Goal: Task Accomplishment & Management: Complete application form

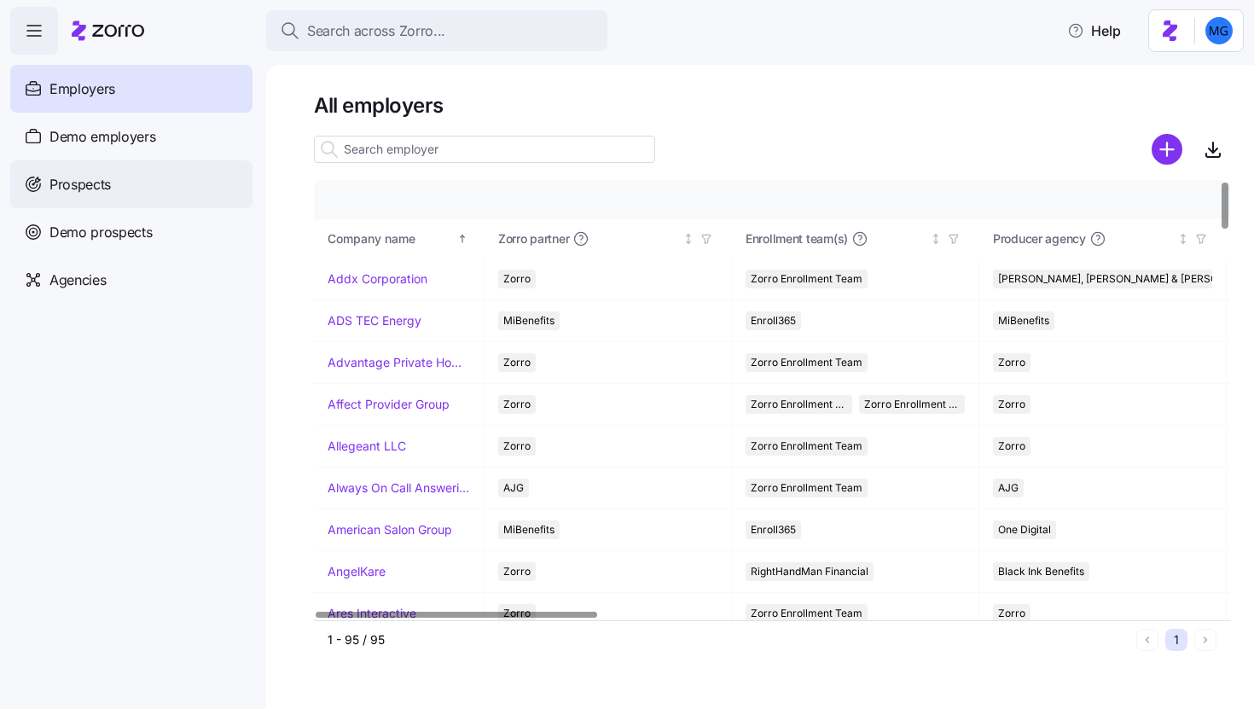
click at [227, 189] on div "Prospects" at bounding box center [131, 184] width 242 height 48
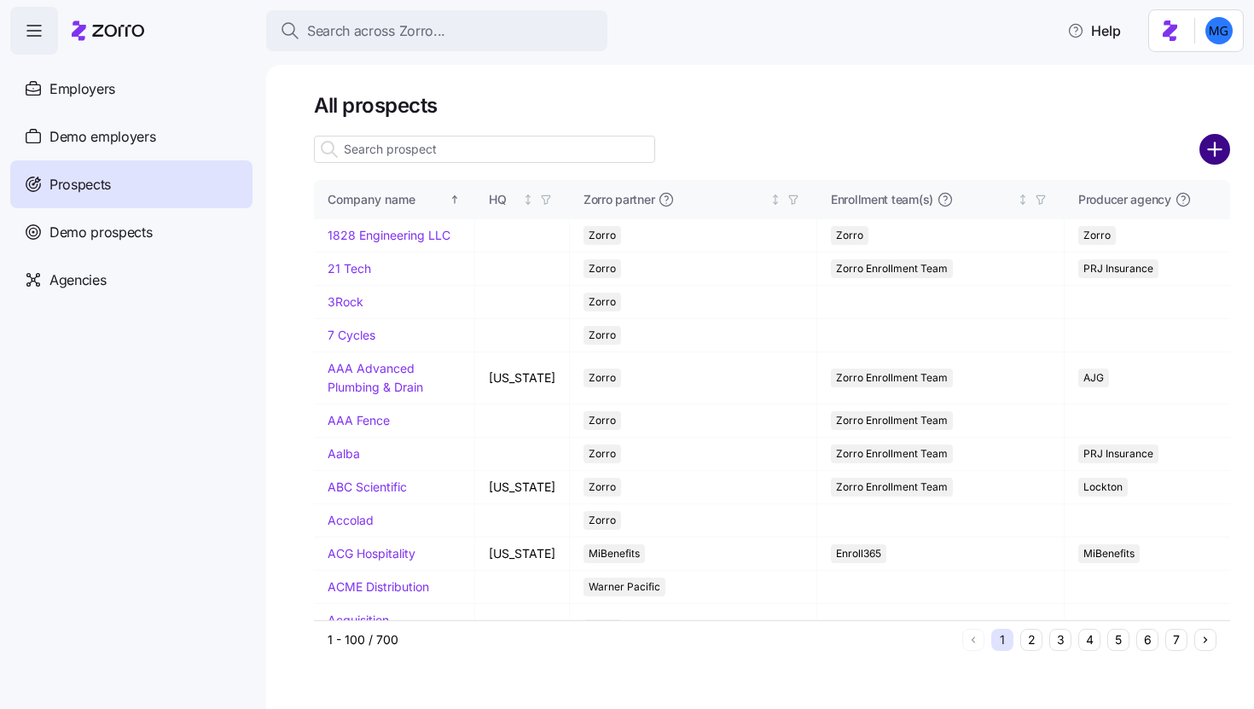
click at [1201, 150] on circle "add icon" at bounding box center [1215, 150] width 28 height 28
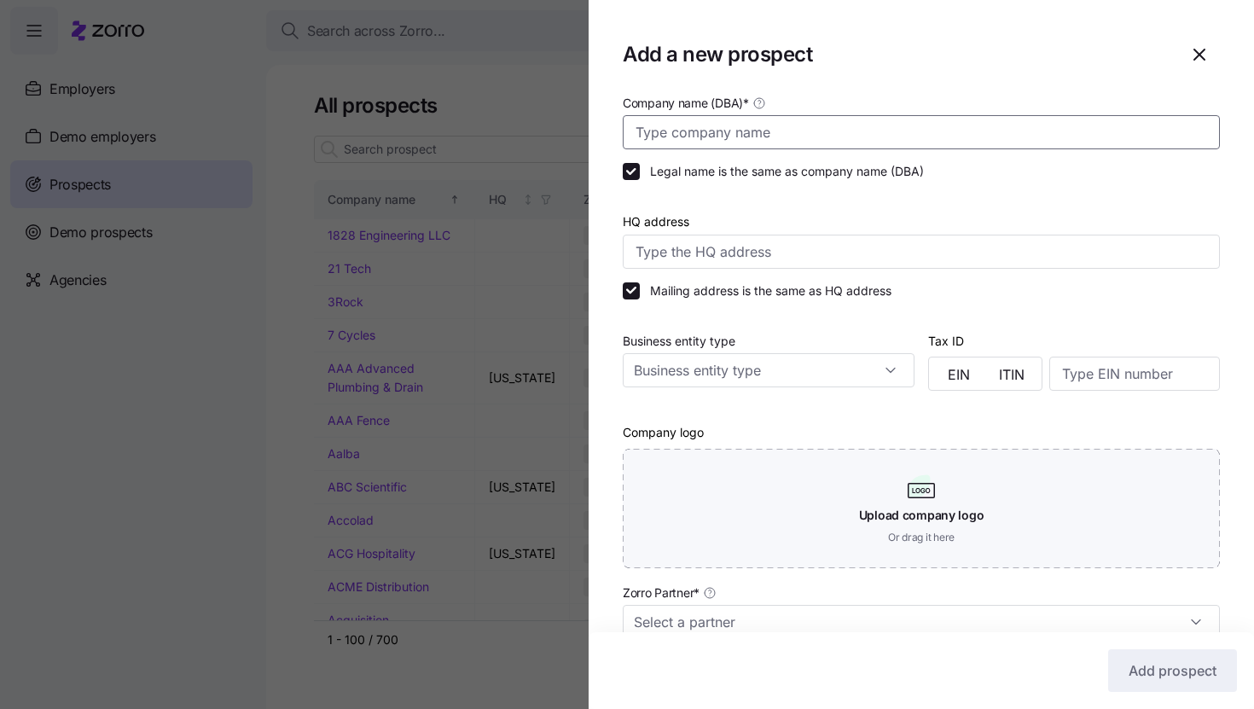
click at [911, 124] on input "Company name (DBA) *" at bounding box center [921, 132] width 597 height 34
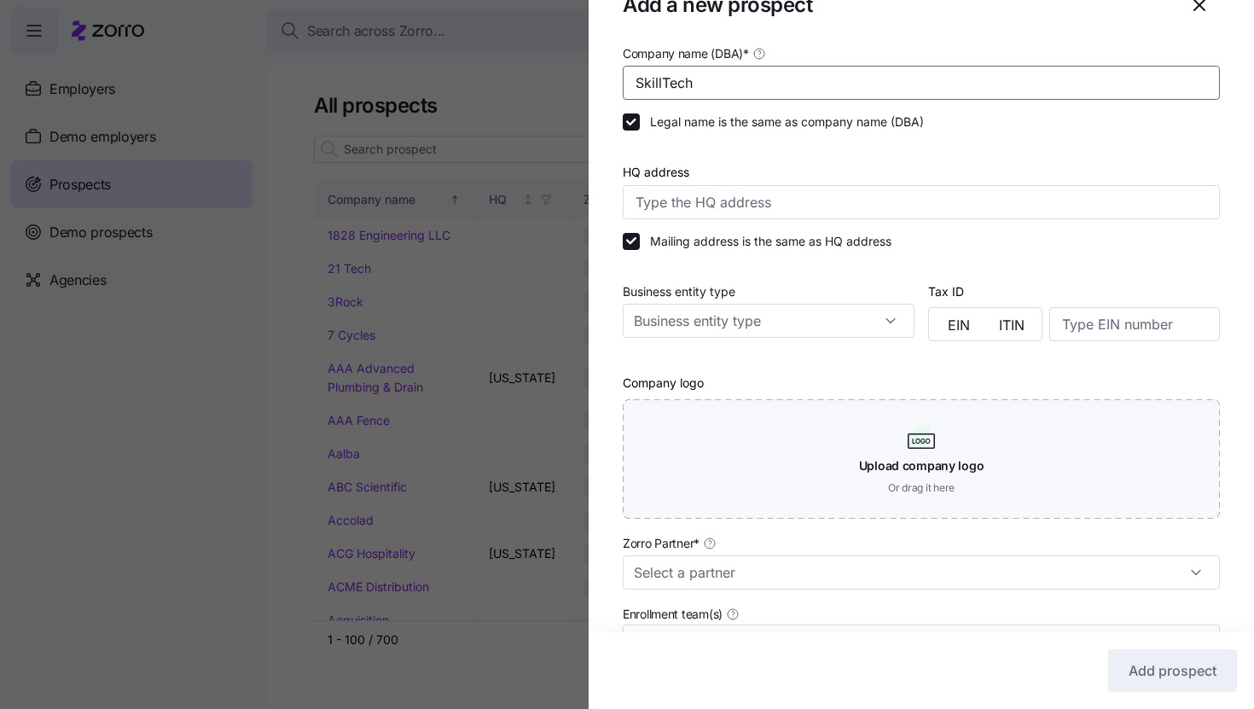
scroll to position [142, 0]
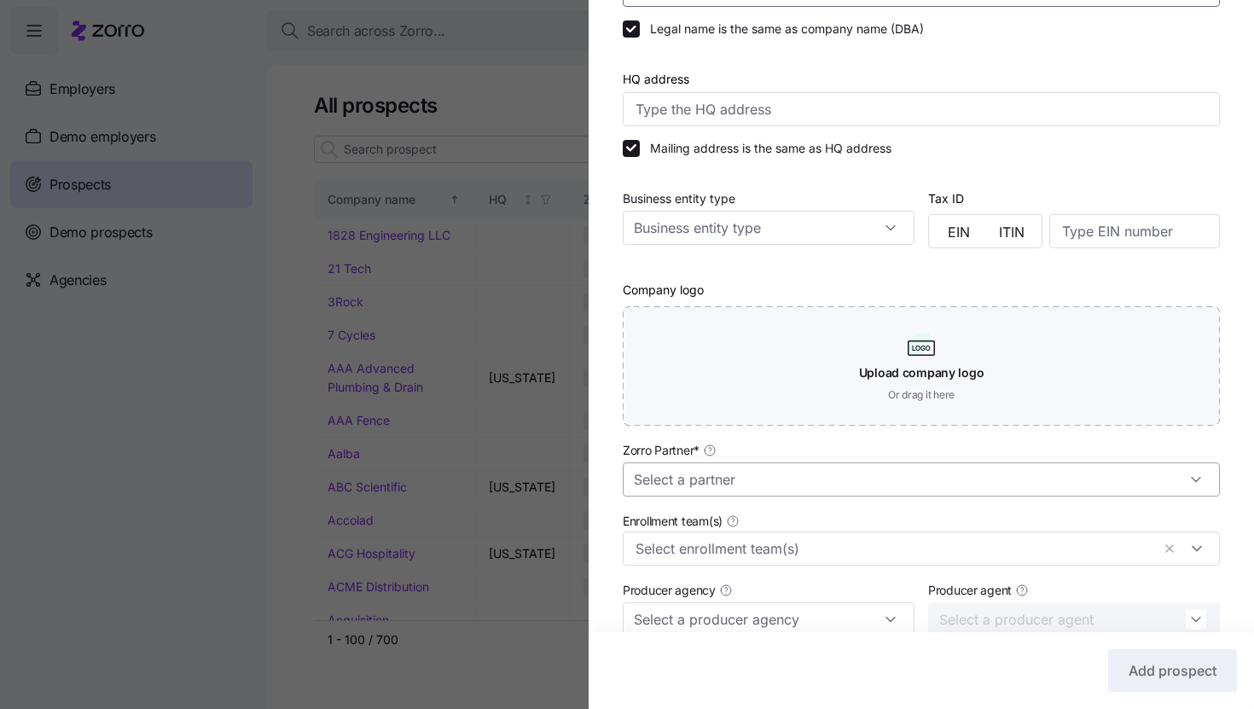
type input "SkillTech"
click at [835, 468] on input "Zorro Partner *" at bounding box center [921, 479] width 597 height 34
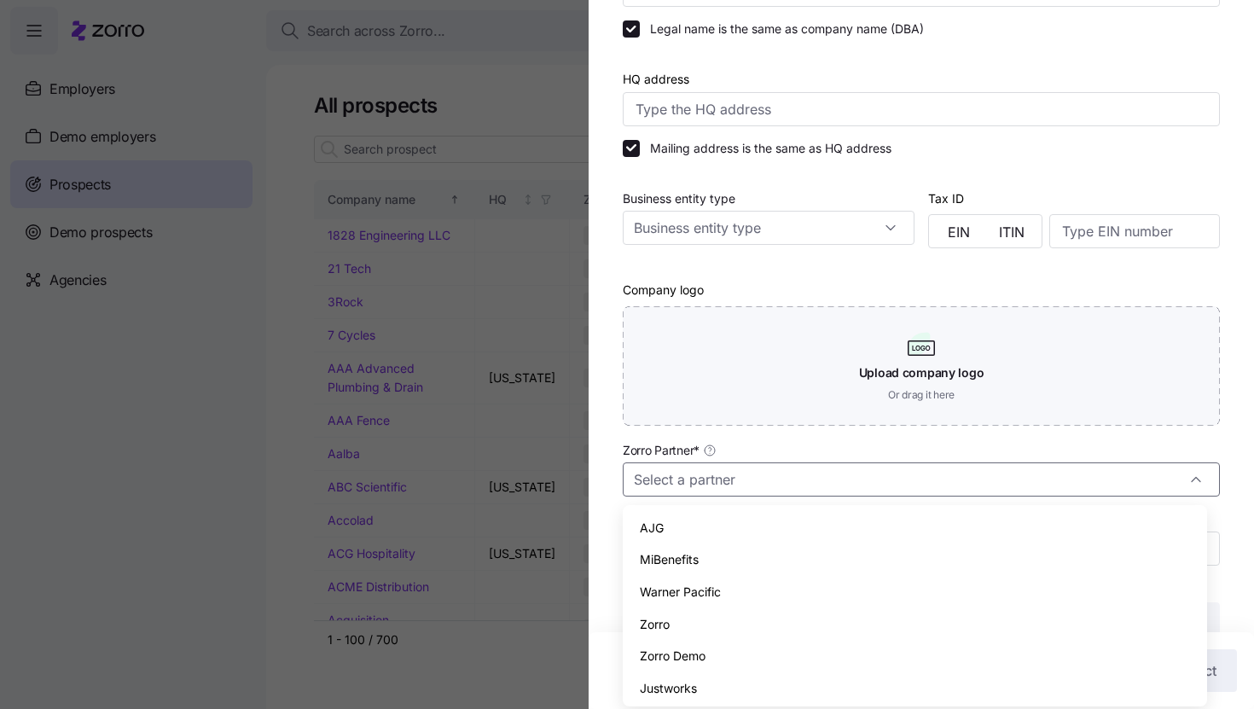
click at [806, 617] on div "Zorro" at bounding box center [915, 624] width 571 height 32
type input "Zorro"
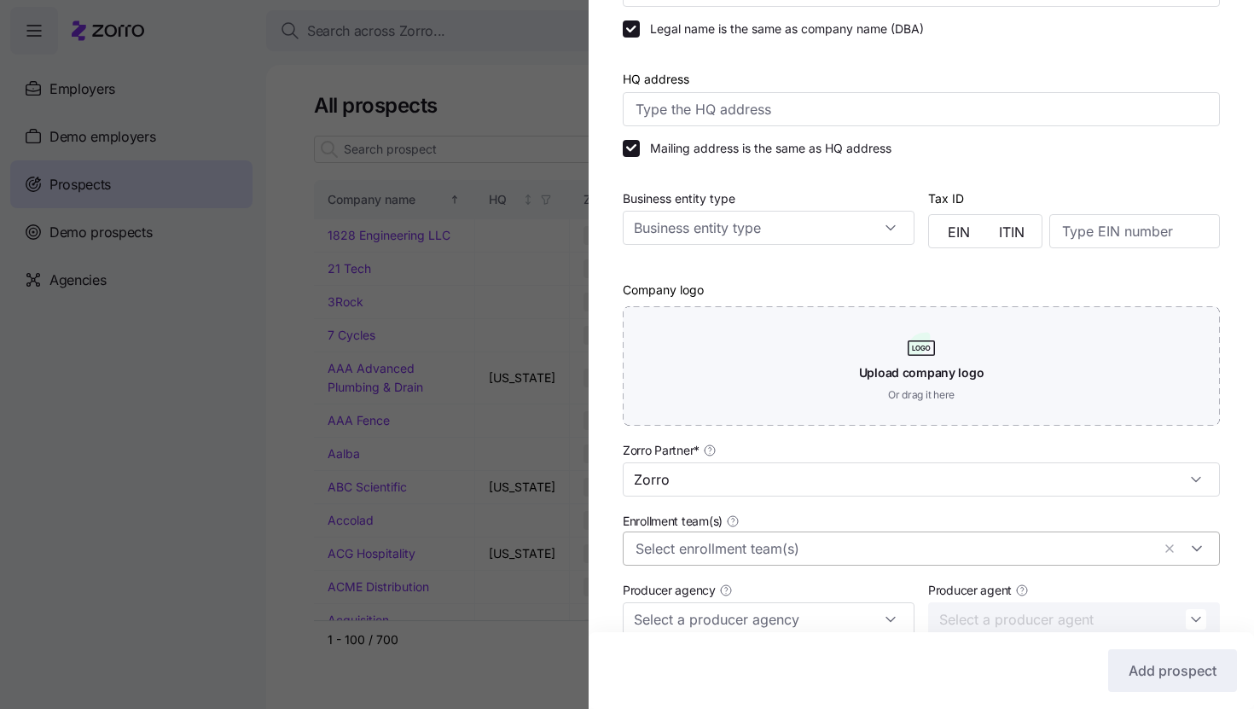
click at [786, 539] on input "Enrollment team(s)" at bounding box center [893, 548] width 515 height 22
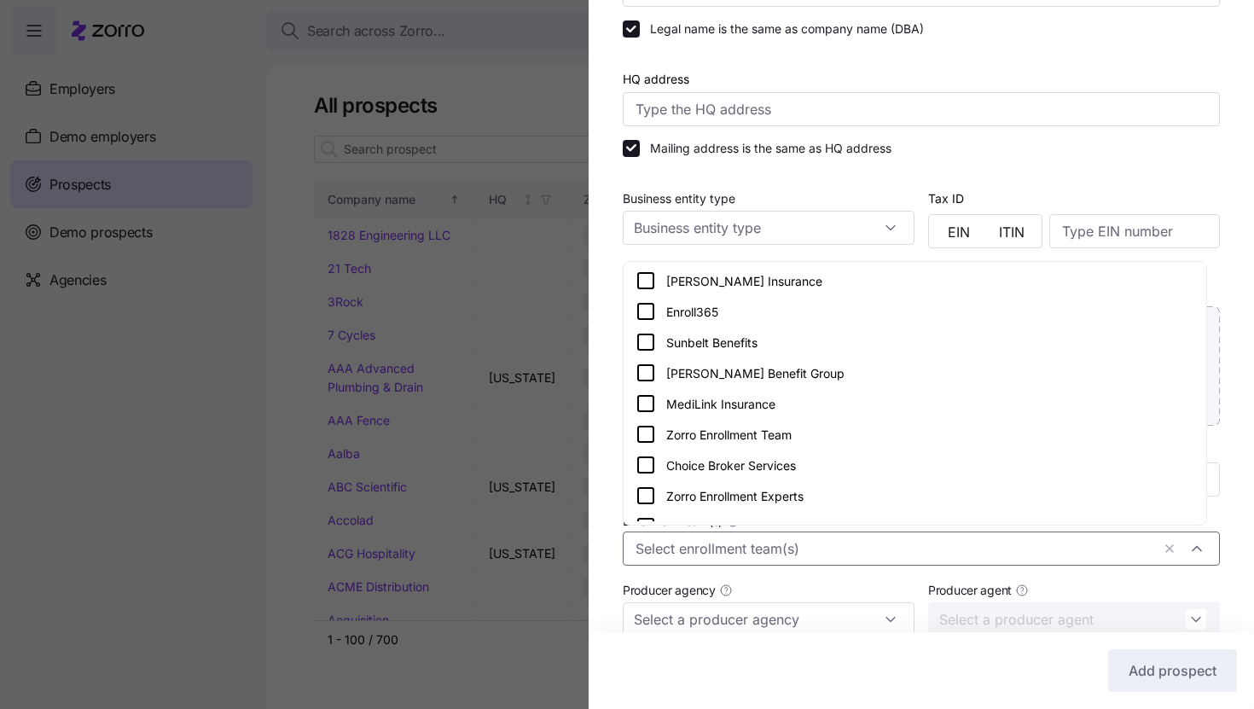
click at [835, 439] on div "Zorro Enrollment Team" at bounding box center [915, 434] width 559 height 20
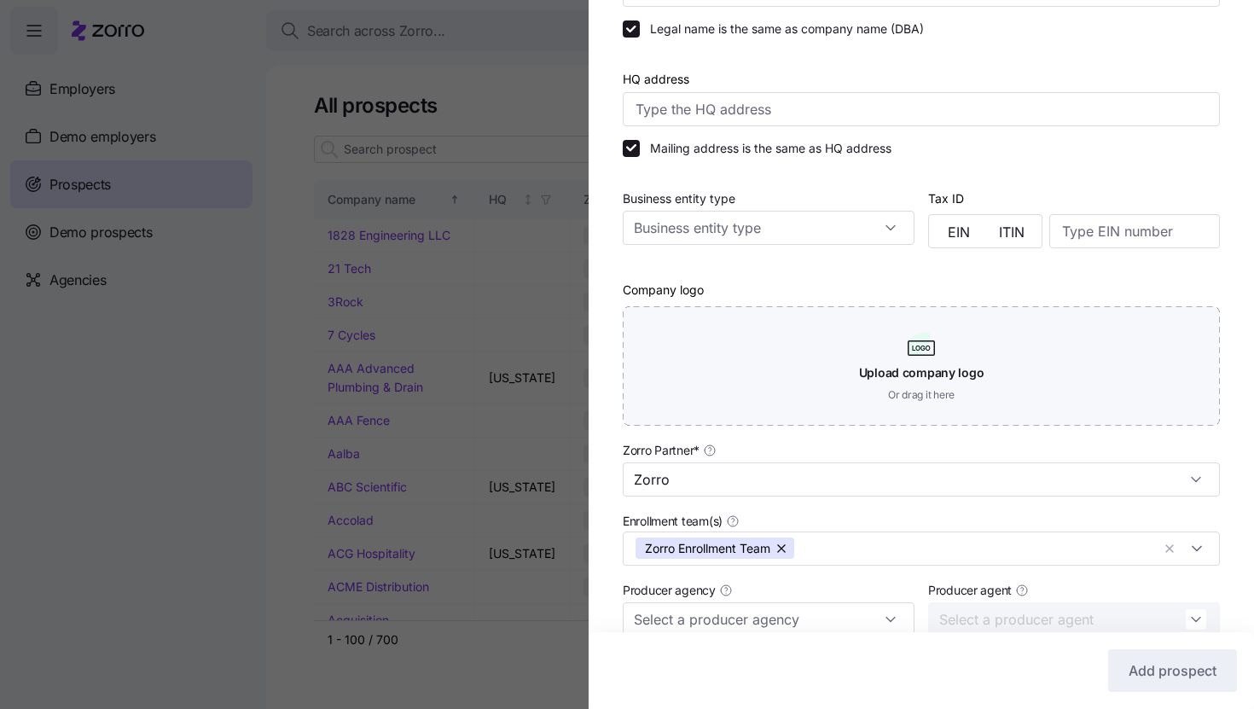
click at [1217, 485] on div "Company name (DBA) * SkillTech Legal name is the same as company name (DBA) HQ …" at bounding box center [921, 381] width 665 height 863
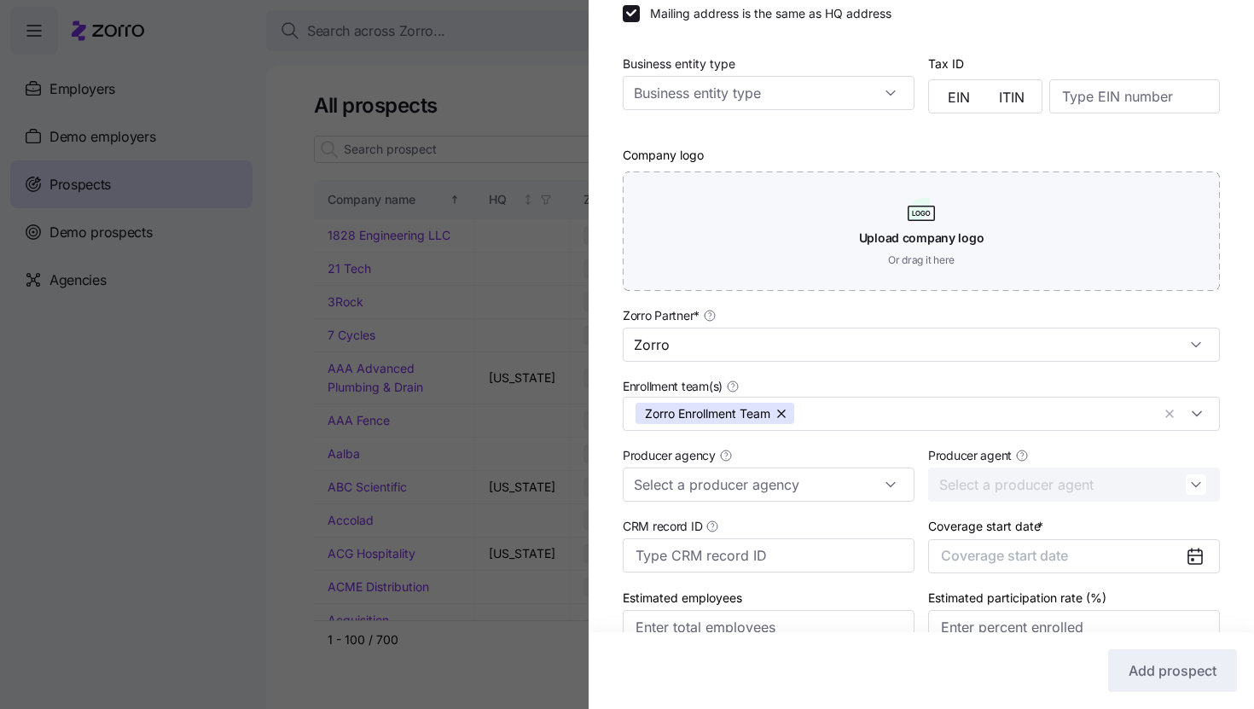
scroll to position [367, 0]
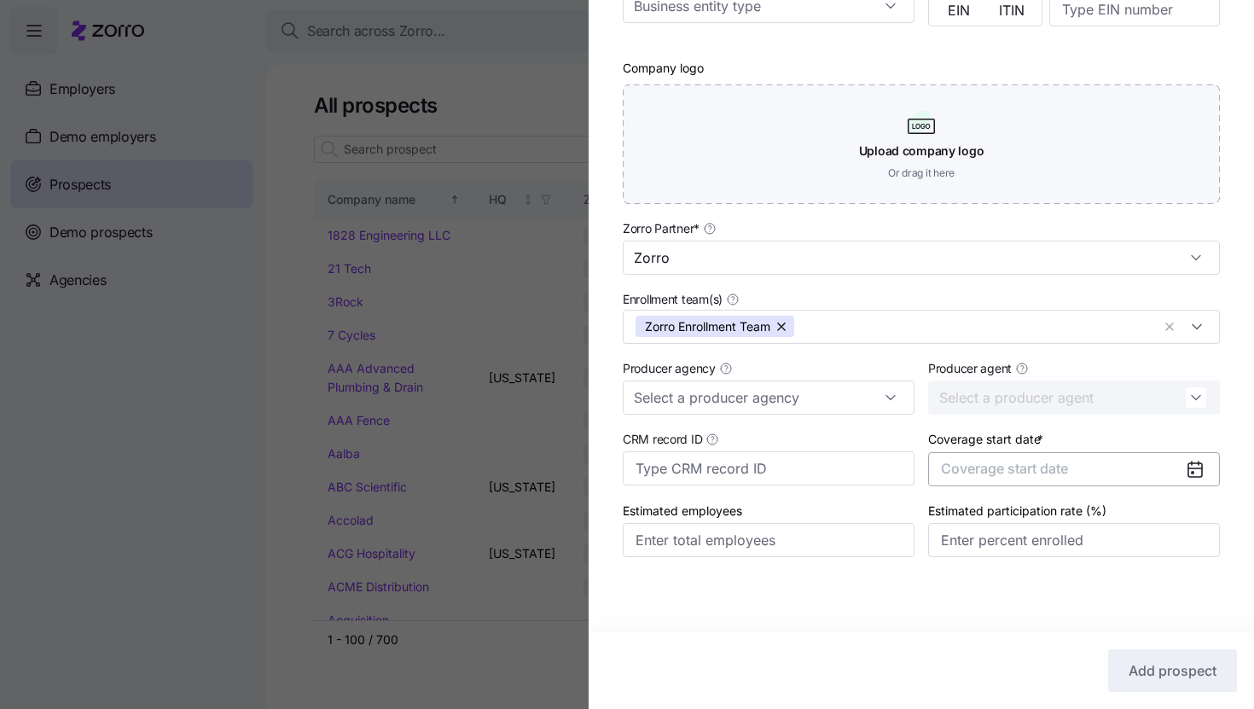
click at [1164, 473] on button "Coverage start date" at bounding box center [1074, 469] width 292 height 34
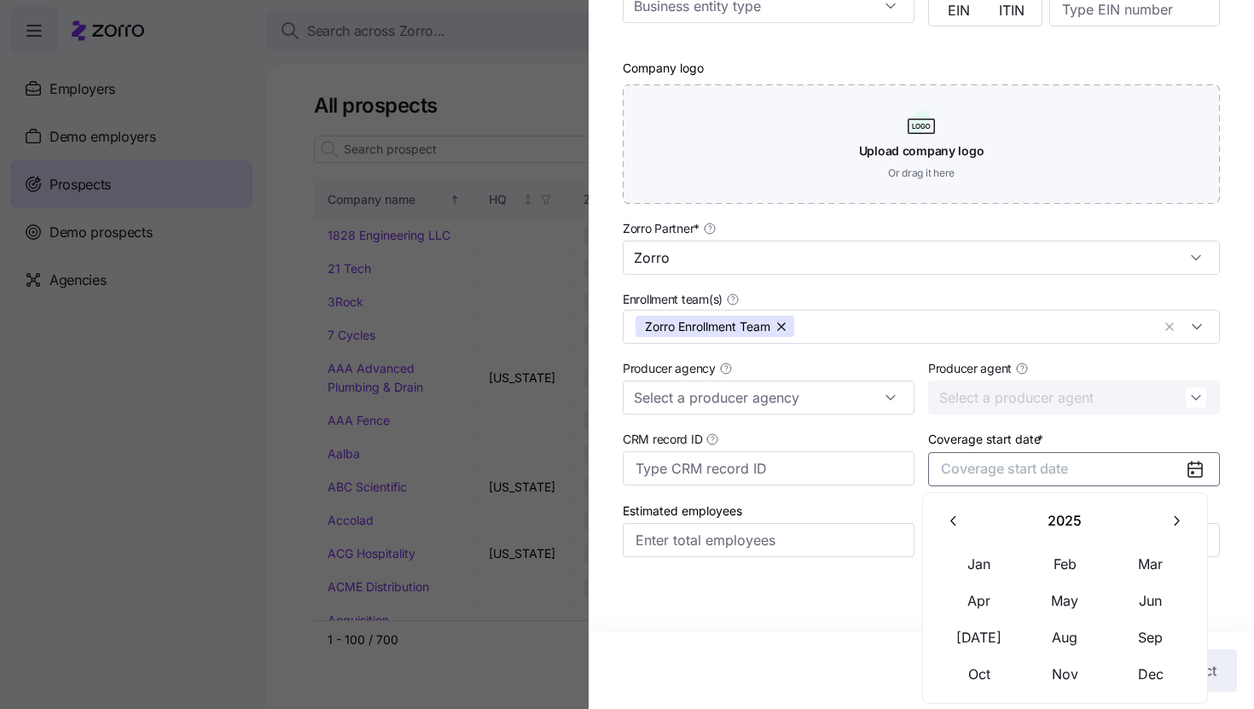
click at [1171, 519] on icon "button" at bounding box center [1176, 521] width 16 height 16
click at [967, 562] on button "Jan" at bounding box center [979, 564] width 85 height 36
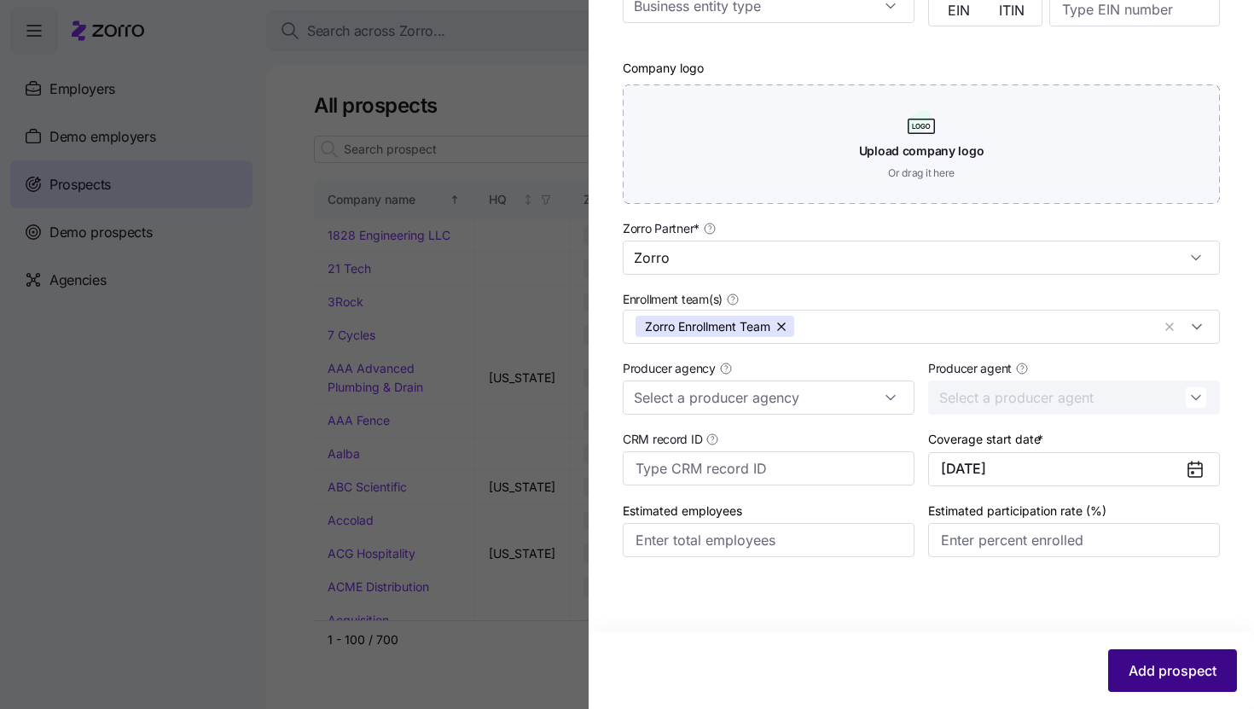
click at [1148, 669] on span "Add prospect" at bounding box center [1173, 670] width 88 height 20
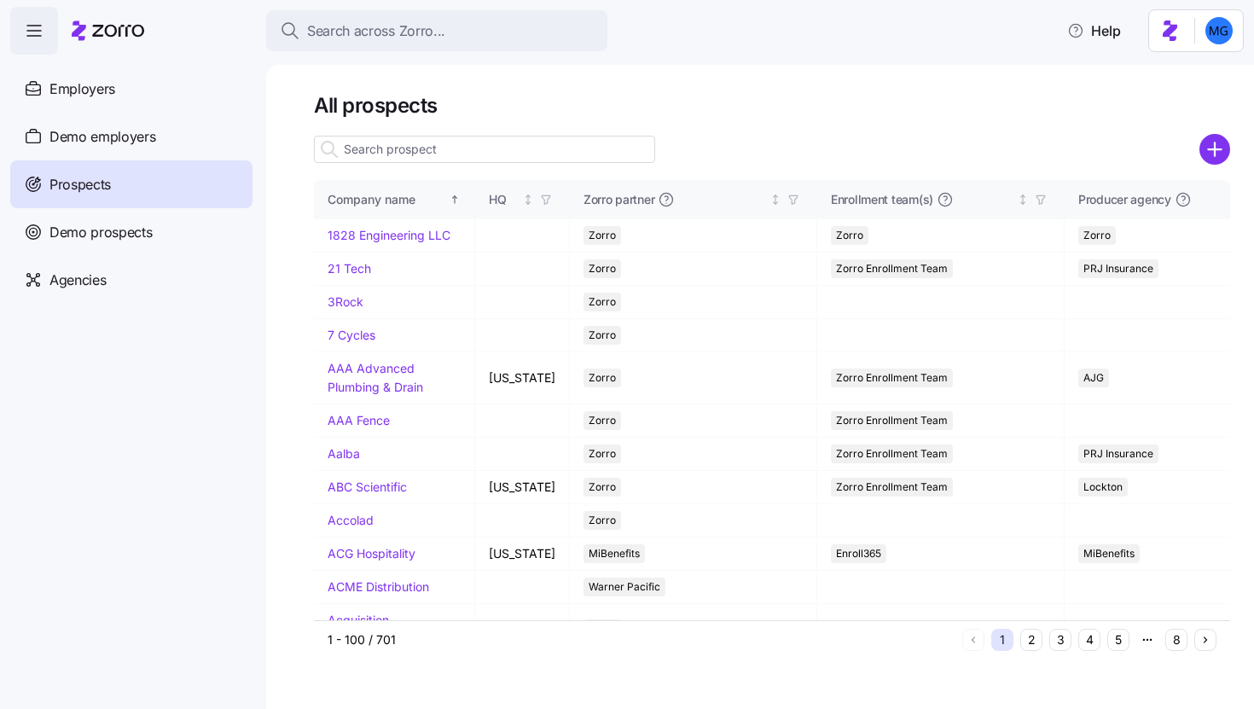
click at [576, 148] on input at bounding box center [484, 149] width 341 height 27
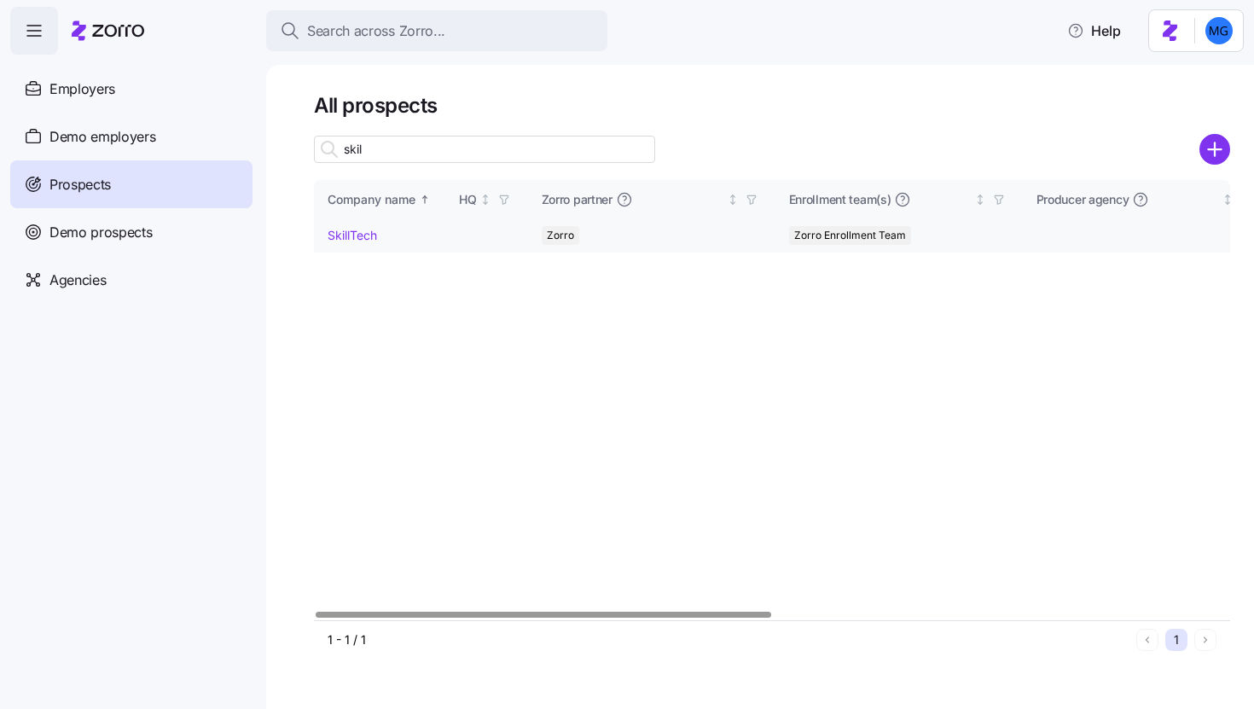
type input "skil"
click at [361, 237] on link "SkillTech" at bounding box center [352, 235] width 49 height 15
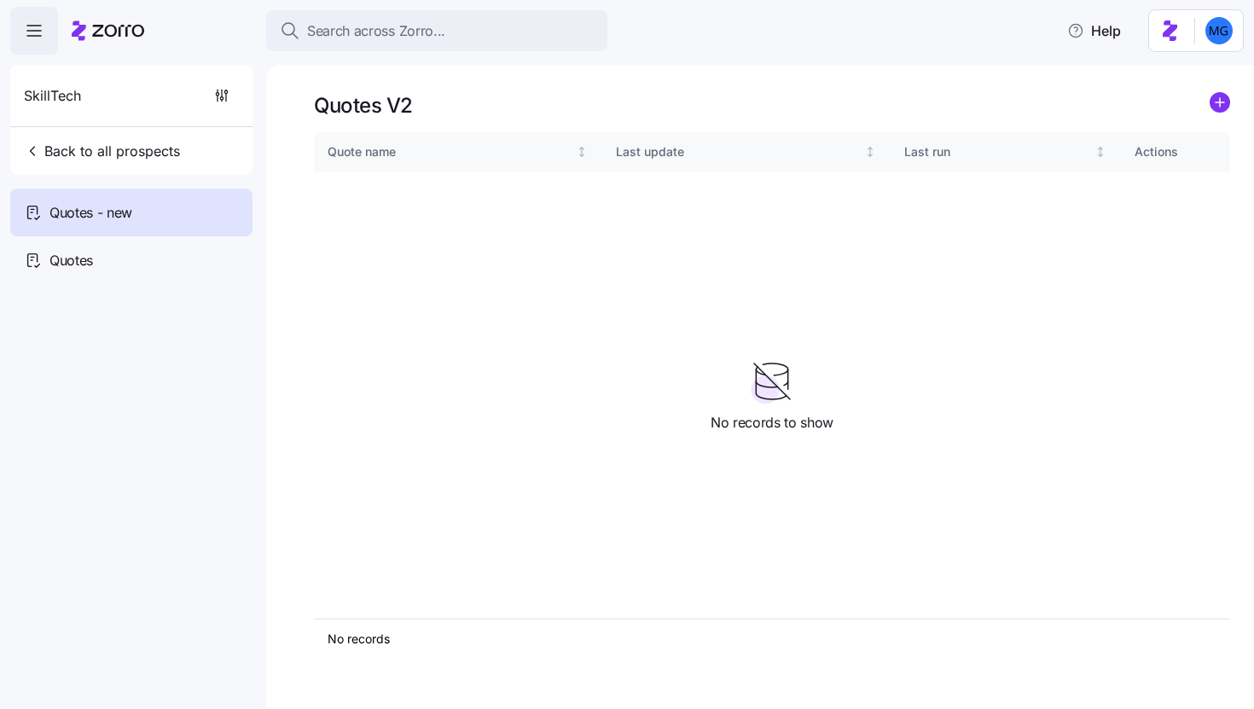
click at [1230, 101] on div "Quotes V2 Quote name Last update Last run Actions No records 1 No records to sh…" at bounding box center [760, 387] width 988 height 644
click at [1218, 106] on circle "add icon" at bounding box center [1220, 102] width 19 height 19
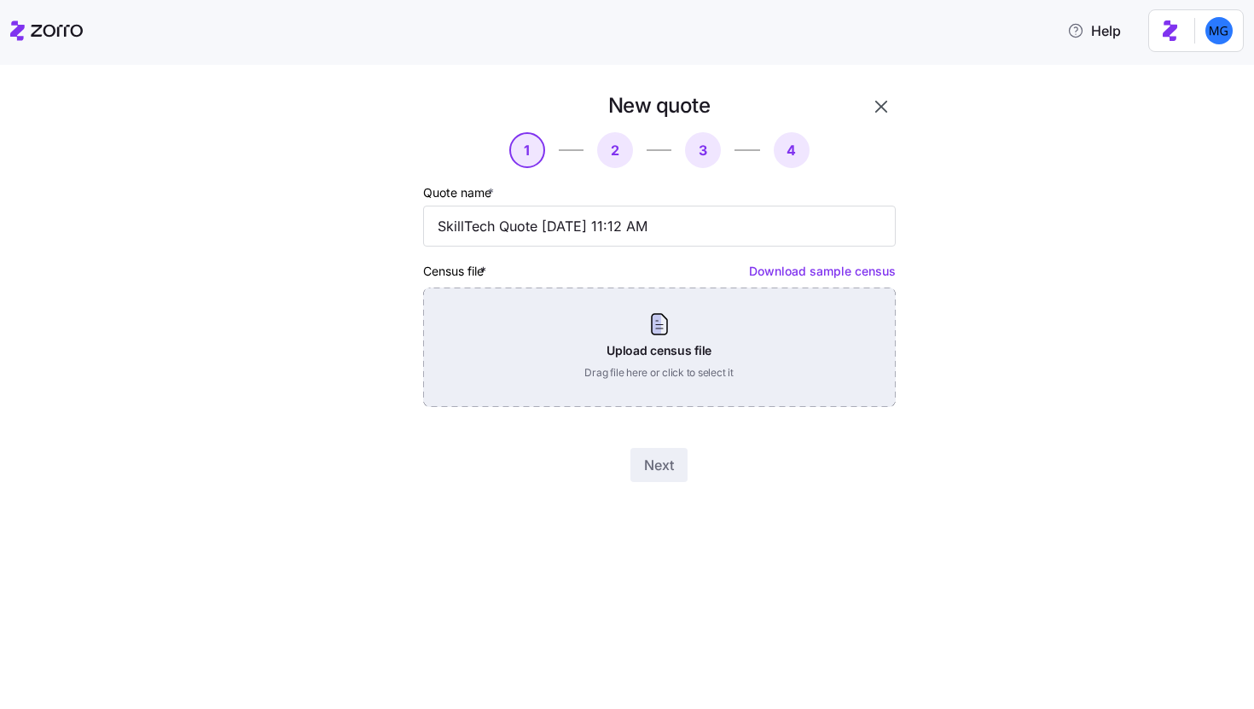
click at [686, 344] on div "Upload census file Drag file here or click to select it" at bounding box center [659, 347] width 473 height 119
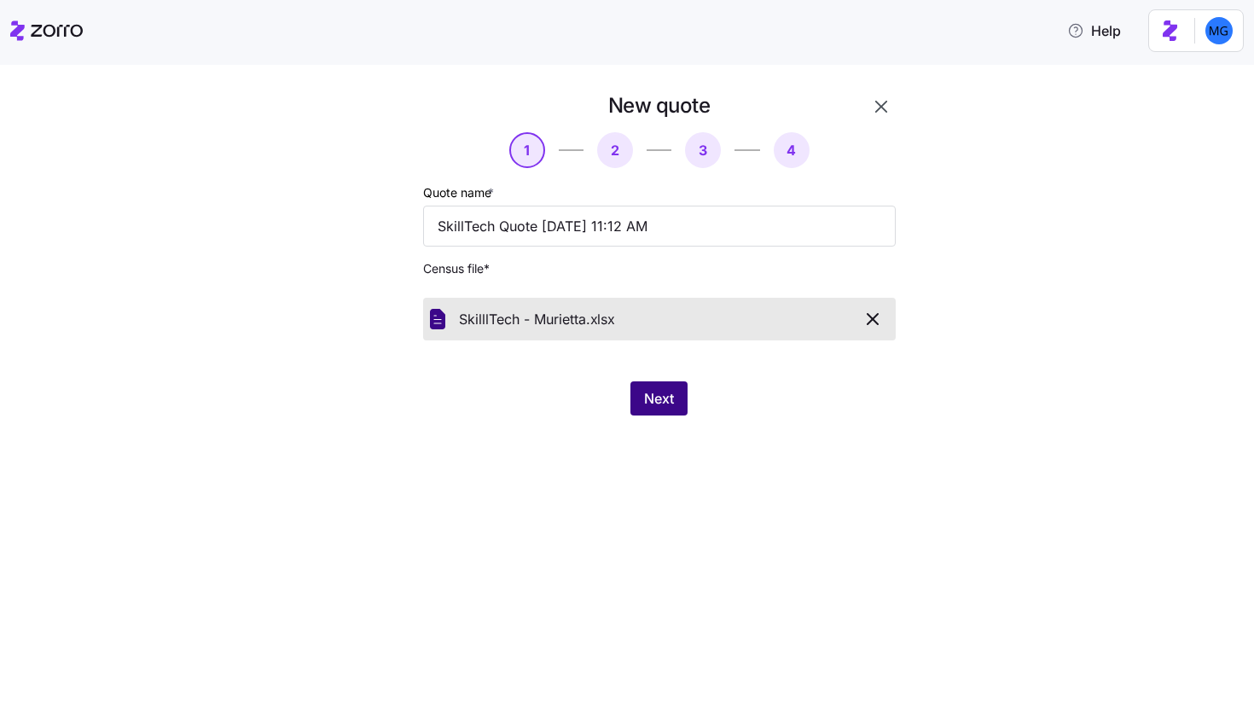
click at [670, 405] on span "Next" at bounding box center [659, 398] width 30 height 20
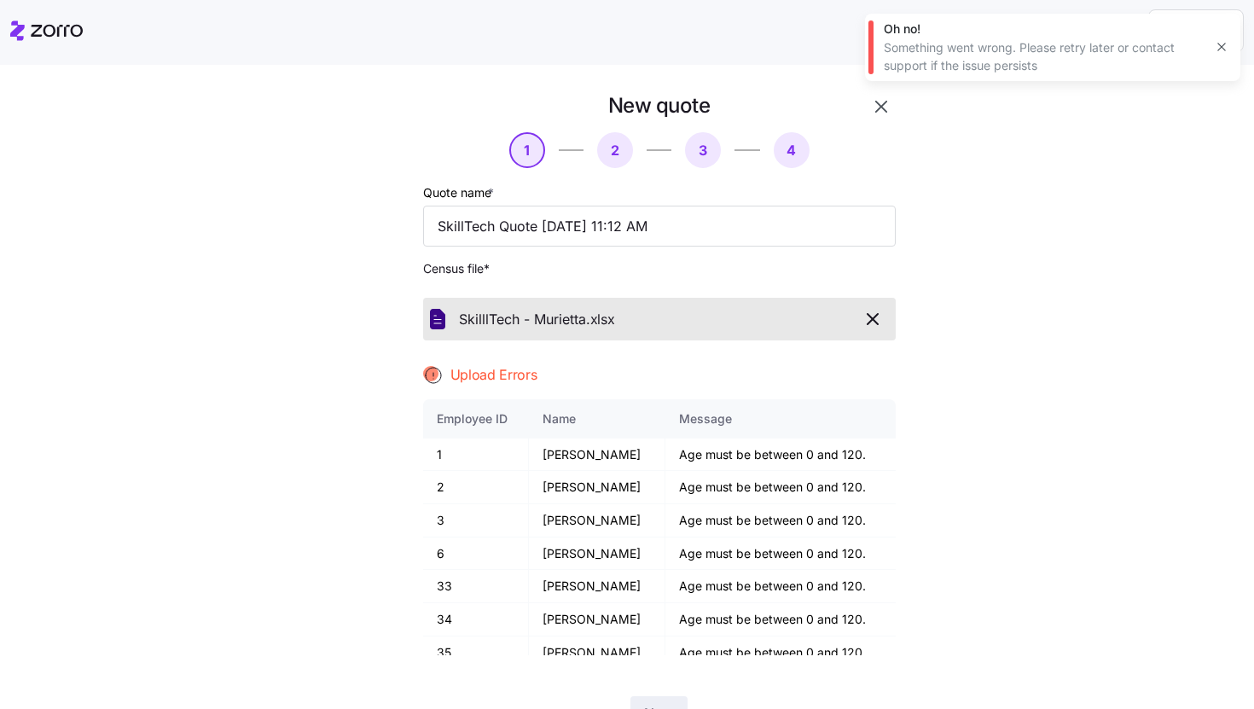
click at [1225, 46] on icon "button" at bounding box center [1222, 47] width 14 height 14
click at [877, 116] on icon "button" at bounding box center [881, 106] width 20 height 20
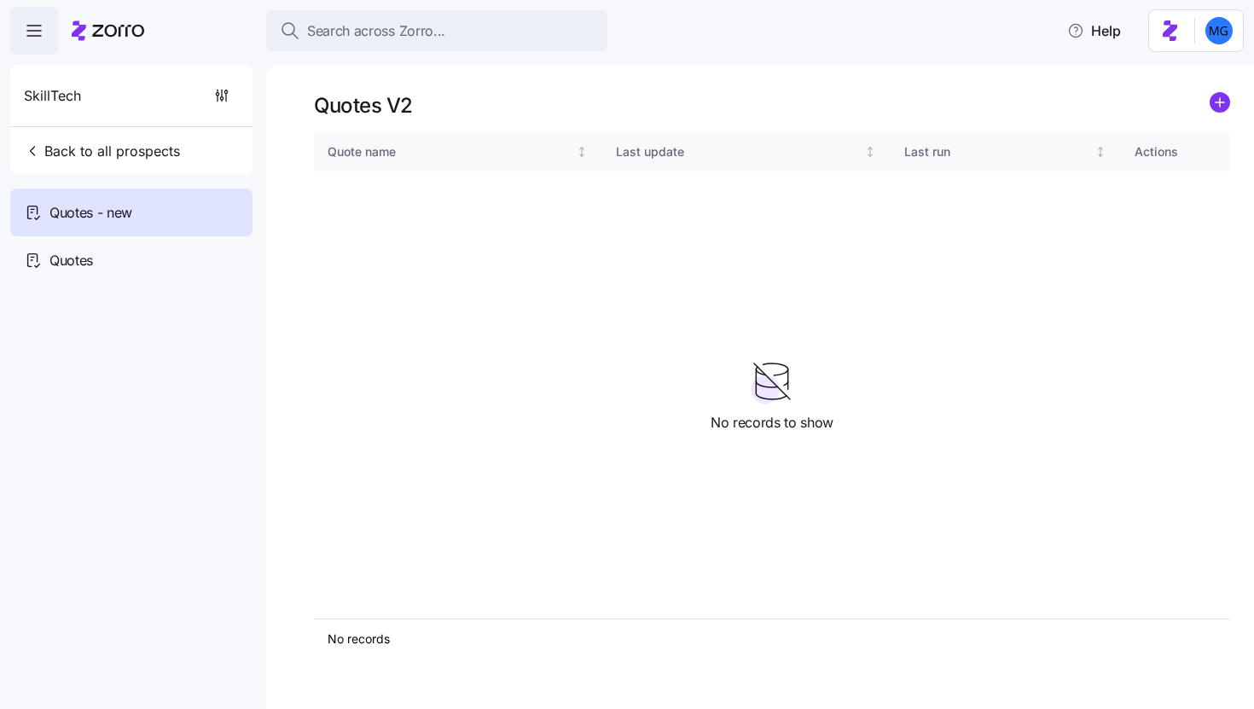
click at [1231, 108] on div "Quotes V2 Quote name Last update Last run Actions No records 1 No records to sh…" at bounding box center [760, 387] width 988 height 644
click at [1226, 102] on circle "add icon" at bounding box center [1220, 102] width 19 height 19
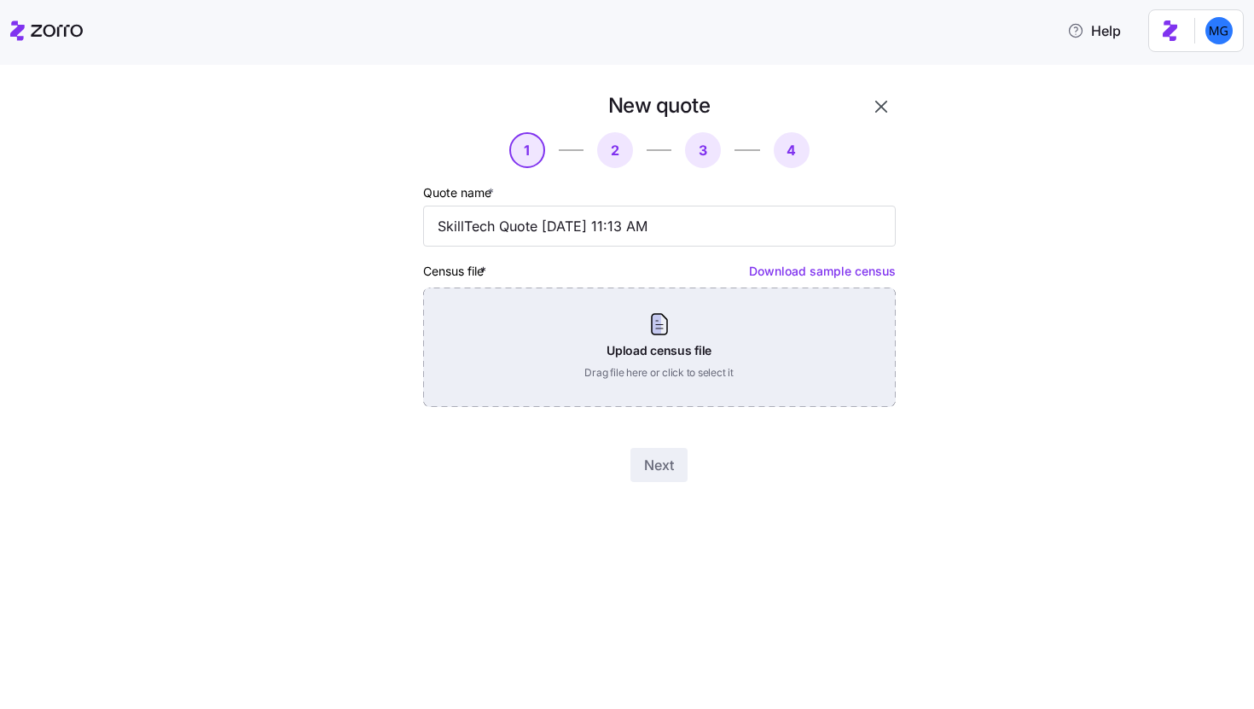
click at [718, 358] on div "Upload census file Drag file here or click to select it" at bounding box center [659, 347] width 473 height 119
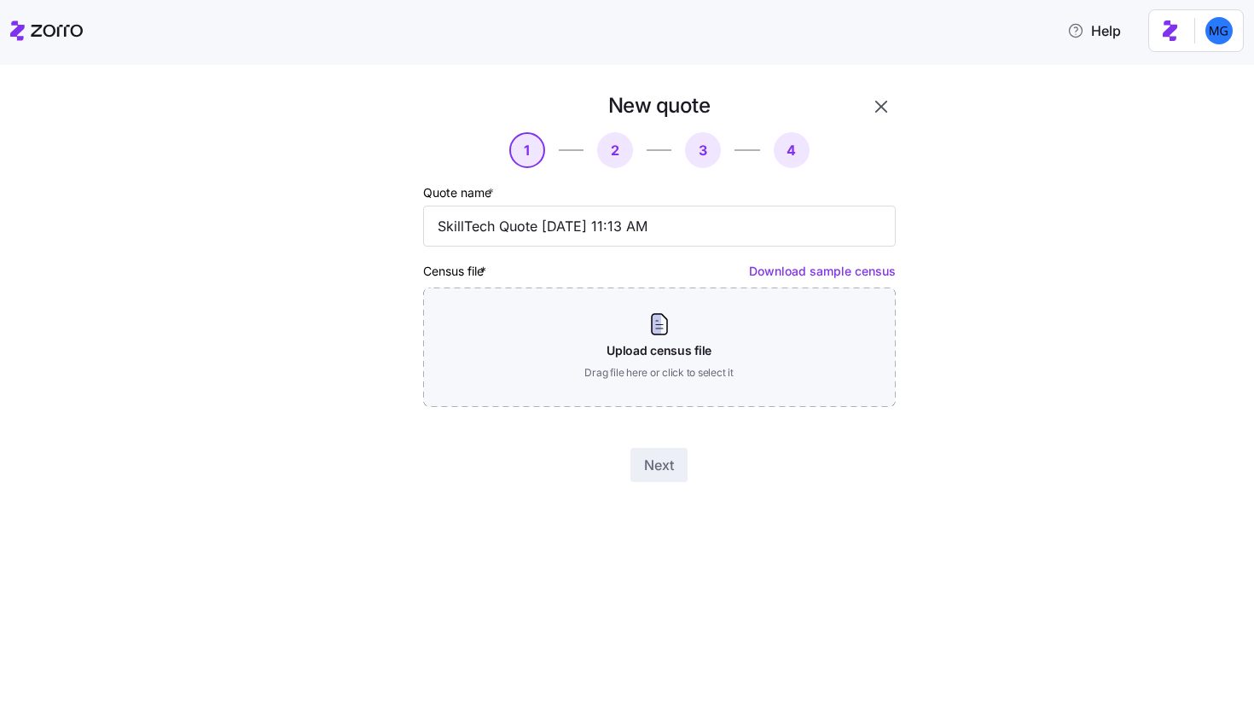
click at [694, 417] on div "New quote 1 2 3 4 Quote name * SkillTech Quote [DATE] 11:13 AM Census file * Do…" at bounding box center [659, 287] width 486 height 404
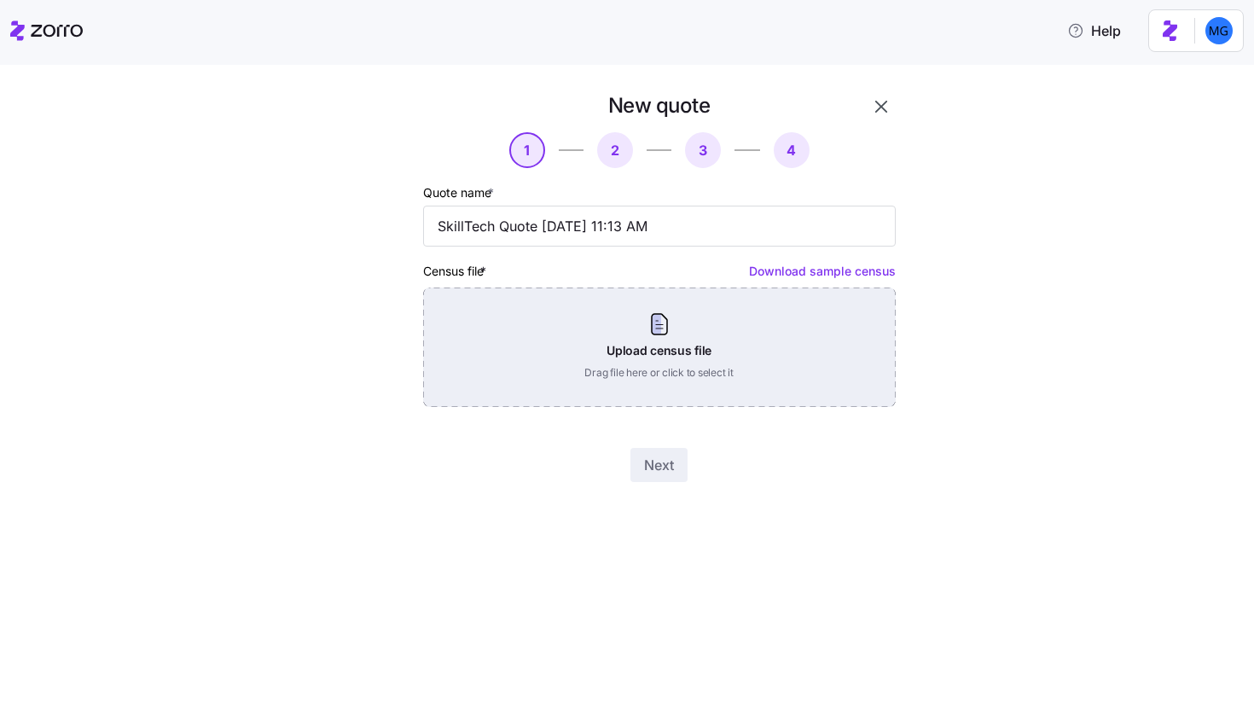
click at [674, 376] on div "Upload census file Drag file here or click to select it" at bounding box center [659, 347] width 473 height 119
click at [586, 301] on div "Upload census file Drag file here or click to select it" at bounding box center [659, 347] width 473 height 119
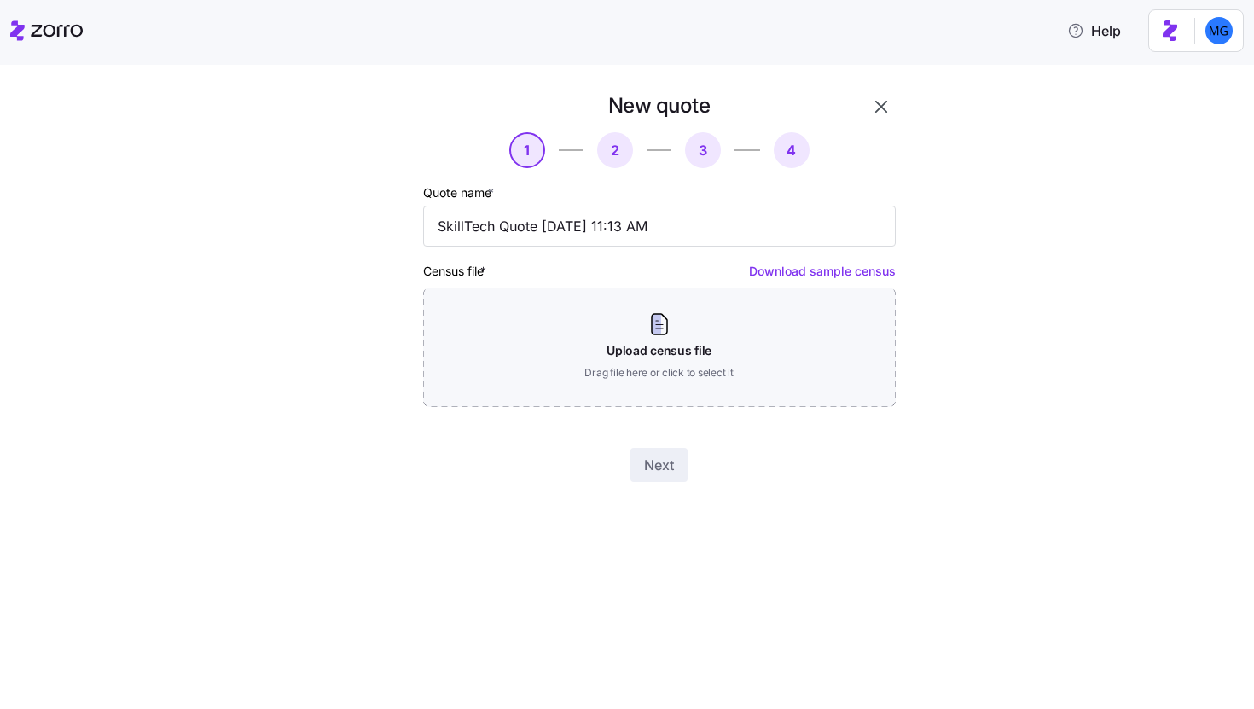
click at [878, 110] on icon "button" at bounding box center [881, 107] width 12 height 12
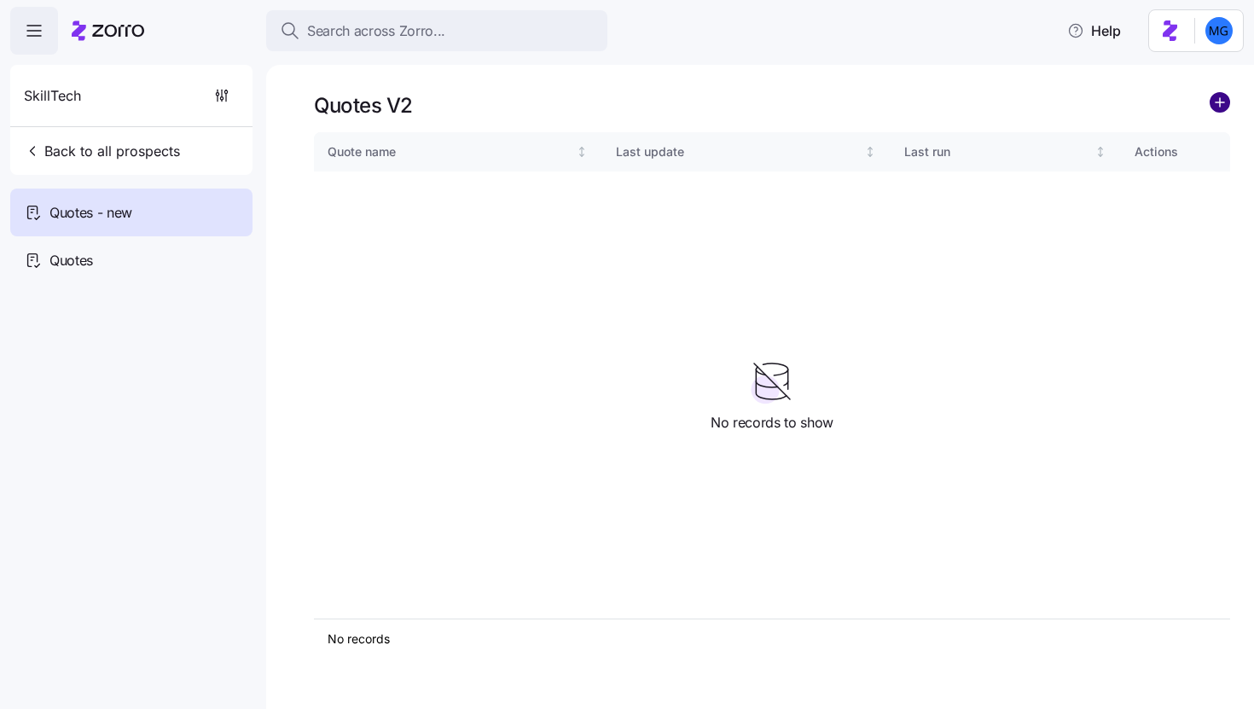
click at [1211, 101] on circle "add icon" at bounding box center [1220, 102] width 19 height 19
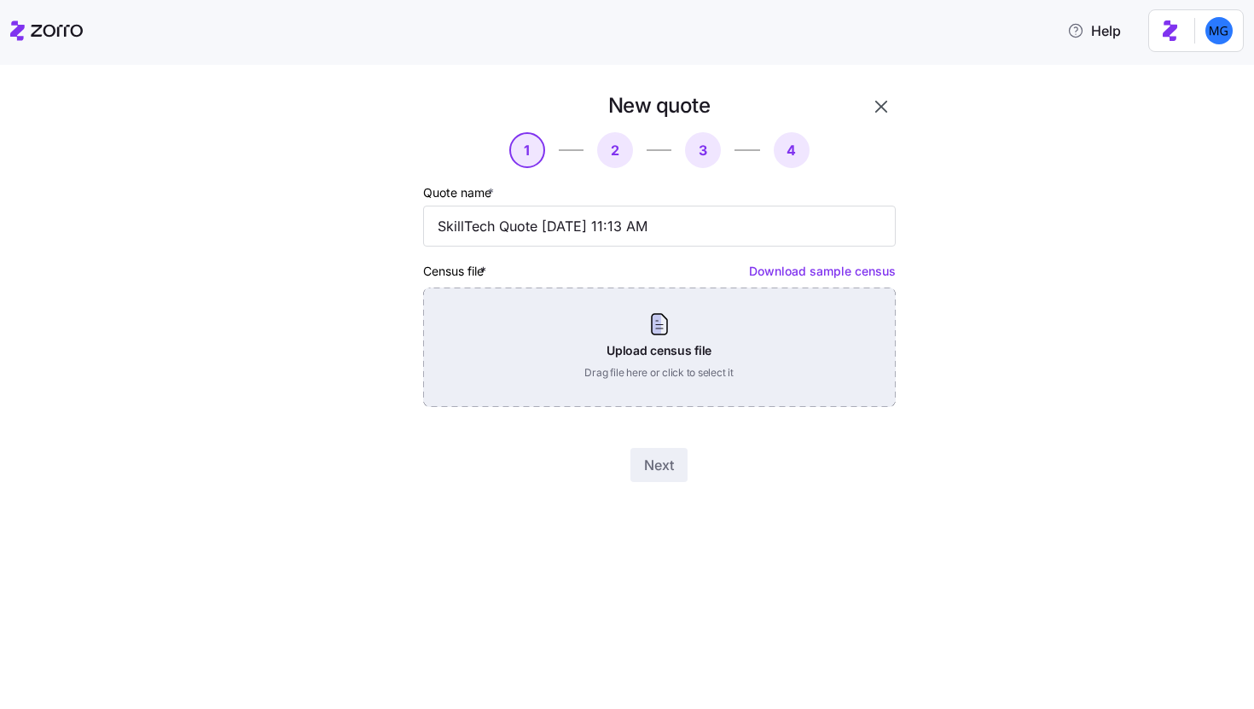
click at [745, 369] on div "Upload census file Drag file here or click to select it" at bounding box center [659, 347] width 473 height 119
click at [636, 345] on div "Upload census file Drag file here or click to select it" at bounding box center [659, 347] width 473 height 119
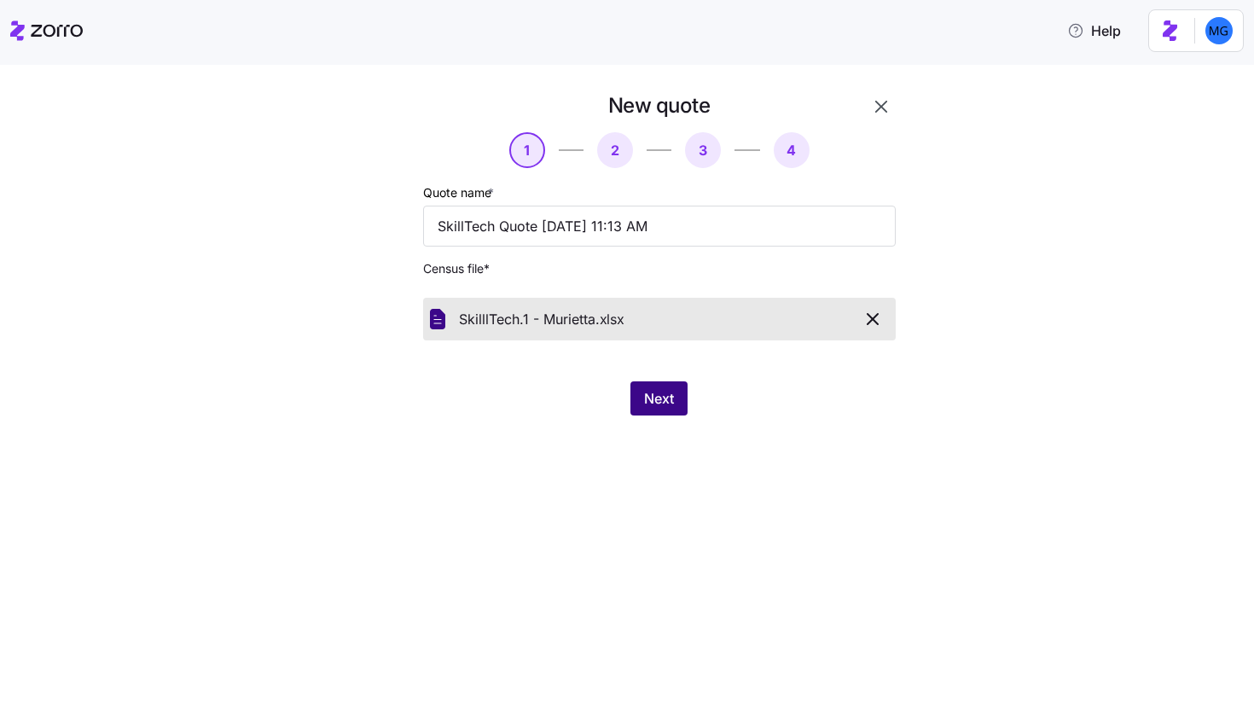
click at [642, 393] on button "Next" at bounding box center [658, 398] width 57 height 34
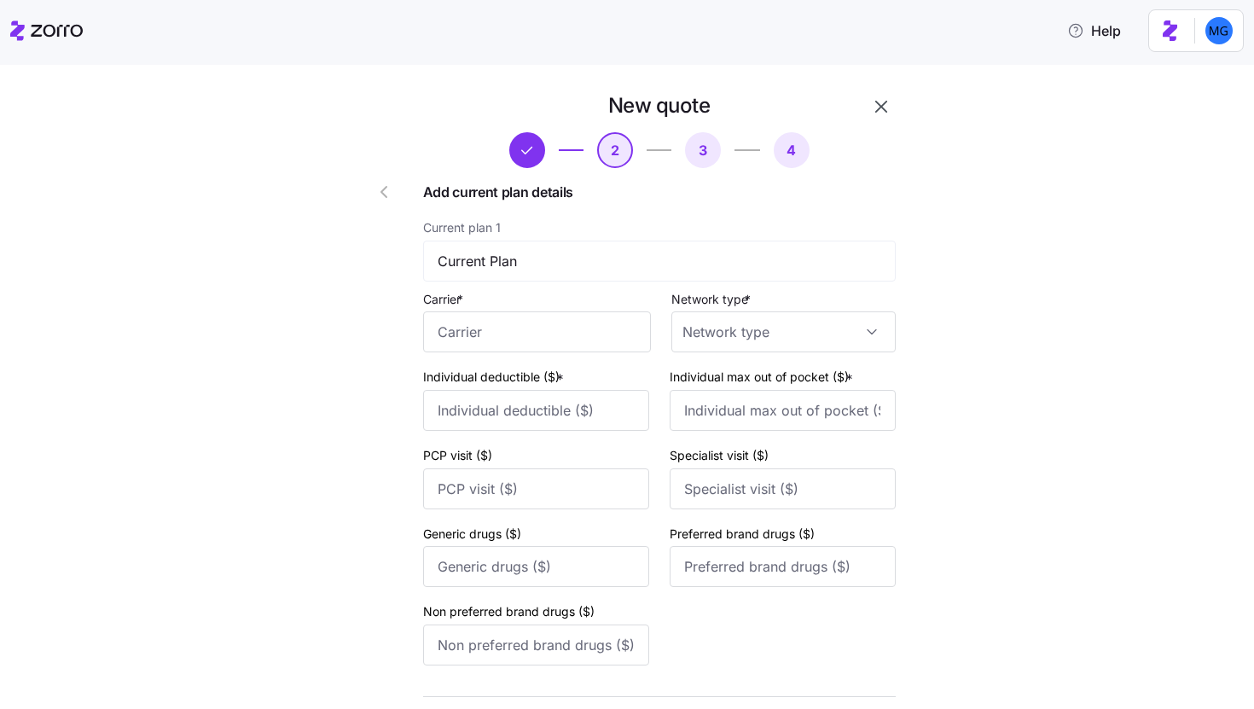
scroll to position [178, 0]
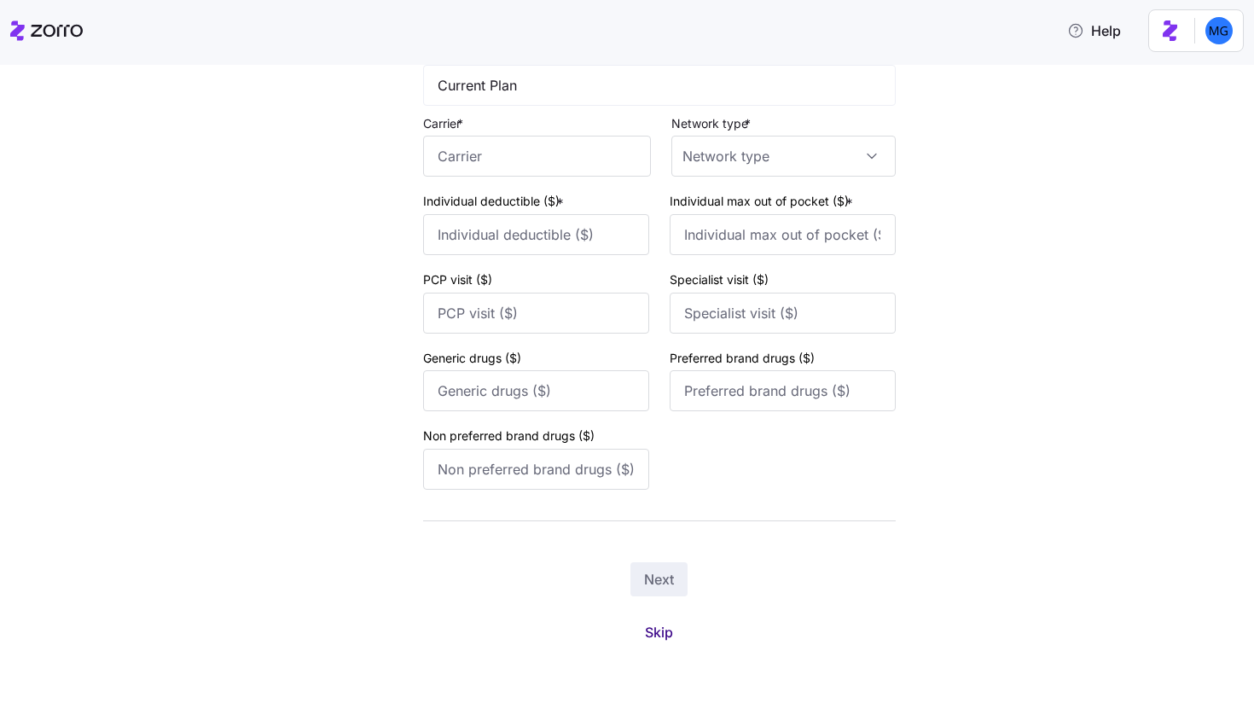
click at [645, 623] on span "Skip" at bounding box center [659, 632] width 28 height 20
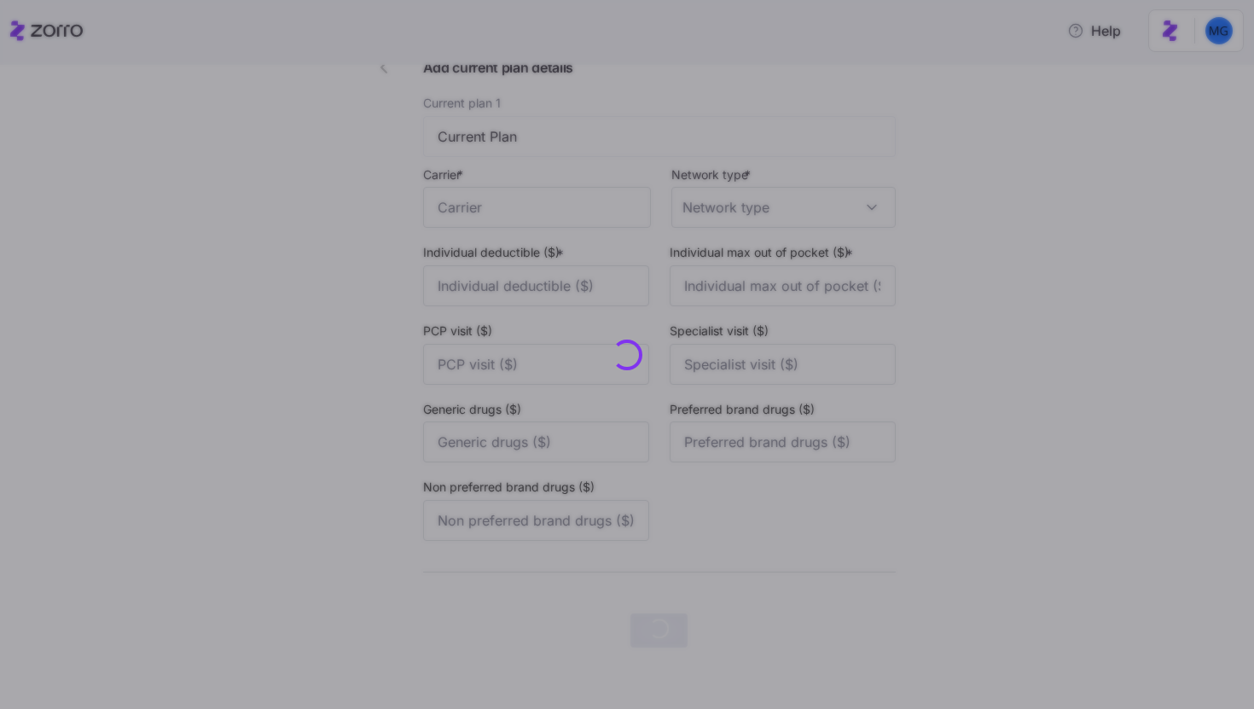
scroll to position [0, 0]
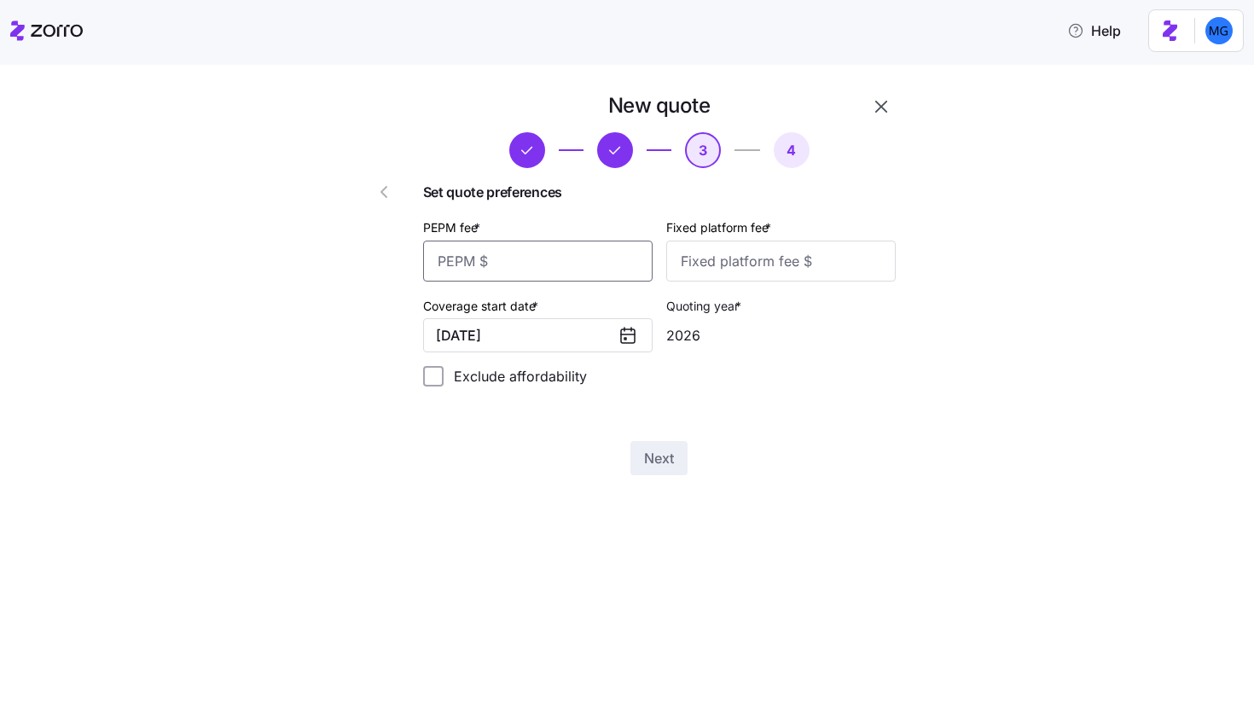
click at [596, 246] on input "PEPM fee *" at bounding box center [538, 261] width 230 height 41
type input "55"
click at [737, 260] on input "Fixed platform fee *" at bounding box center [781, 261] width 230 height 41
type input "100"
click at [658, 462] on span "Next" at bounding box center [659, 458] width 30 height 20
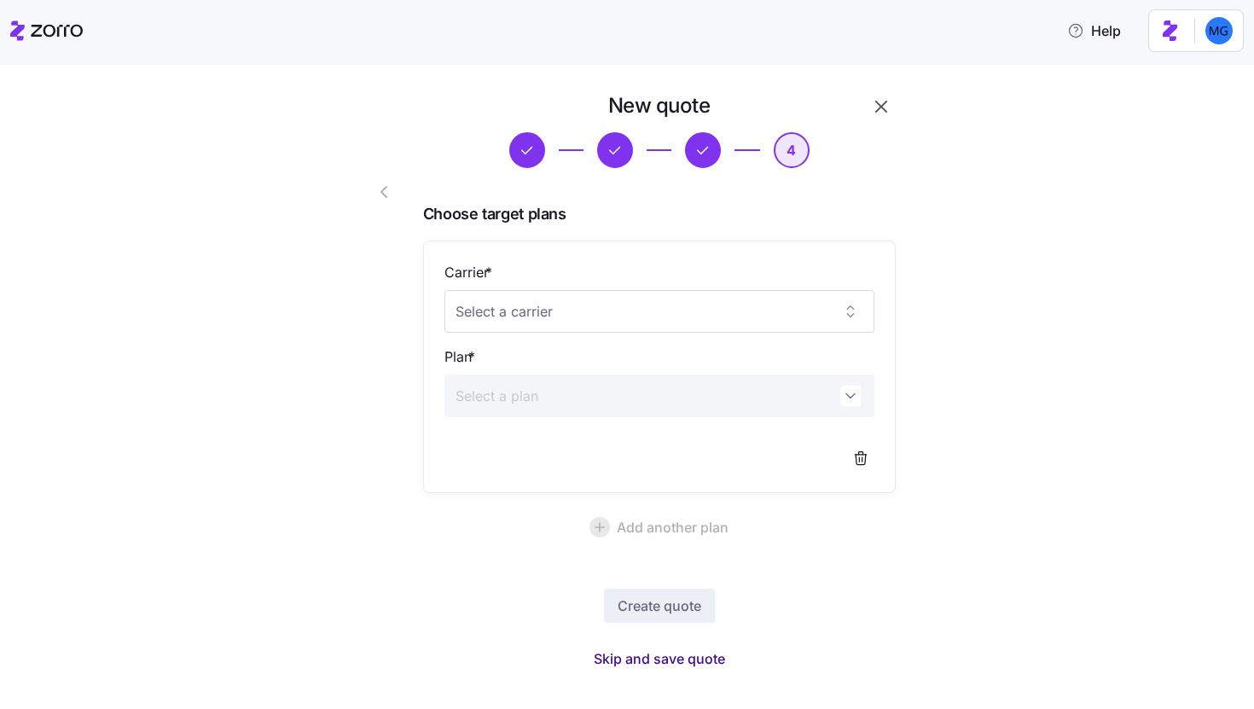
click at [650, 662] on span "Skip and save quote" at bounding box center [659, 658] width 131 height 20
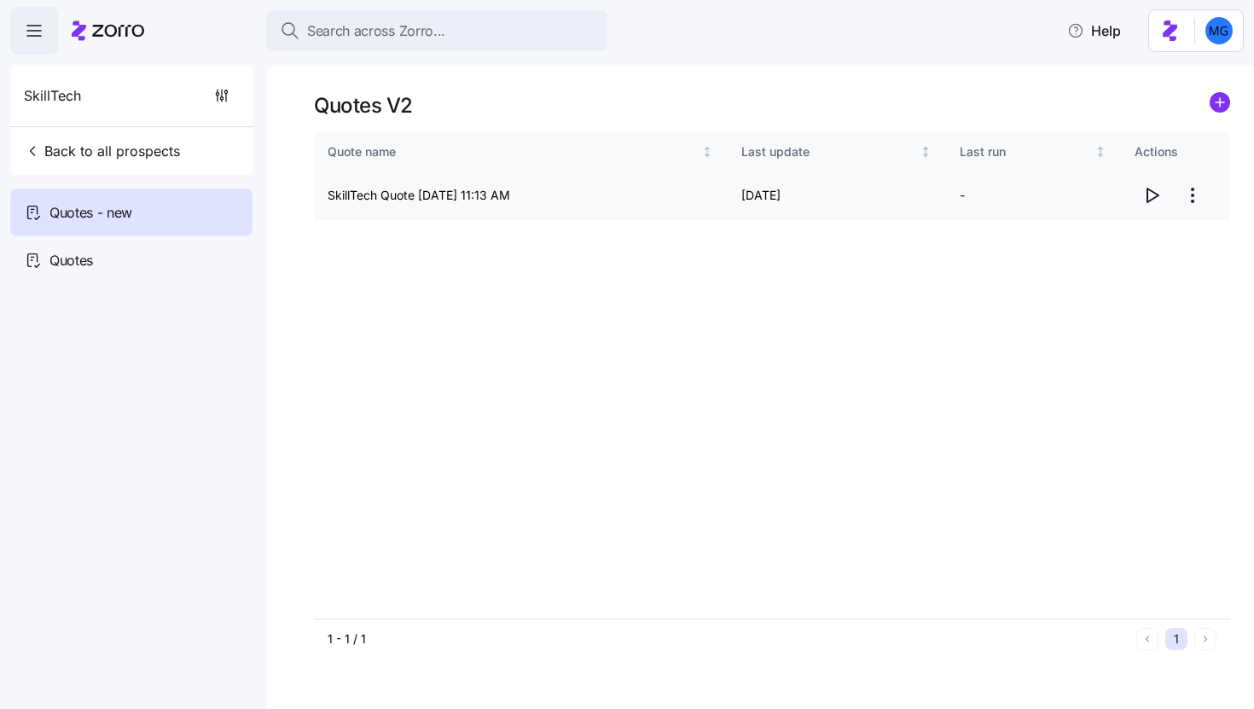
click at [1153, 195] on icon "button" at bounding box center [1152, 195] width 20 height 20
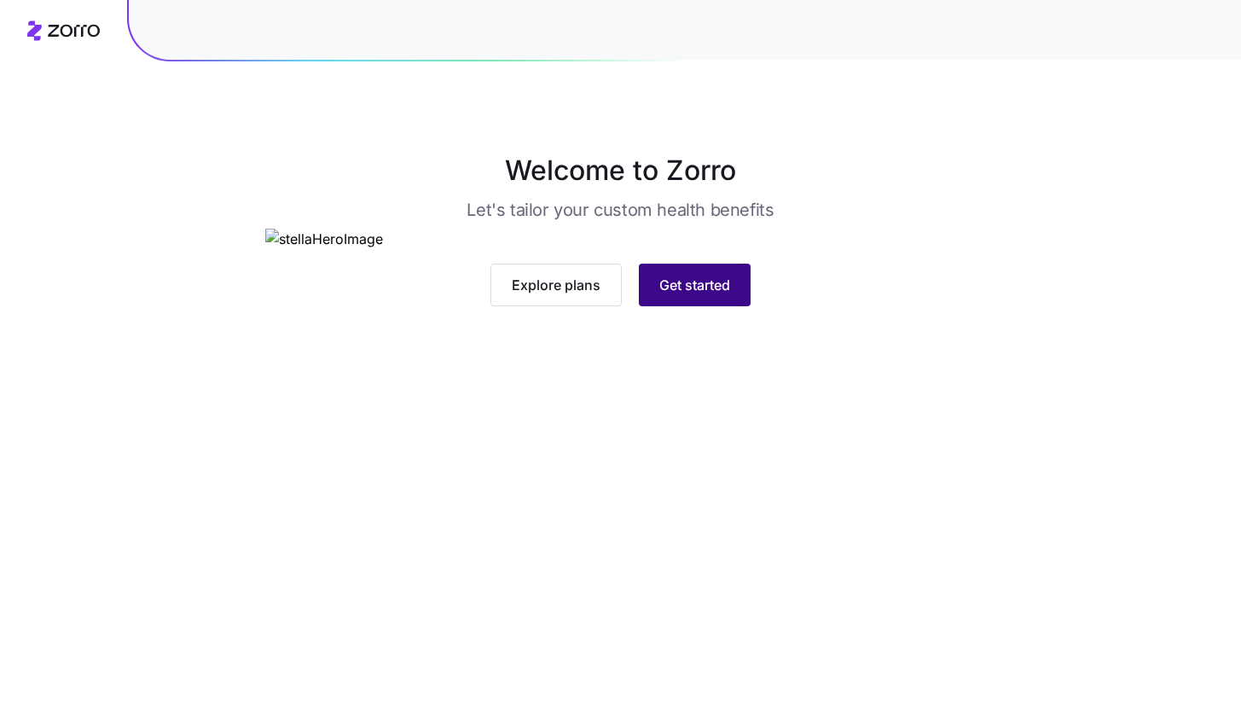
click at [695, 295] on span "Get started" at bounding box center [694, 285] width 71 height 20
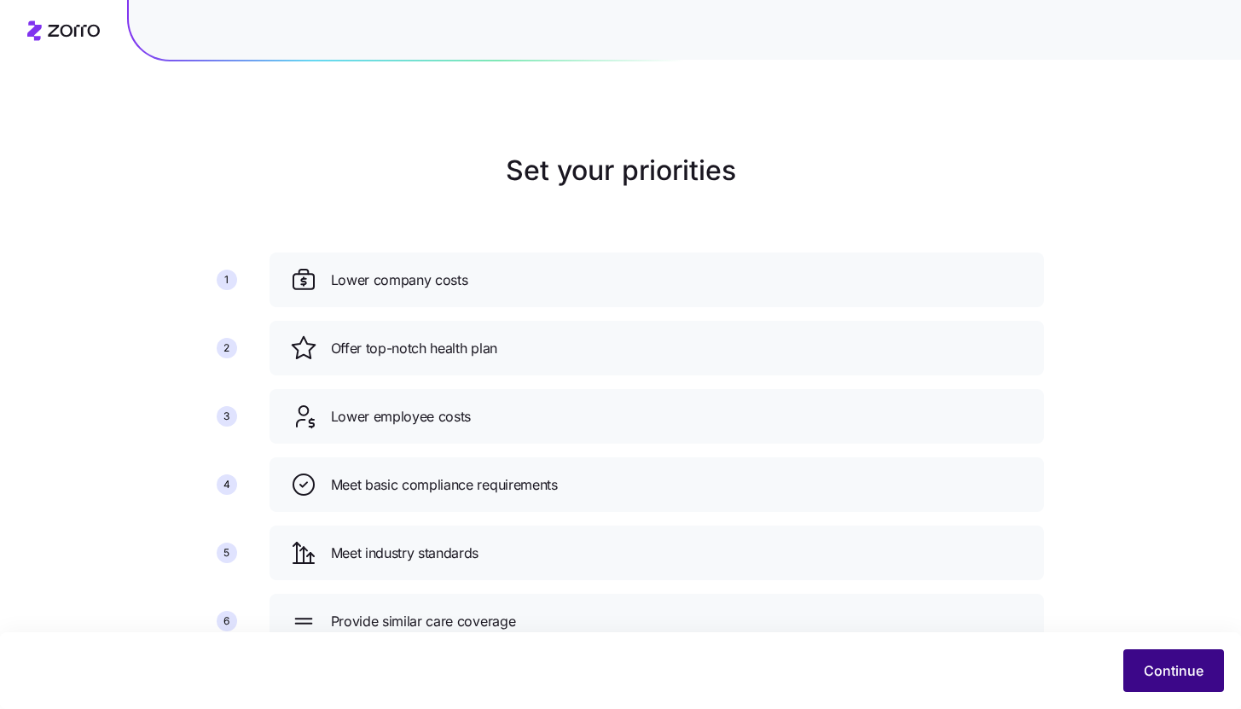
click at [1223, 668] on button "Continue" at bounding box center [1174, 670] width 101 height 43
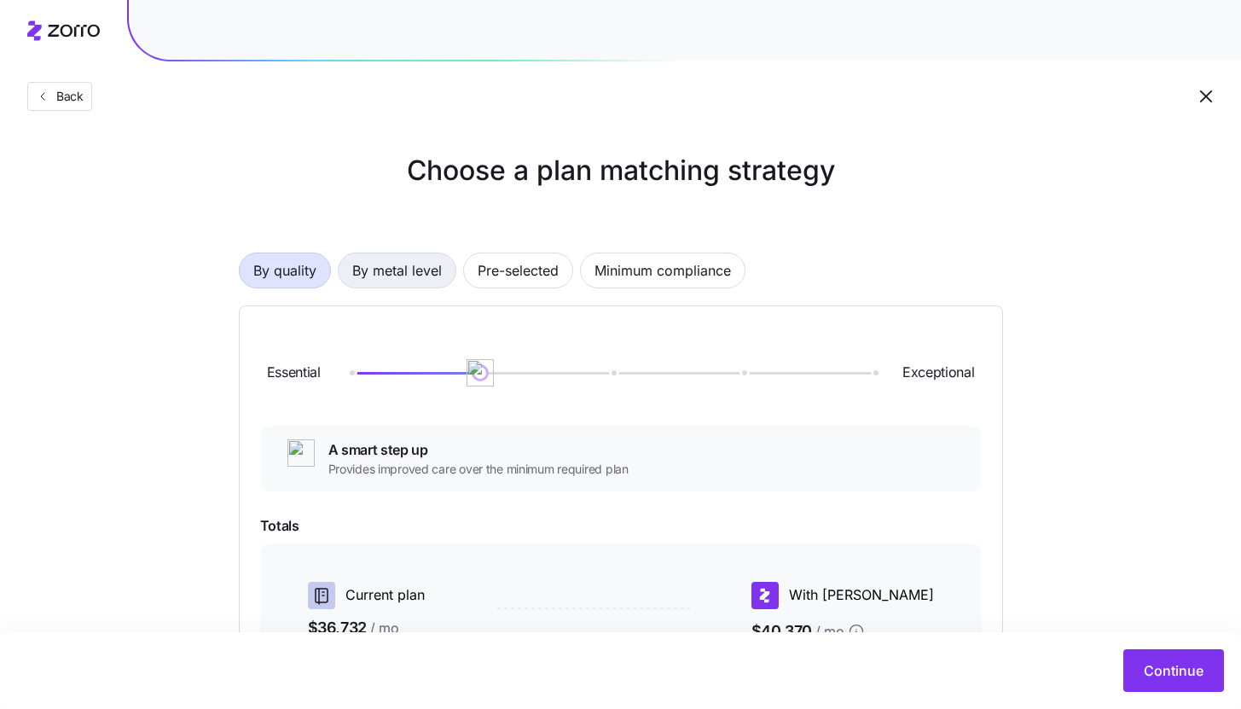
click at [395, 282] on span "By metal level" at bounding box center [397, 270] width 90 height 34
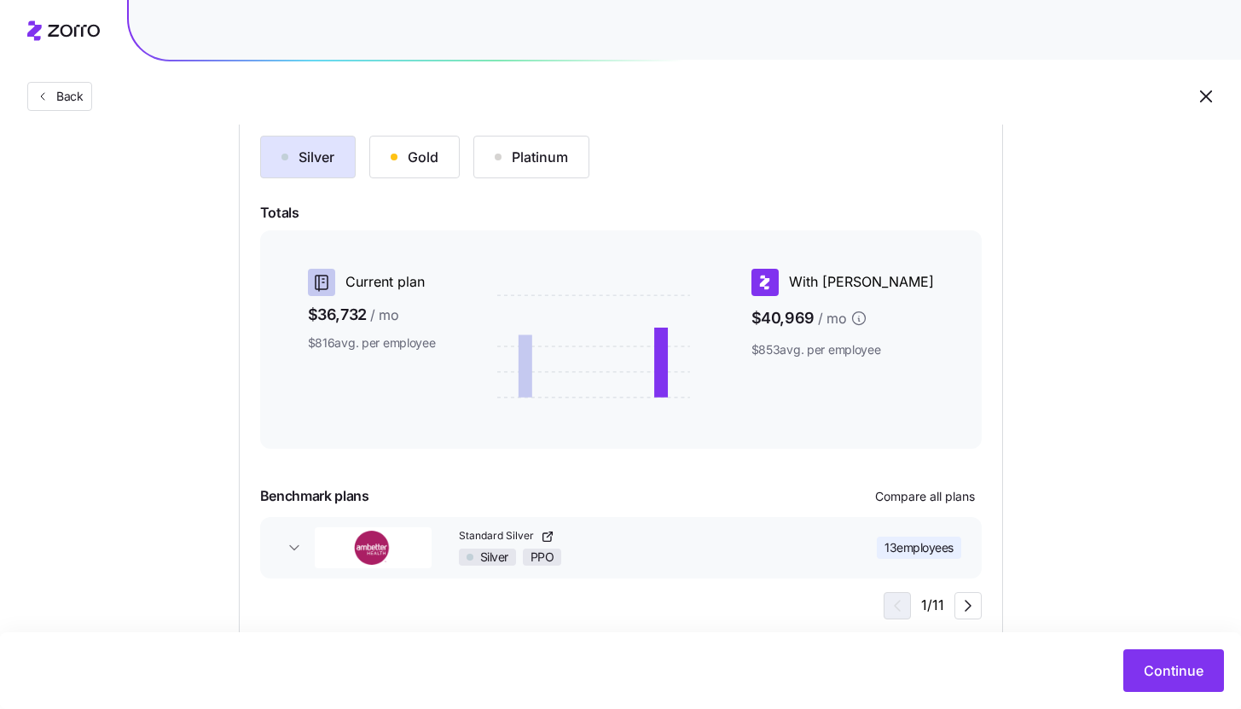
scroll to position [232, 0]
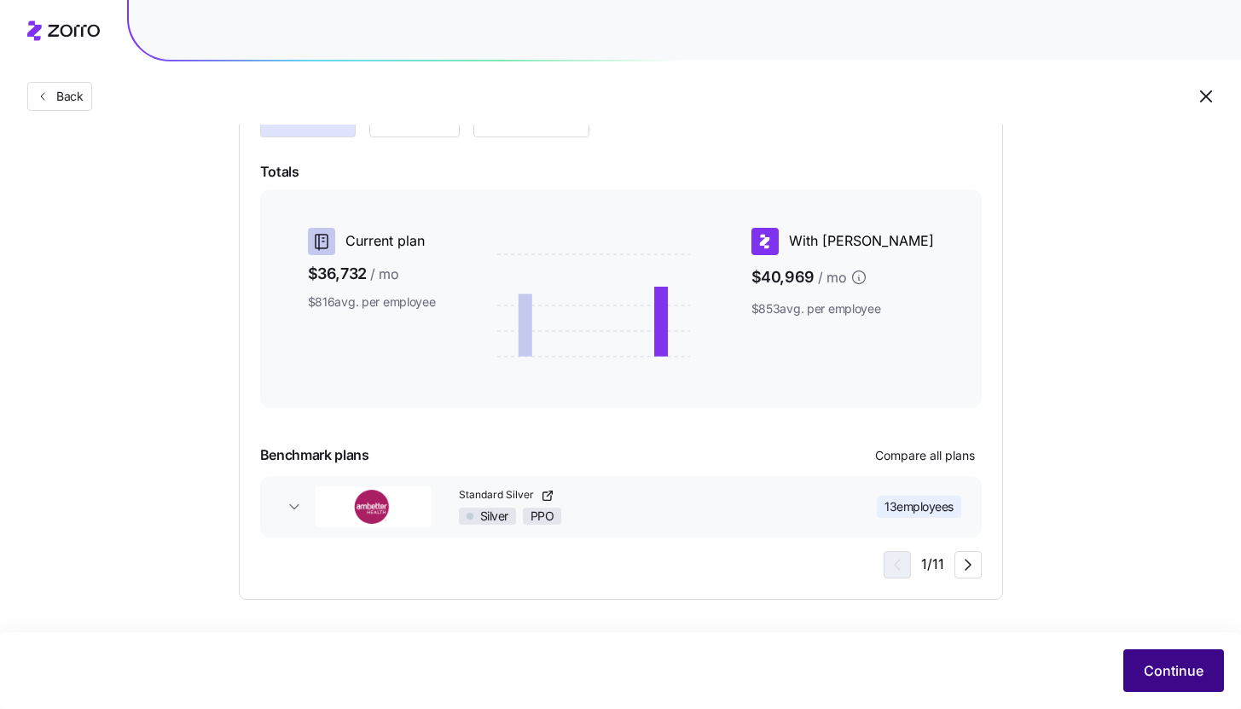
click at [1141, 657] on button "Continue" at bounding box center [1174, 670] width 101 height 43
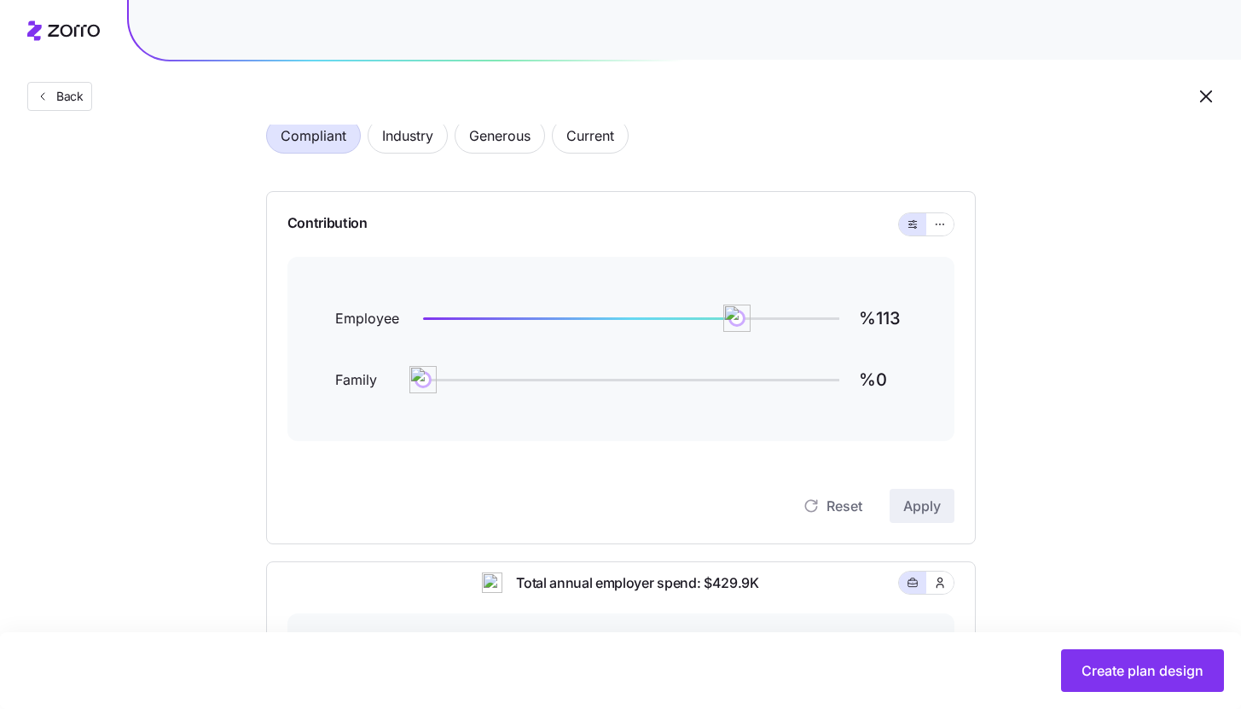
scroll to position [26, 0]
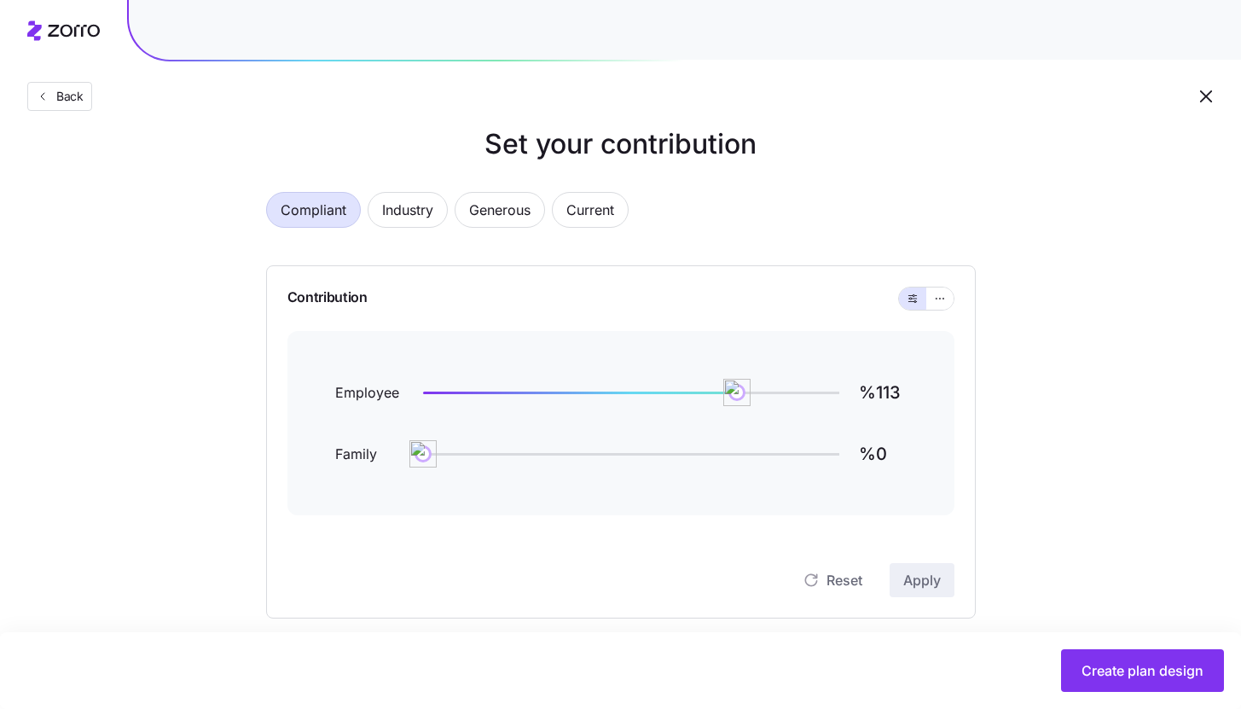
click at [954, 299] on div "Contribution Employee %113 Family %0 Reset Apply" at bounding box center [621, 441] width 710 height 353
click at [949, 301] on button "button" at bounding box center [940, 299] width 27 height 22
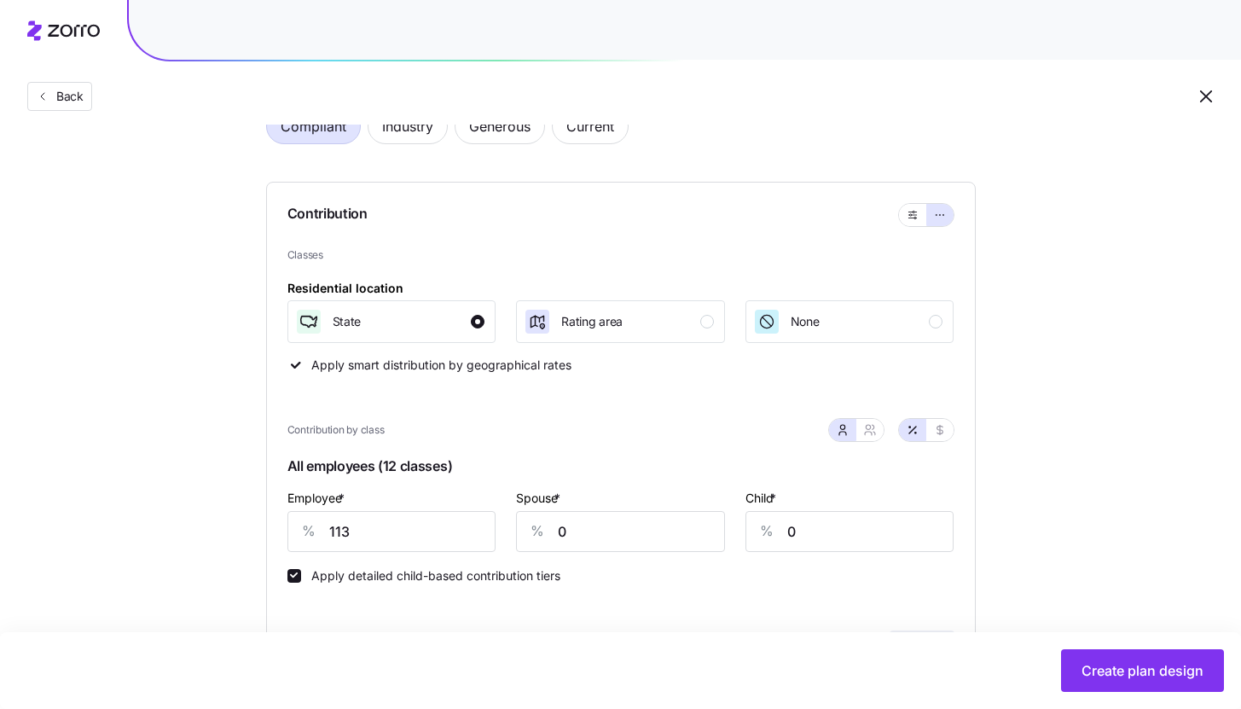
scroll to position [305, 0]
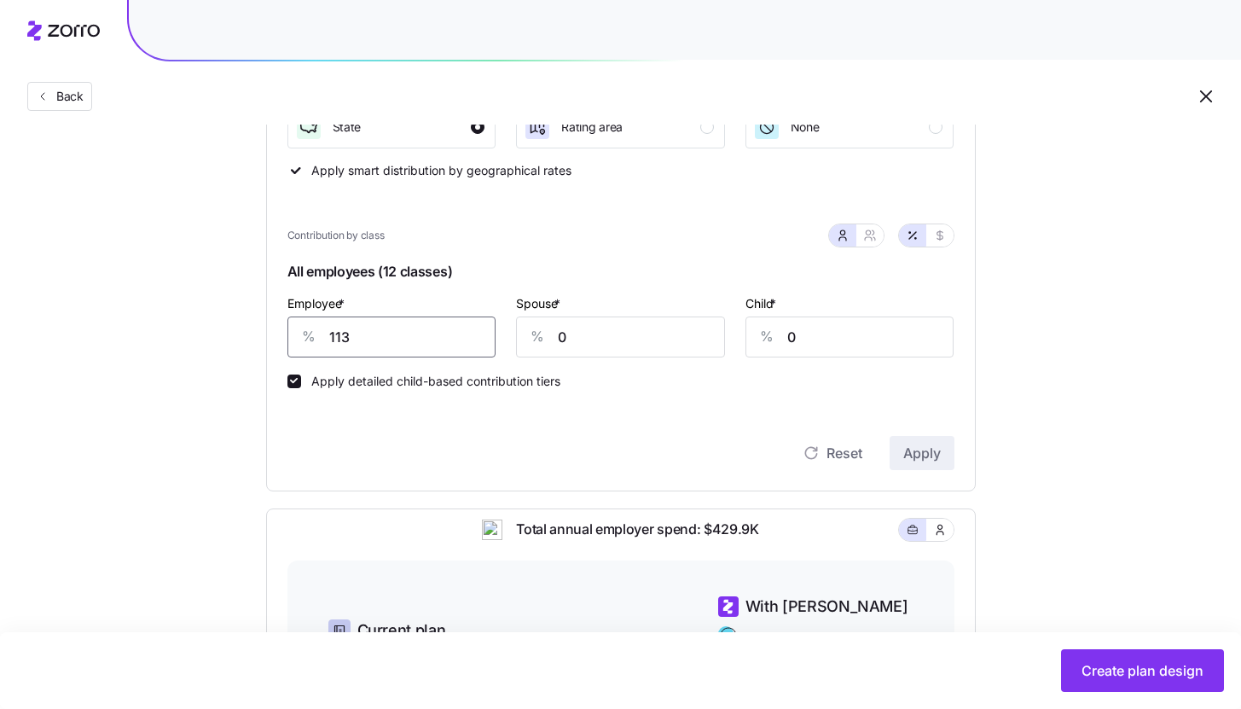
click at [444, 331] on input "113" at bounding box center [392, 337] width 209 height 41
type input "85"
click at [919, 430] on div "Reset Apply" at bounding box center [621, 436] width 667 height 68
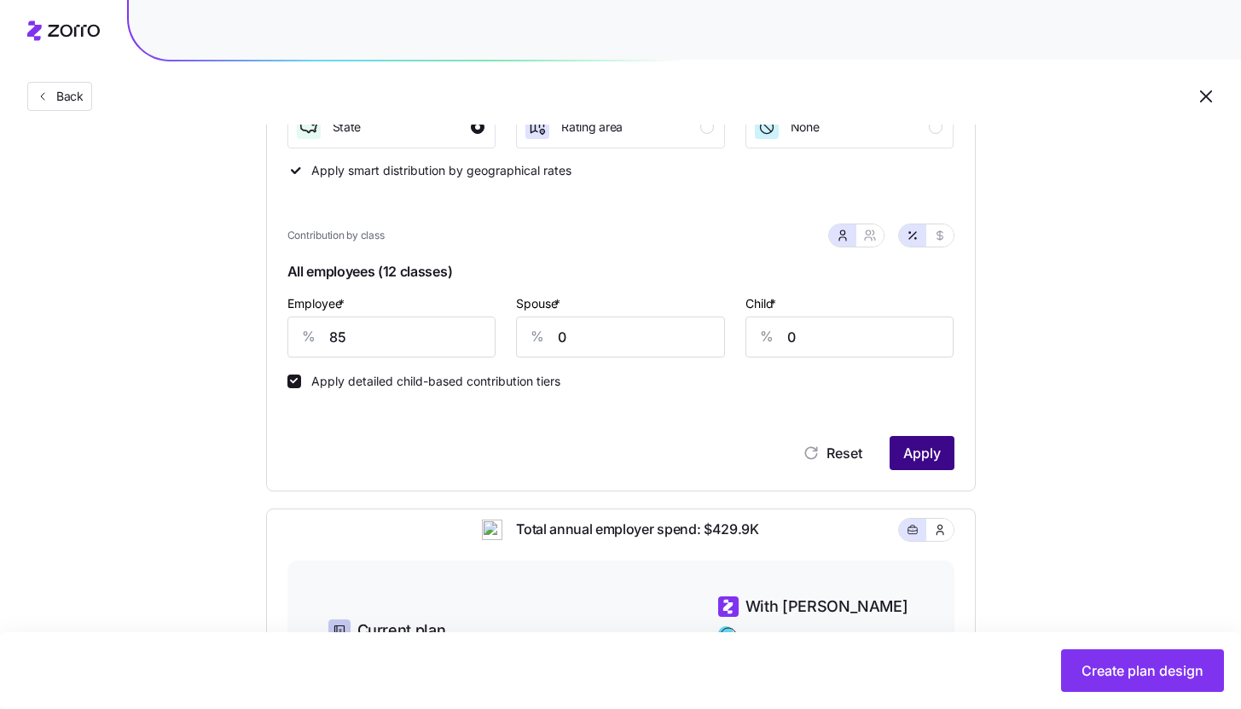
click at [918, 451] on span "Apply" at bounding box center [923, 453] width 38 height 20
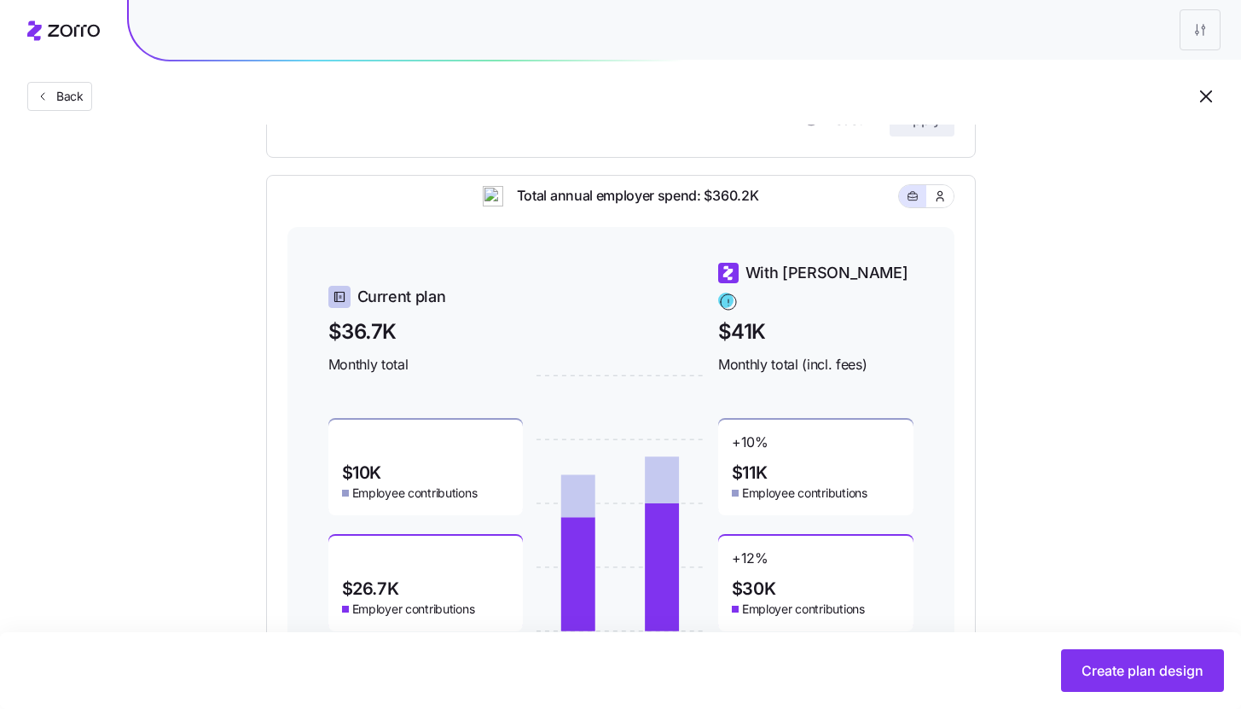
scroll to position [629, 0]
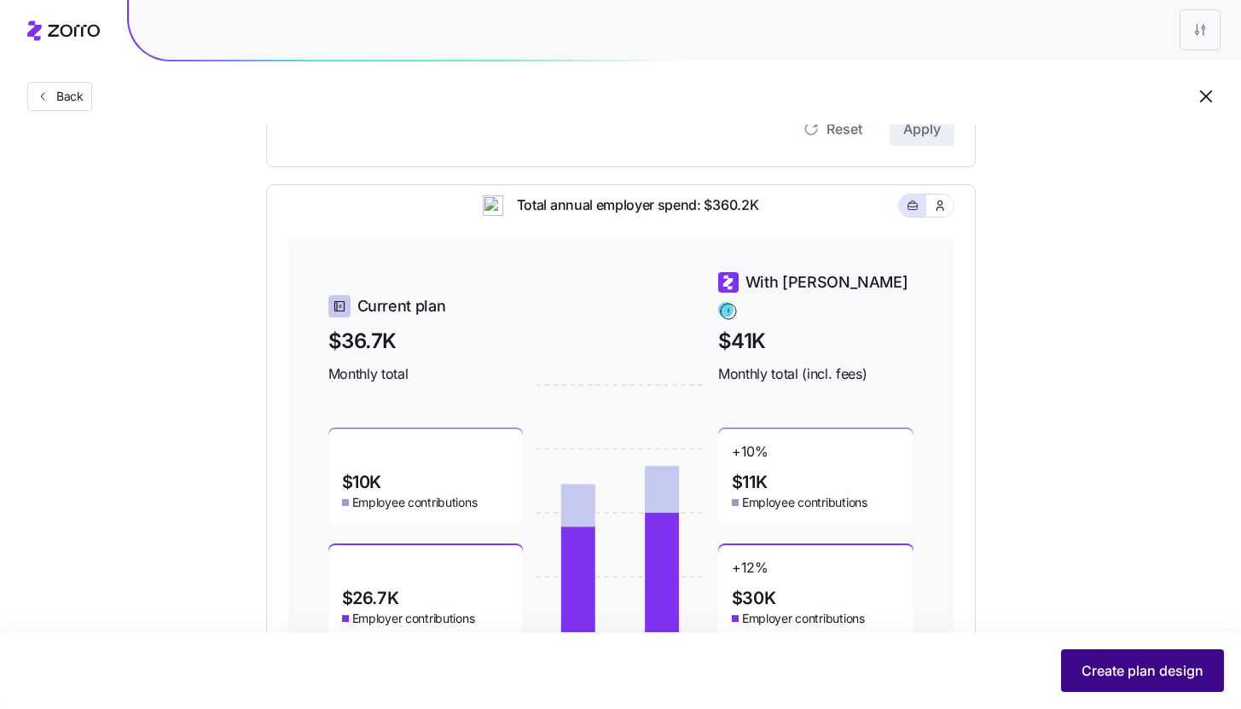
click at [1105, 676] on span "Create plan design" at bounding box center [1143, 670] width 122 height 20
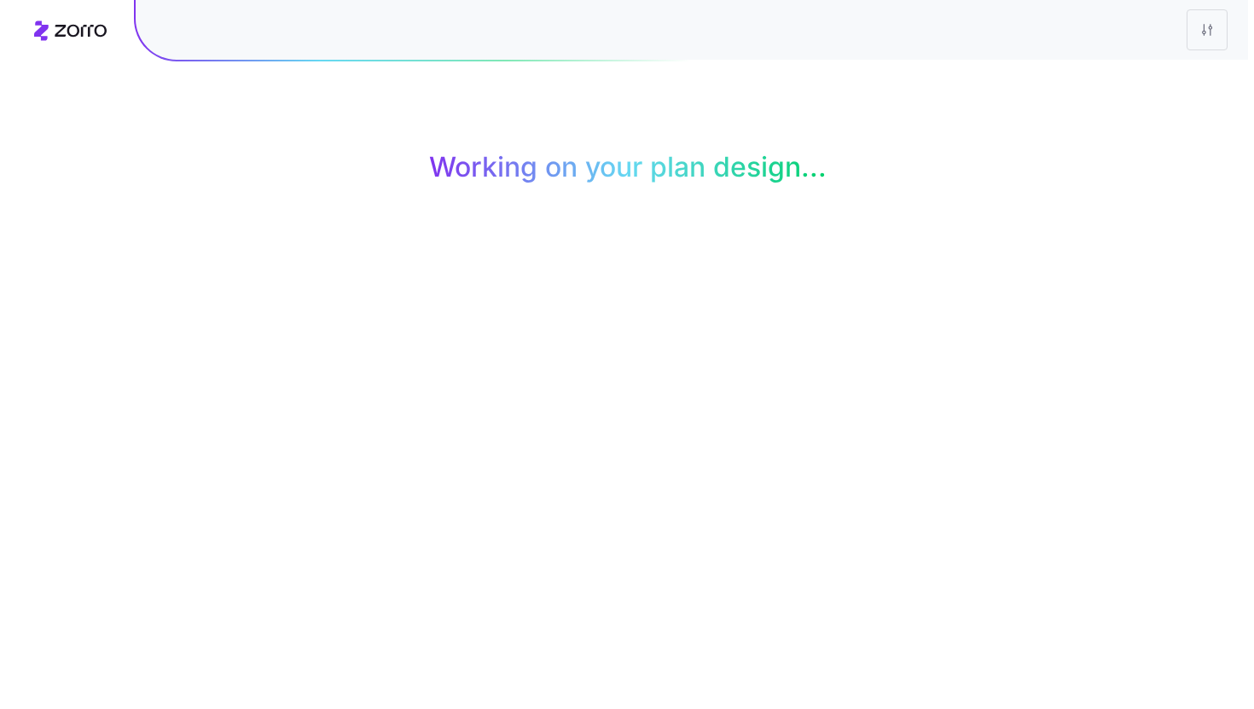
scroll to position [0, 0]
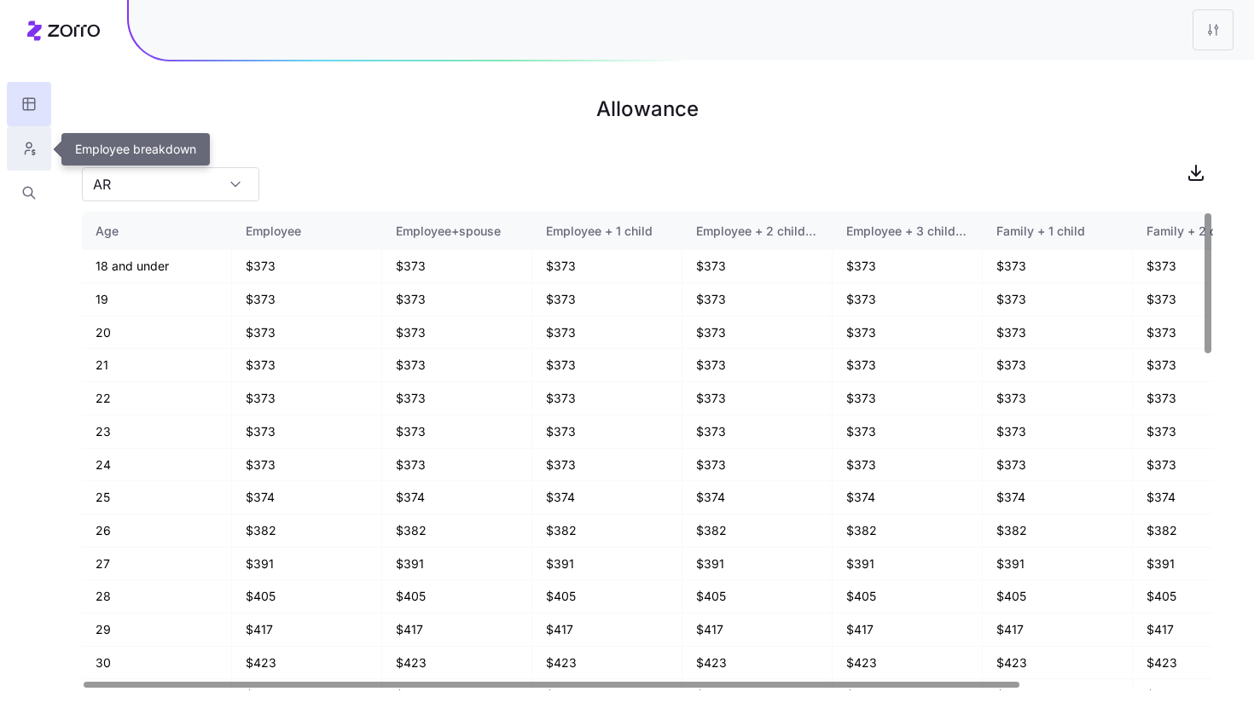
click at [28, 141] on icon "button" at bounding box center [28, 148] width 15 height 17
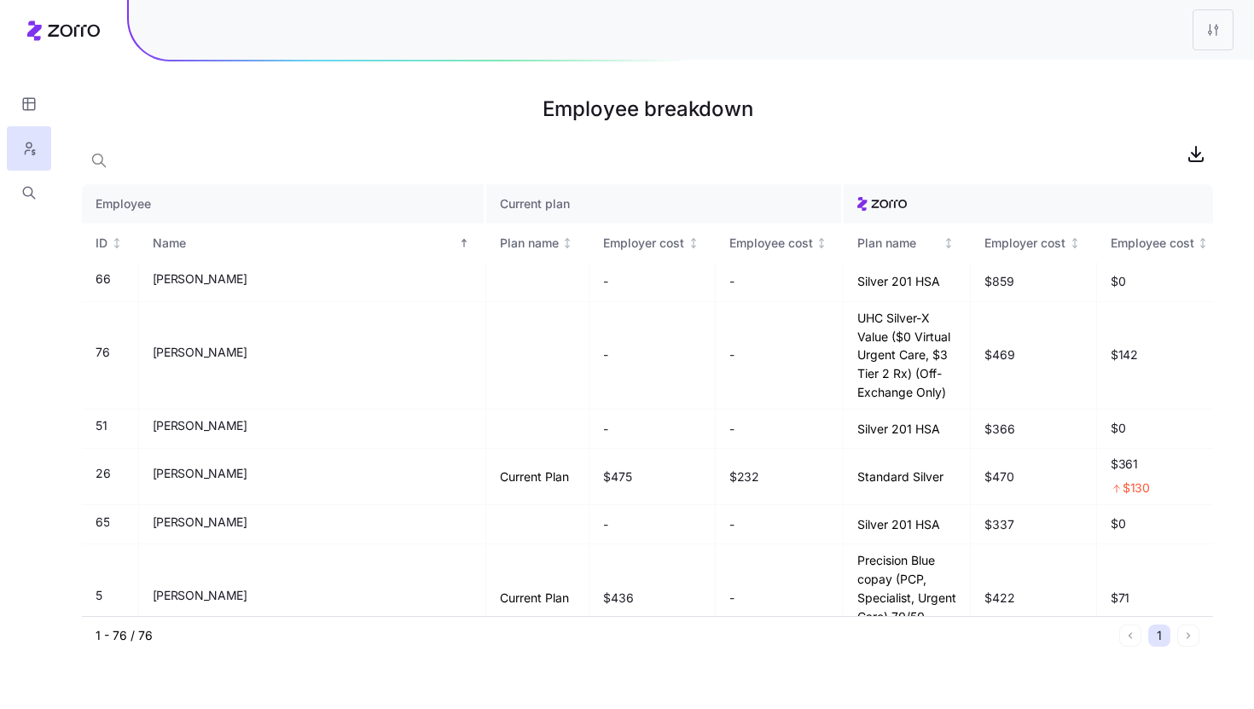
click at [1210, 31] on html "Employee breakdown Employee Current plan ID Name Plan name Employer cost Employ…" at bounding box center [627, 354] width 1254 height 709
click at [1143, 82] on div "Edit plan design" at bounding box center [1111, 75] width 90 height 19
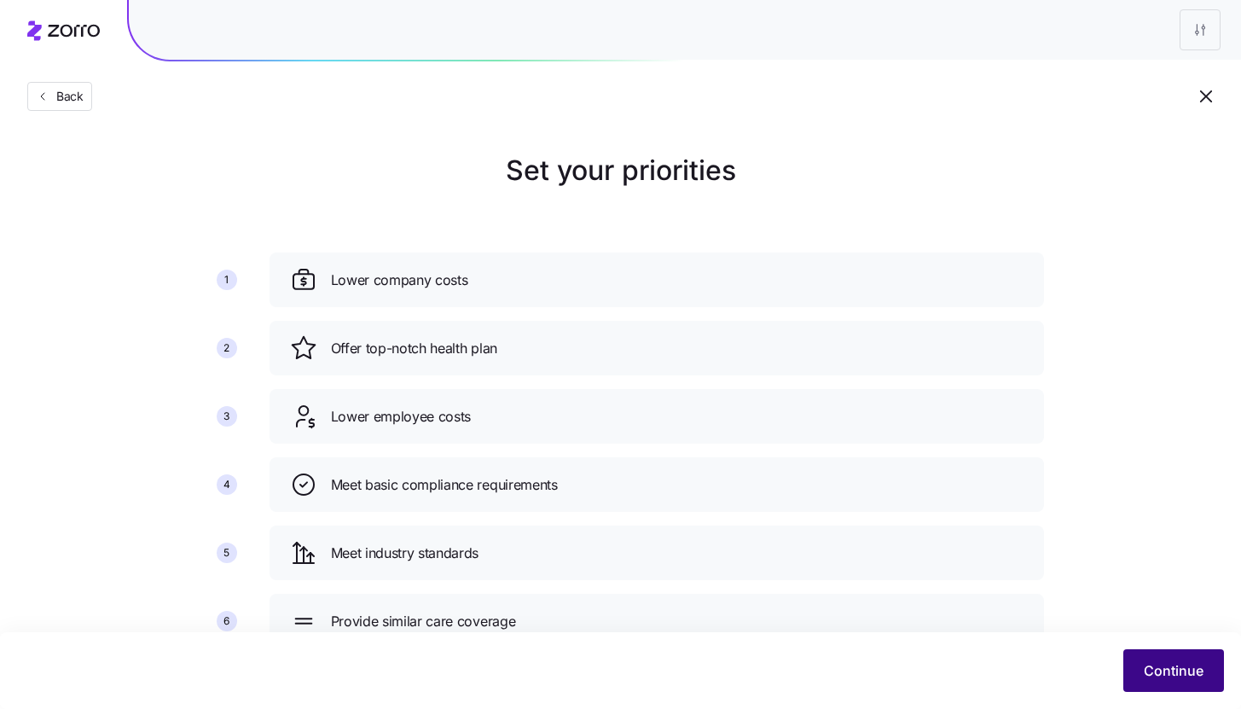
click at [1148, 666] on span "Continue" at bounding box center [1174, 670] width 60 height 20
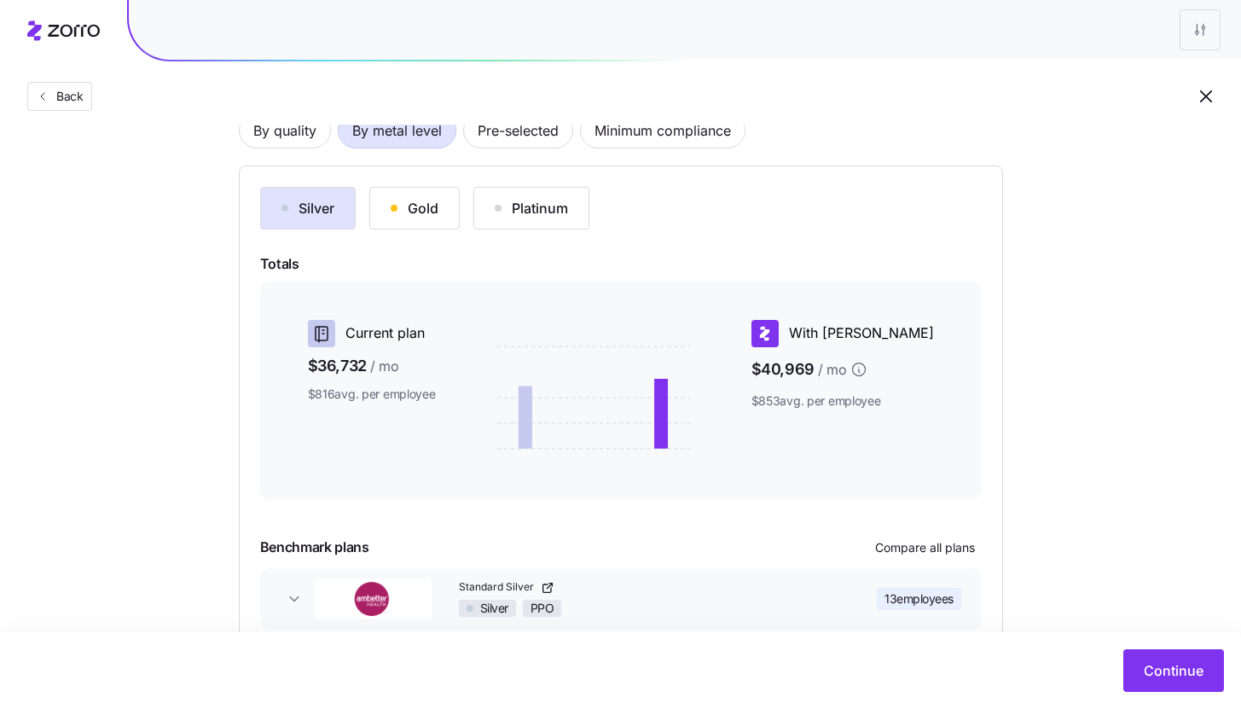
scroll to position [232, 0]
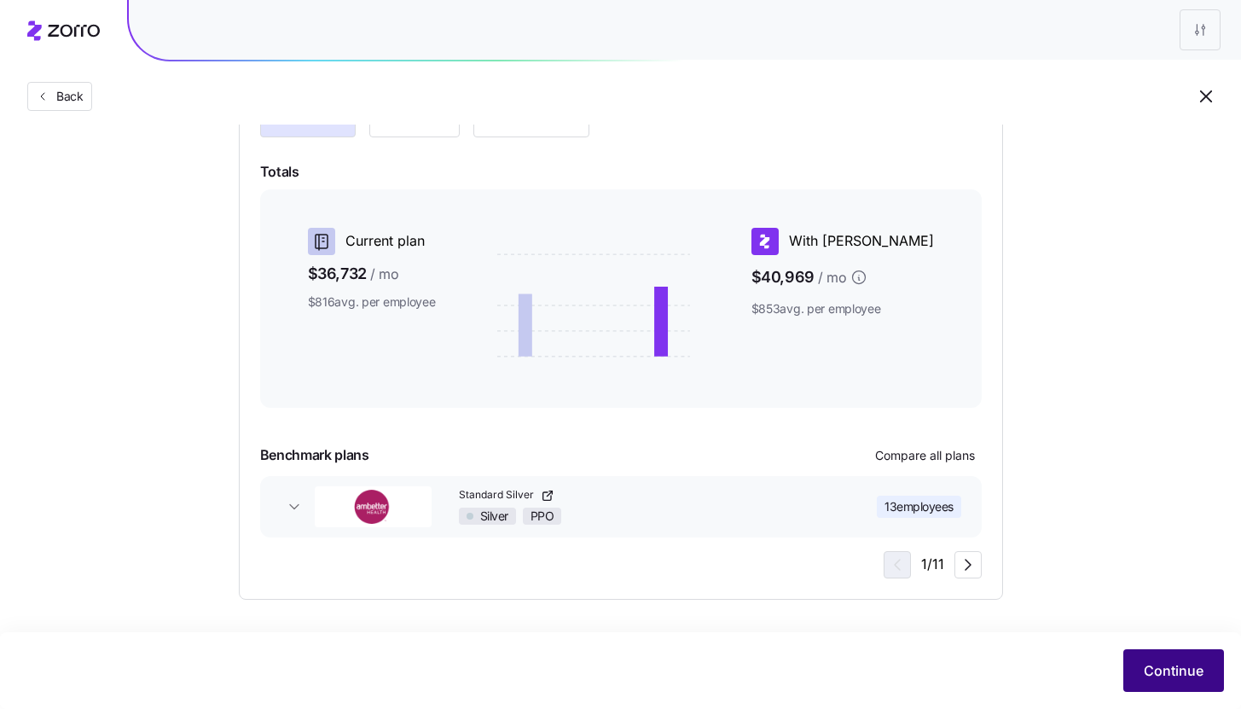
click at [1173, 658] on button "Continue" at bounding box center [1174, 670] width 101 height 43
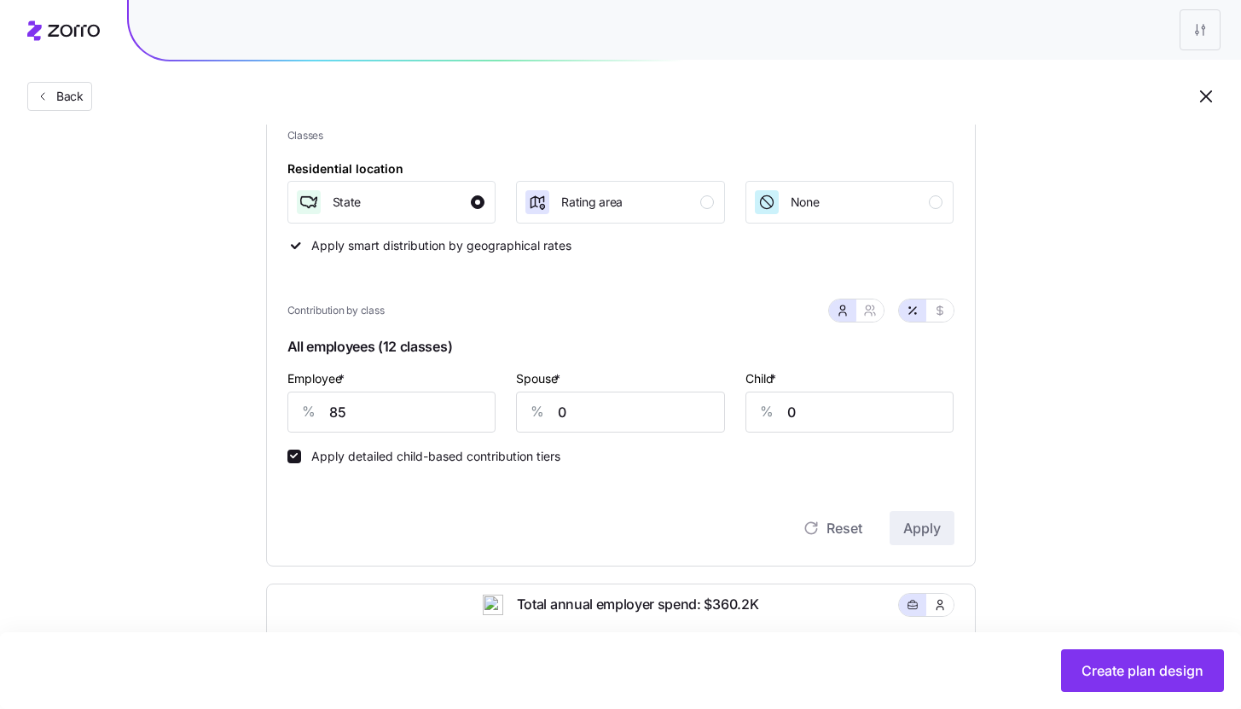
scroll to position [250, 0]
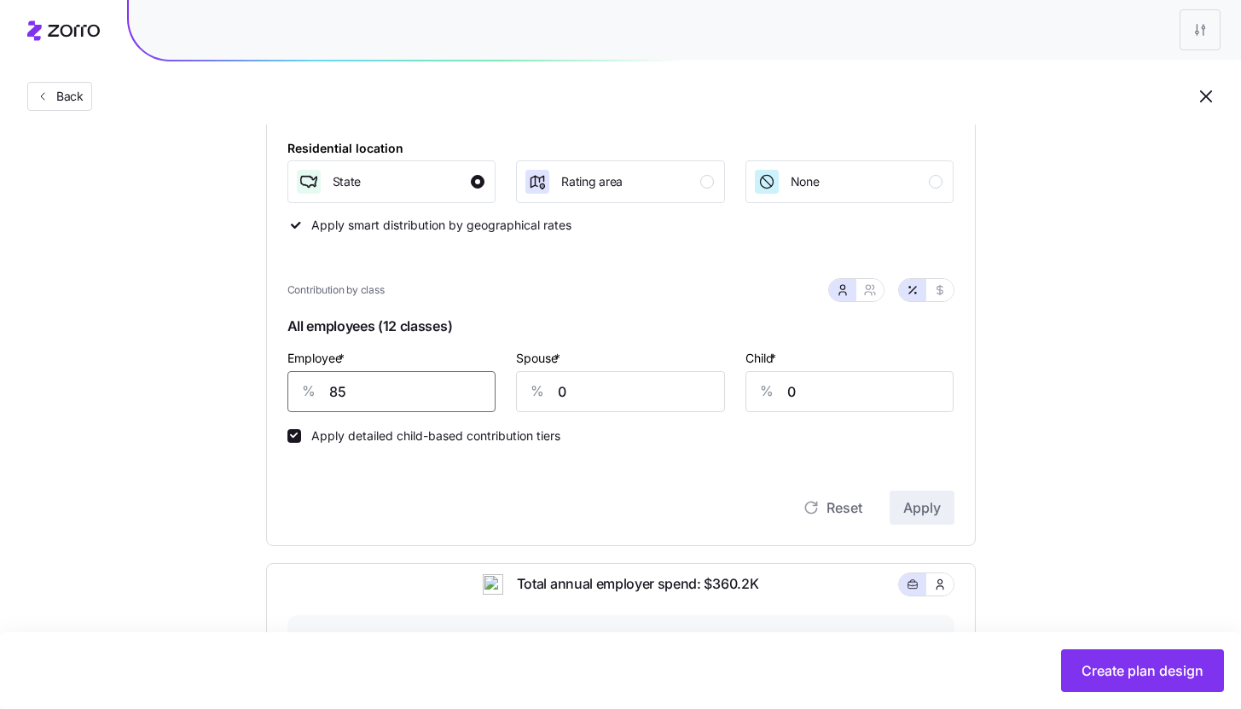
click at [345, 390] on input "85" at bounding box center [392, 391] width 209 height 41
click at [344, 390] on input "85" at bounding box center [392, 391] width 209 height 41
click at [450, 396] on input "860" at bounding box center [392, 391] width 209 height 41
click at [922, 504] on span "Apply" at bounding box center [923, 507] width 38 height 20
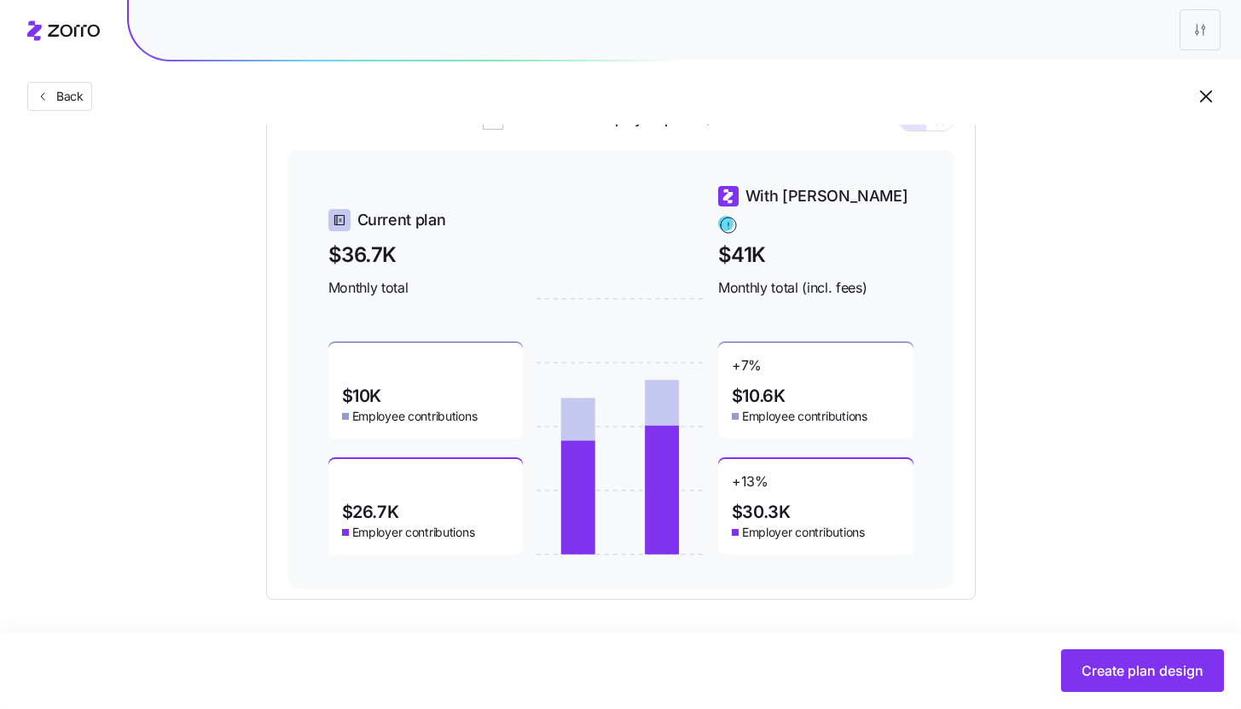
scroll to position [410, 0]
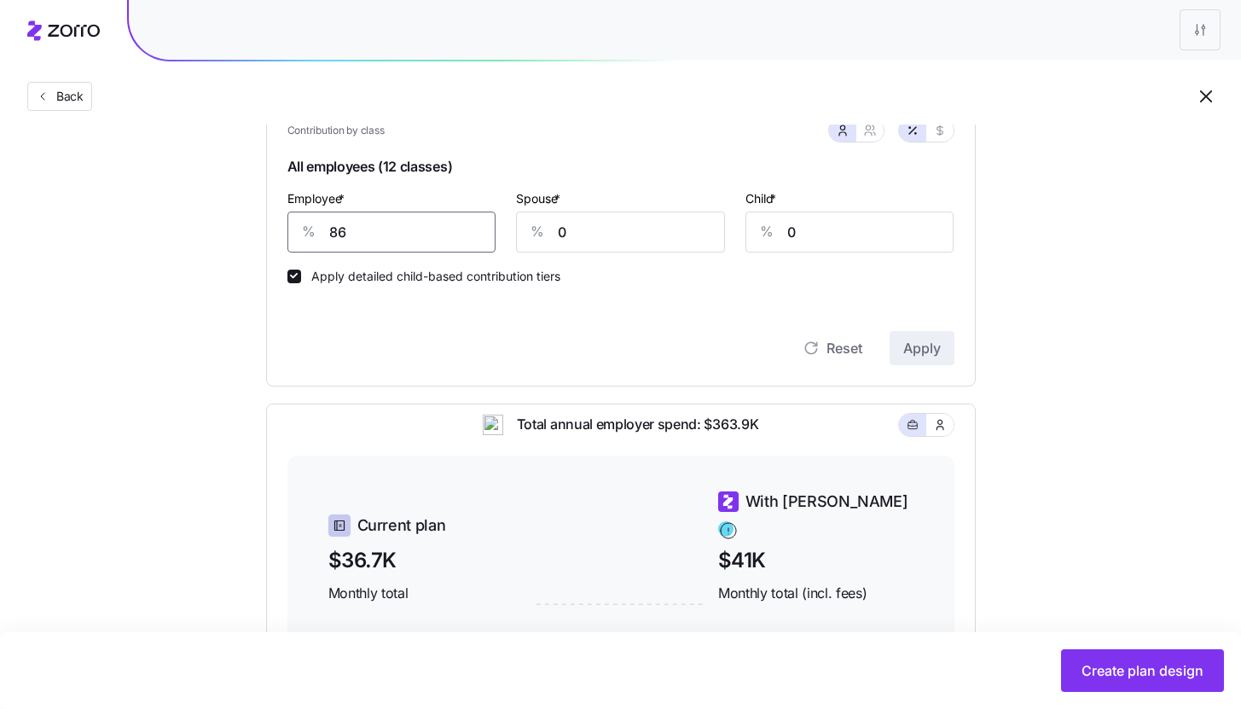
click at [412, 232] on input "86" at bounding box center [392, 232] width 209 height 41
type input "85"
click at [913, 344] on span "Apply" at bounding box center [923, 348] width 38 height 20
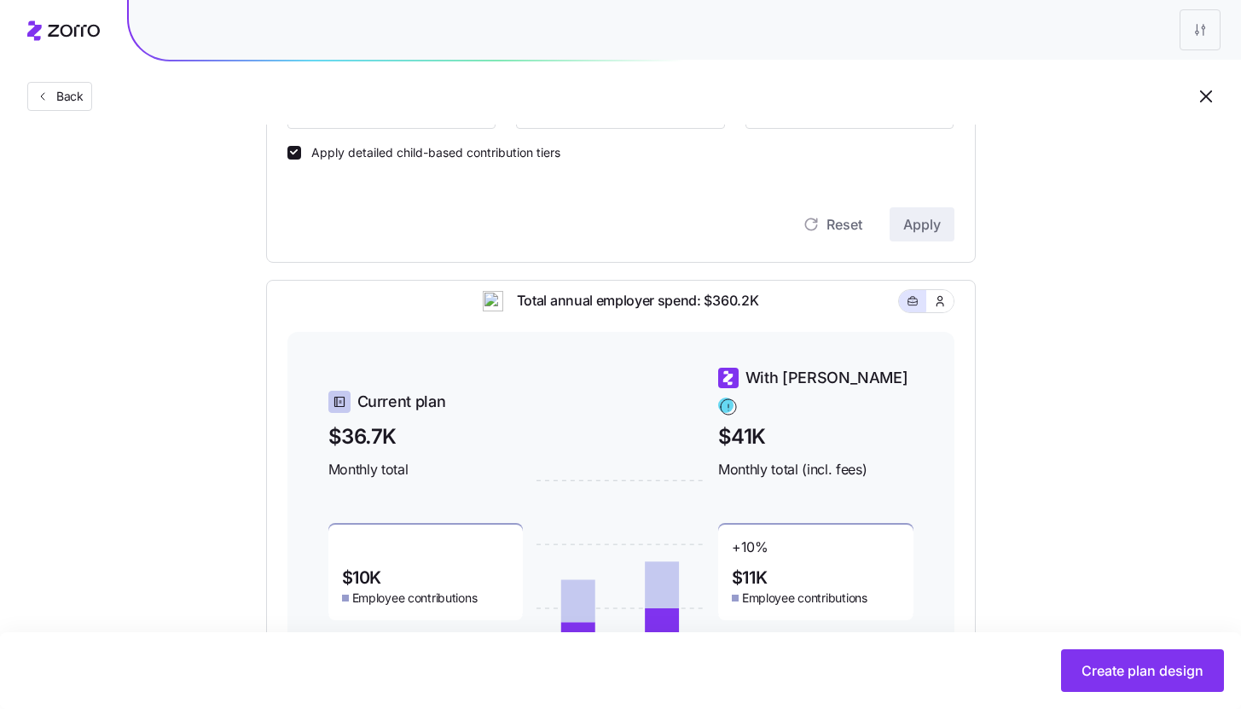
scroll to position [716, 0]
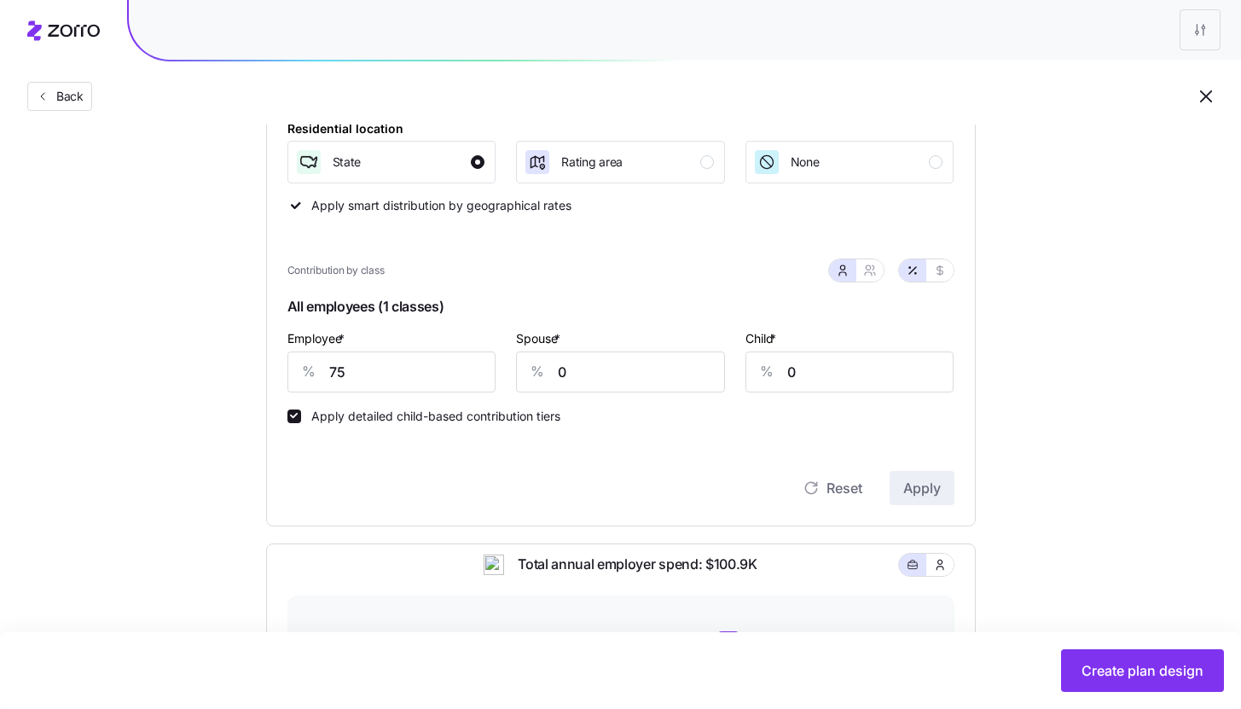
scroll to position [218, 0]
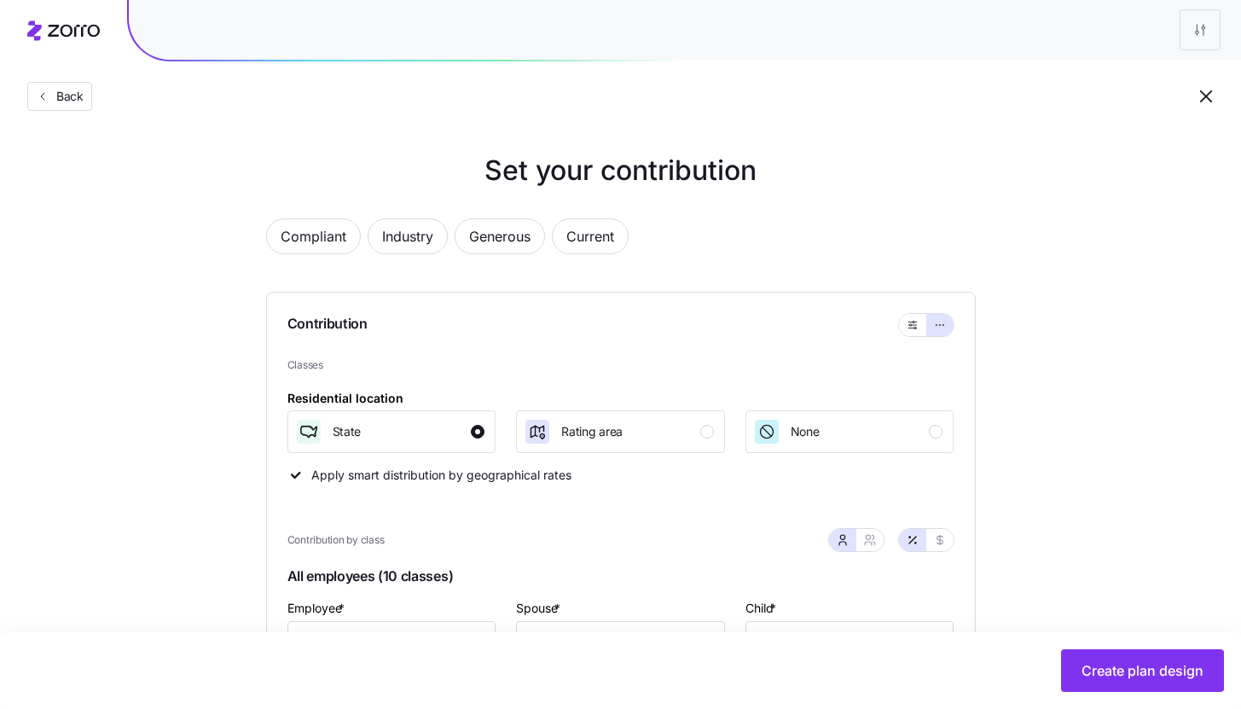
scroll to position [716, 0]
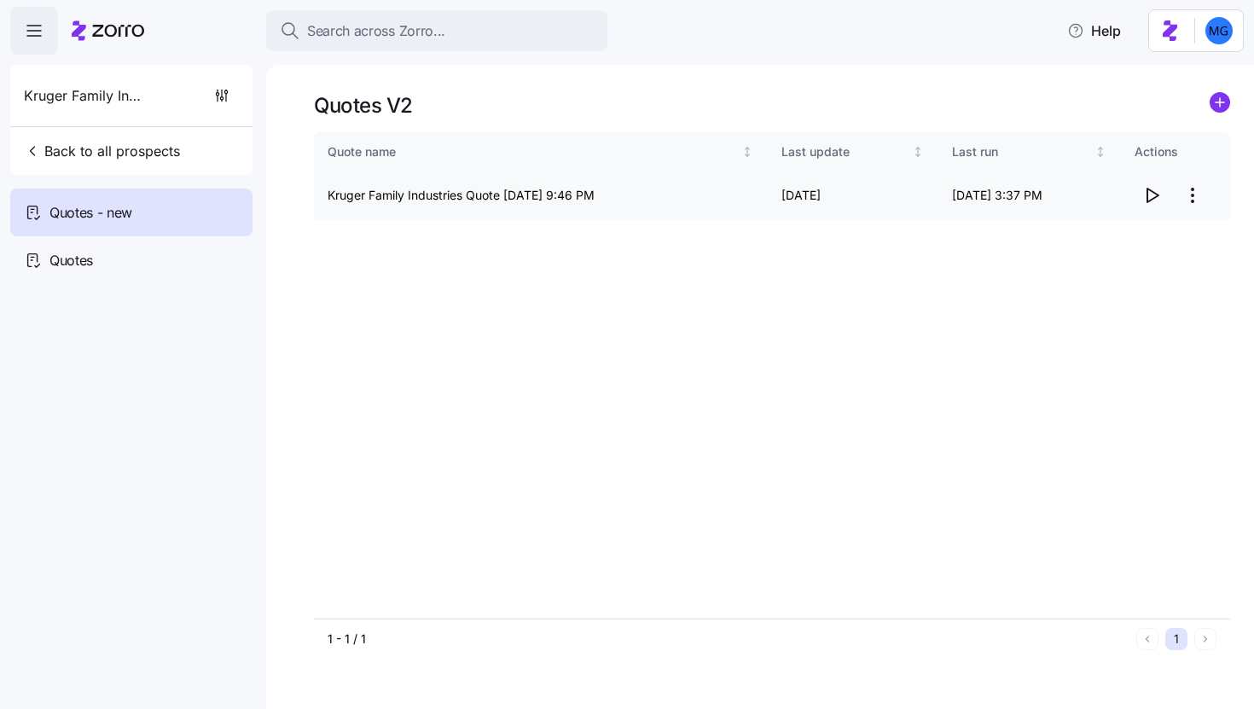
click at [1188, 191] on html "Search across Zorro... Help Kruger Family Industries Back to all prospects Quot…" at bounding box center [627, 349] width 1254 height 699
click at [1120, 239] on div "Edit quote" at bounding box center [1124, 237] width 157 height 27
click at [1193, 202] on html "Search across Zorro... Help ServePro Back to all prospects Quotes - new Quotes …" at bounding box center [627, 349] width 1254 height 699
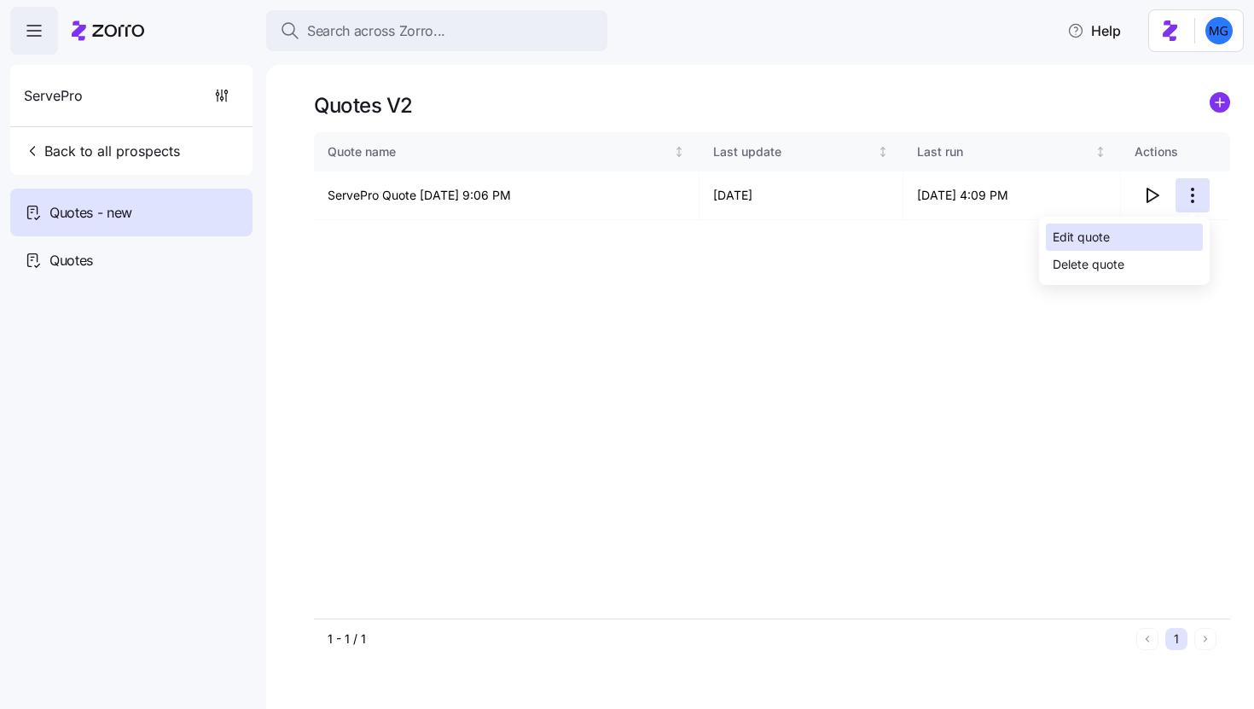
click at [1164, 233] on div "Edit quote" at bounding box center [1124, 237] width 157 height 27
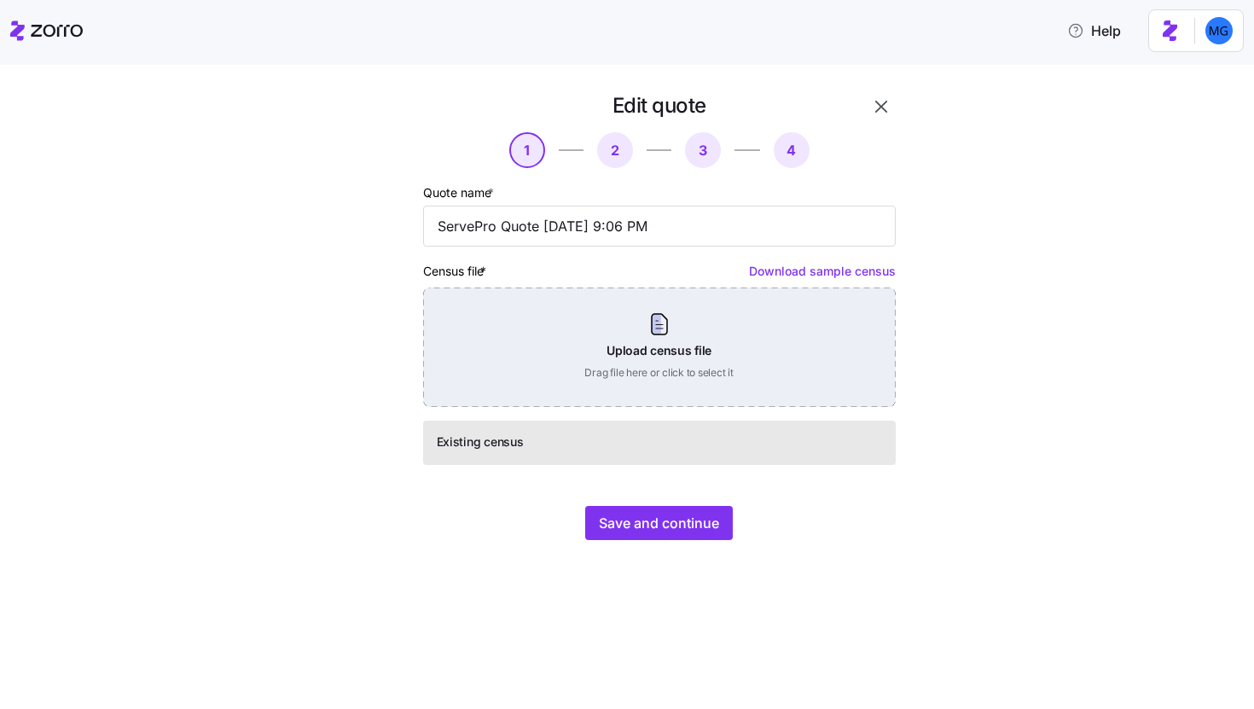
click at [756, 351] on div "Upload census file Drag file here or click to select it" at bounding box center [659, 347] width 473 height 119
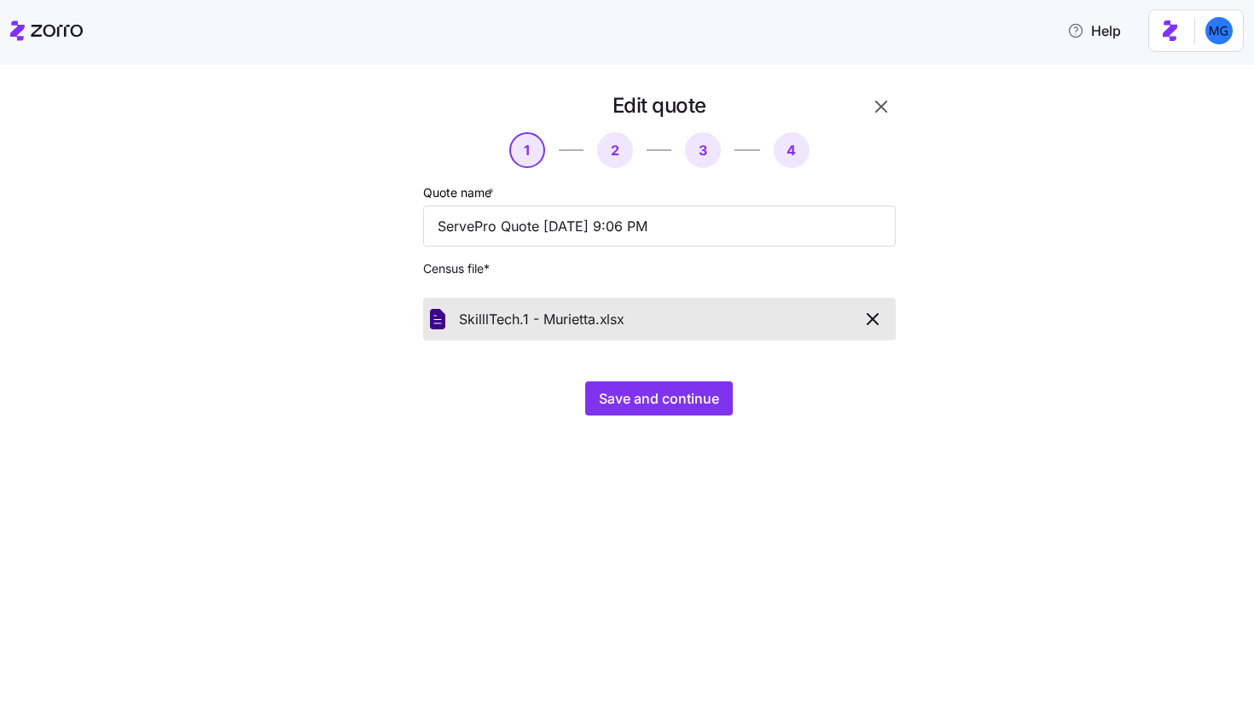
click at [873, 326] on icon "button" at bounding box center [873, 319] width 20 height 20
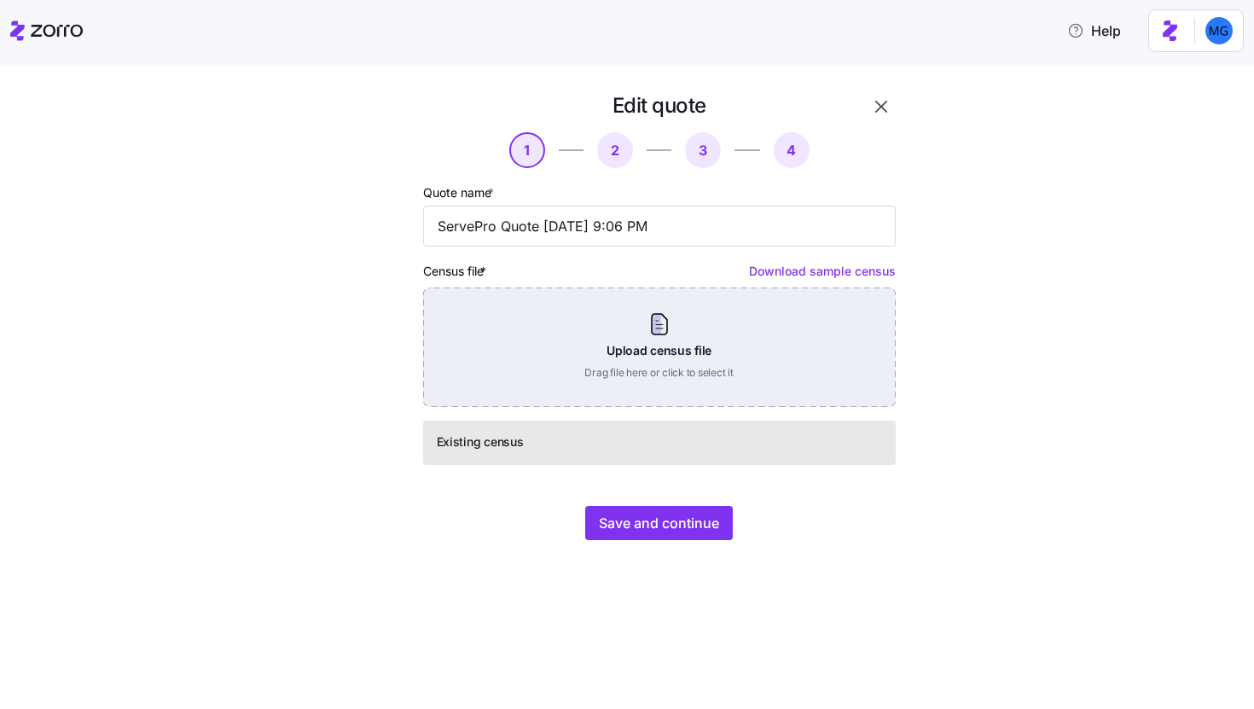
click at [613, 357] on div "Upload census file Drag file here or click to select it" at bounding box center [659, 347] width 473 height 119
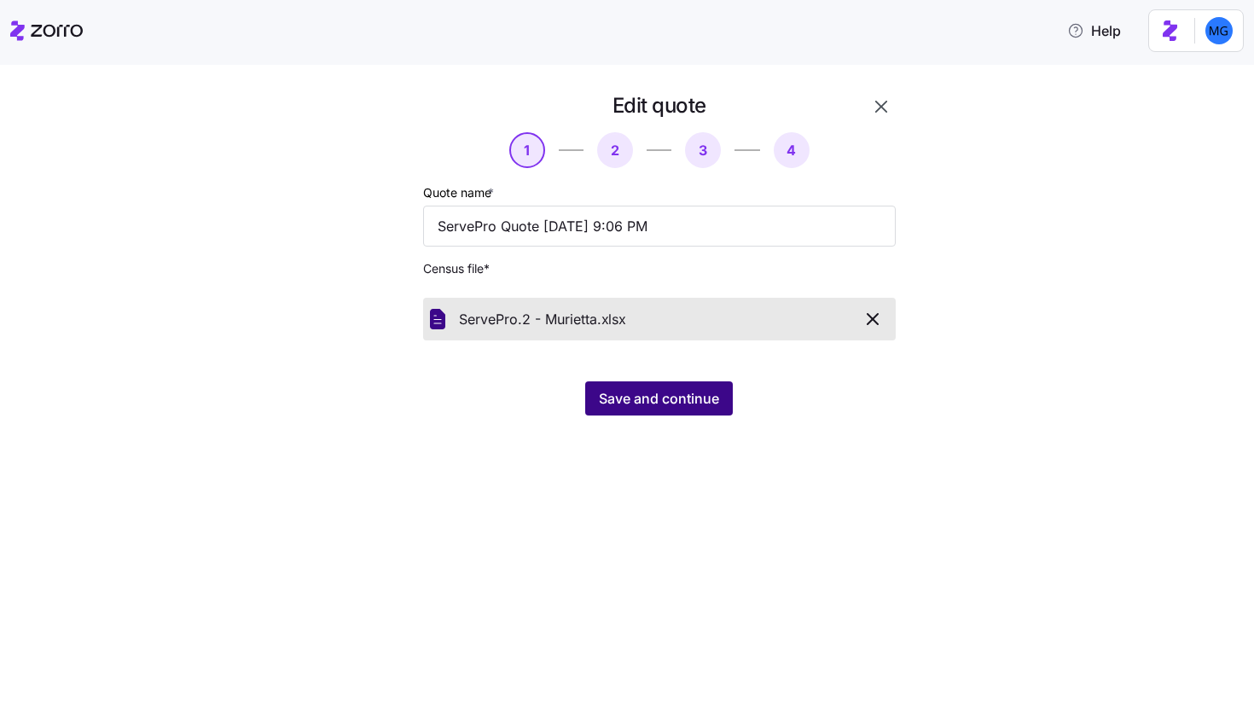
click at [623, 407] on span "Save and continue" at bounding box center [659, 398] width 120 height 20
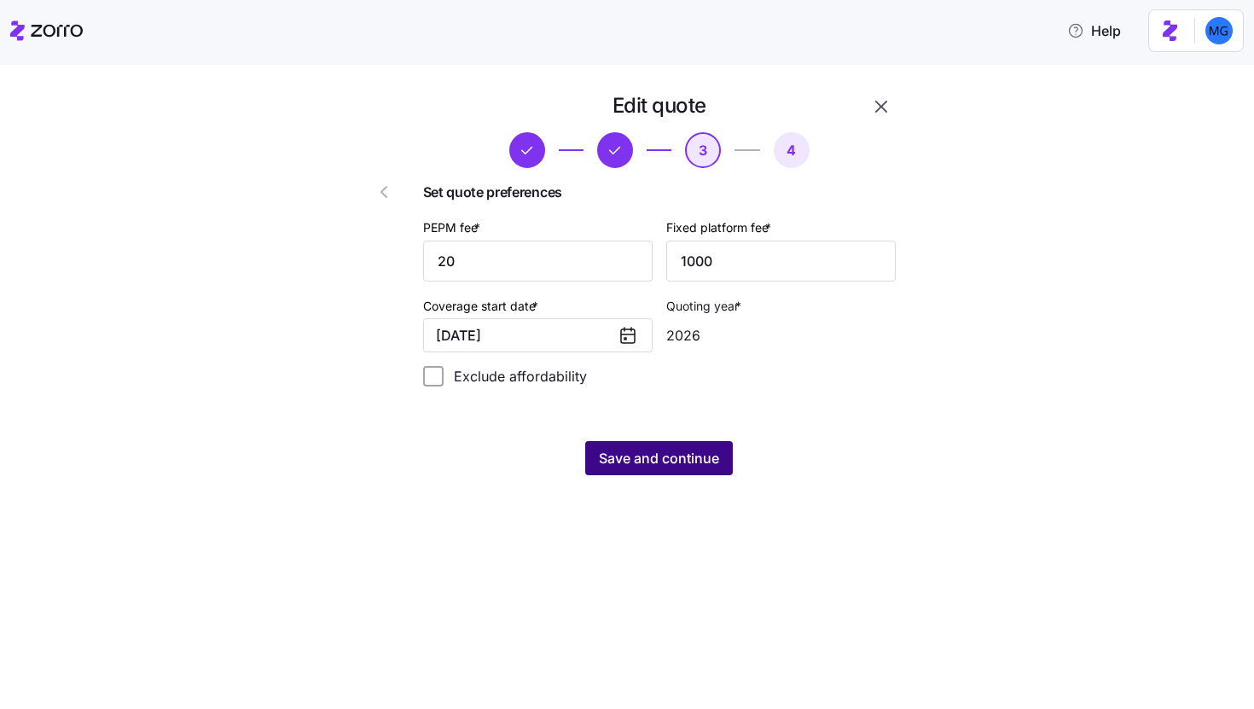
click at [650, 462] on span "Save and continue" at bounding box center [659, 458] width 120 height 20
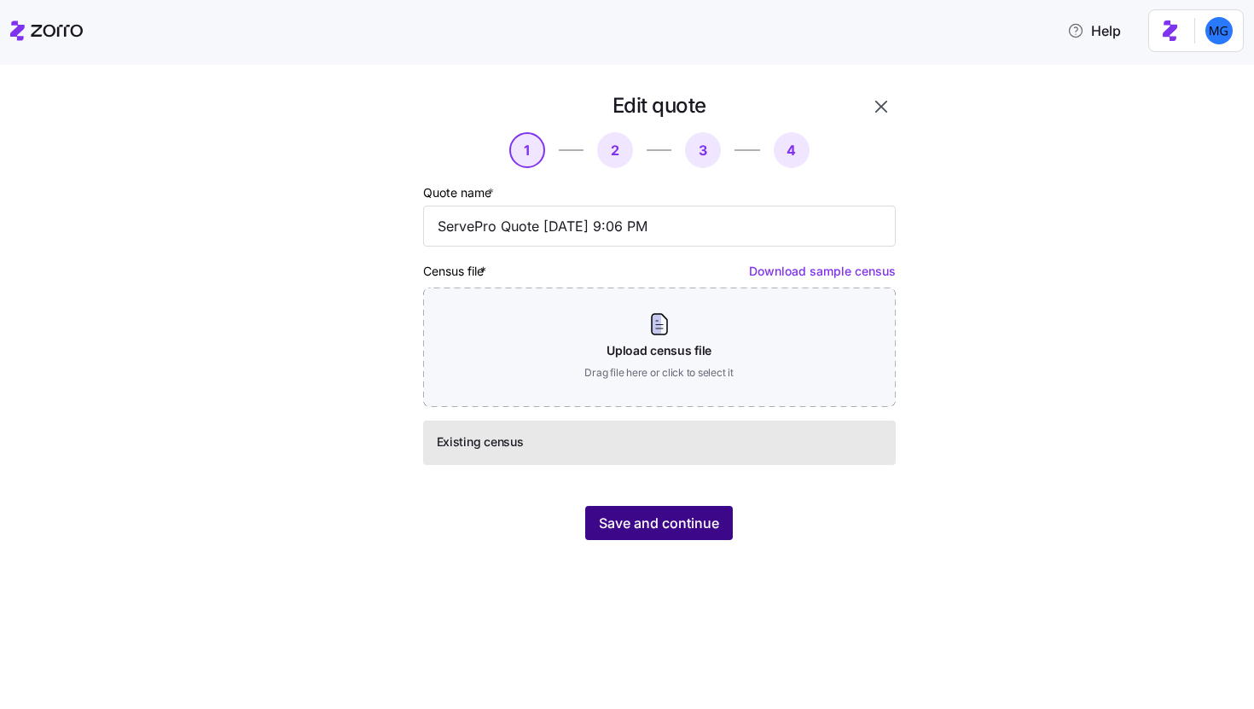
click at [665, 530] on span "Save and continue" at bounding box center [659, 523] width 120 height 20
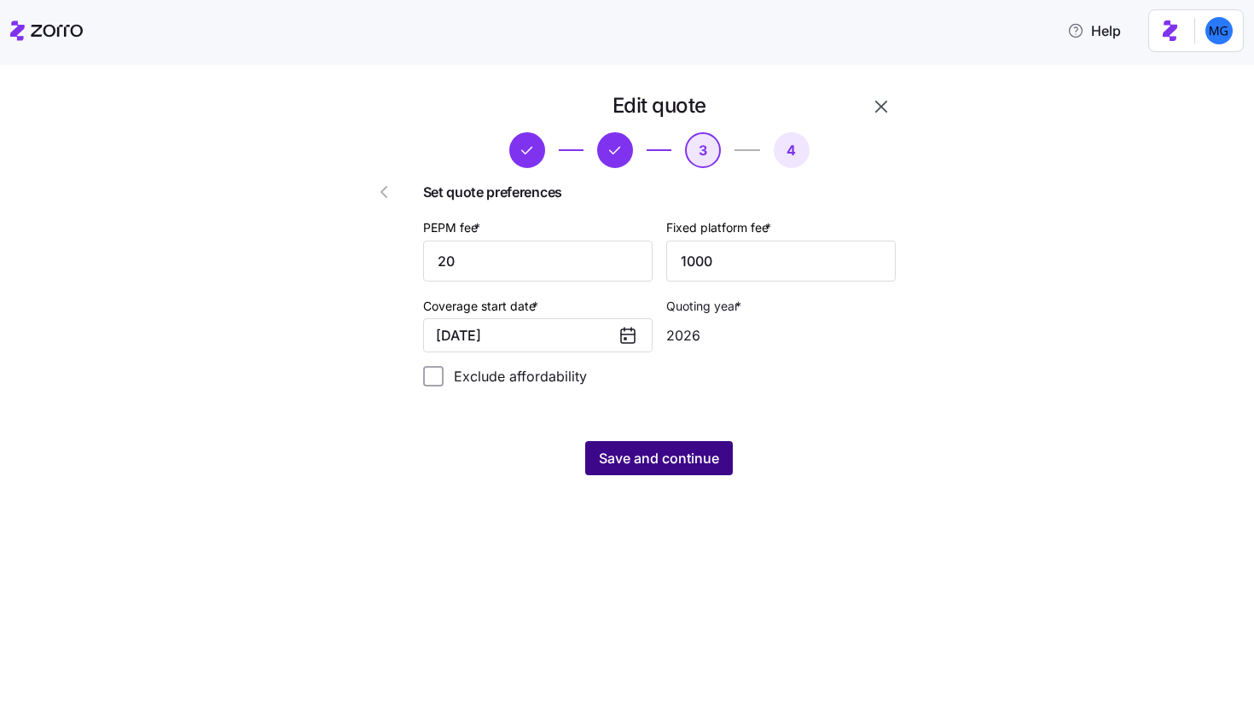
click at [658, 474] on button "Save and continue" at bounding box center [659, 458] width 148 height 34
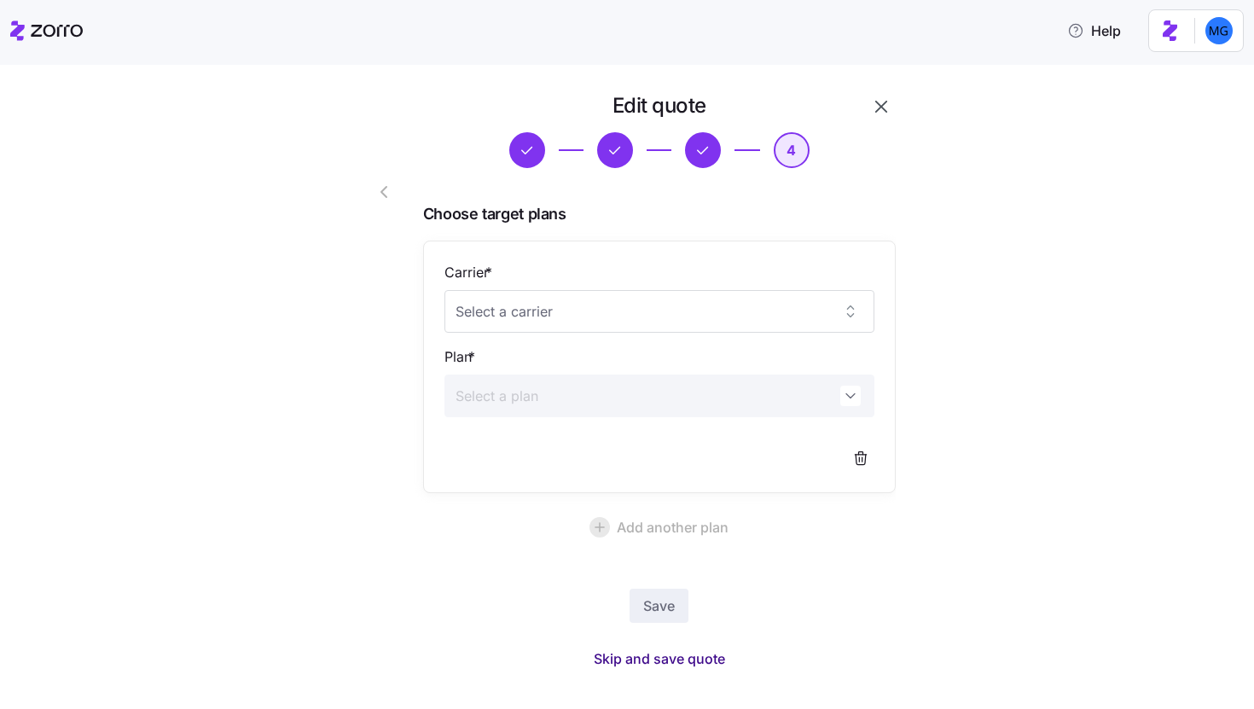
click at [646, 645] on button "Skip and save quote" at bounding box center [659, 658] width 159 height 31
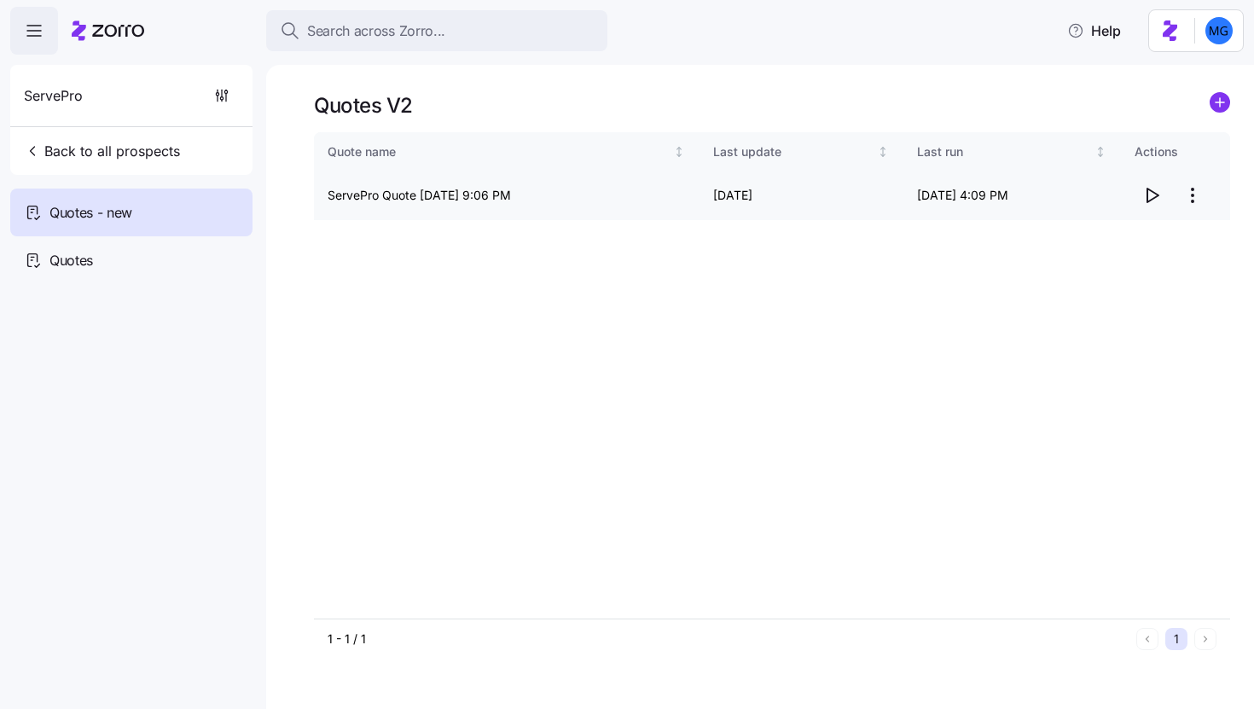
click at [1149, 193] on icon "button" at bounding box center [1152, 195] width 20 height 20
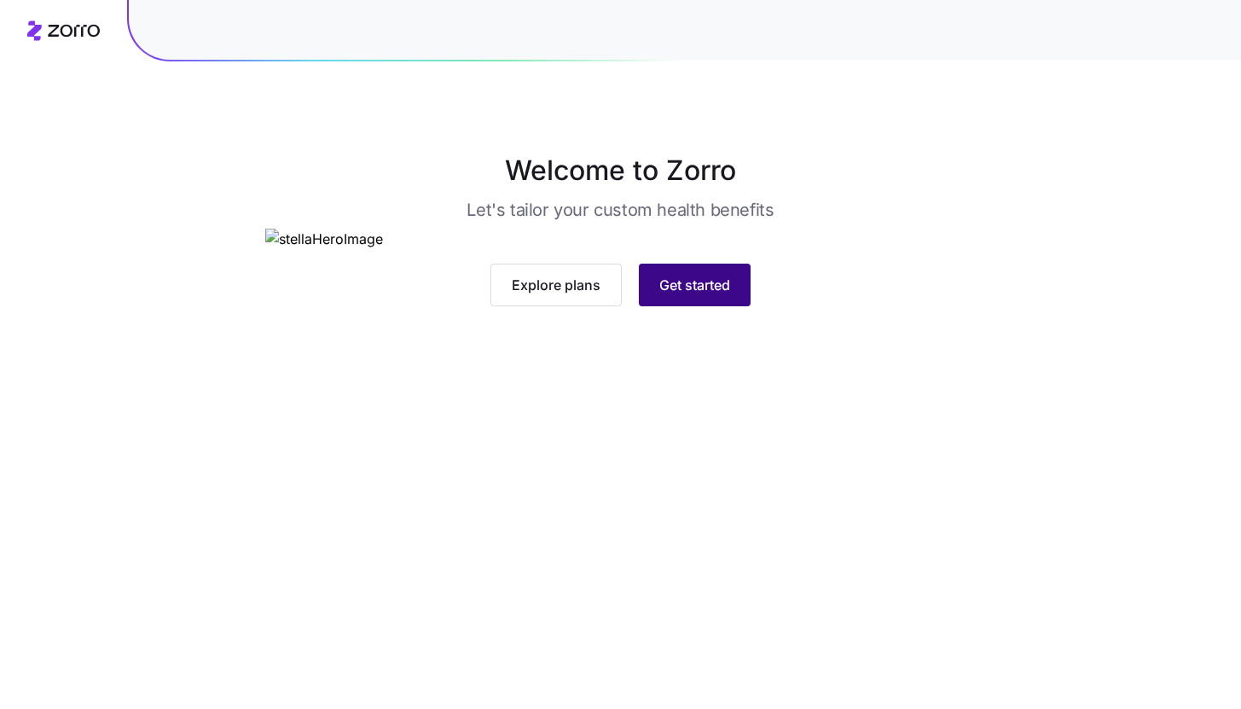
click at [724, 295] on span "Get started" at bounding box center [694, 285] width 71 height 20
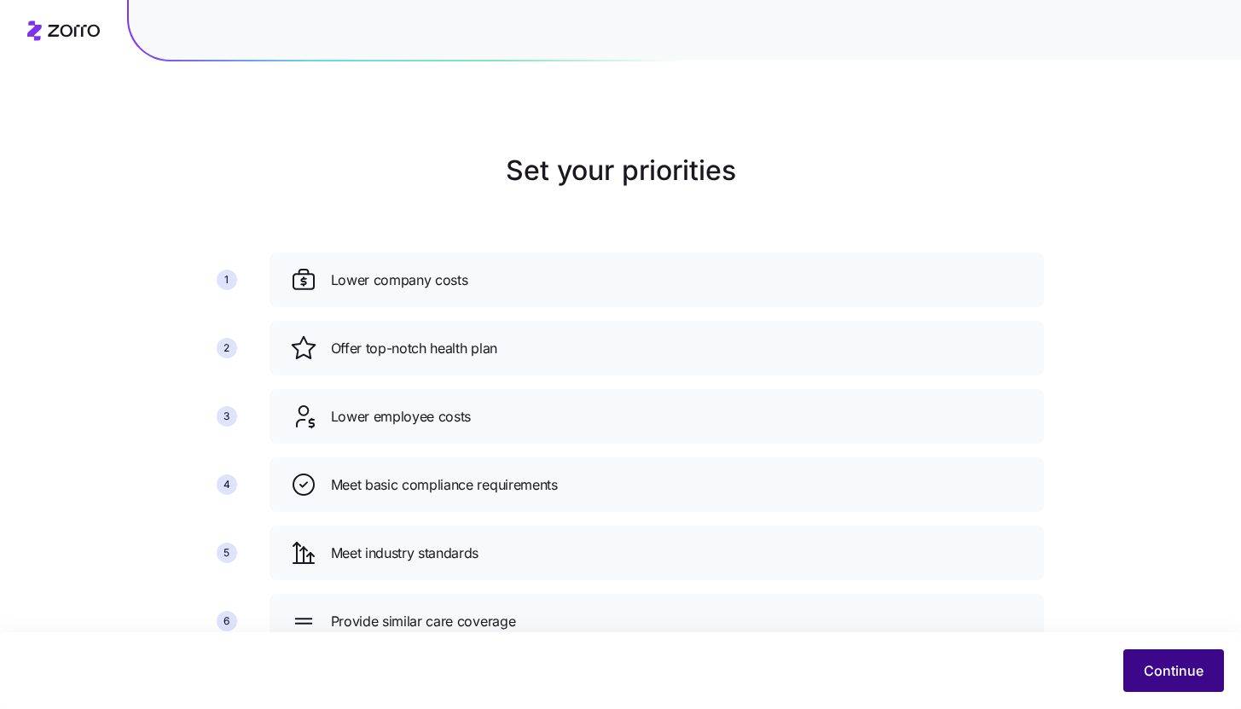
click at [1162, 659] on button "Continue" at bounding box center [1174, 670] width 101 height 43
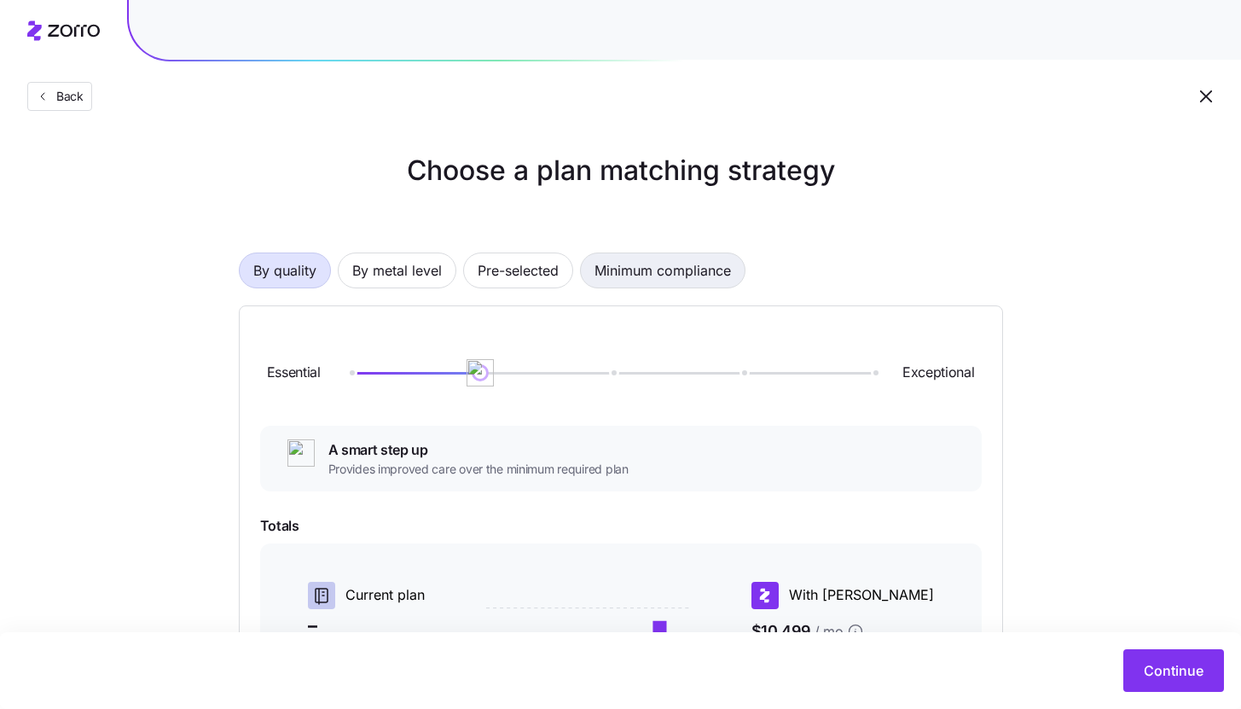
click at [683, 264] on span "Minimum compliance" at bounding box center [663, 270] width 137 height 34
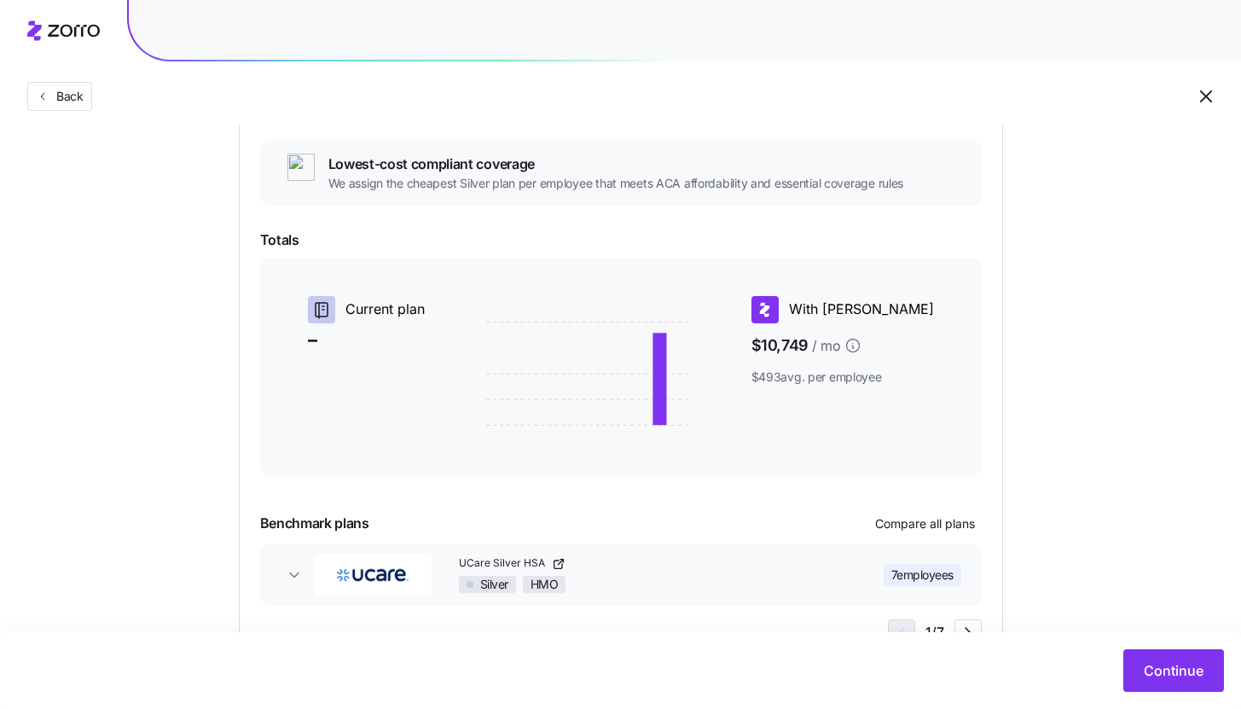
scroll to position [255, 0]
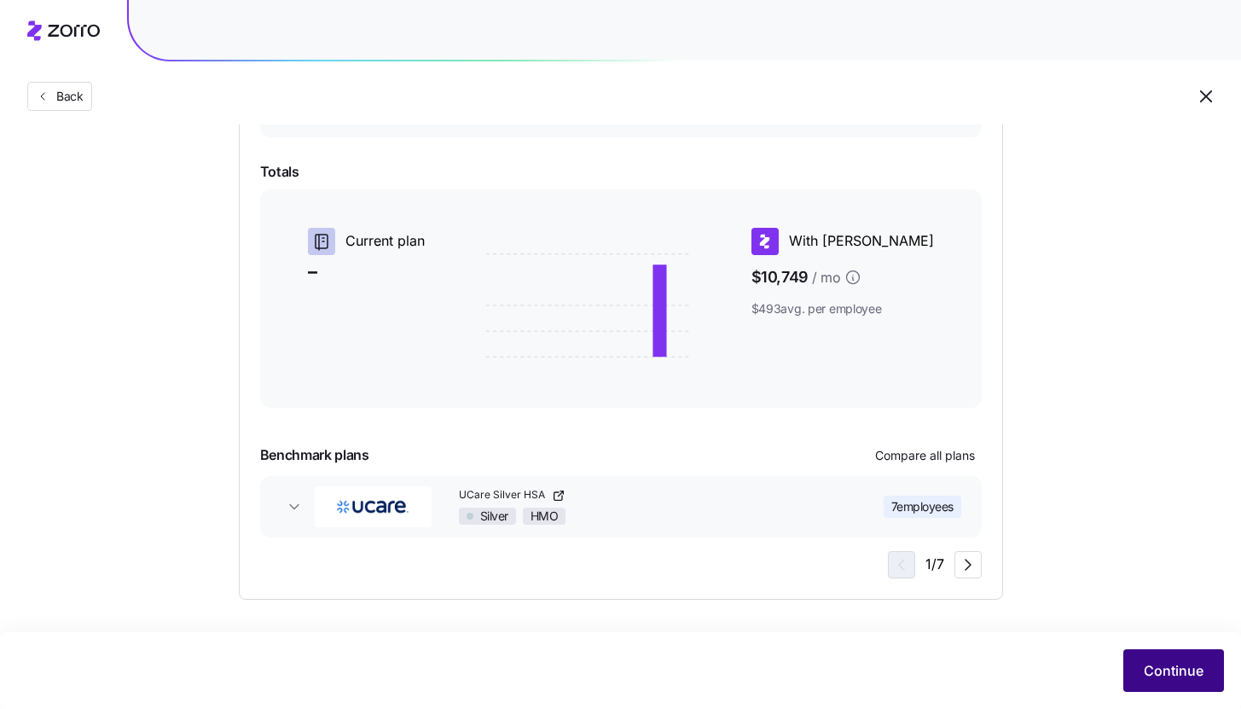
click at [1153, 655] on button "Continue" at bounding box center [1174, 670] width 101 height 43
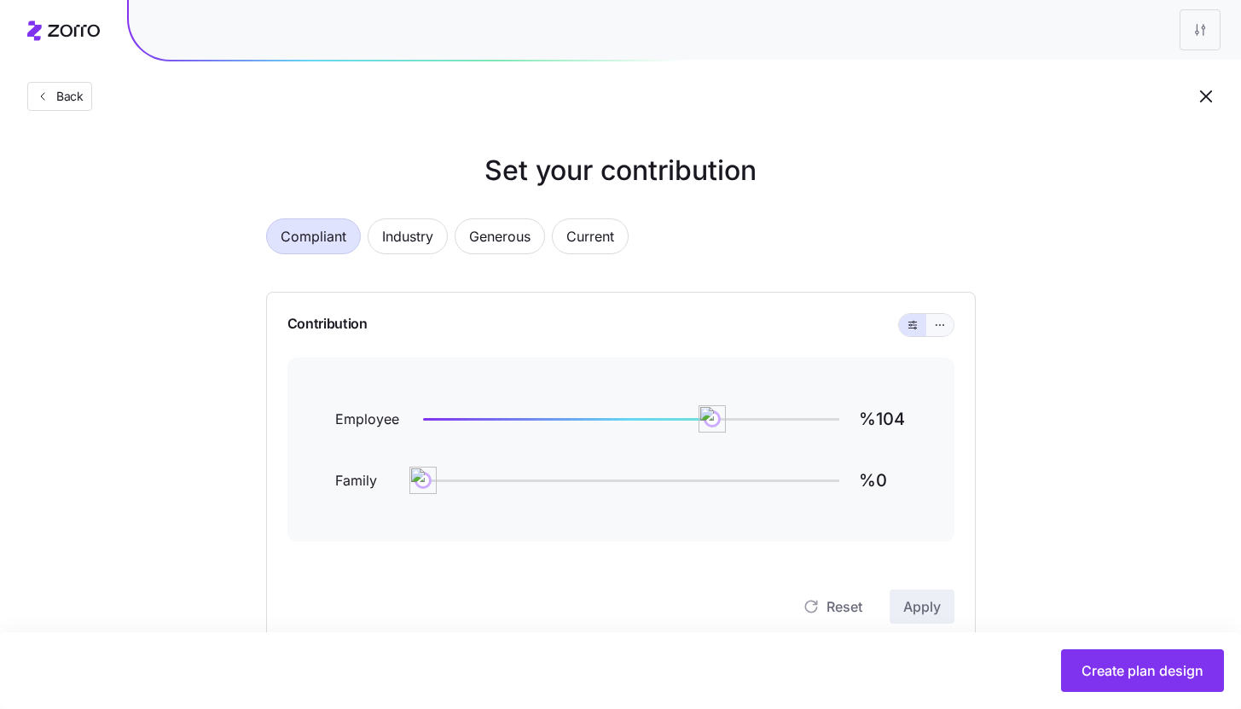
click at [944, 325] on icon "button" at bounding box center [940, 325] width 12 height 20
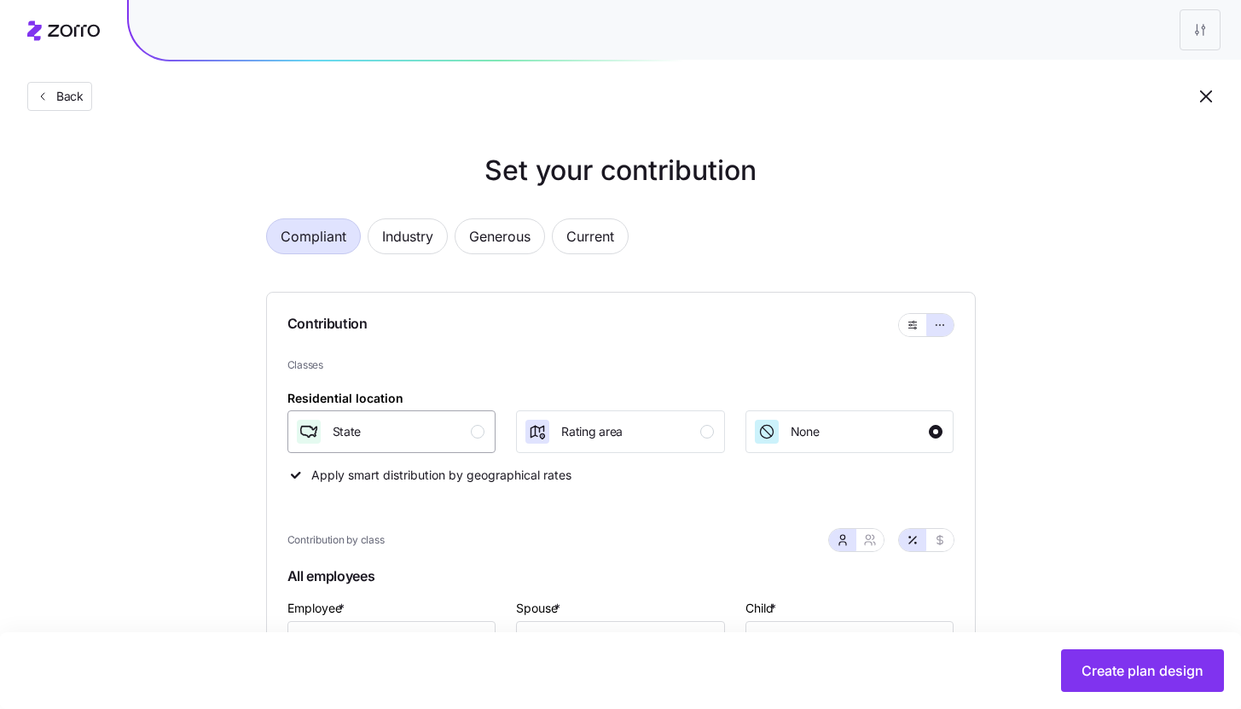
click at [444, 439] on div "State" at bounding box center [390, 431] width 190 height 27
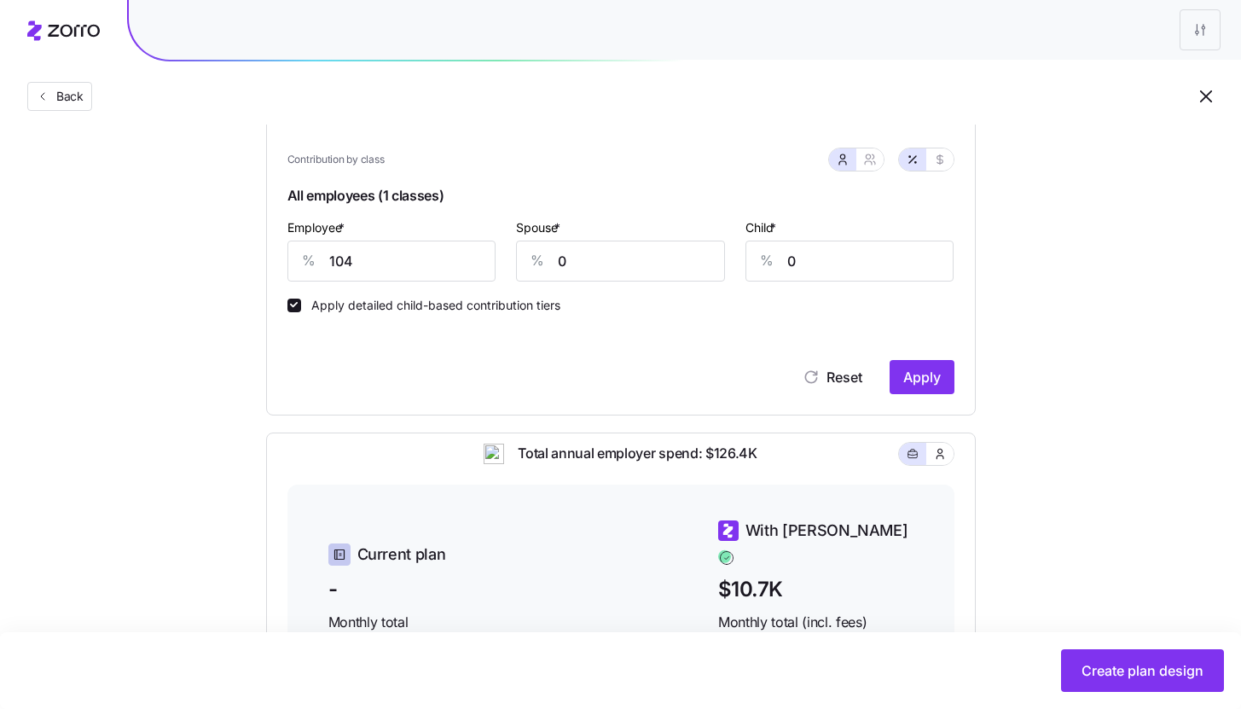
scroll to position [478, 0]
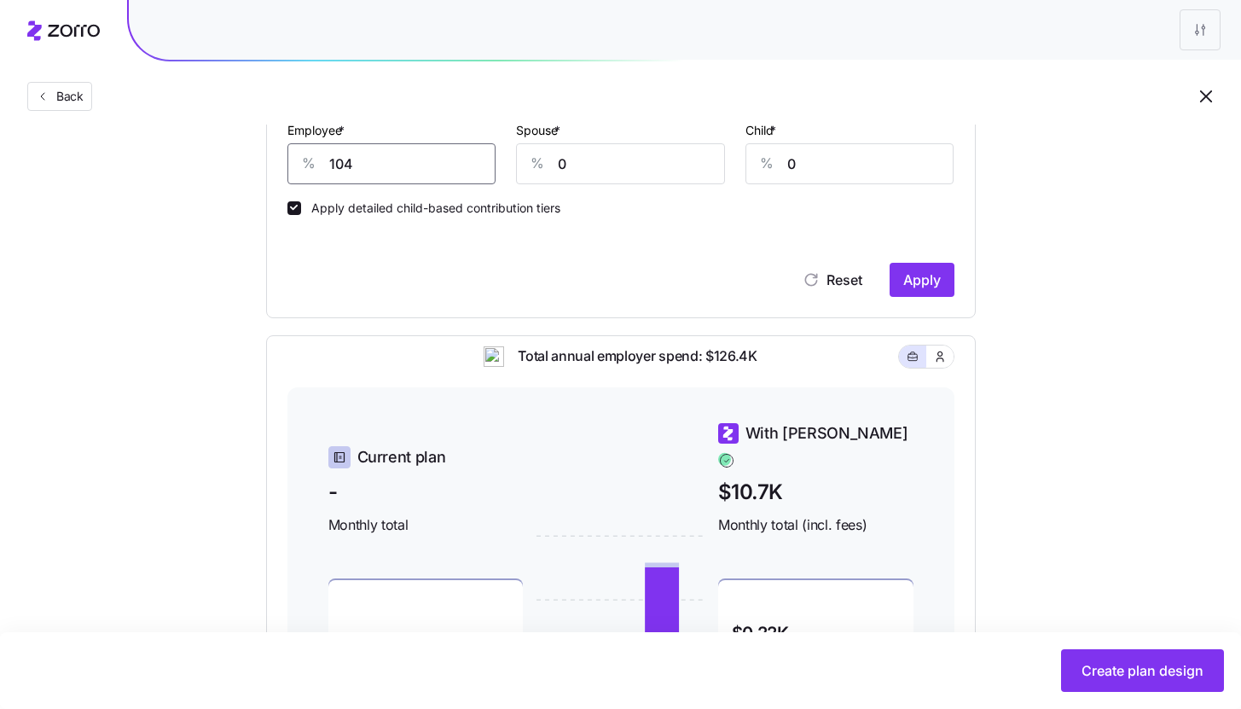
click at [369, 166] on input "104" at bounding box center [392, 163] width 209 height 41
click at [875, 281] on div "Reset Apply" at bounding box center [621, 280] width 667 height 34
click at [907, 282] on span "Apply" at bounding box center [923, 280] width 38 height 20
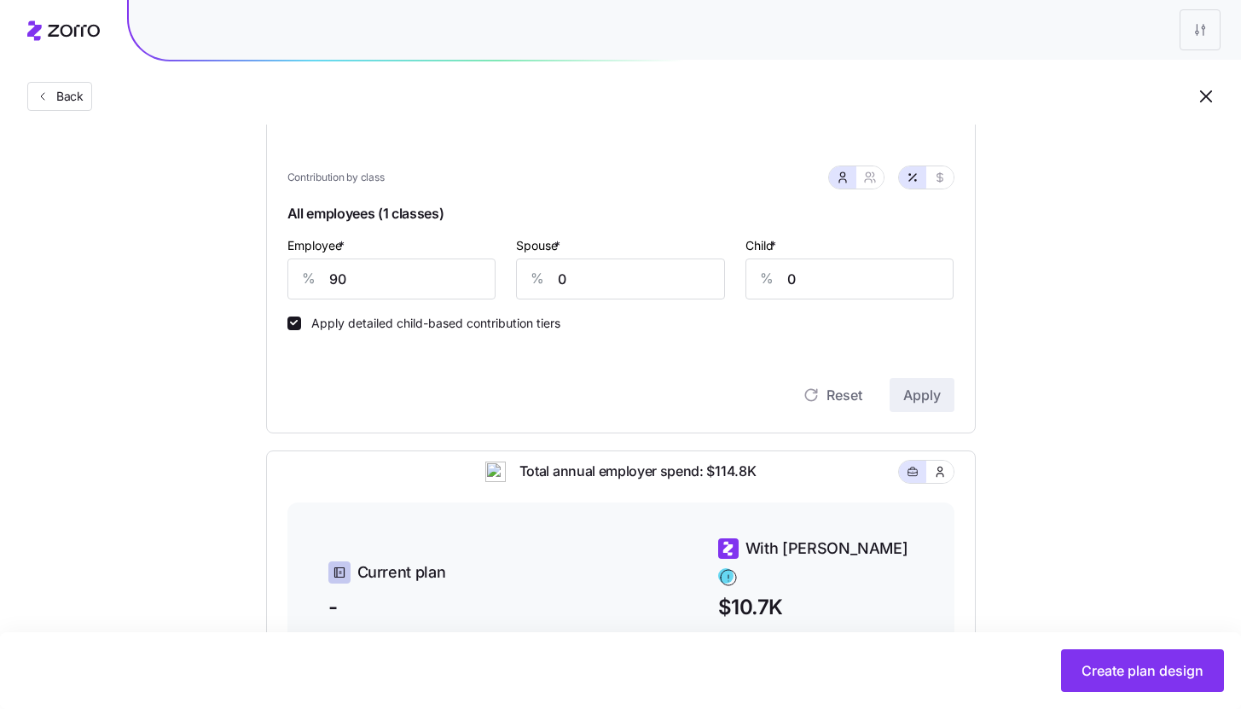
scroll to position [362, 0]
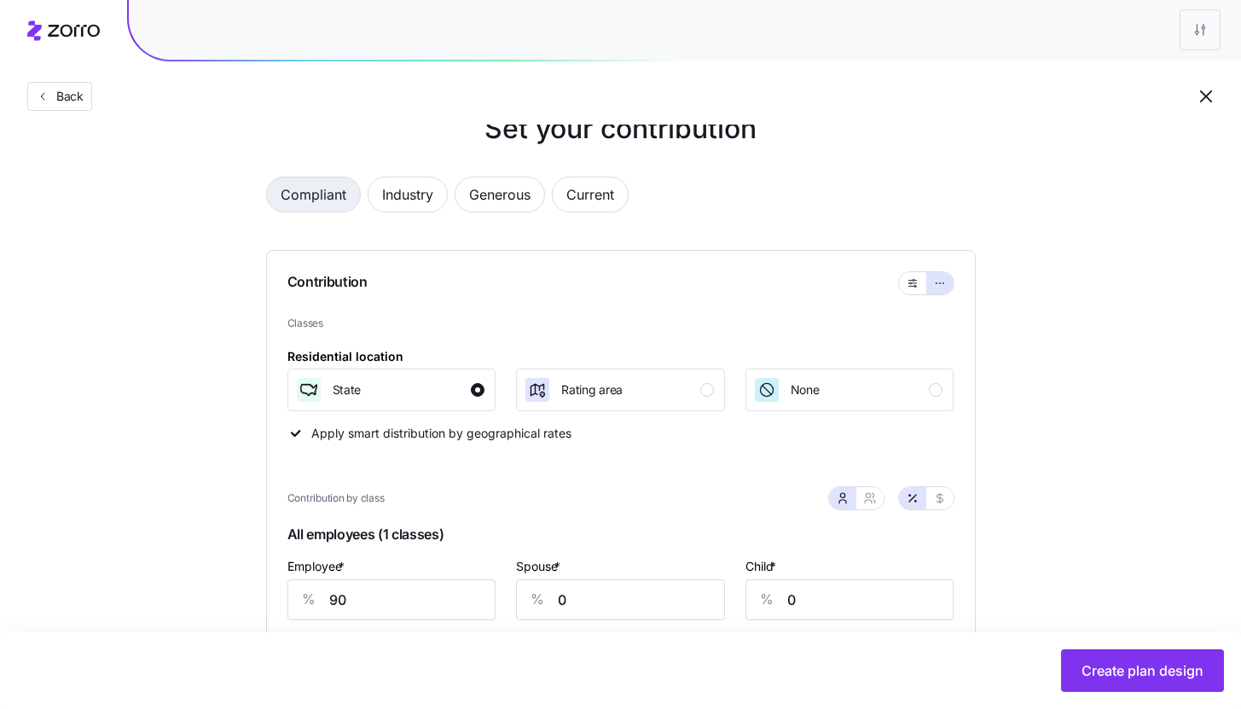
click at [335, 203] on span "Compliant" at bounding box center [314, 194] width 66 height 34
type input "104"
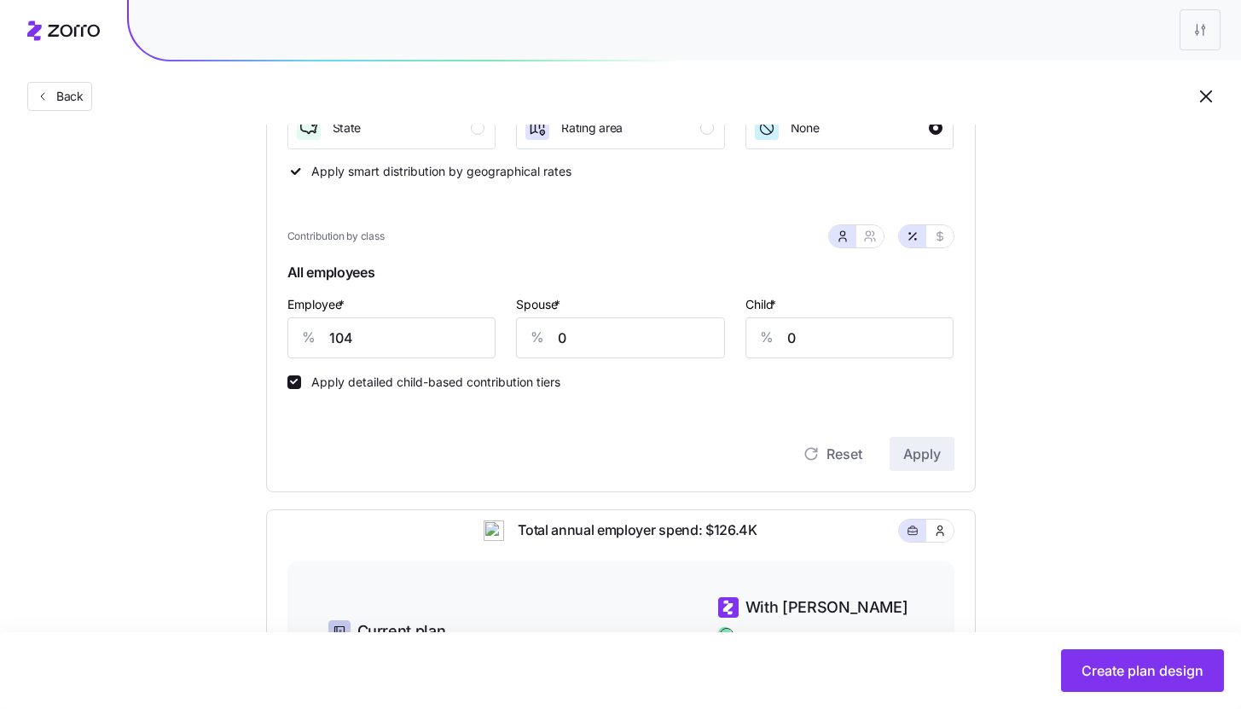
scroll to position [431, 0]
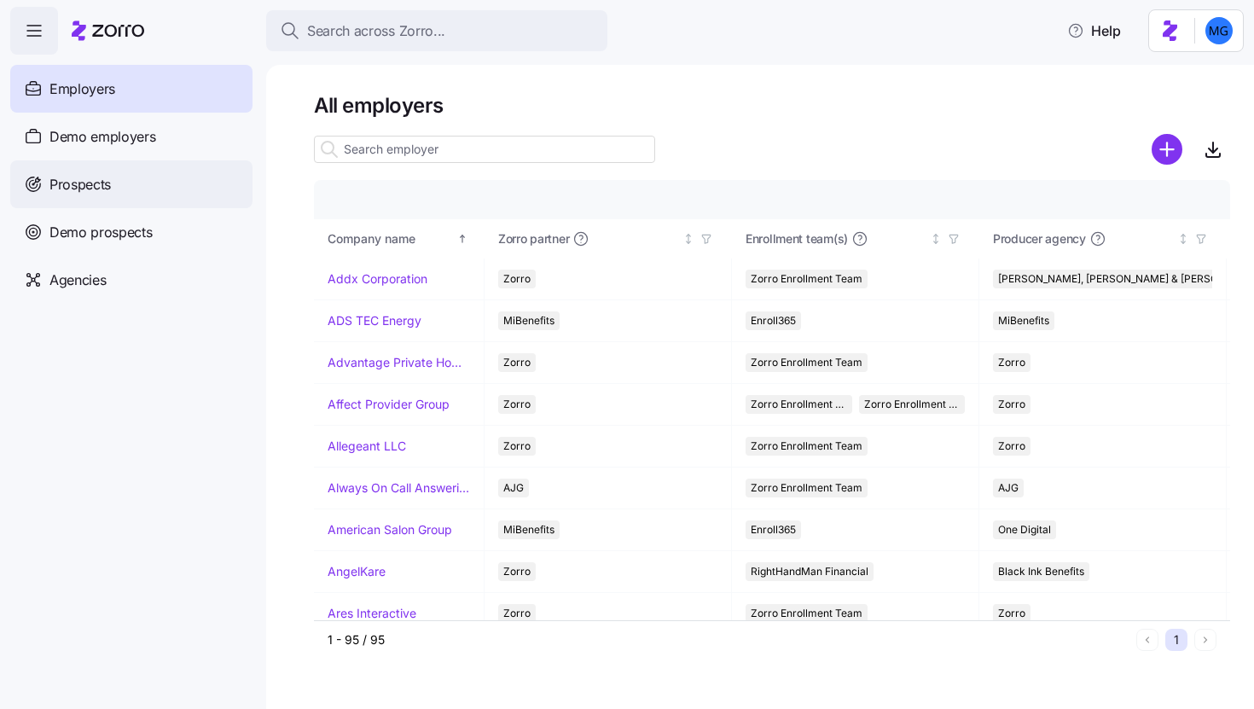
click at [160, 195] on div "Prospects" at bounding box center [131, 184] width 242 height 48
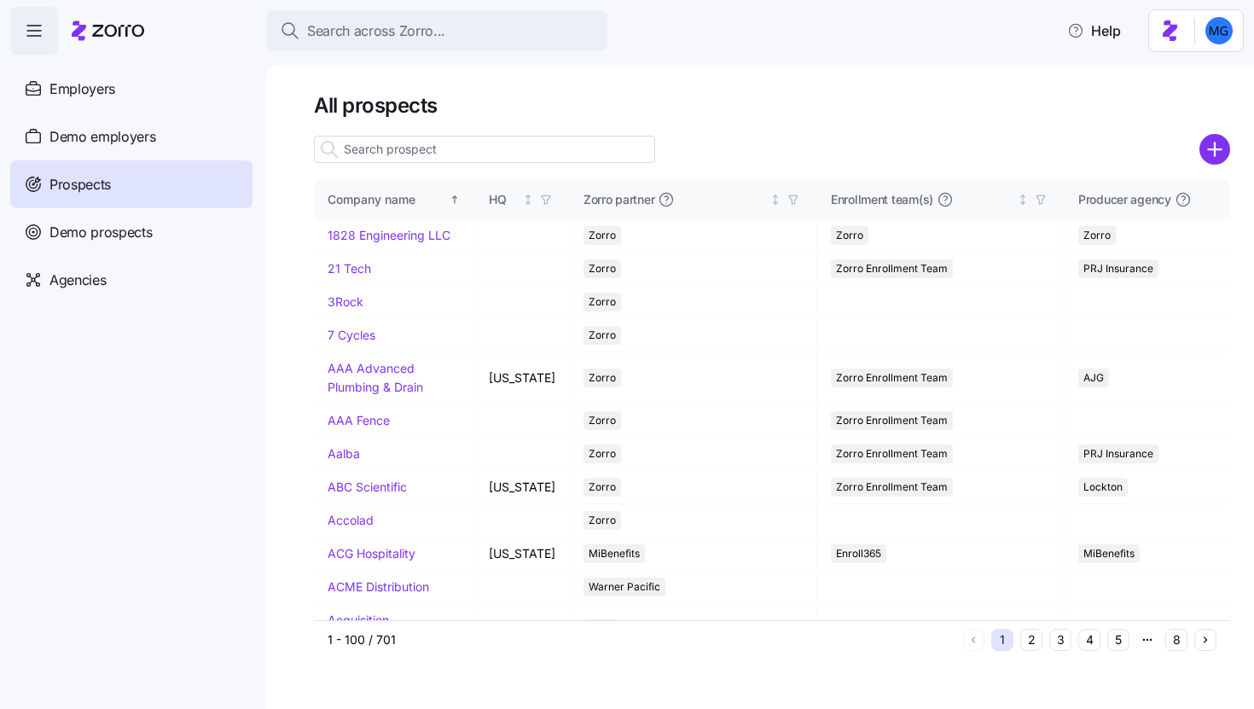
click at [506, 137] on input at bounding box center [484, 149] width 341 height 27
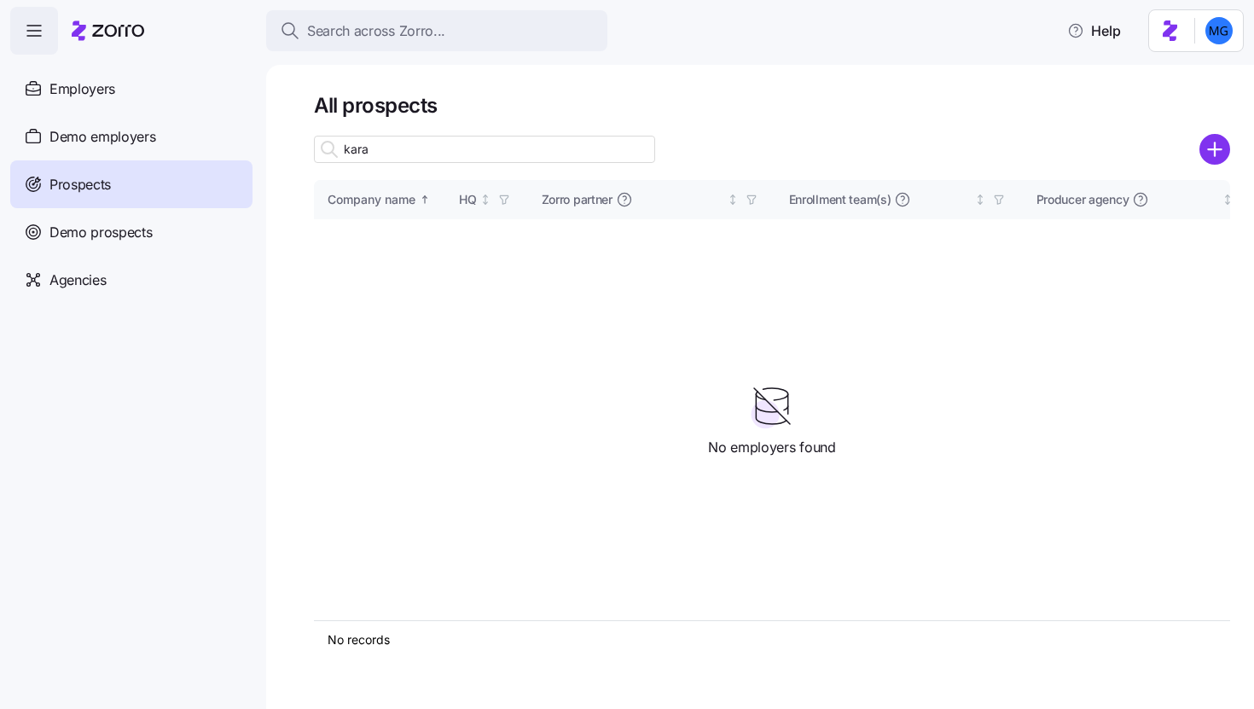
type input "kara"
click at [191, 182] on div "Prospects" at bounding box center [131, 184] width 242 height 48
click at [375, 151] on input "kara" at bounding box center [484, 149] width 341 height 27
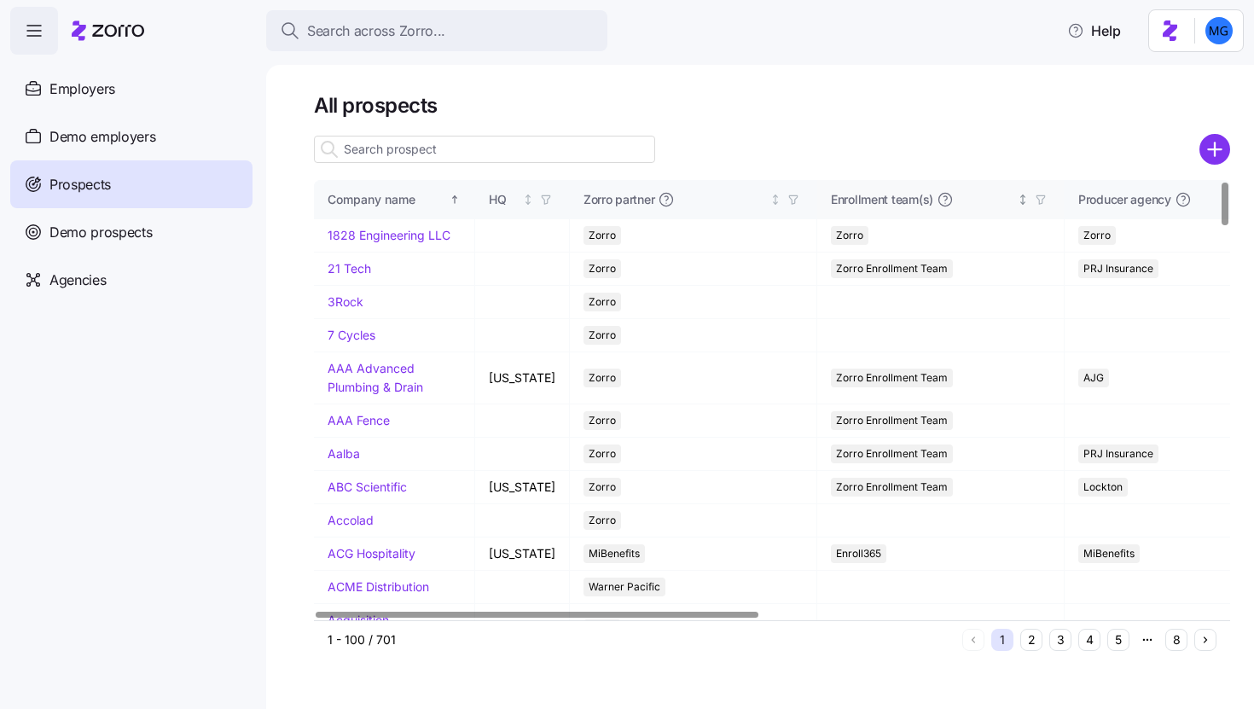
click at [1212, 140] on circle "add icon" at bounding box center [1215, 150] width 28 height 28
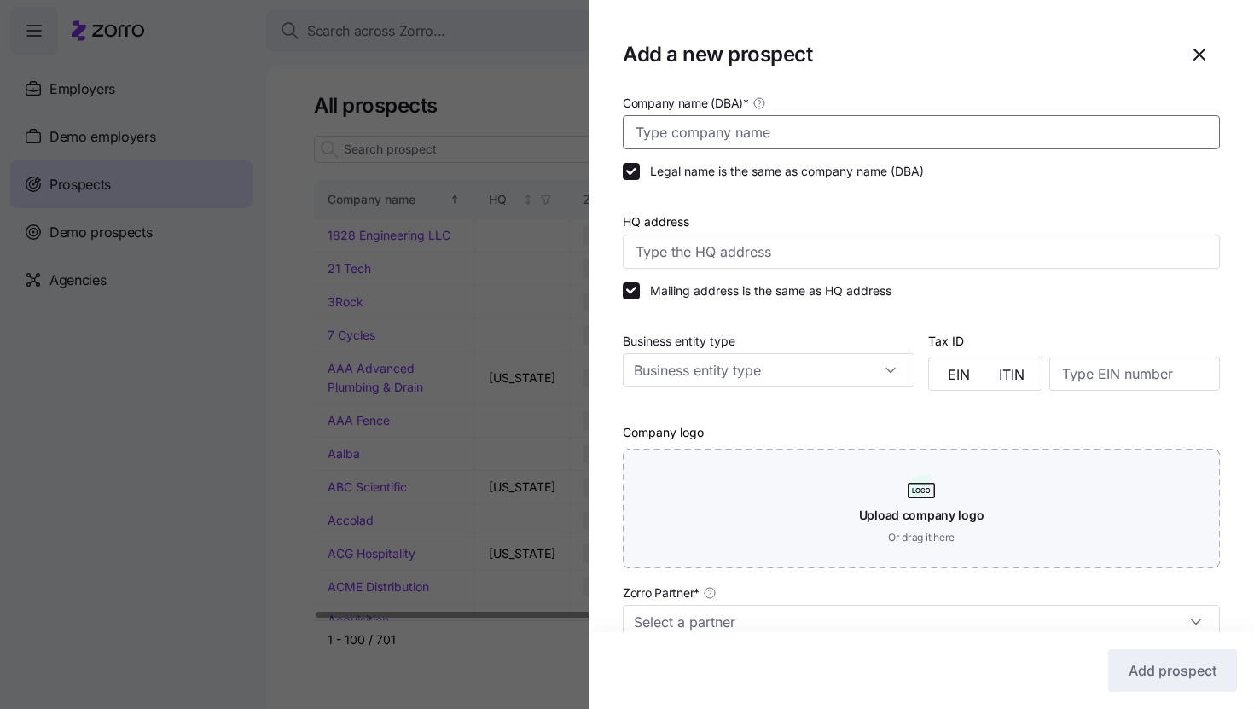
click at [903, 126] on input "Company name (DBA) *" at bounding box center [921, 132] width 597 height 34
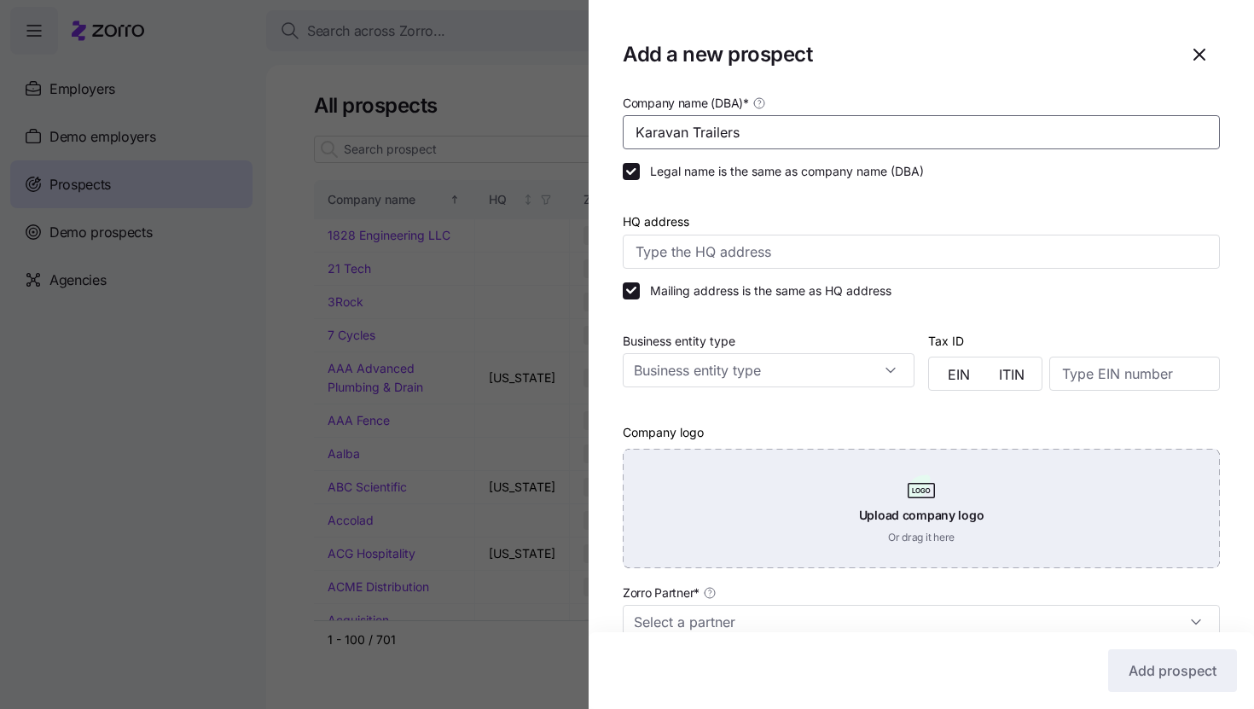
scroll to position [347, 0]
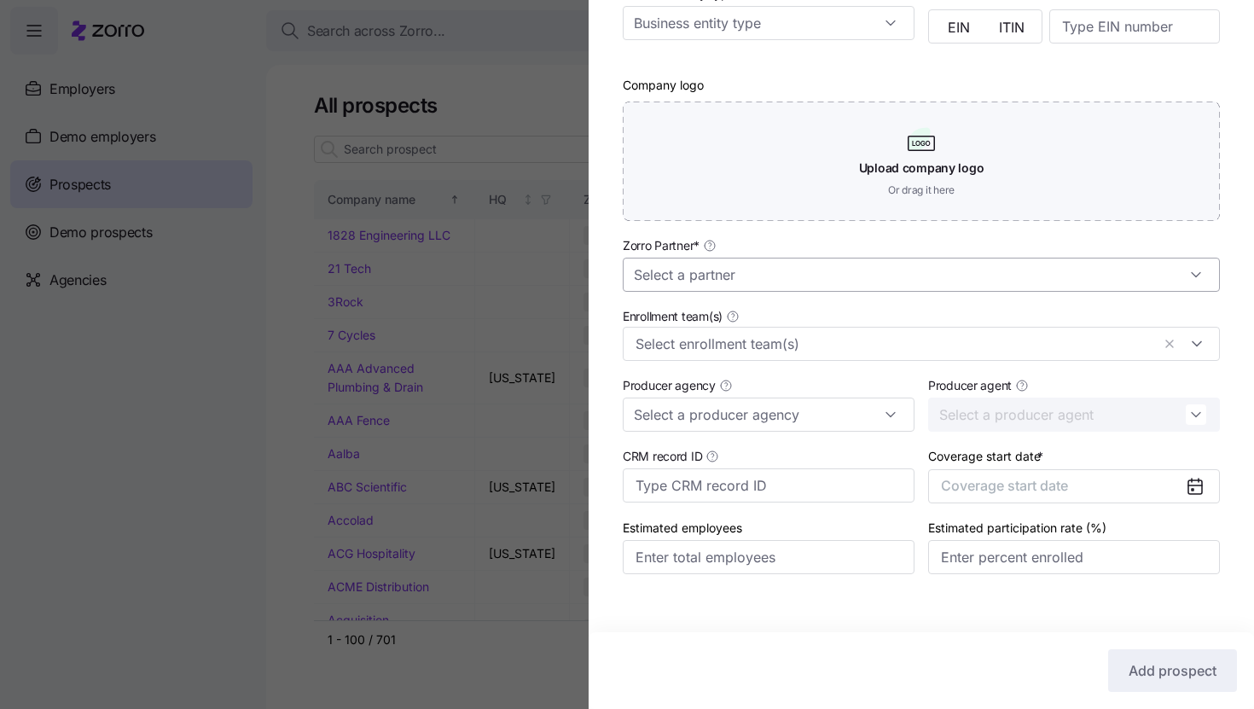
type input "Karavan Trailers"
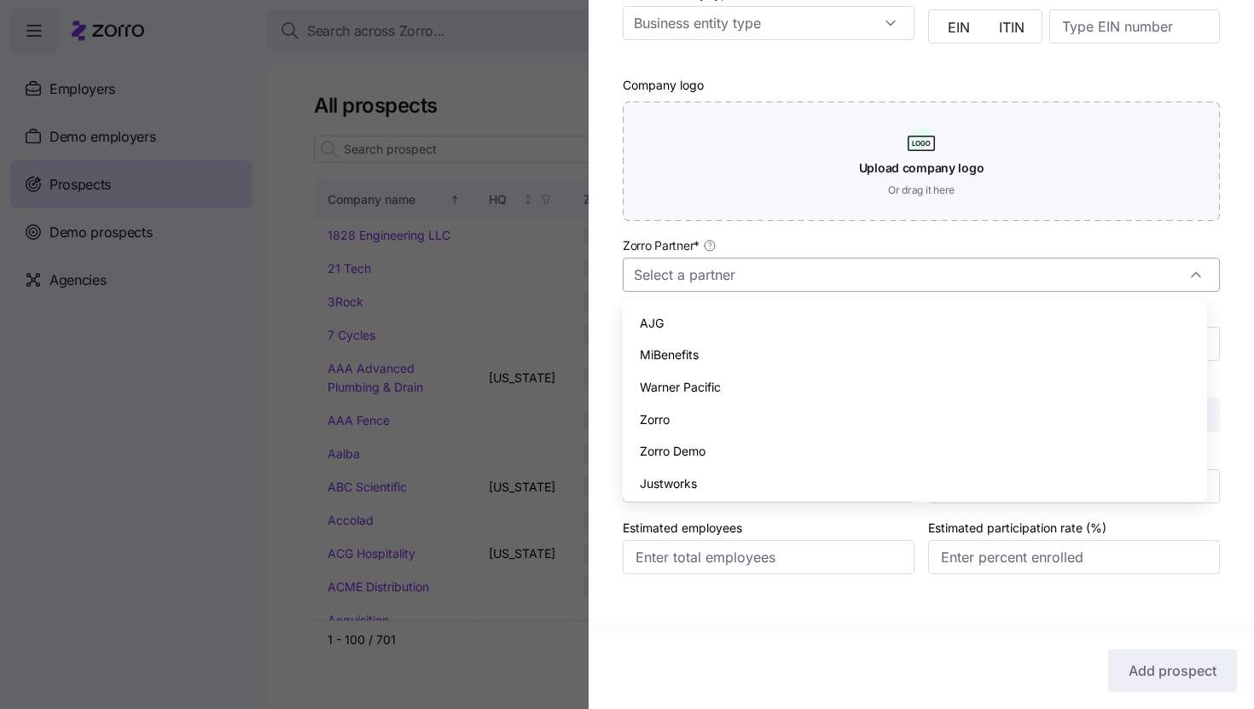
click at [925, 276] on input "Zorro Partner *" at bounding box center [921, 275] width 597 height 34
click at [883, 415] on div "Zorro" at bounding box center [915, 420] width 571 height 32
type input "Zorro"
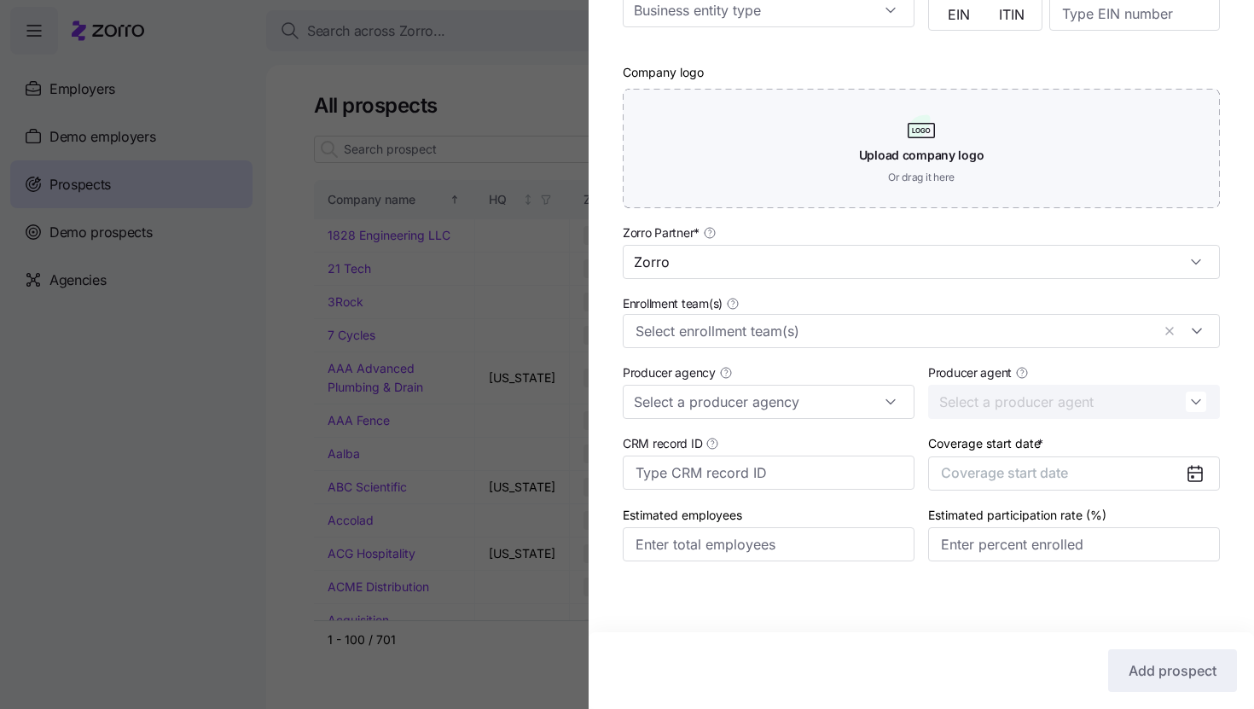
scroll to position [367, 0]
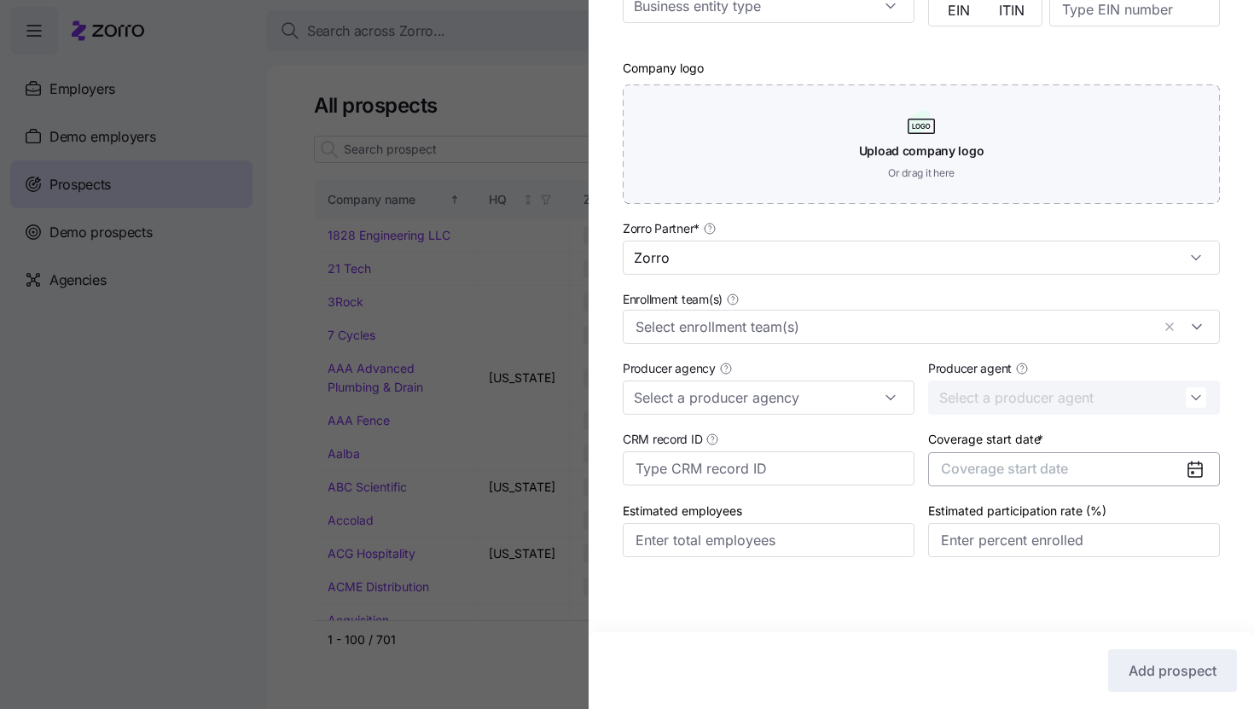
click at [1083, 459] on button "Coverage start date" at bounding box center [1074, 469] width 292 height 34
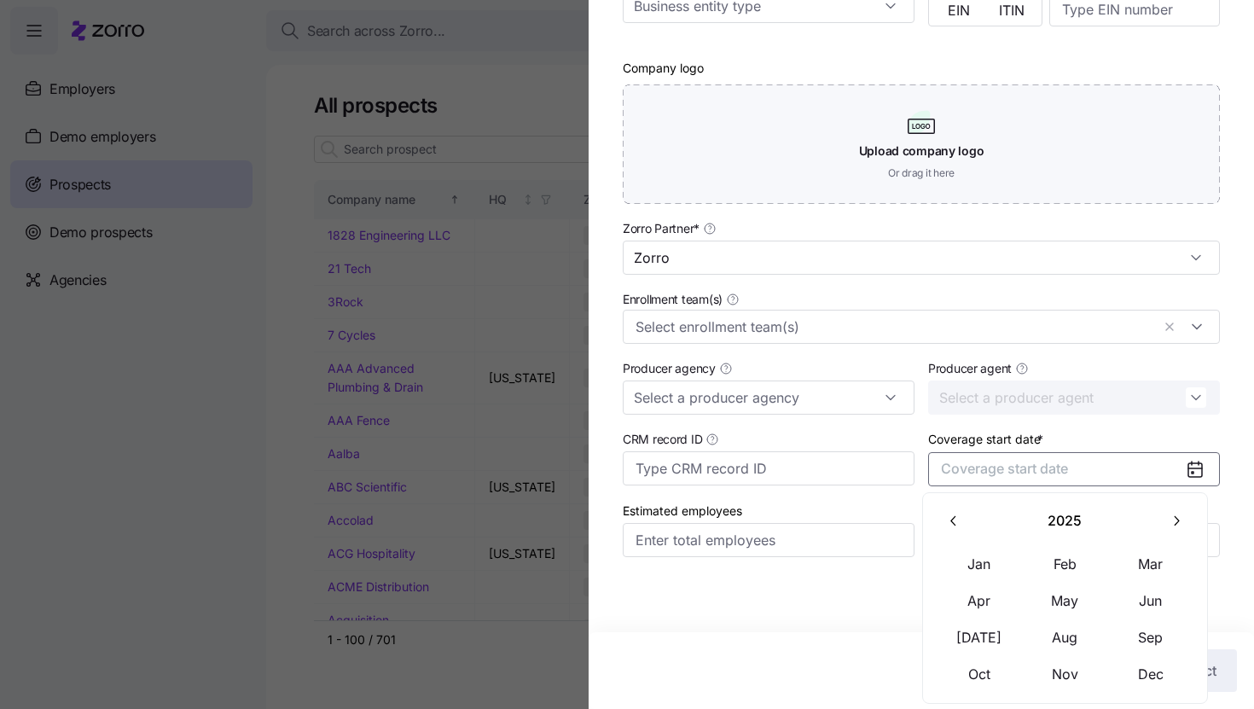
click at [1164, 531] on button "button" at bounding box center [1176, 521] width 36 height 36
click at [974, 571] on button "Jan" at bounding box center [979, 564] width 85 height 36
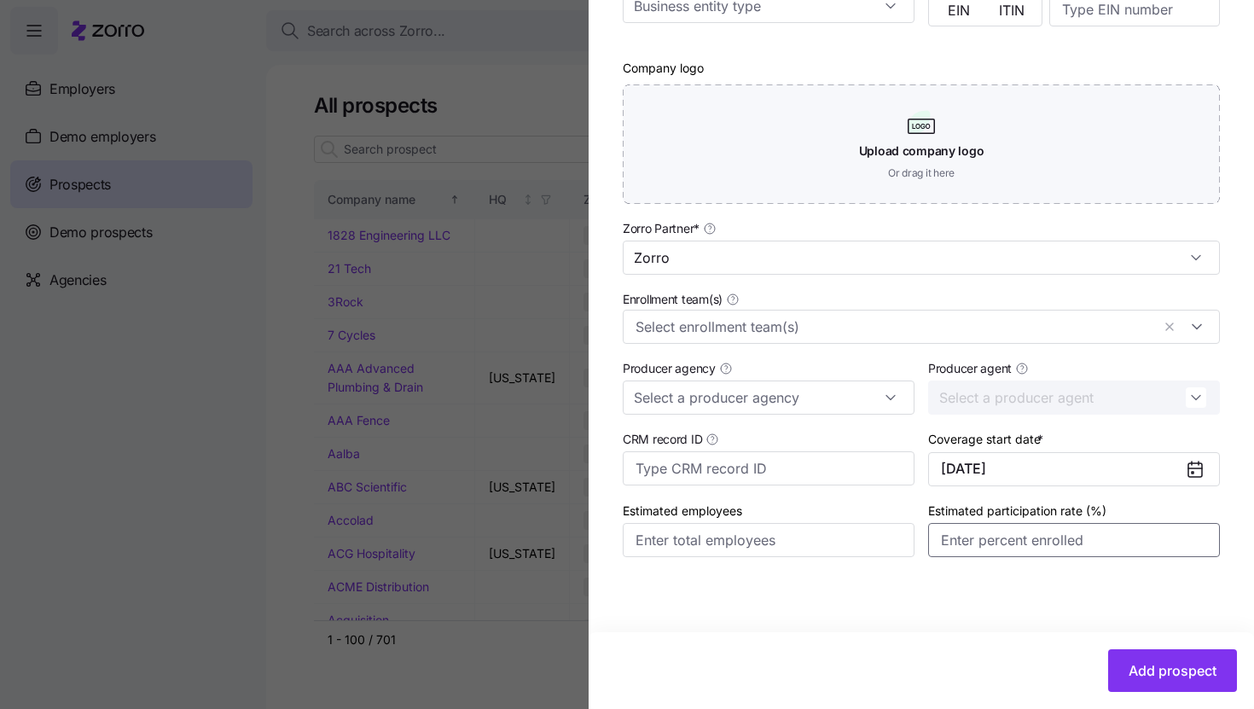
click at [1118, 534] on input "Estimated participation rate (%)" at bounding box center [1074, 540] width 292 height 34
click at [1129, 662] on span "Add prospect" at bounding box center [1173, 670] width 88 height 20
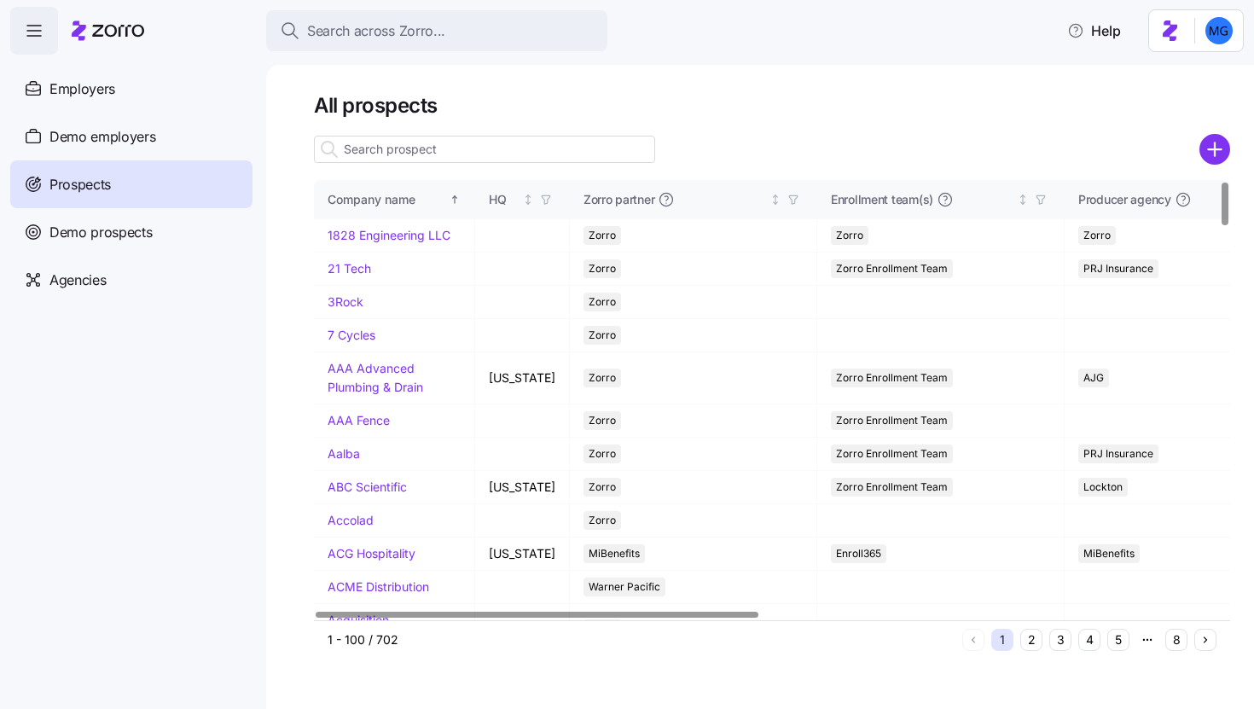
click at [583, 149] on input at bounding box center [484, 149] width 341 height 27
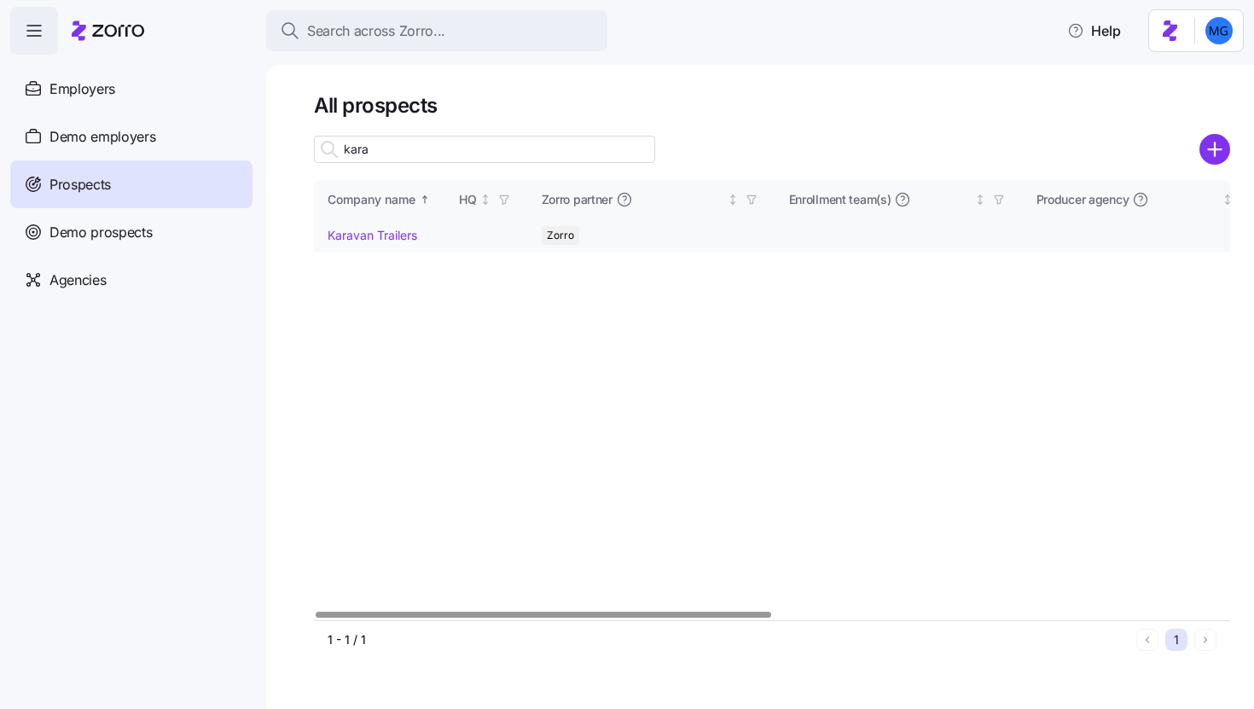
type input "kara"
click at [369, 235] on link "Karavan Trailers" at bounding box center [373, 235] width 90 height 15
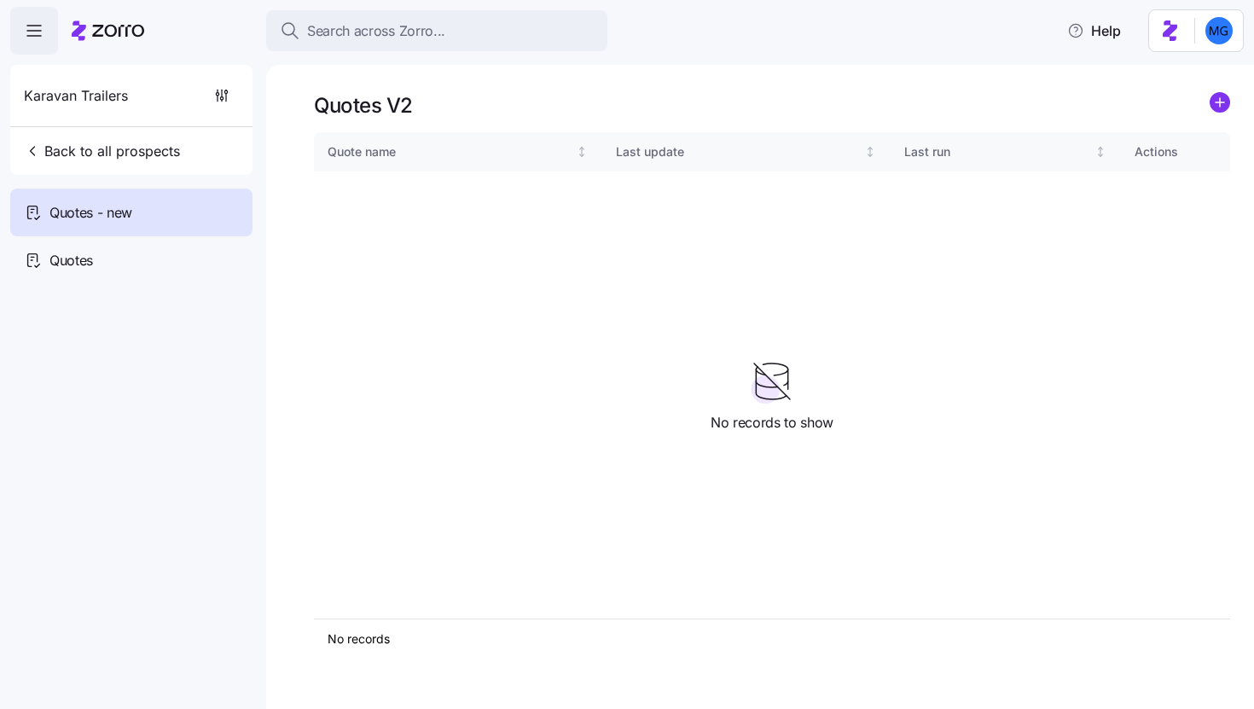
click at [1241, 107] on div "Quotes V2 Quote name Last update Last run Actions No records 1 No records to sh…" at bounding box center [760, 387] width 988 height 644
click at [1231, 108] on div "Quotes V2 Quote name Last update Last run Actions No records 1 No records to sh…" at bounding box center [760, 387] width 988 height 644
click at [1220, 106] on icon "add icon" at bounding box center [1220, 102] width 0 height 9
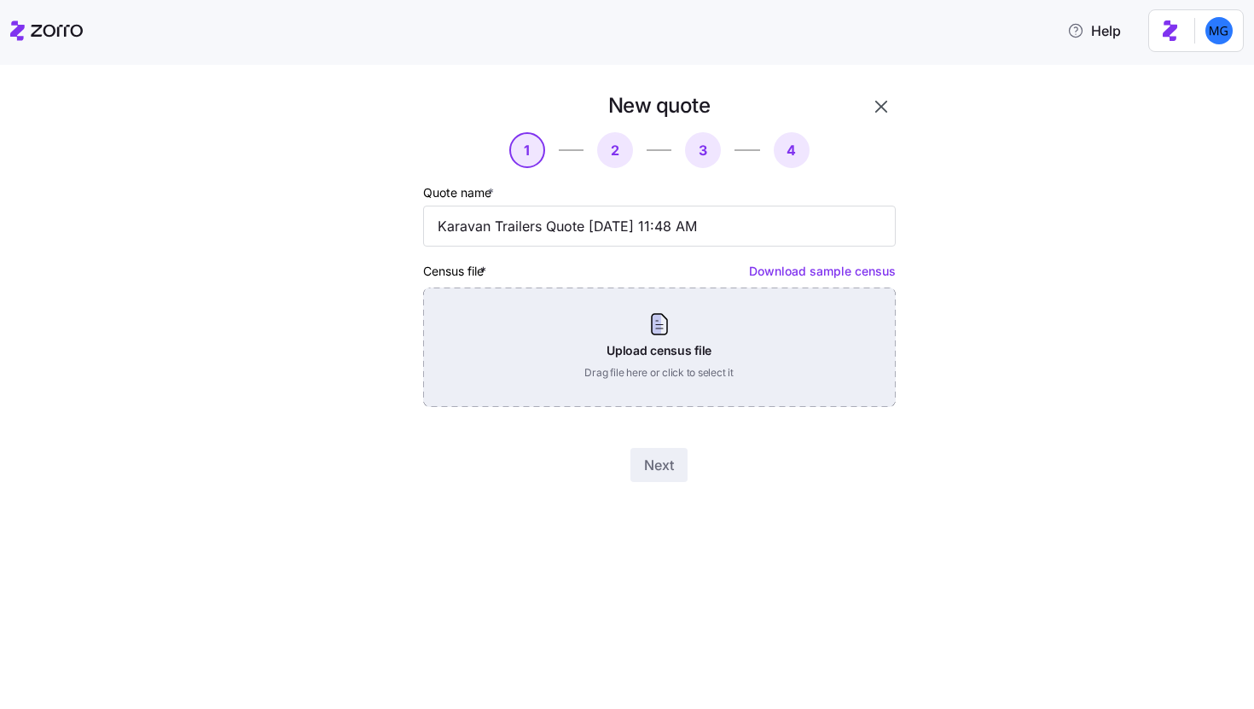
click at [764, 293] on div "Upload census file Drag file here or click to select it" at bounding box center [659, 347] width 473 height 119
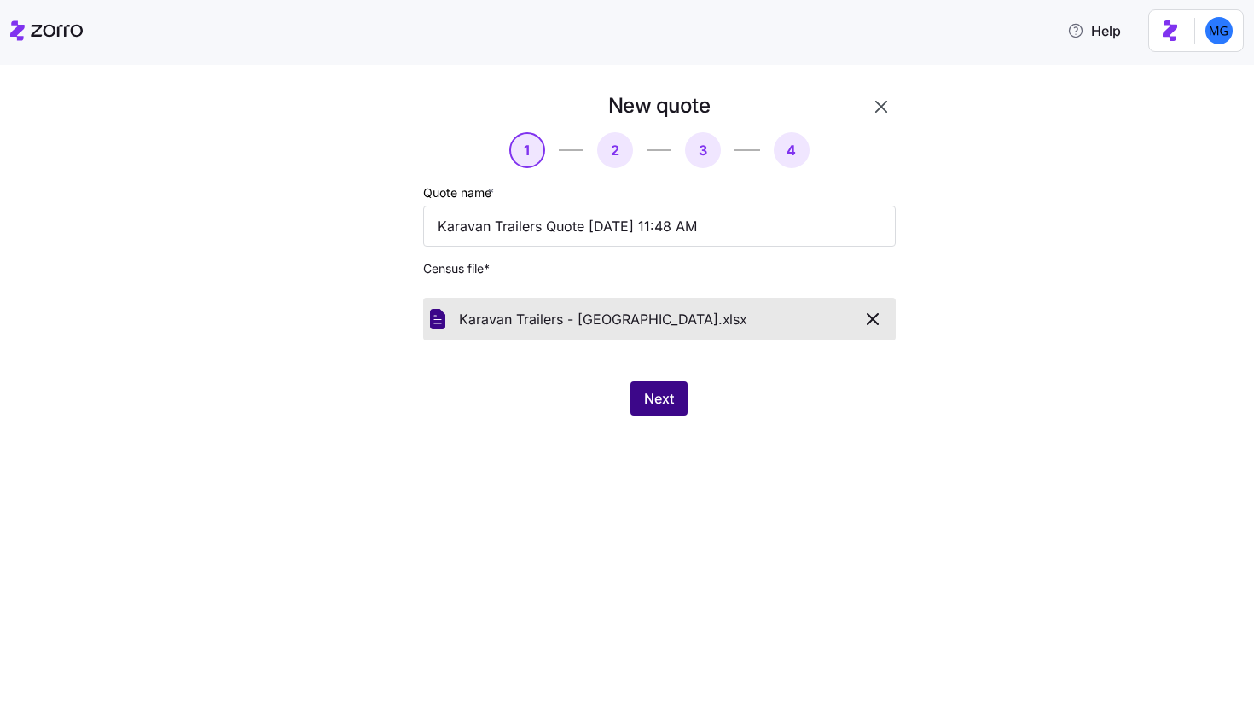
click at [666, 384] on button "Next" at bounding box center [658, 398] width 57 height 34
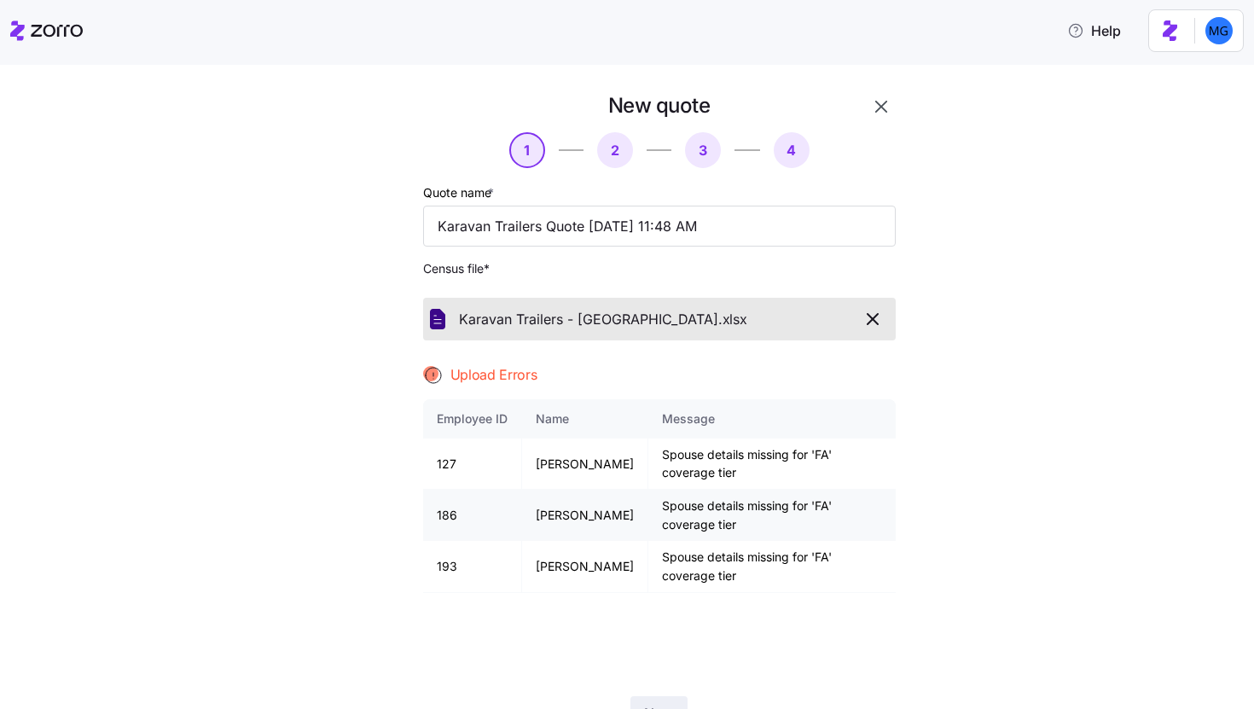
scroll to position [83, 0]
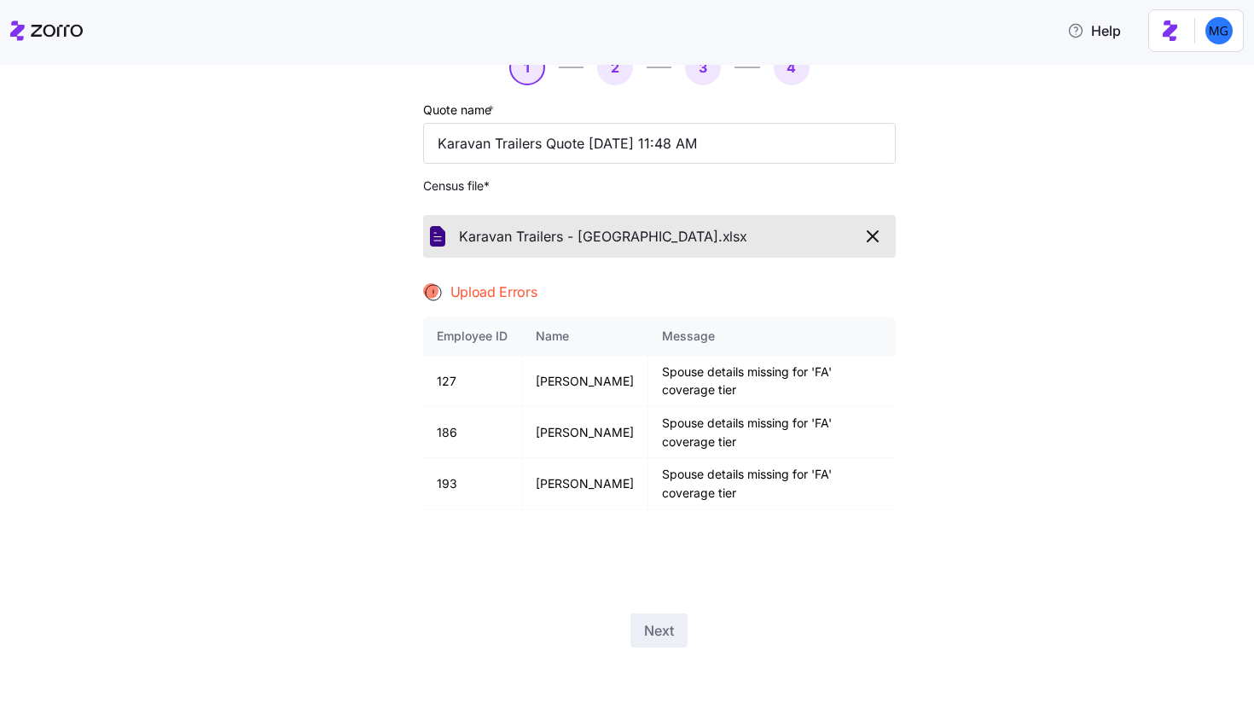
click at [879, 227] on span "button" at bounding box center [873, 236] width 30 height 20
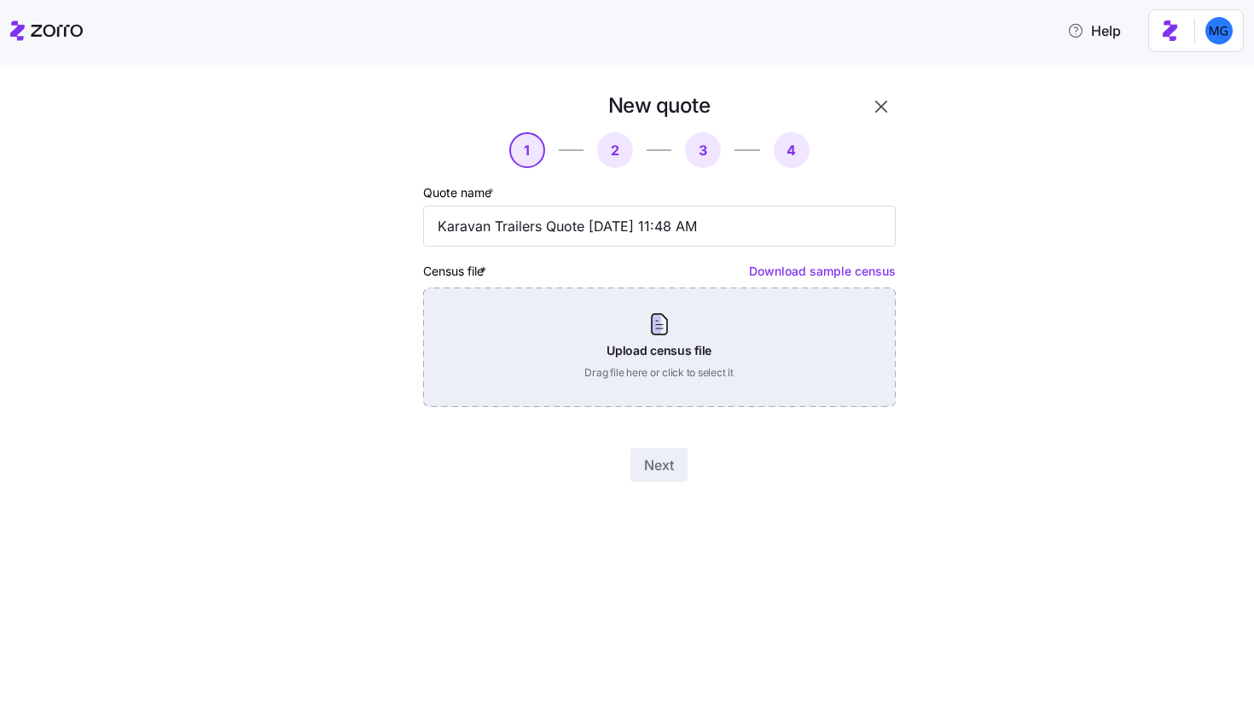
click at [644, 350] on div "Upload census file Drag file here or click to select it" at bounding box center [659, 347] width 473 height 119
click at [642, 358] on div "Upload census file Drag file here or click to select it" at bounding box center [659, 347] width 473 height 119
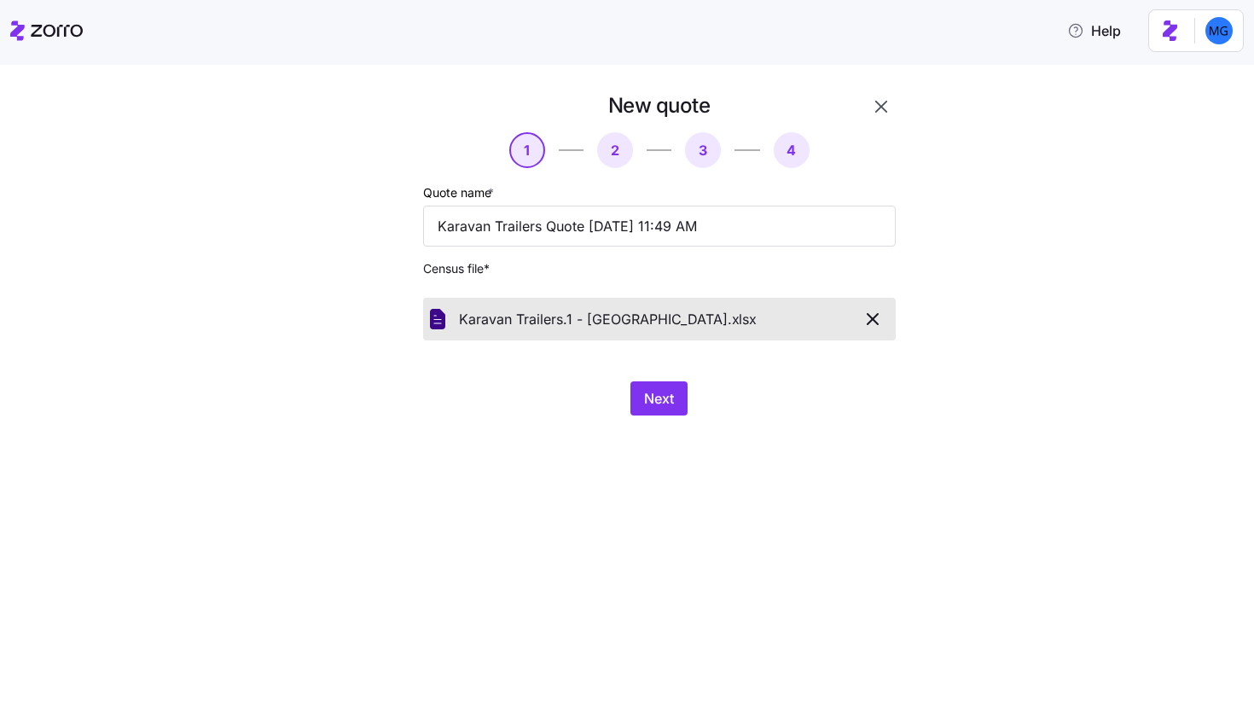
click at [672, 423] on div "New quote 1 2 3 4 Quote name * Karavan Trailers Quote [DATE] 11:49 AM Census fi…" at bounding box center [638, 264] width 597 height 344
click at [667, 415] on button "Next" at bounding box center [658, 398] width 57 height 34
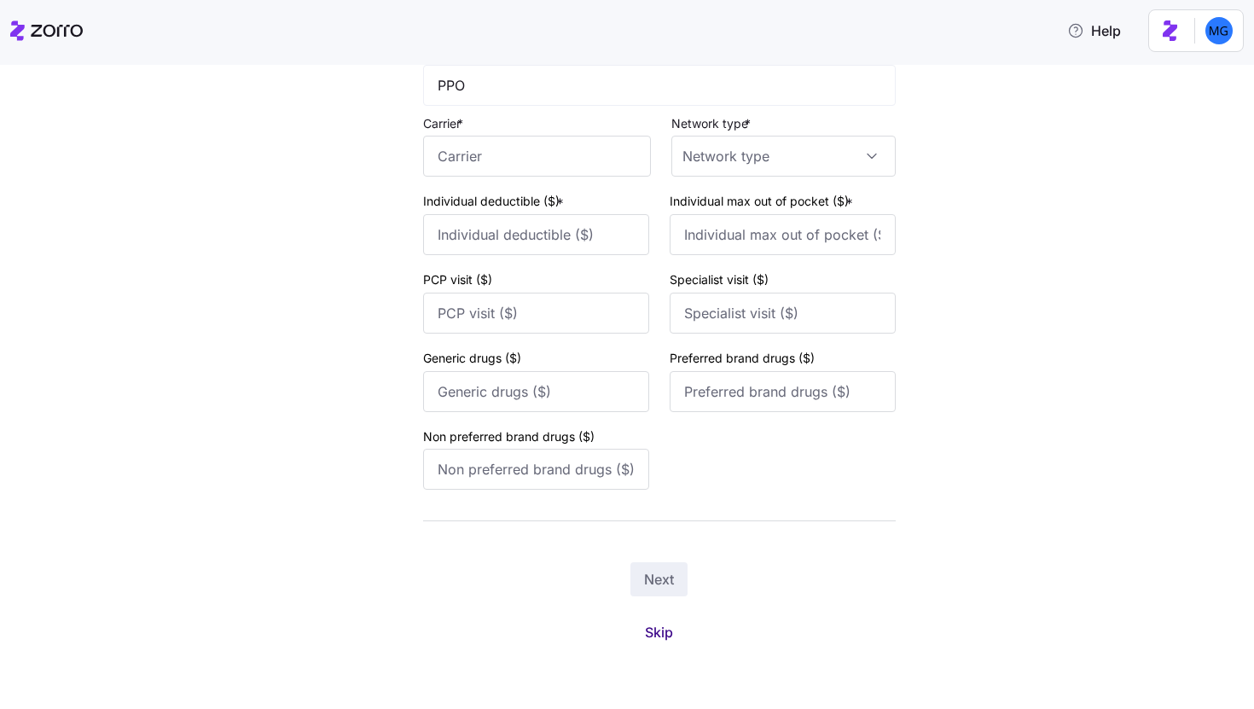
click at [665, 636] on span "Skip" at bounding box center [659, 632] width 28 height 20
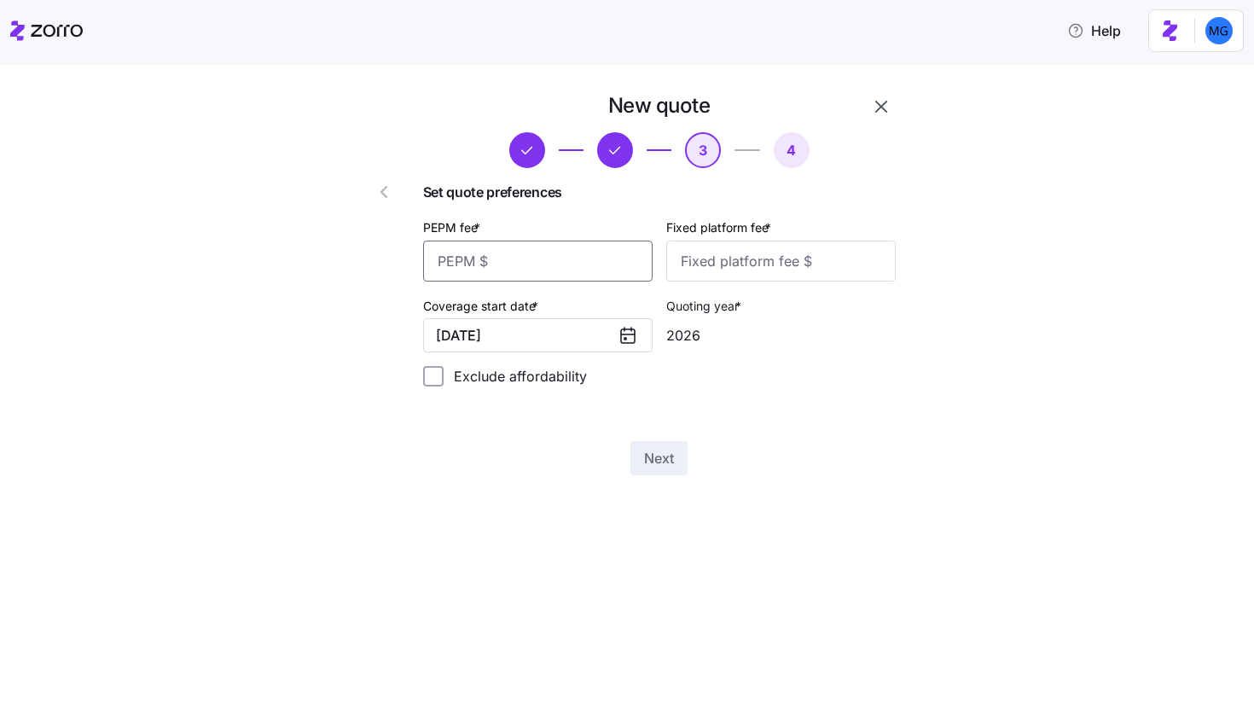
click at [575, 247] on input "PEPM fee *" at bounding box center [538, 261] width 230 height 41
type input "55"
click at [731, 252] on input "Fixed platform fee *" at bounding box center [781, 261] width 230 height 41
type input "100"
click at [675, 447] on button "Next" at bounding box center [658, 458] width 57 height 34
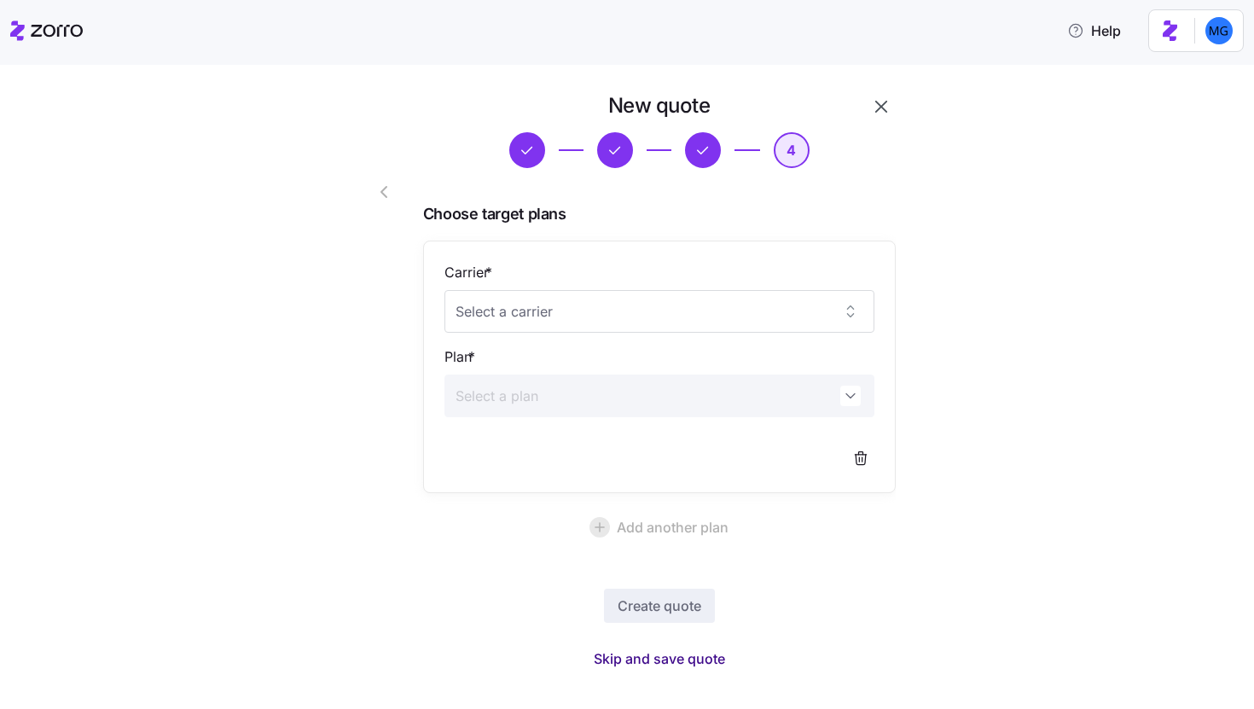
click at [706, 668] on button "Skip and save quote" at bounding box center [659, 658] width 159 height 31
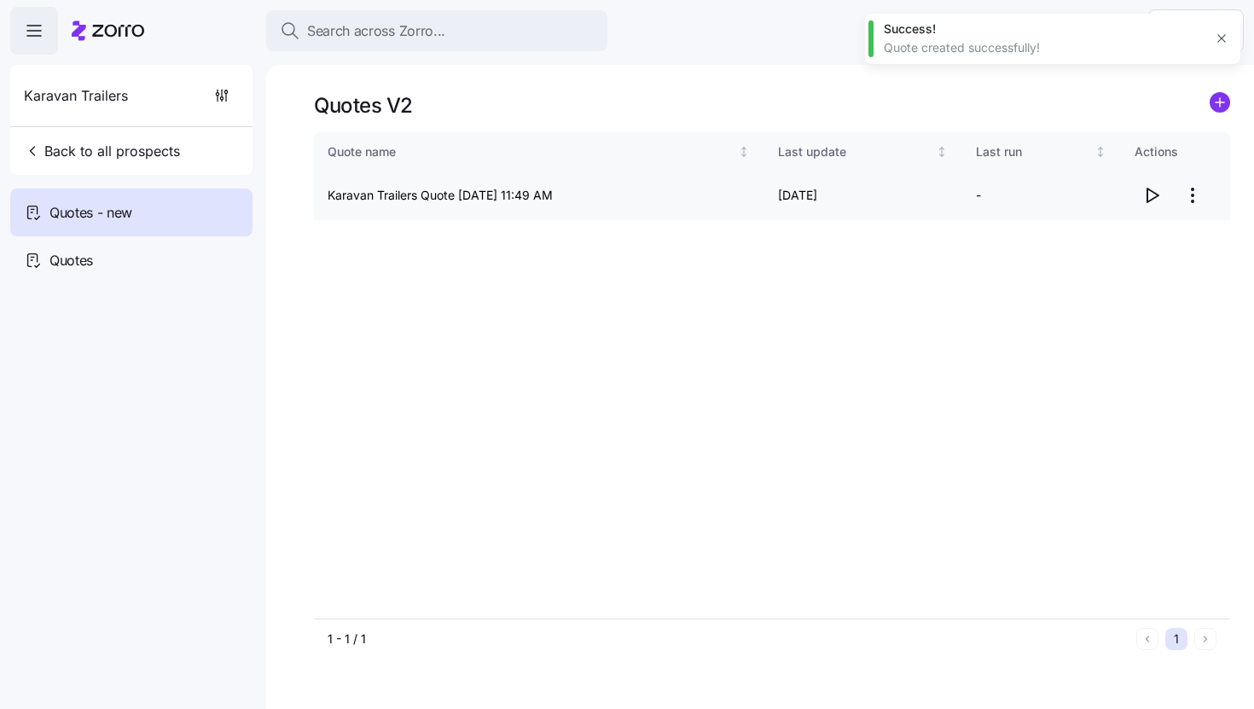
click at [1151, 194] on icon "button" at bounding box center [1152, 195] width 20 height 20
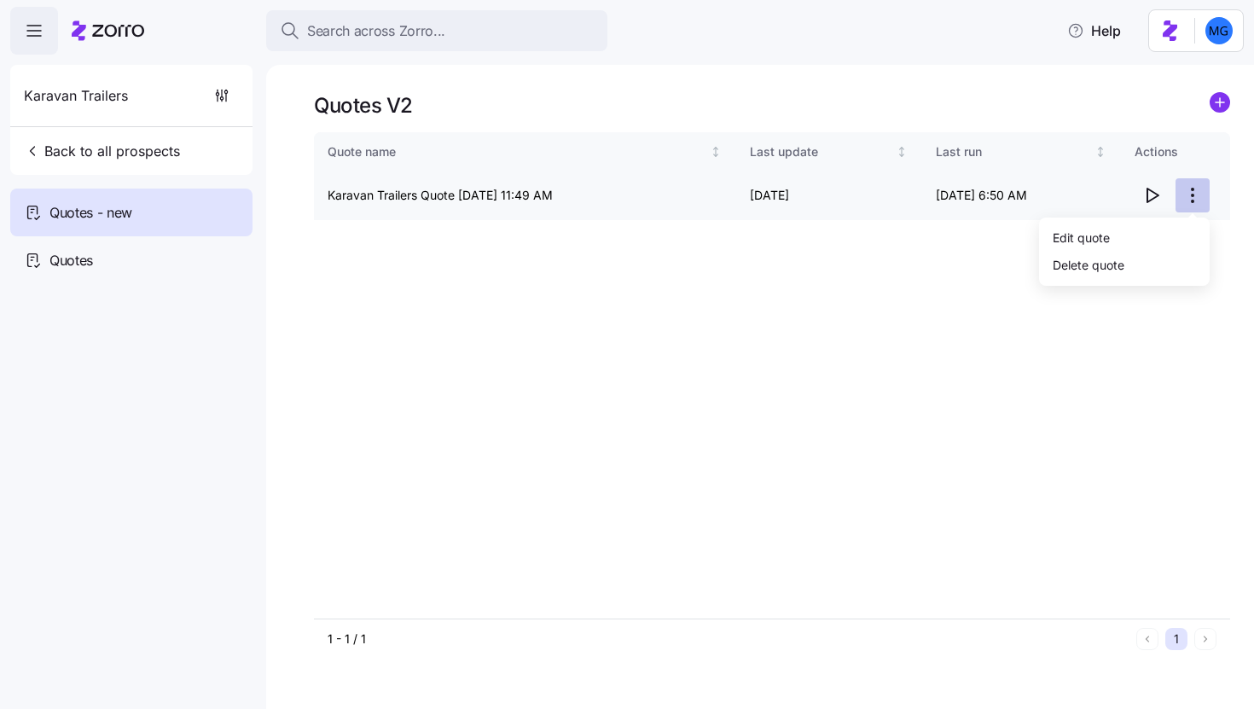
click at [1195, 188] on html "Search across Zorro... Help Karavan Trailers Back to all prospects Quotes - new…" at bounding box center [627, 349] width 1254 height 699
click at [1147, 241] on div "Edit quote" at bounding box center [1124, 237] width 157 height 27
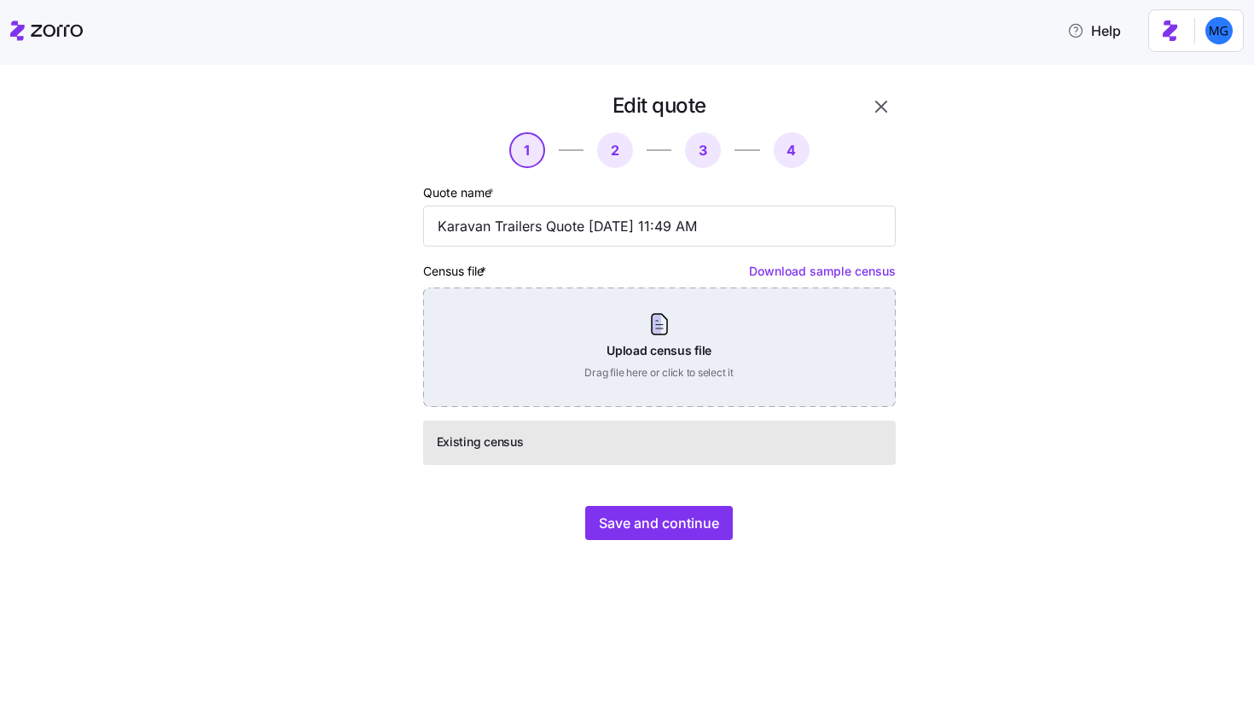
click at [646, 351] on div "Upload census file Drag file here or click to select it" at bounding box center [659, 347] width 473 height 119
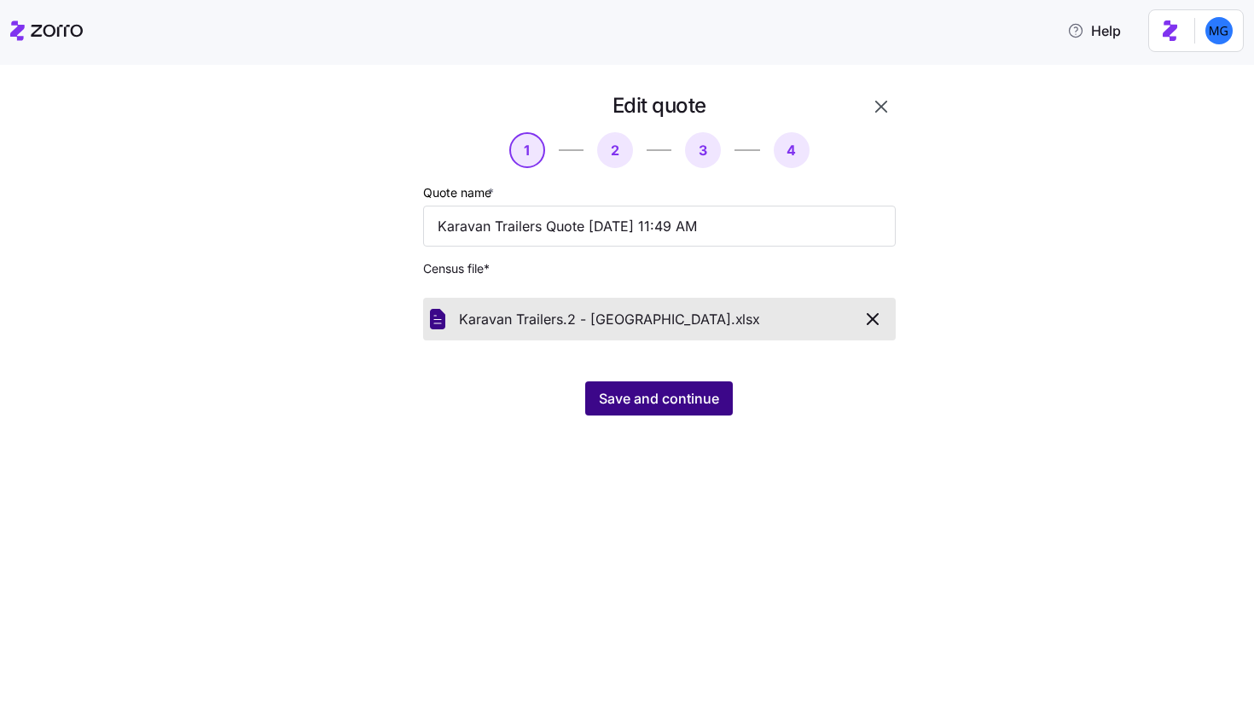
click at [671, 404] on span "Save and continue" at bounding box center [659, 398] width 120 height 20
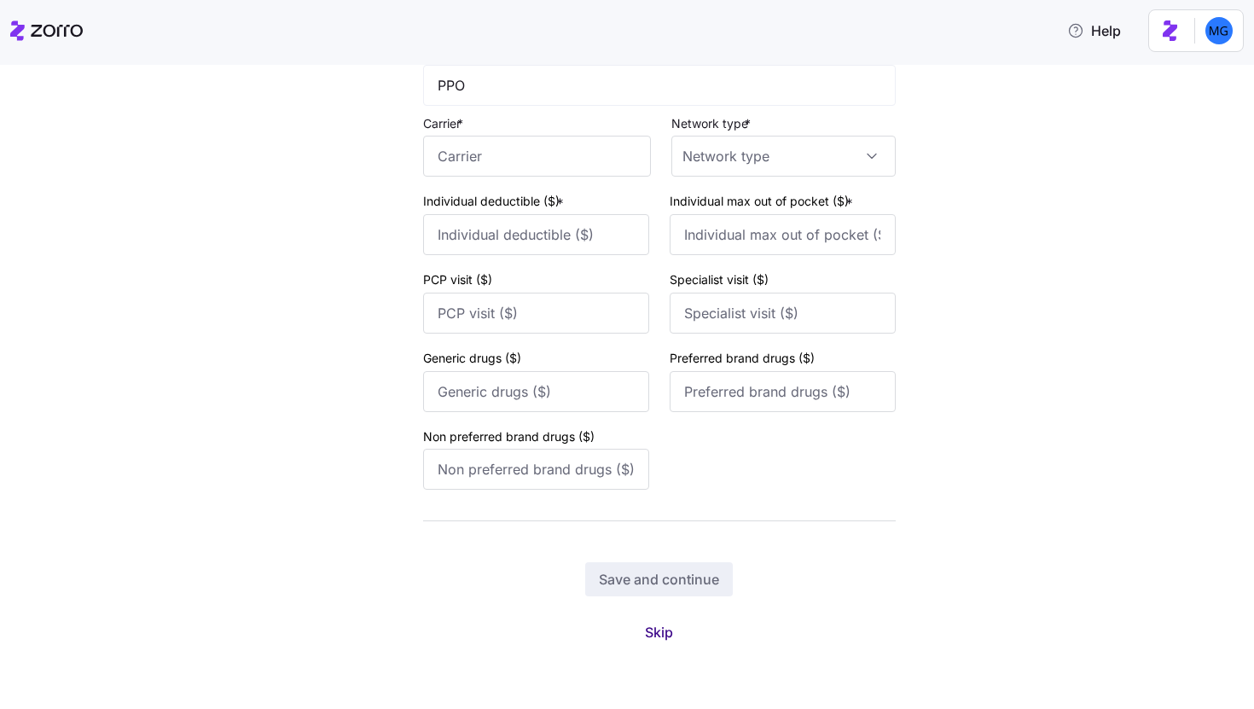
click at [645, 639] on span "Skip" at bounding box center [659, 632] width 28 height 20
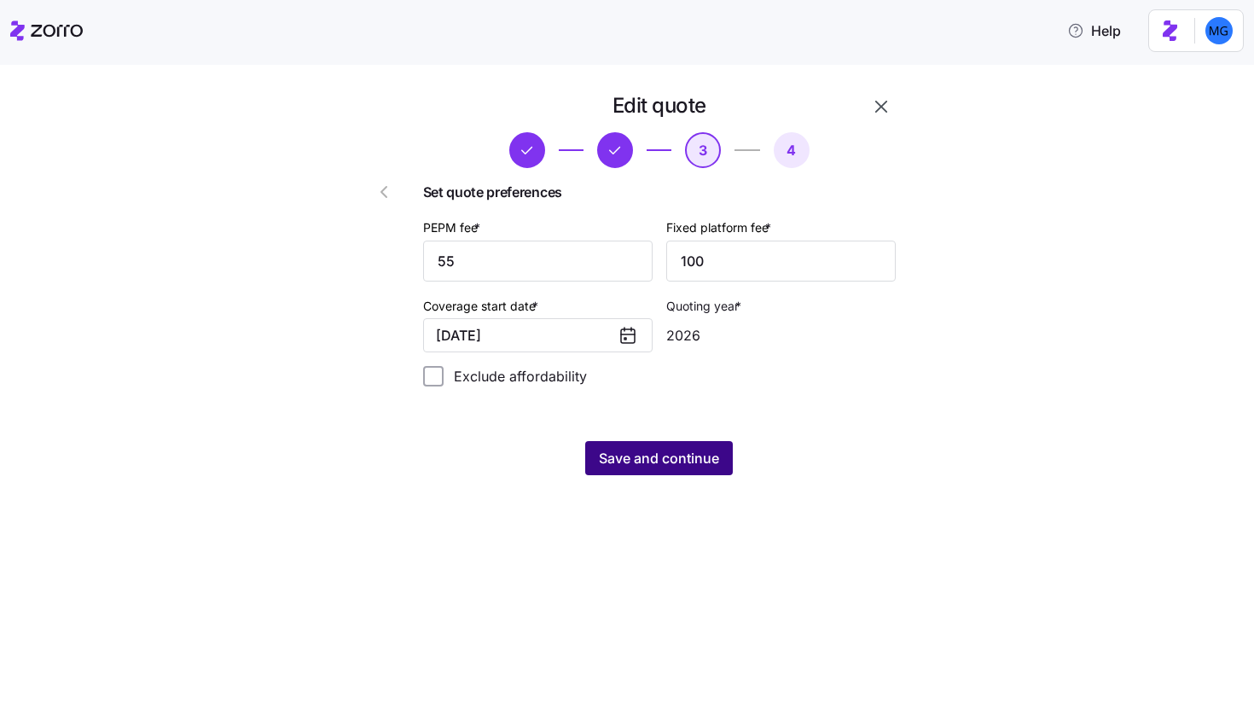
click at [712, 468] on span "Save and continue" at bounding box center [659, 458] width 120 height 20
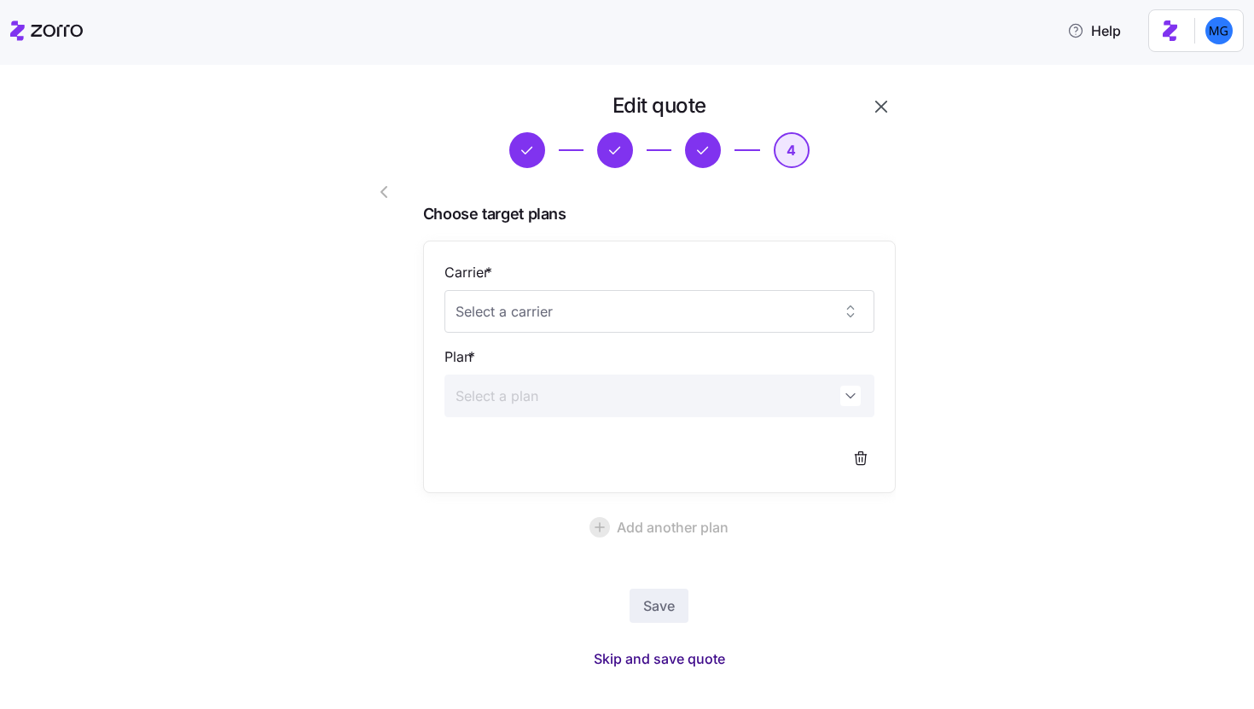
click at [673, 653] on span "Skip and save quote" at bounding box center [659, 658] width 131 height 20
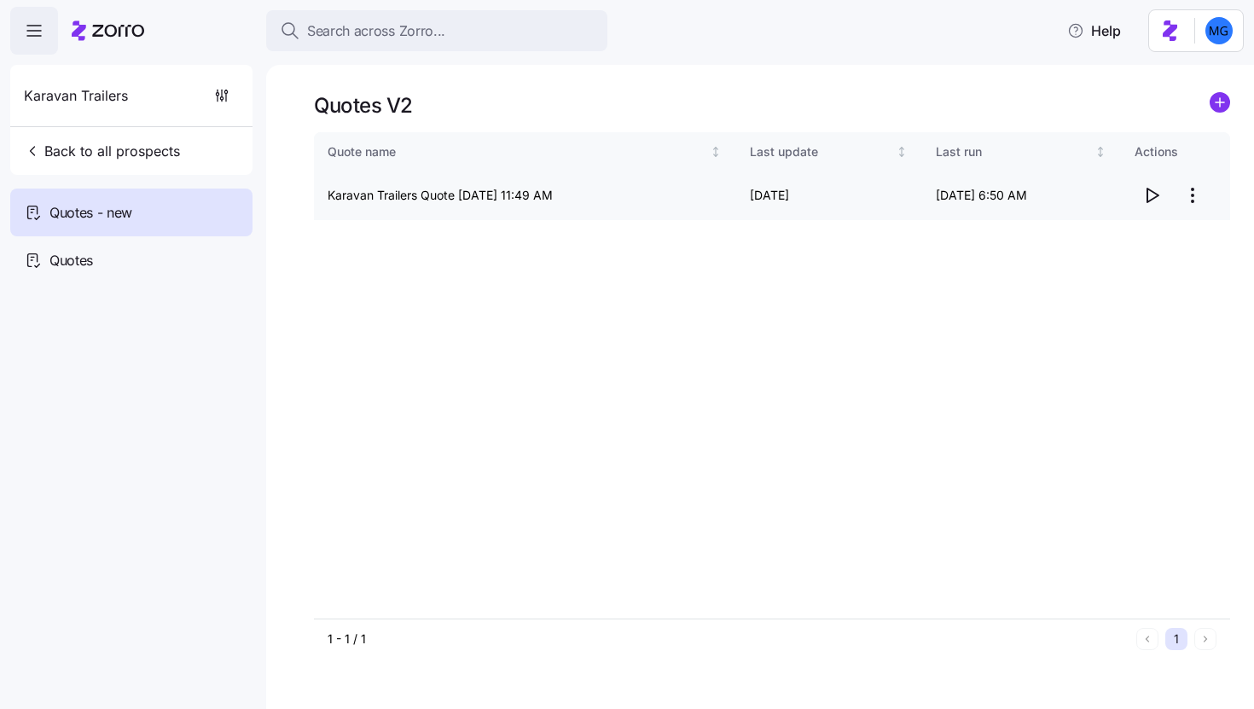
click at [1150, 199] on icon "button" at bounding box center [1152, 195] width 20 height 20
click at [1194, 194] on html "Search across Zorro... Help Karavan Trailers Back to all prospects Quotes - new…" at bounding box center [627, 349] width 1254 height 699
click at [1119, 237] on div "Edit quote" at bounding box center [1124, 237] width 157 height 27
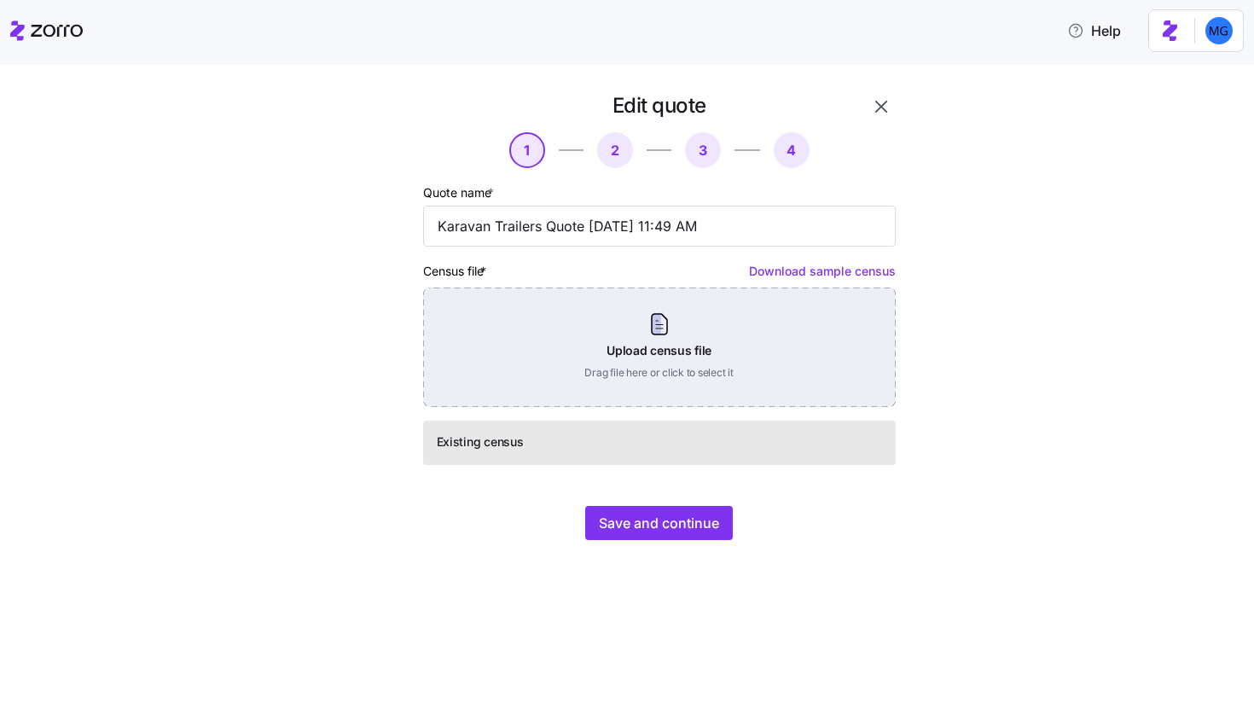
click at [675, 333] on div "Upload census file Drag file here or click to select it" at bounding box center [659, 347] width 473 height 119
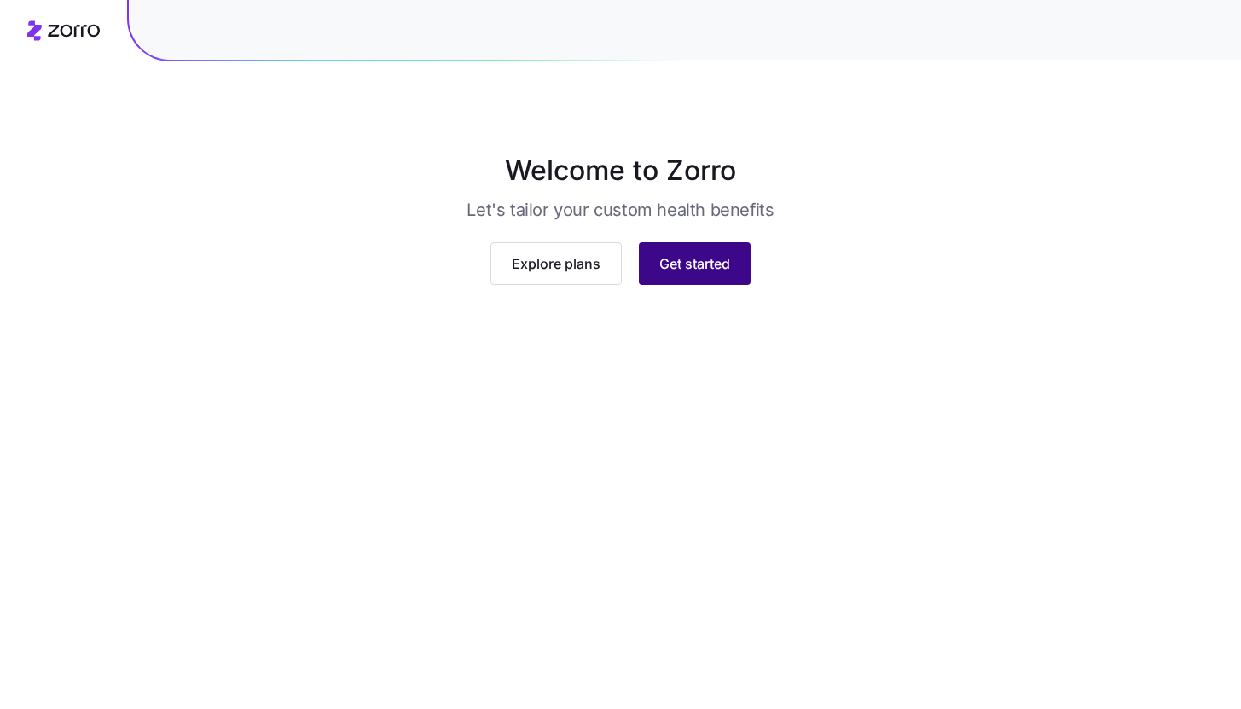
click at [708, 285] on button "Get started" at bounding box center [695, 263] width 112 height 43
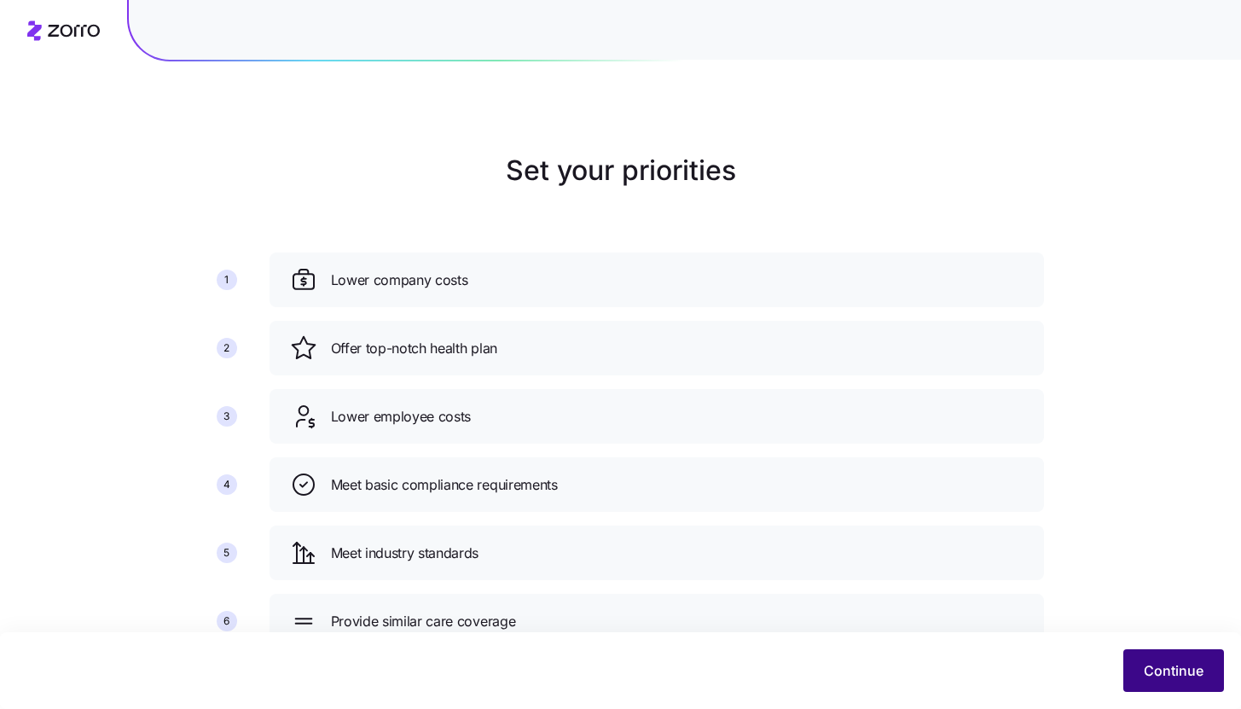
click at [1142, 683] on button "Continue" at bounding box center [1174, 670] width 101 height 43
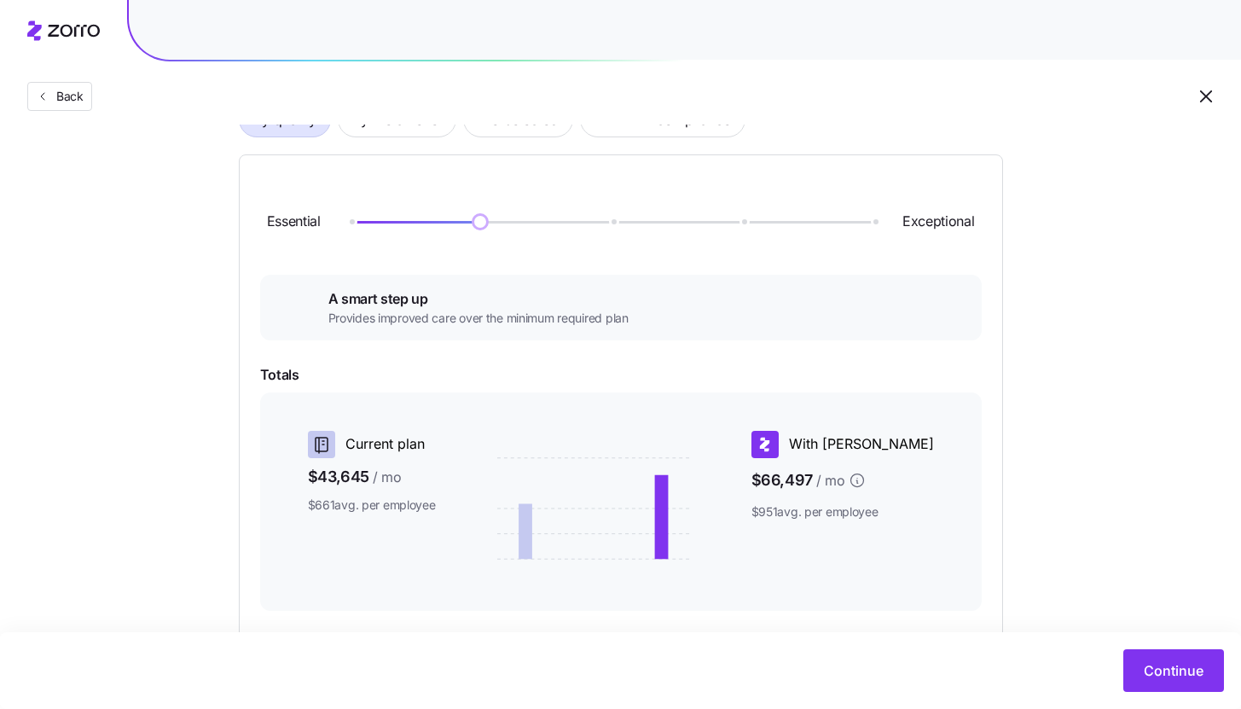
scroll to position [3, 0]
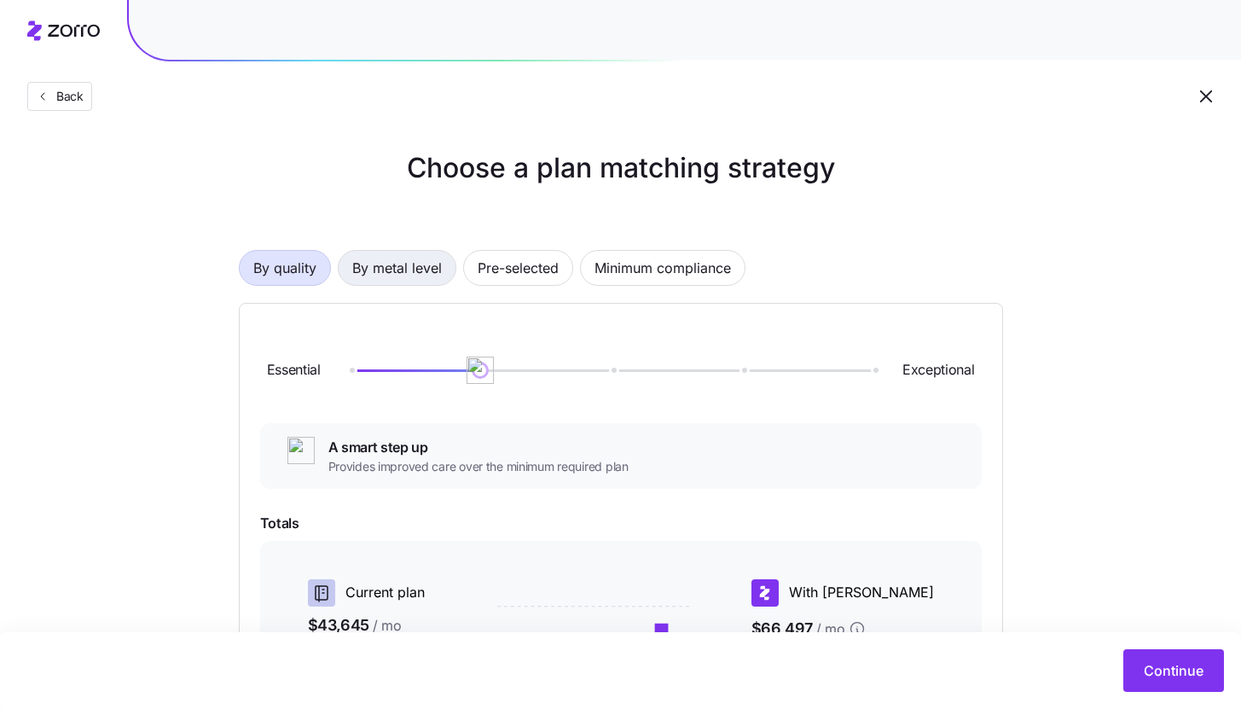
click at [450, 273] on button "By metal level" at bounding box center [397, 268] width 119 height 36
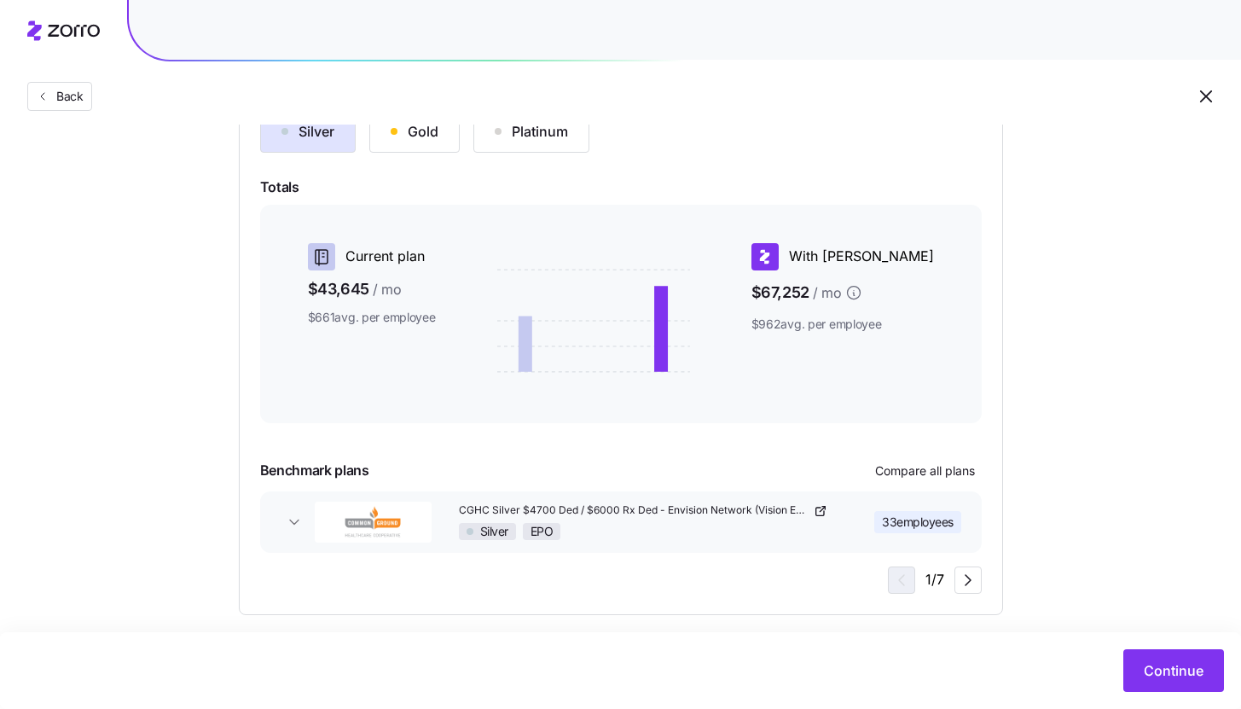
scroll to position [232, 0]
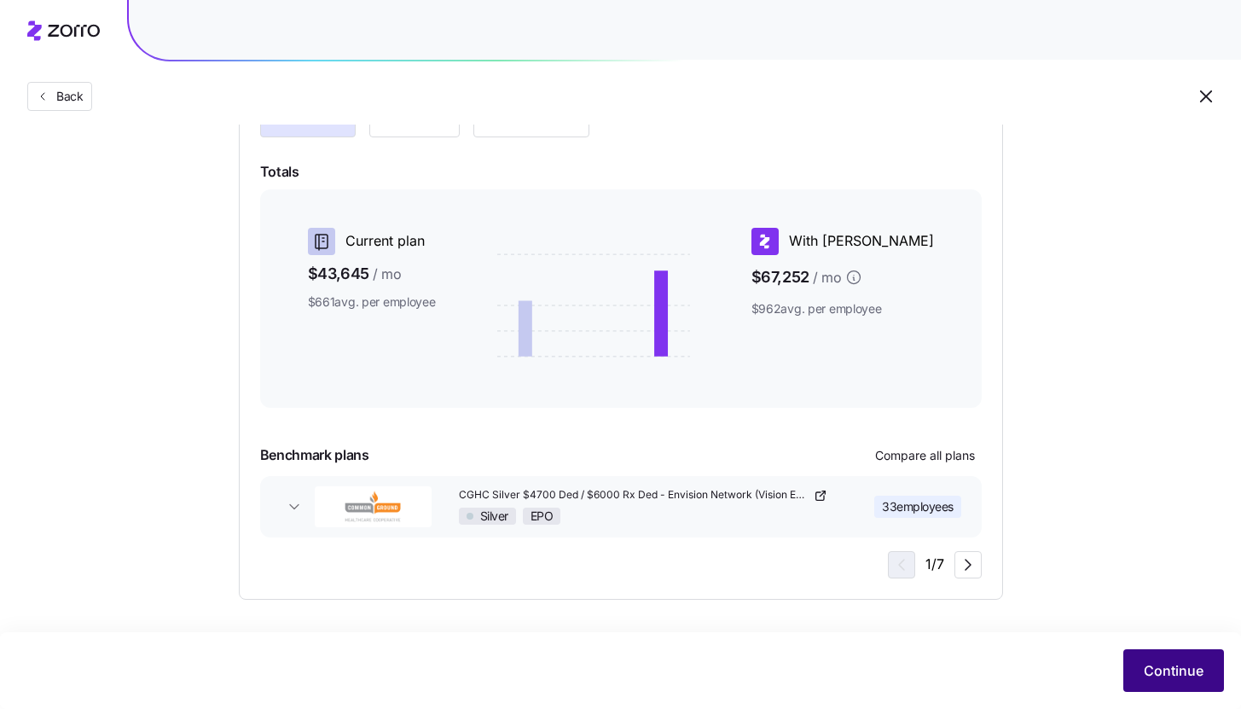
click at [1194, 671] on span "Continue" at bounding box center [1174, 670] width 60 height 20
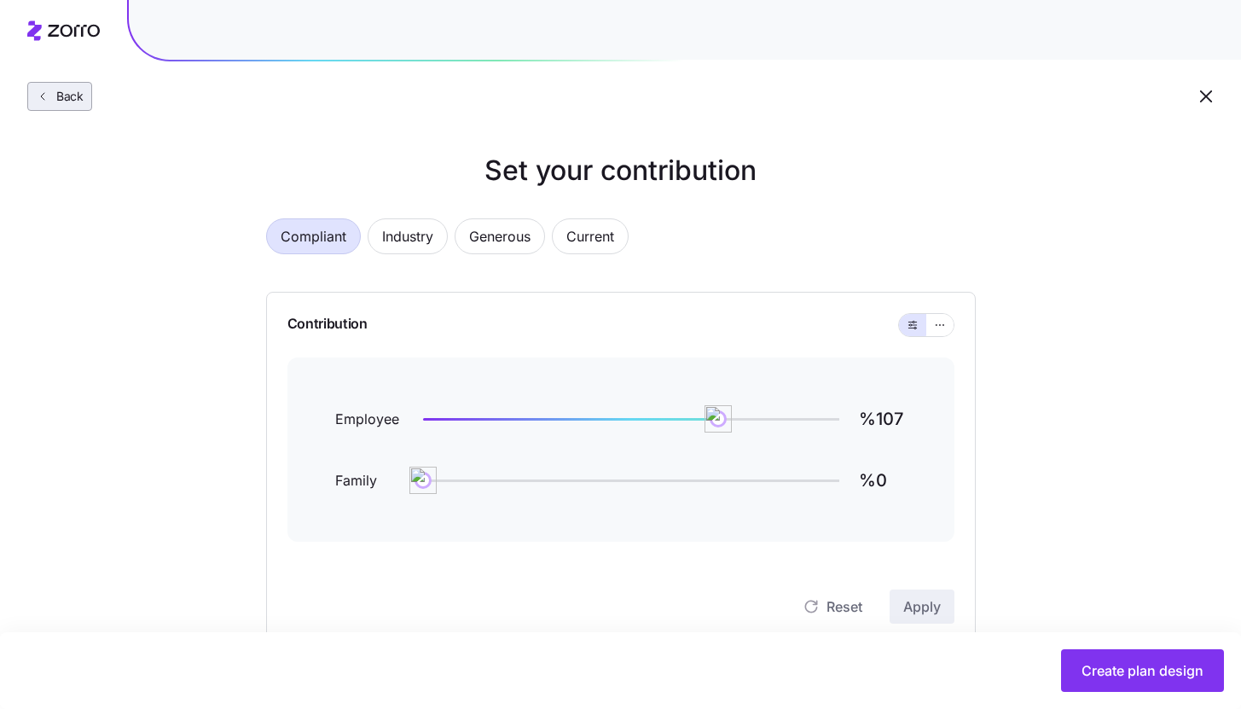
click at [45, 90] on icon "button" at bounding box center [43, 97] width 14 height 14
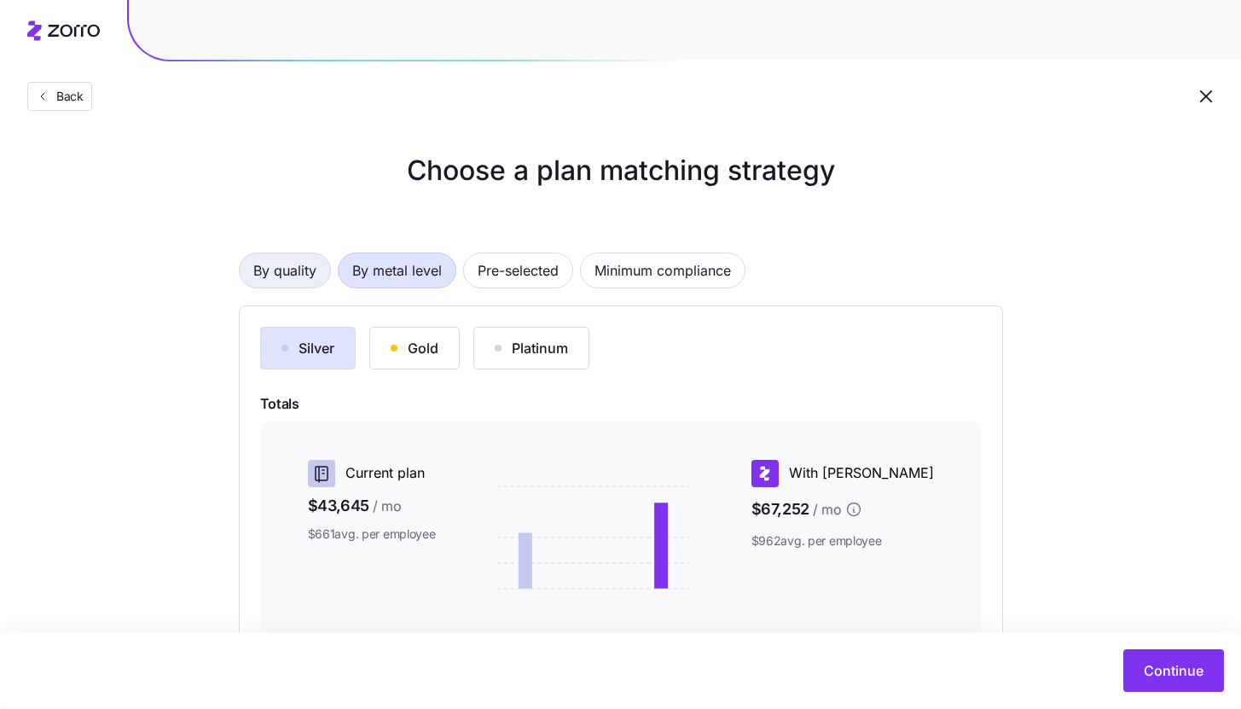
click at [299, 261] on span "By quality" at bounding box center [284, 270] width 63 height 34
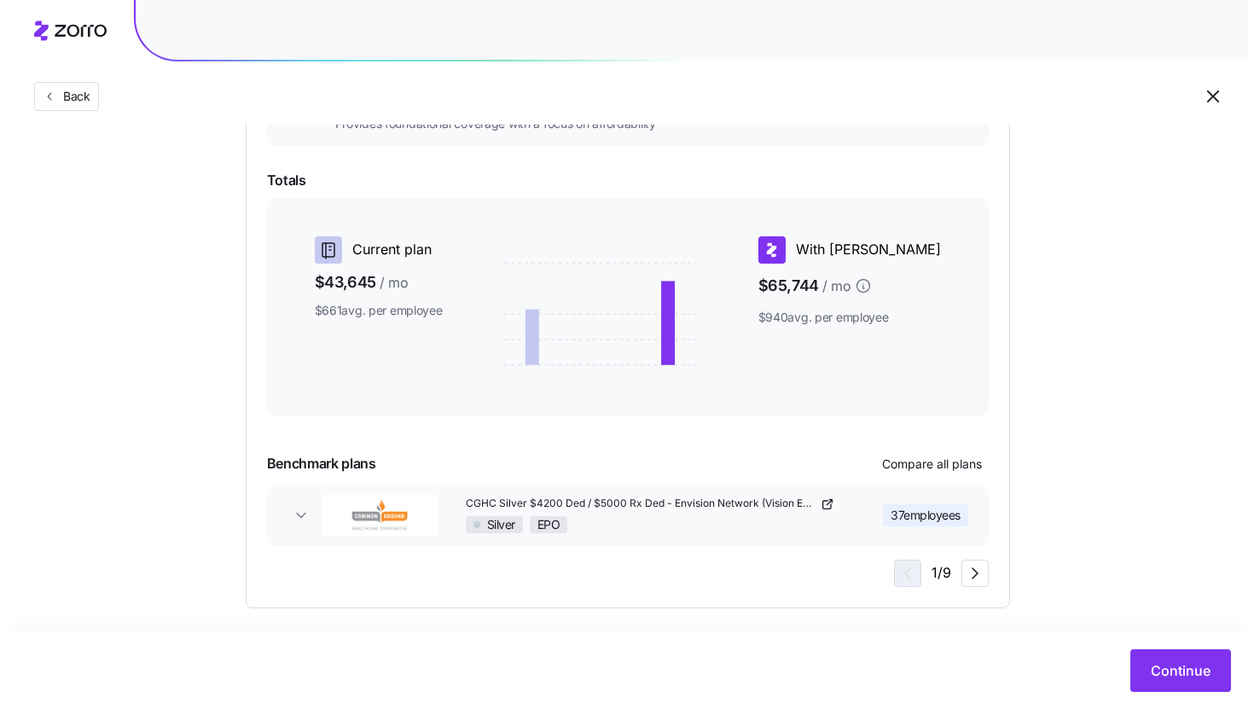
scroll to position [354, 0]
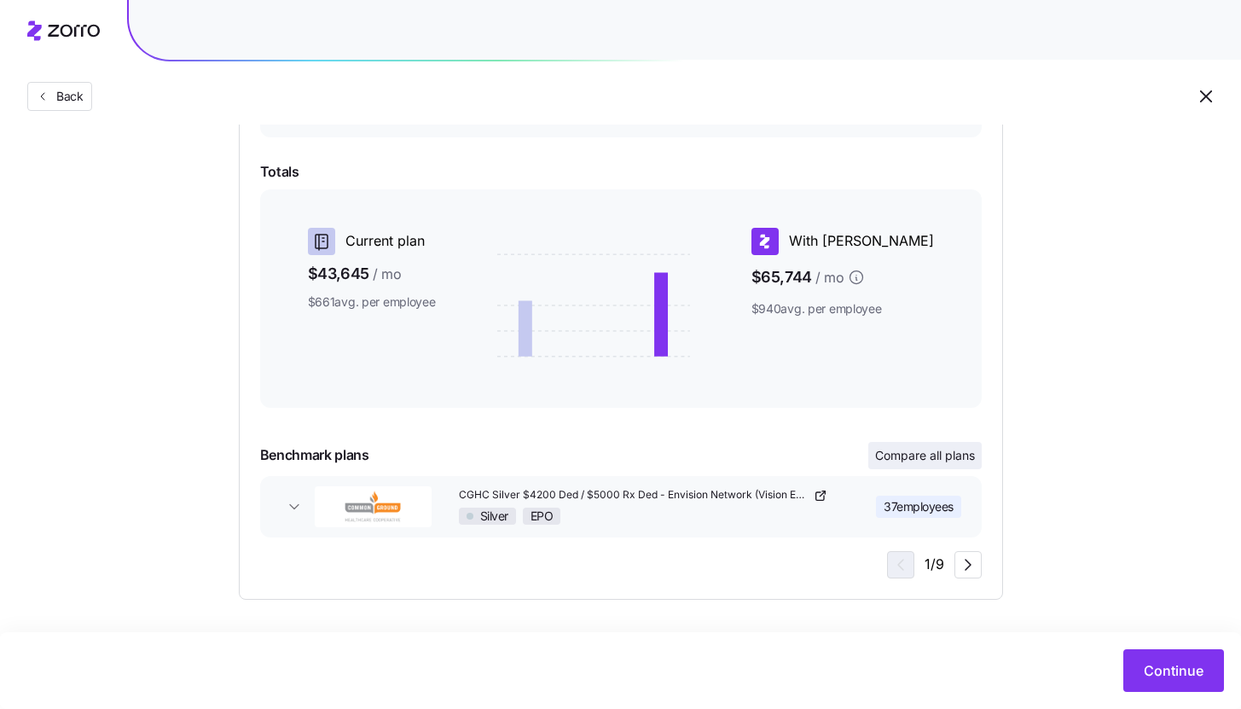
click at [947, 465] on button "Compare all plans" at bounding box center [925, 455] width 113 height 27
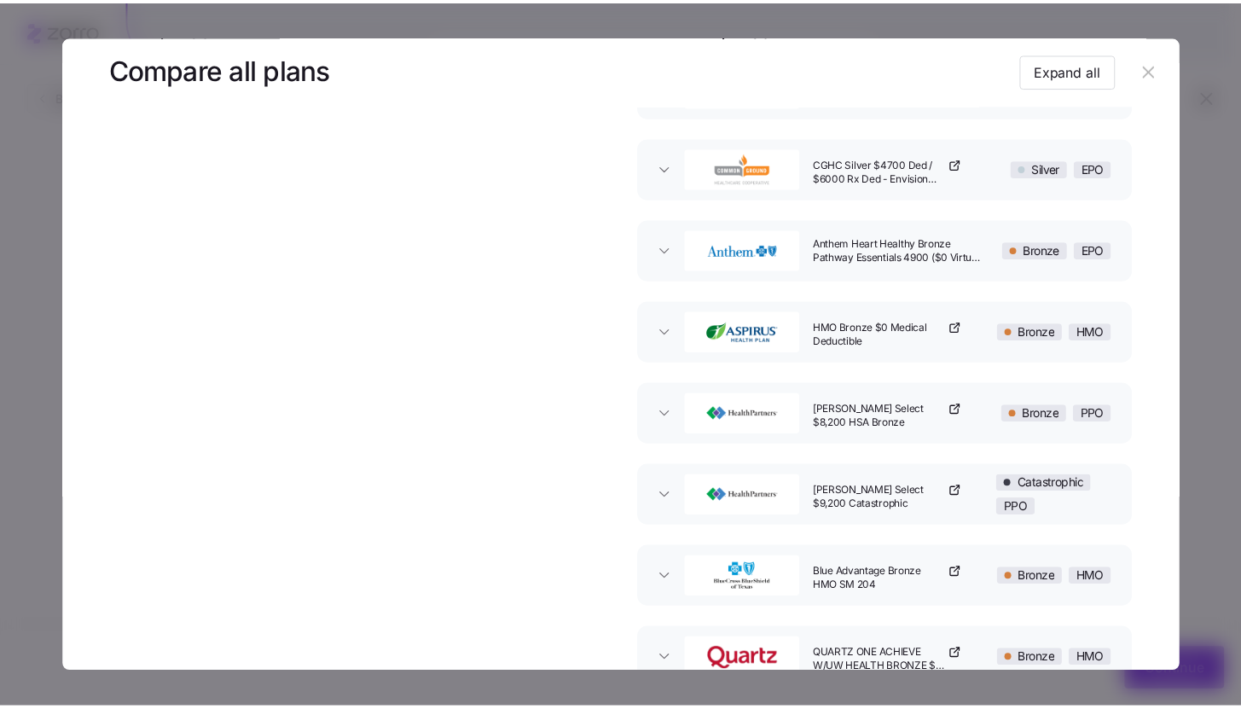
scroll to position [0, 0]
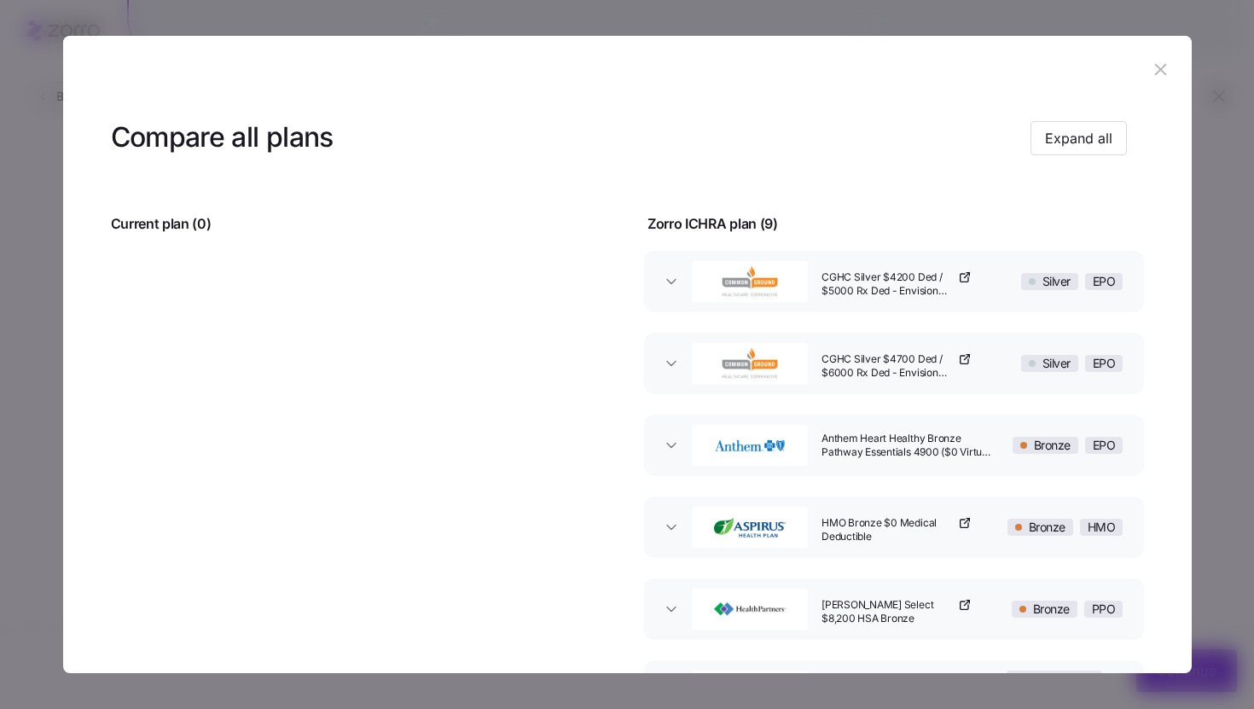
click at [1148, 79] on button "button" at bounding box center [1161, 69] width 27 height 27
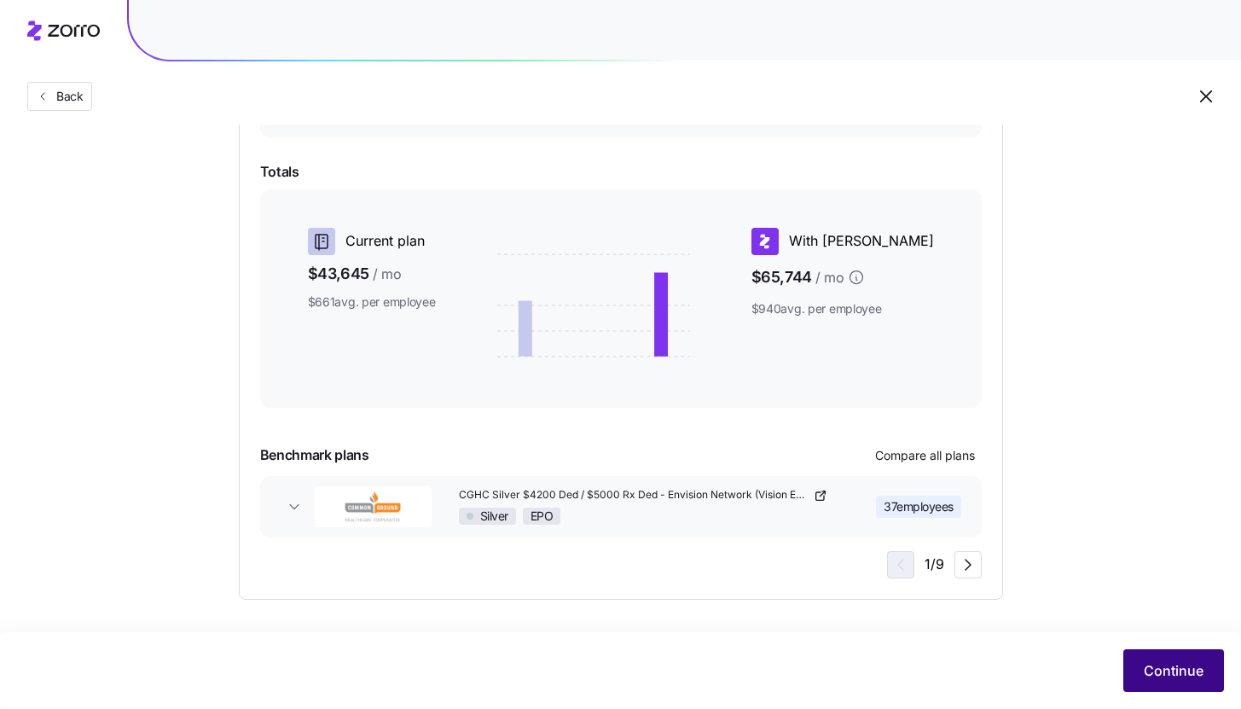
click at [1181, 667] on span "Continue" at bounding box center [1174, 670] width 60 height 20
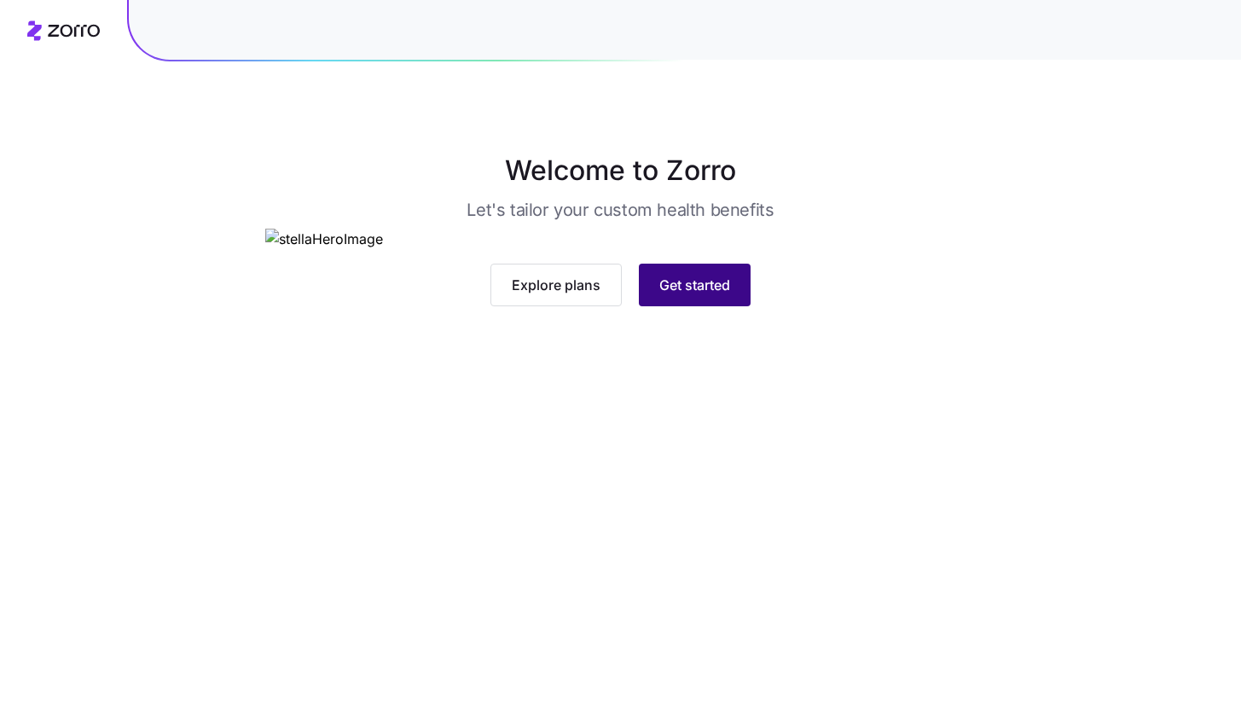
click at [679, 295] on span "Get started" at bounding box center [694, 285] width 71 height 20
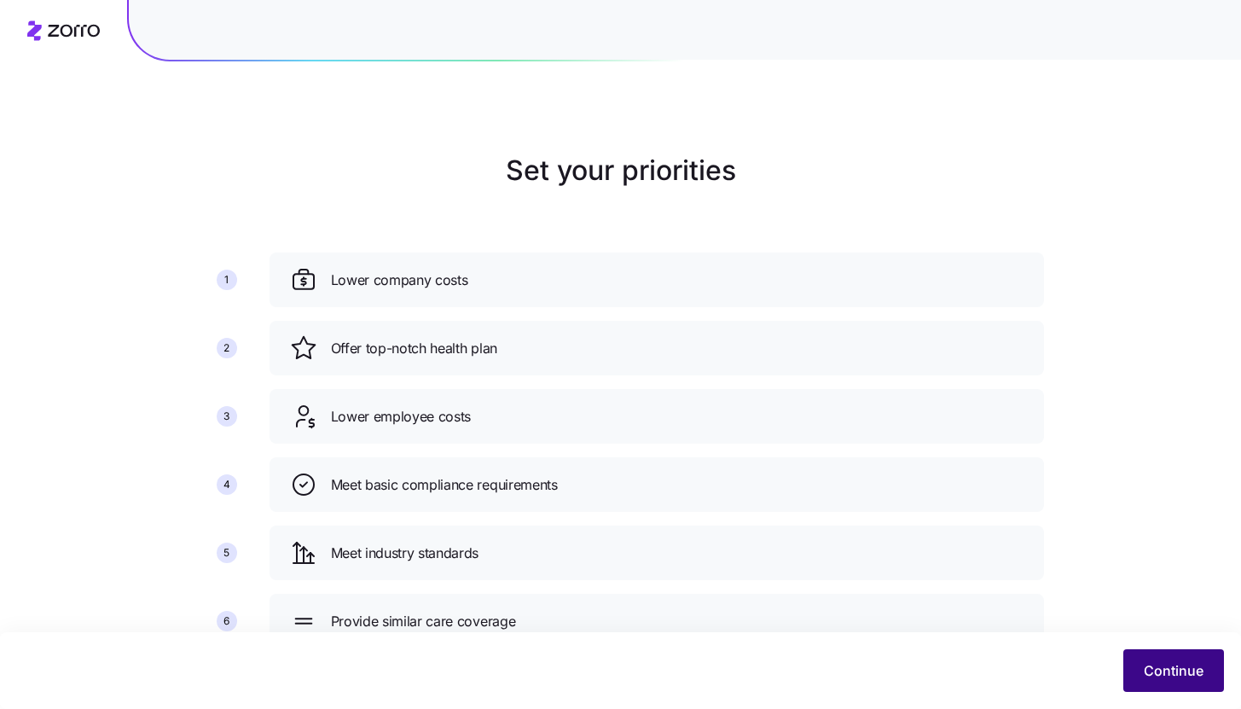
click at [1155, 668] on span "Continue" at bounding box center [1174, 670] width 60 height 20
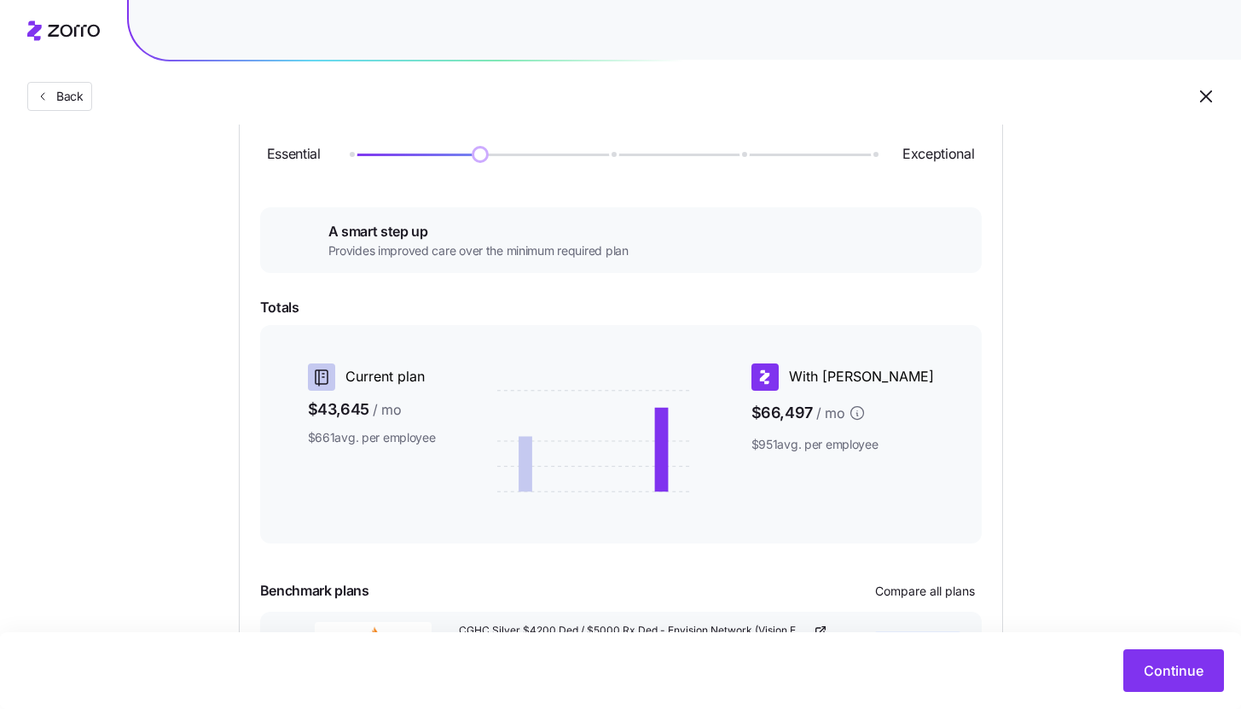
scroll to position [332, 0]
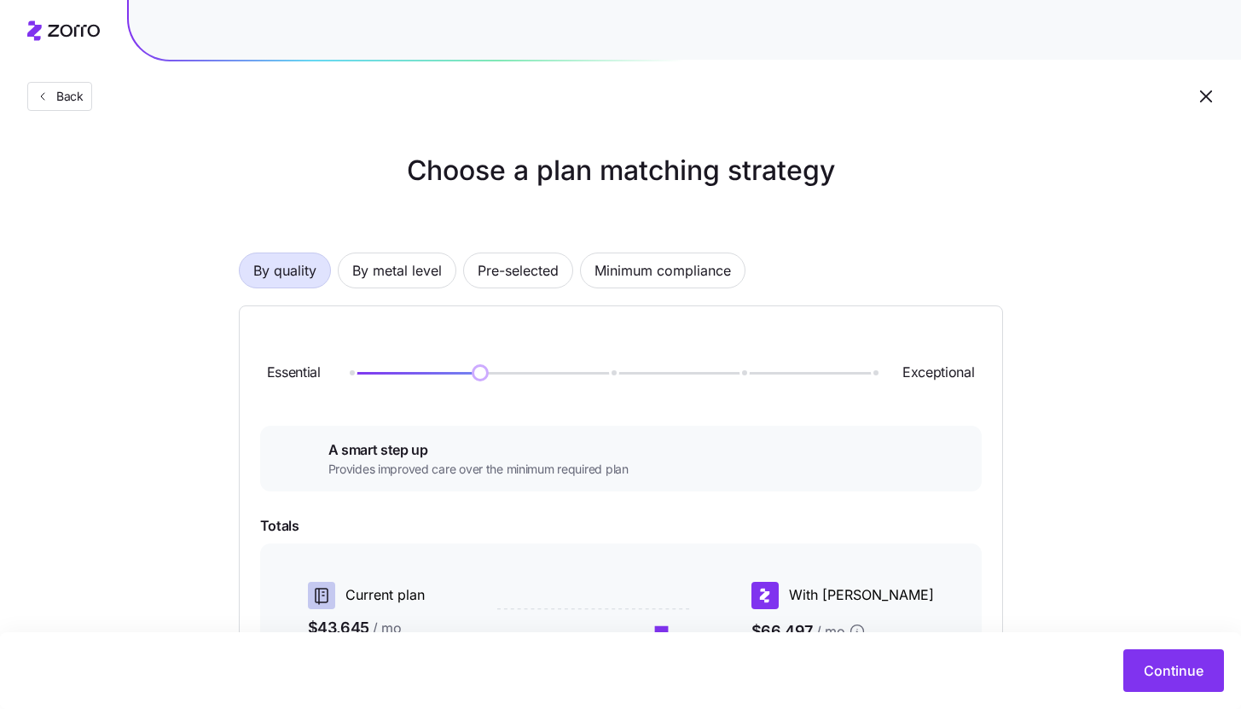
scroll to position [354, 0]
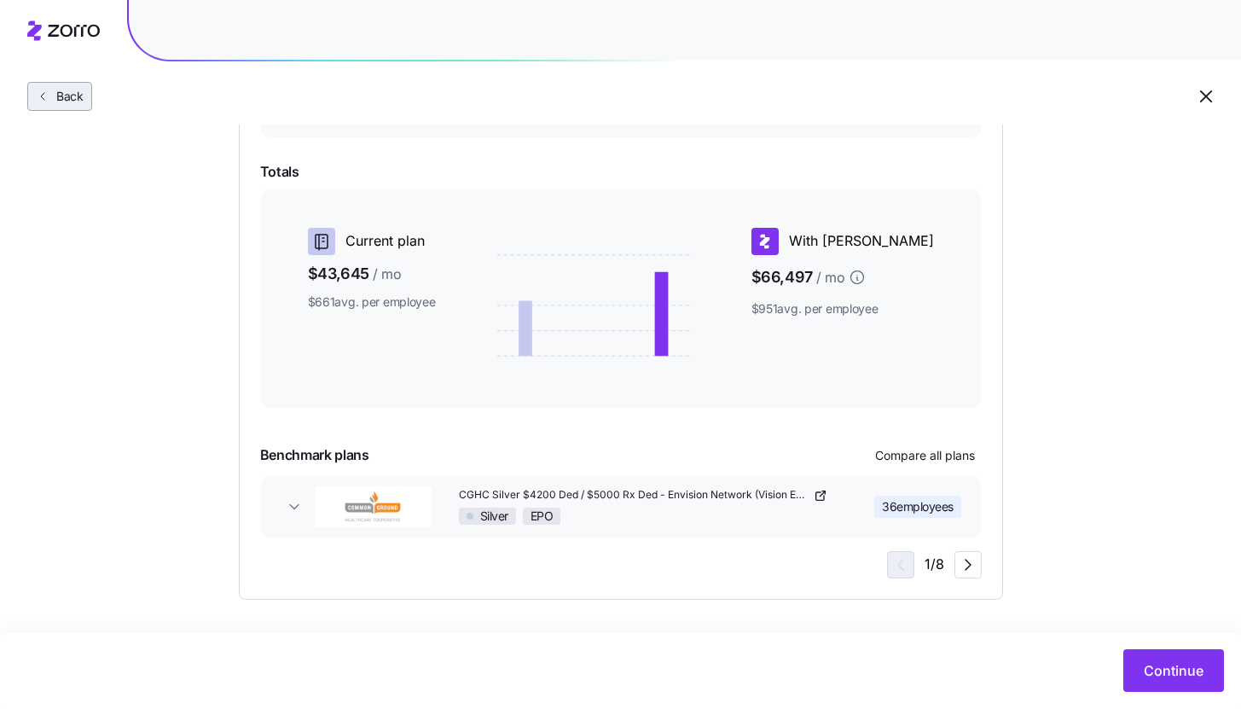
click at [82, 107] on button "Back" at bounding box center [59, 96] width 65 height 29
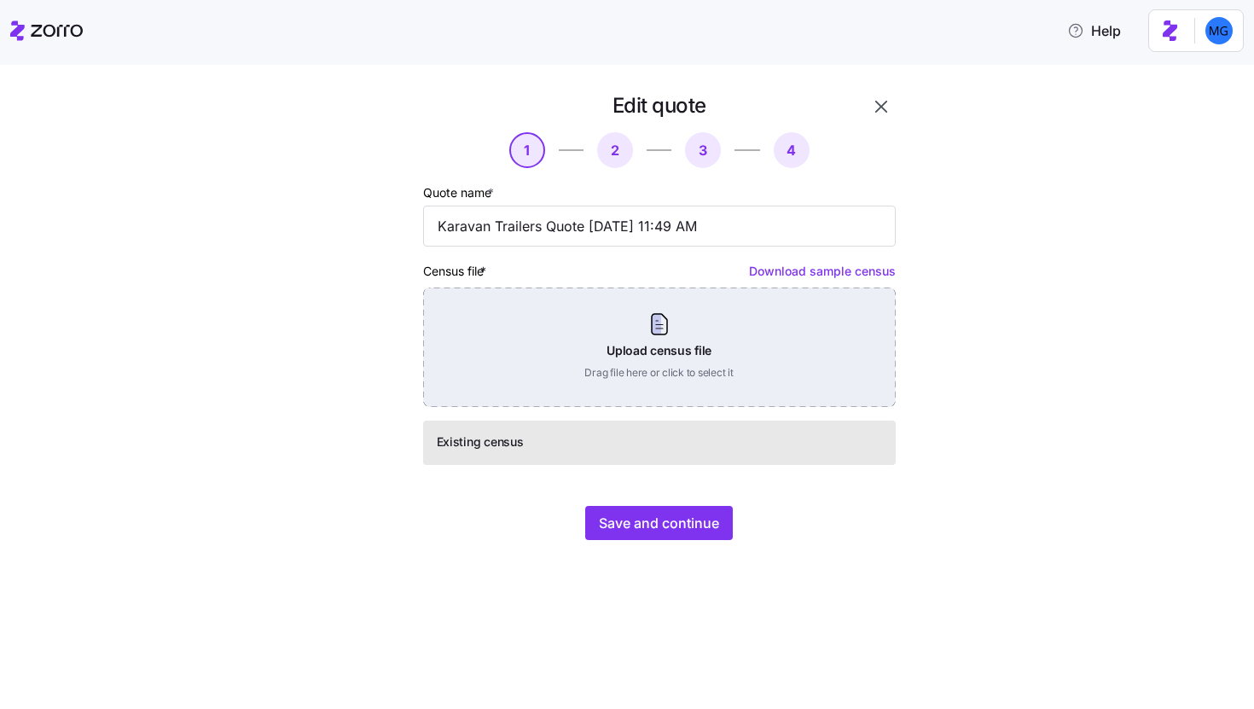
click at [680, 330] on div "Upload census file Drag file here or click to select it" at bounding box center [659, 347] width 473 height 119
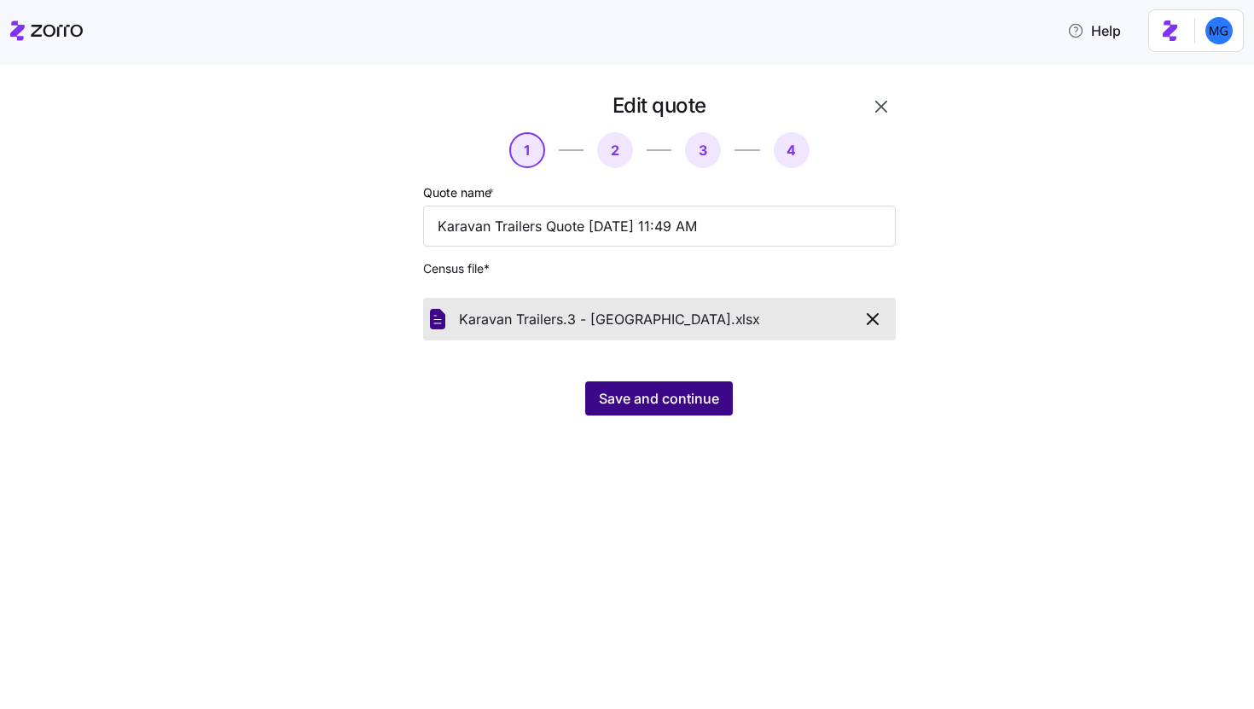
click at [675, 409] on span "Save and continue" at bounding box center [659, 398] width 120 height 20
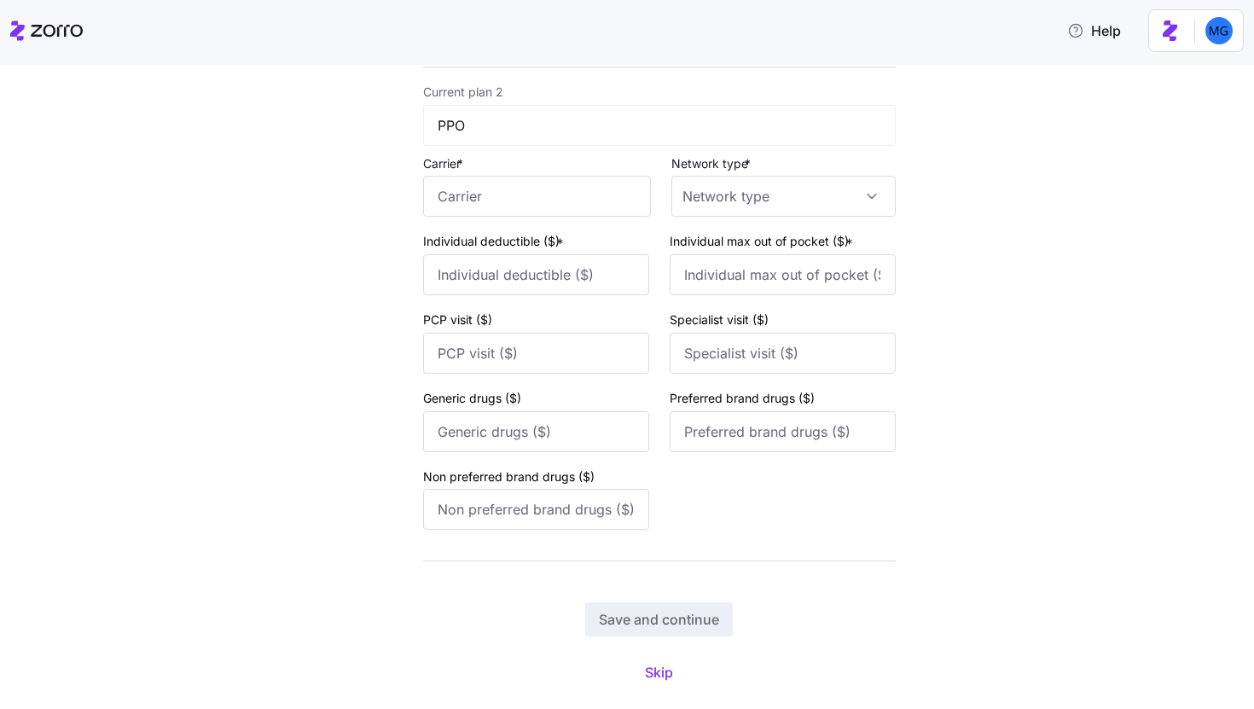
scroll to position [675, 0]
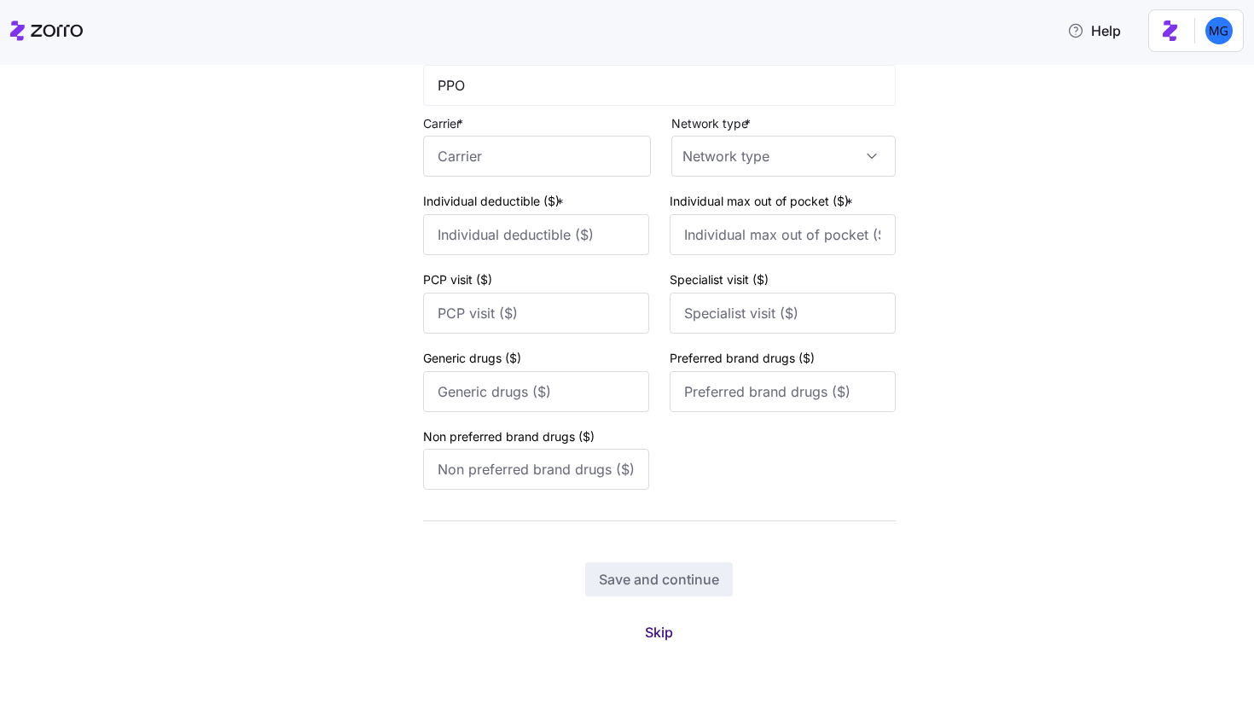
click at [662, 619] on button "Skip" at bounding box center [658, 632] width 55 height 31
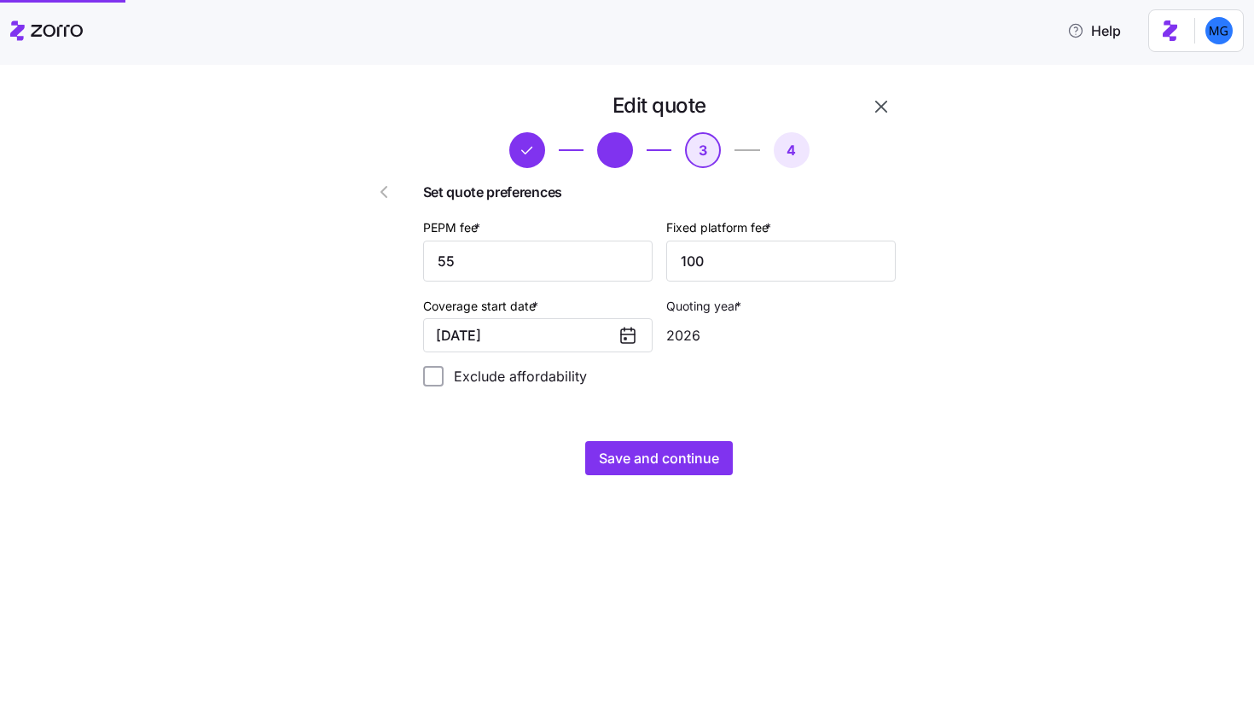
scroll to position [0, 0]
click at [657, 468] on span "Save and continue" at bounding box center [659, 458] width 120 height 20
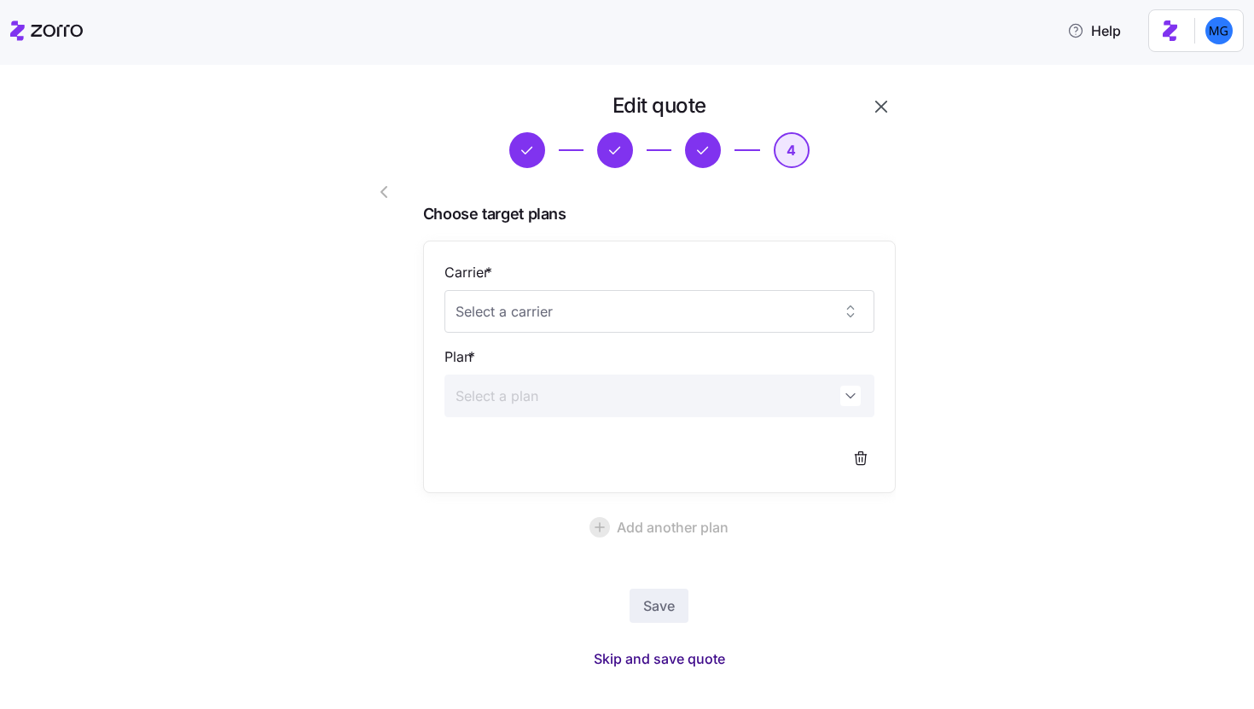
click at [665, 658] on span "Skip and save quote" at bounding box center [659, 658] width 131 height 20
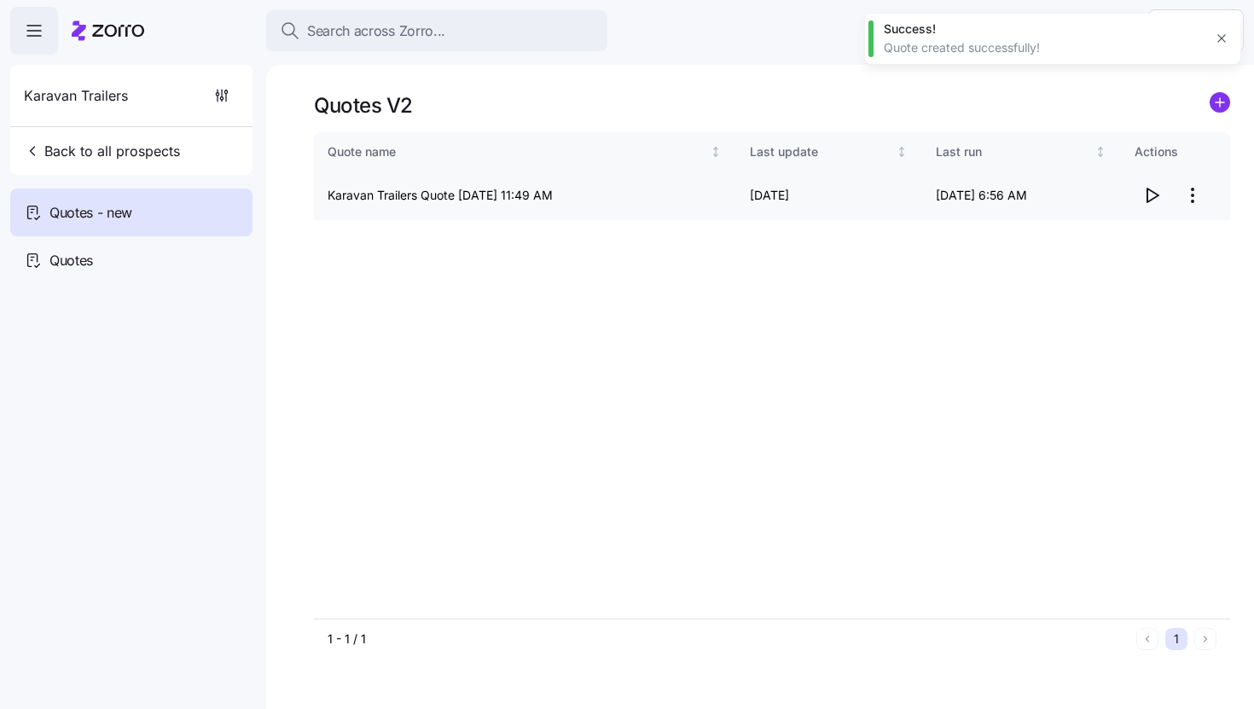
click at [1146, 195] on icon "button" at bounding box center [1152, 195] width 20 height 20
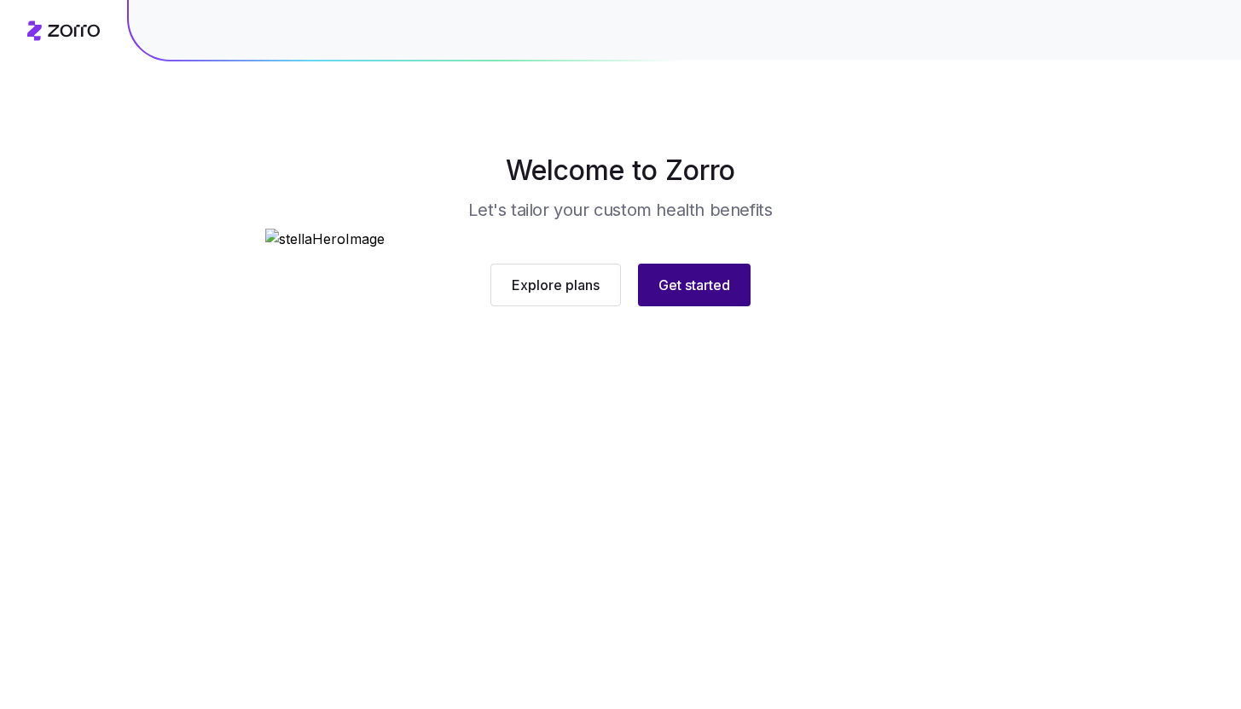
click at [680, 295] on span "Get started" at bounding box center [695, 285] width 72 height 20
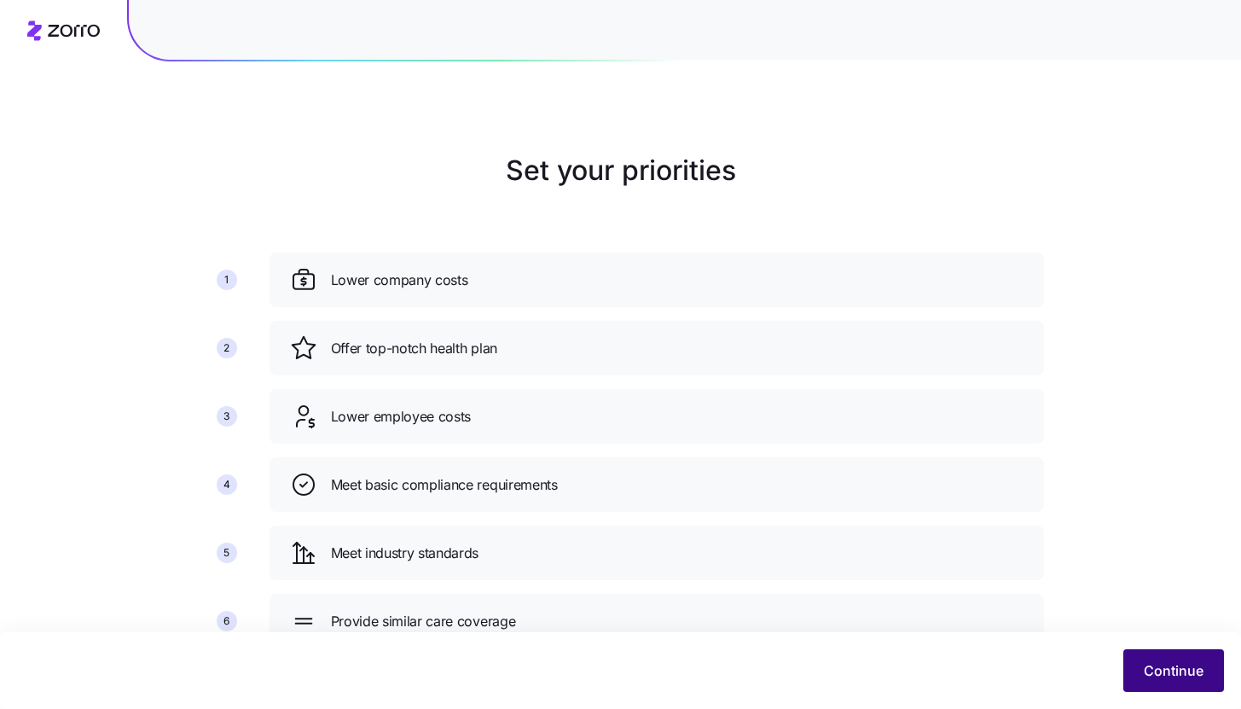
click at [1159, 664] on span "Continue" at bounding box center [1174, 670] width 60 height 20
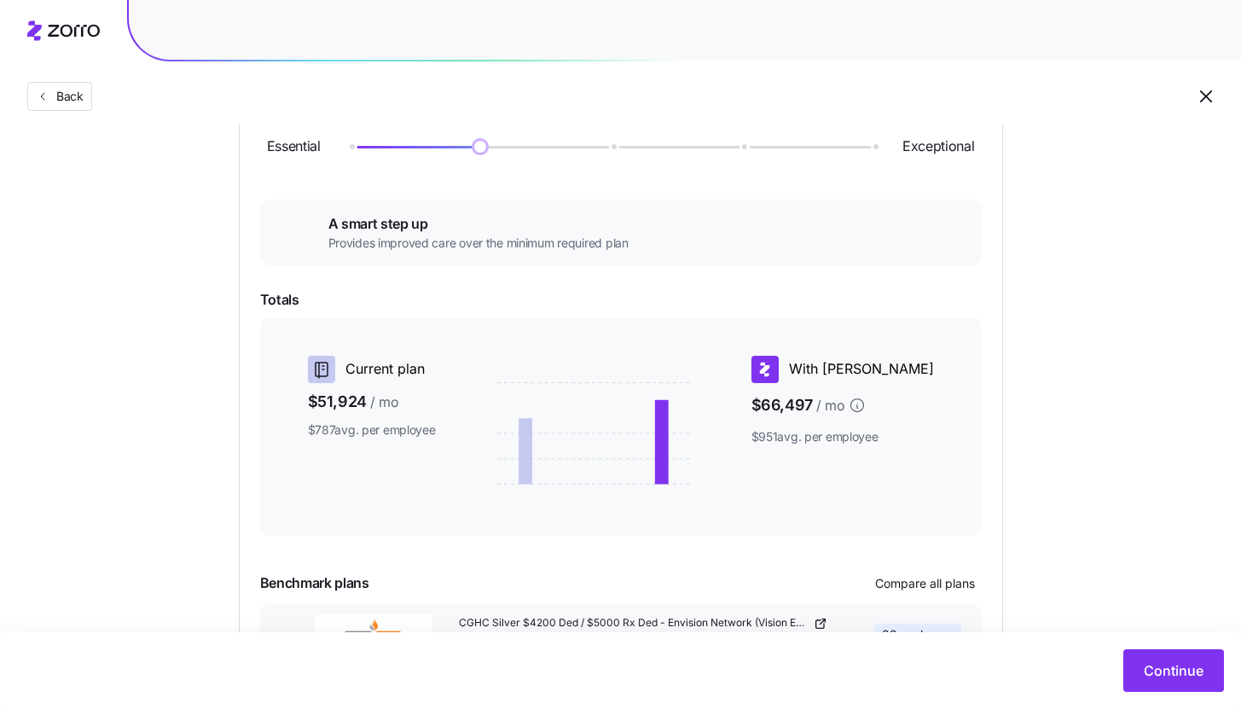
scroll to position [354, 0]
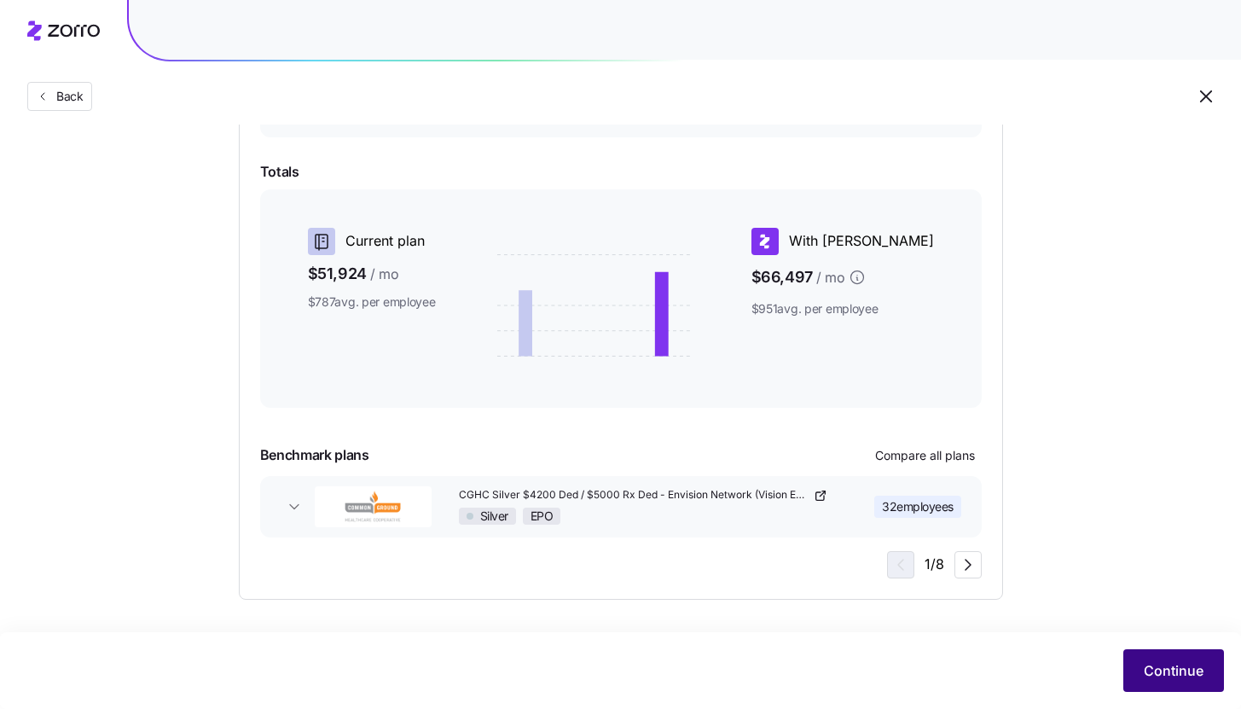
click at [1188, 662] on span "Continue" at bounding box center [1174, 670] width 60 height 20
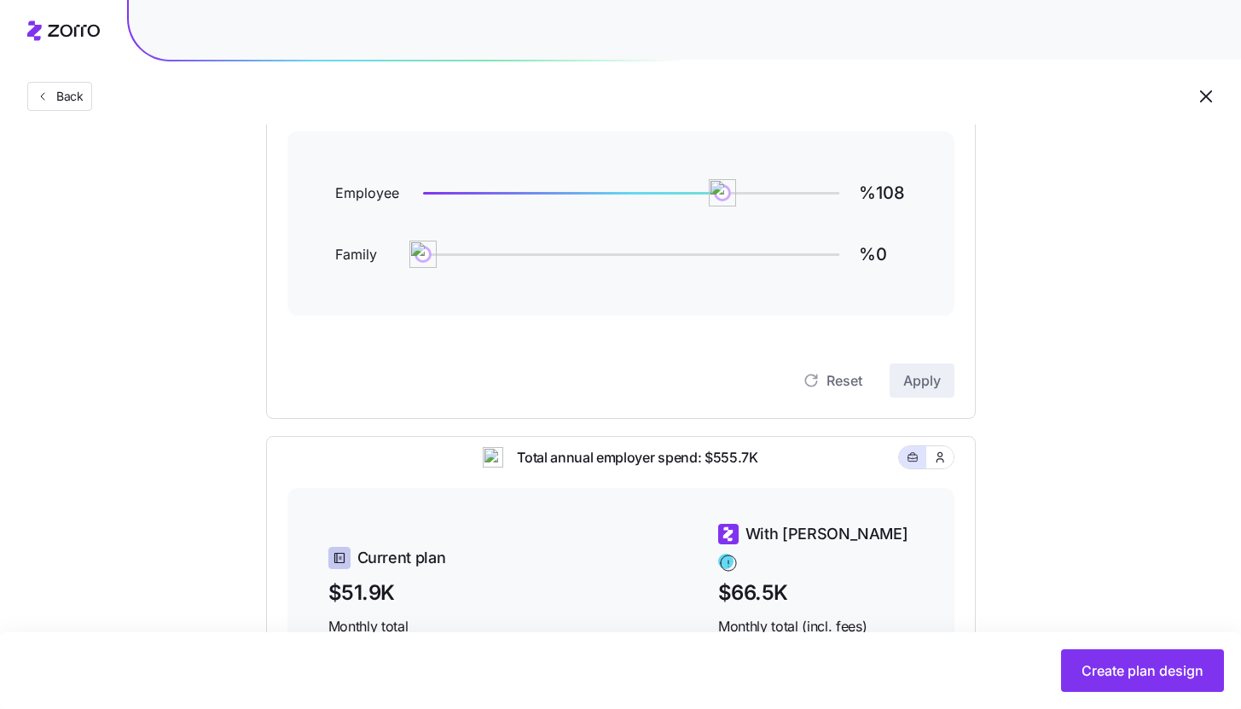
scroll to position [125, 0]
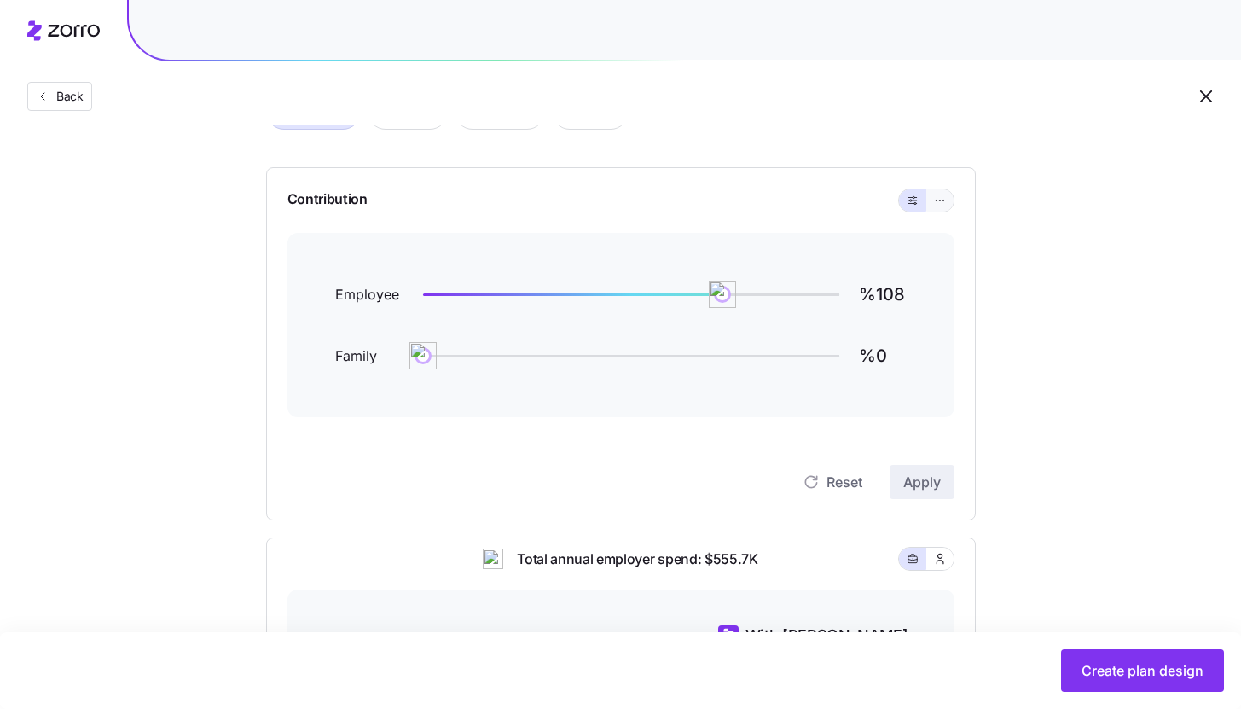
click at [941, 206] on button "button" at bounding box center [940, 201] width 14 height 14
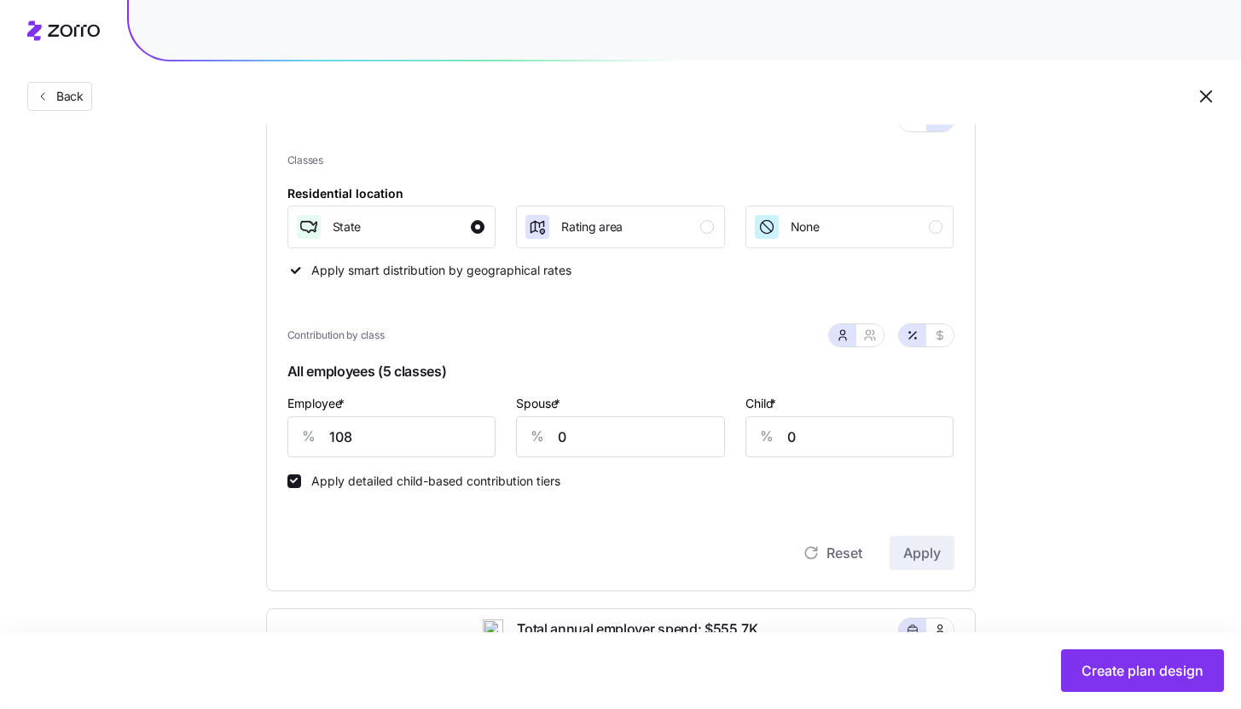
scroll to position [0, 0]
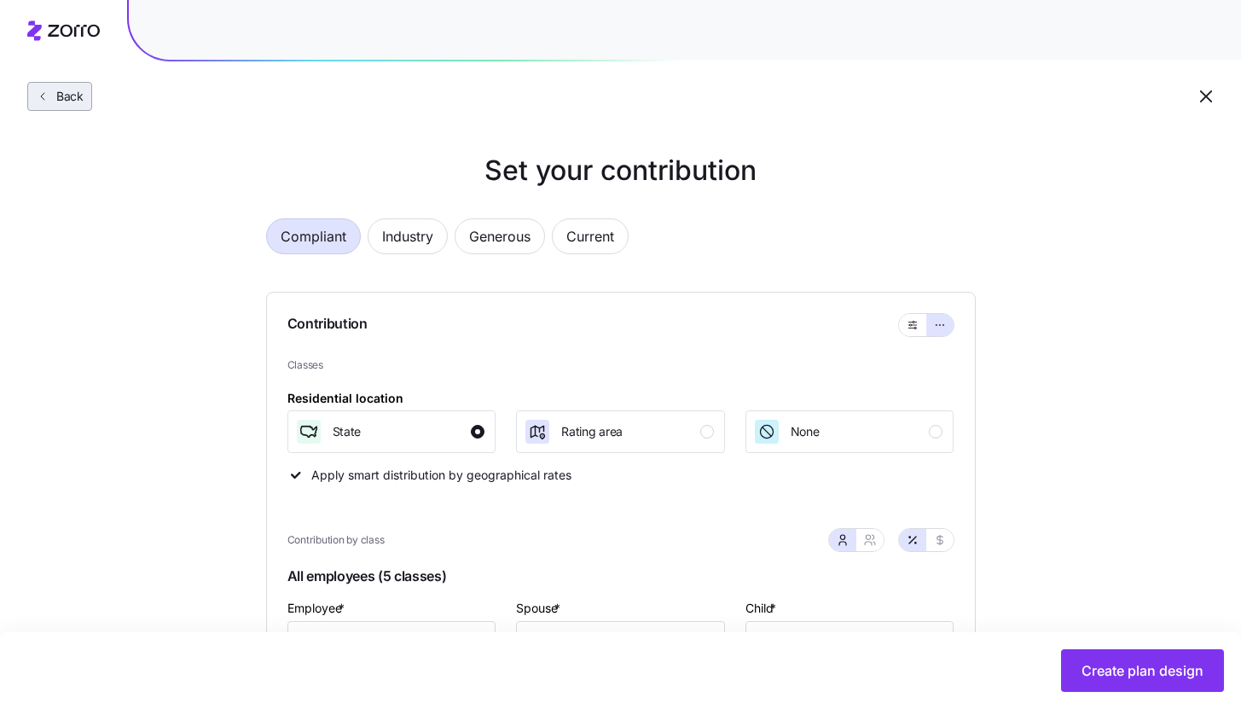
click at [84, 94] on span "Back" at bounding box center [59, 96] width 49 height 17
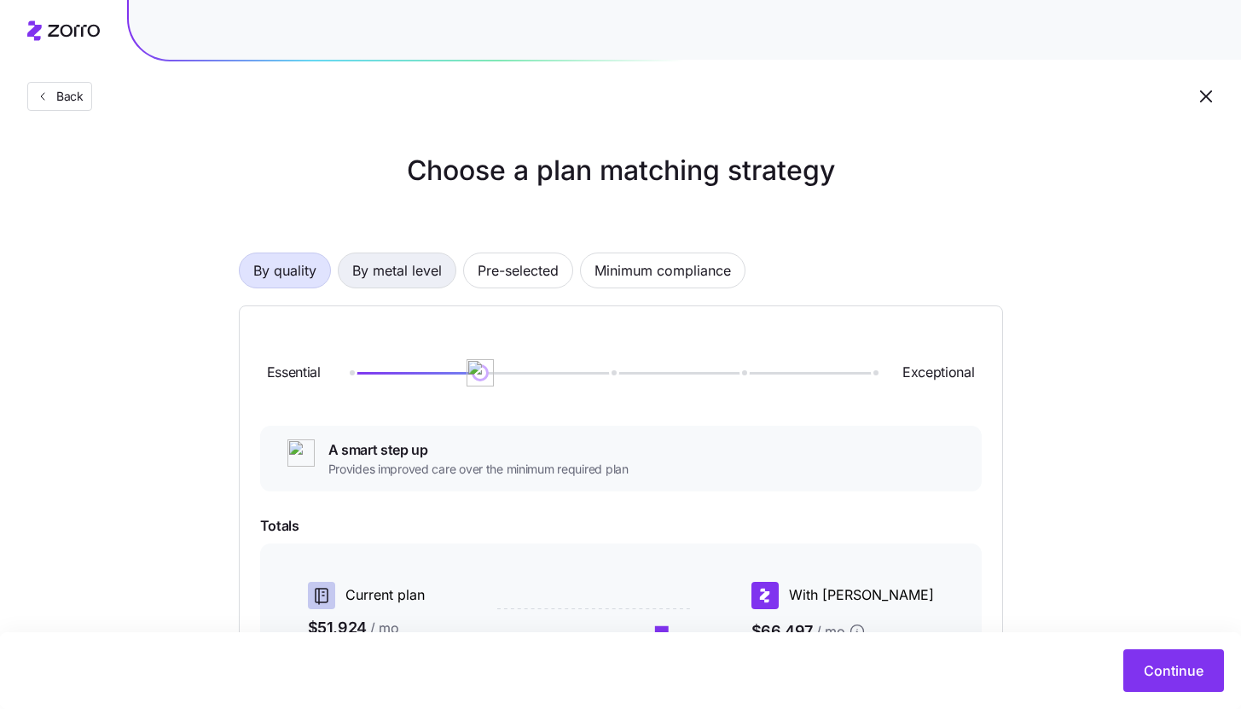
click at [401, 267] on span "By metal level" at bounding box center [397, 270] width 90 height 34
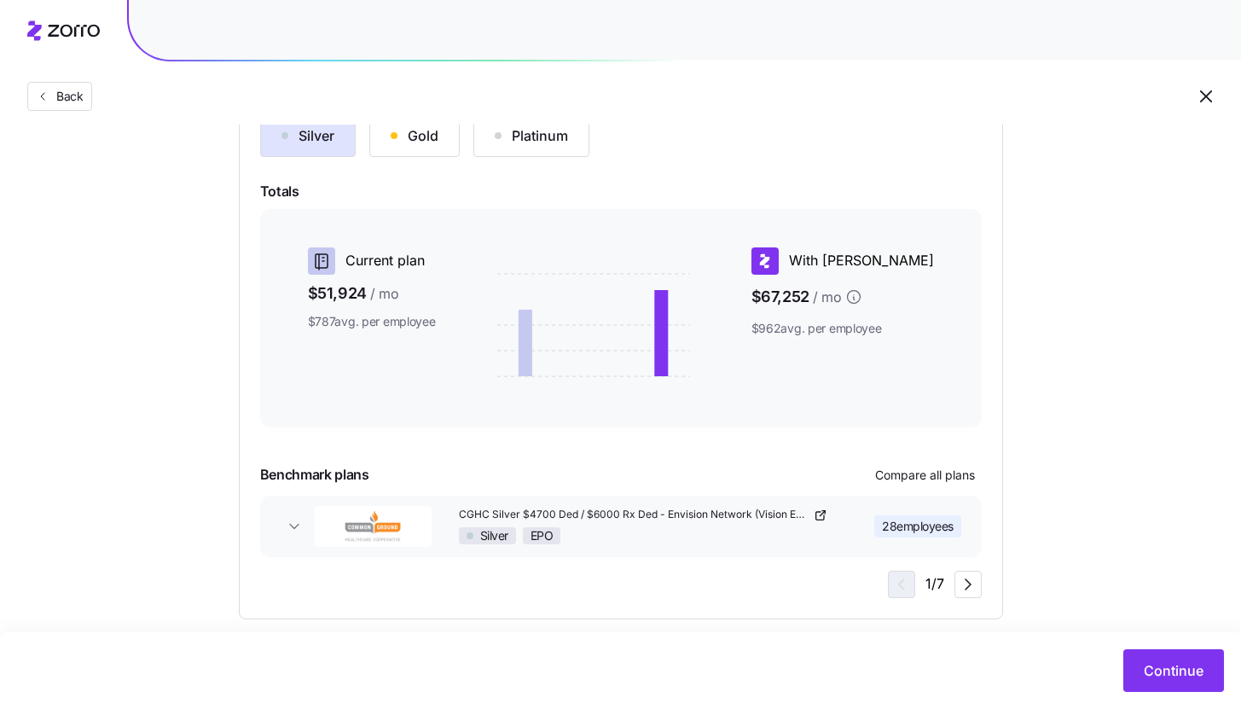
scroll to position [232, 0]
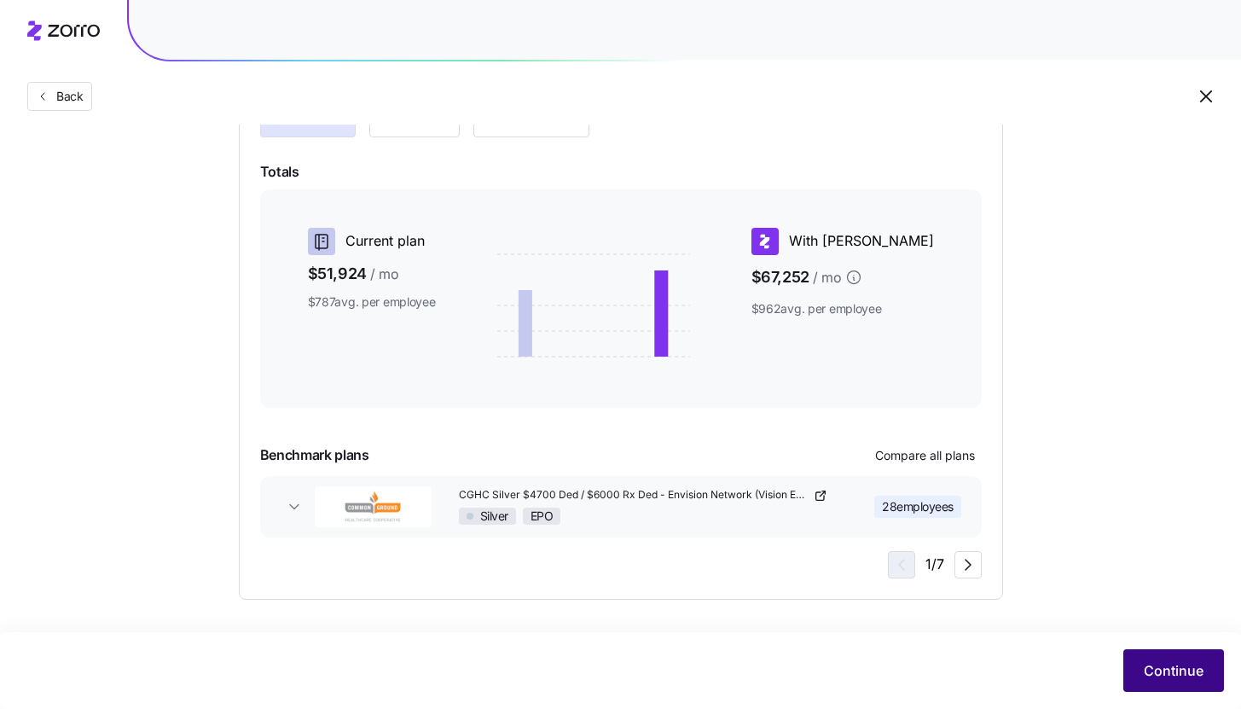
click at [1159, 658] on button "Continue" at bounding box center [1174, 670] width 101 height 43
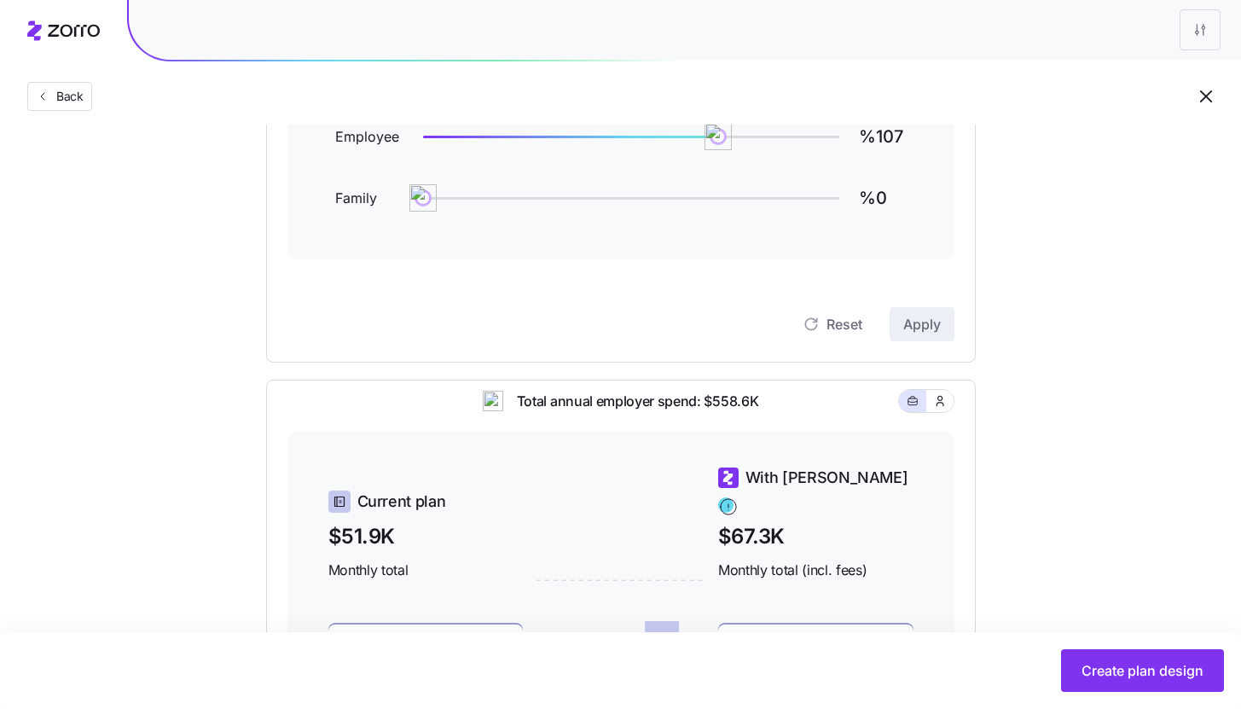
scroll to position [77, 0]
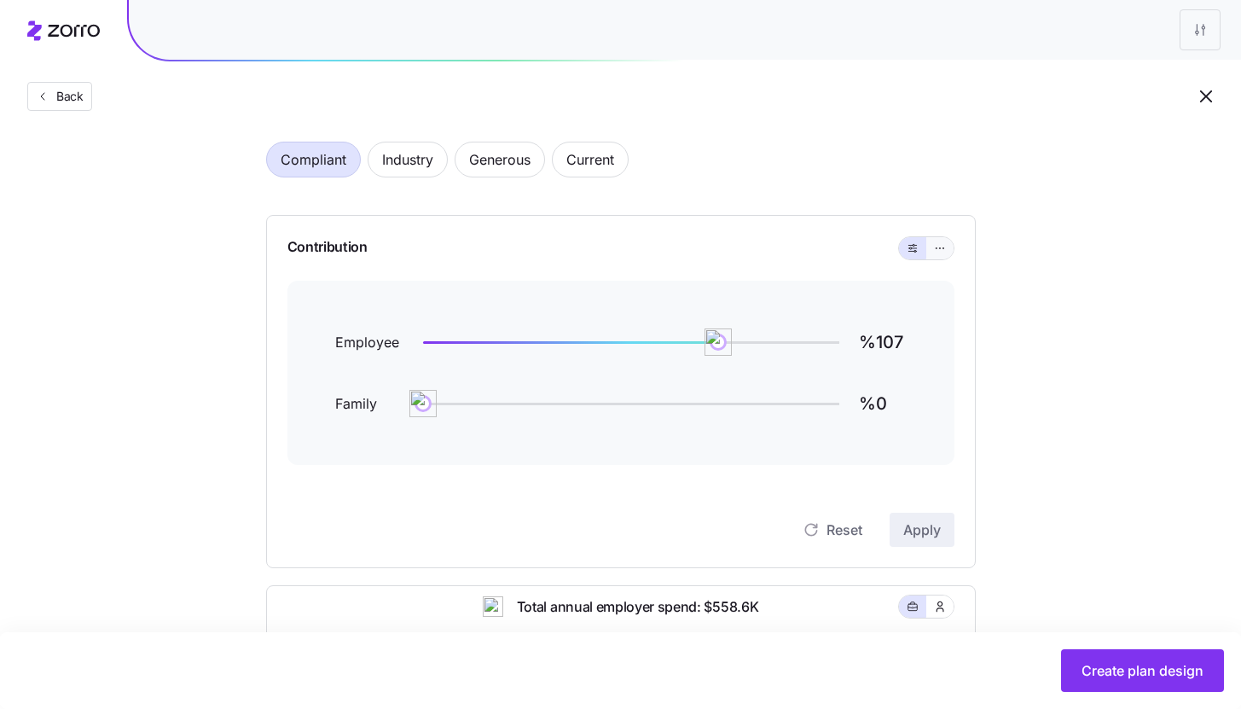
click at [933, 247] on button "button" at bounding box center [940, 248] width 14 height 14
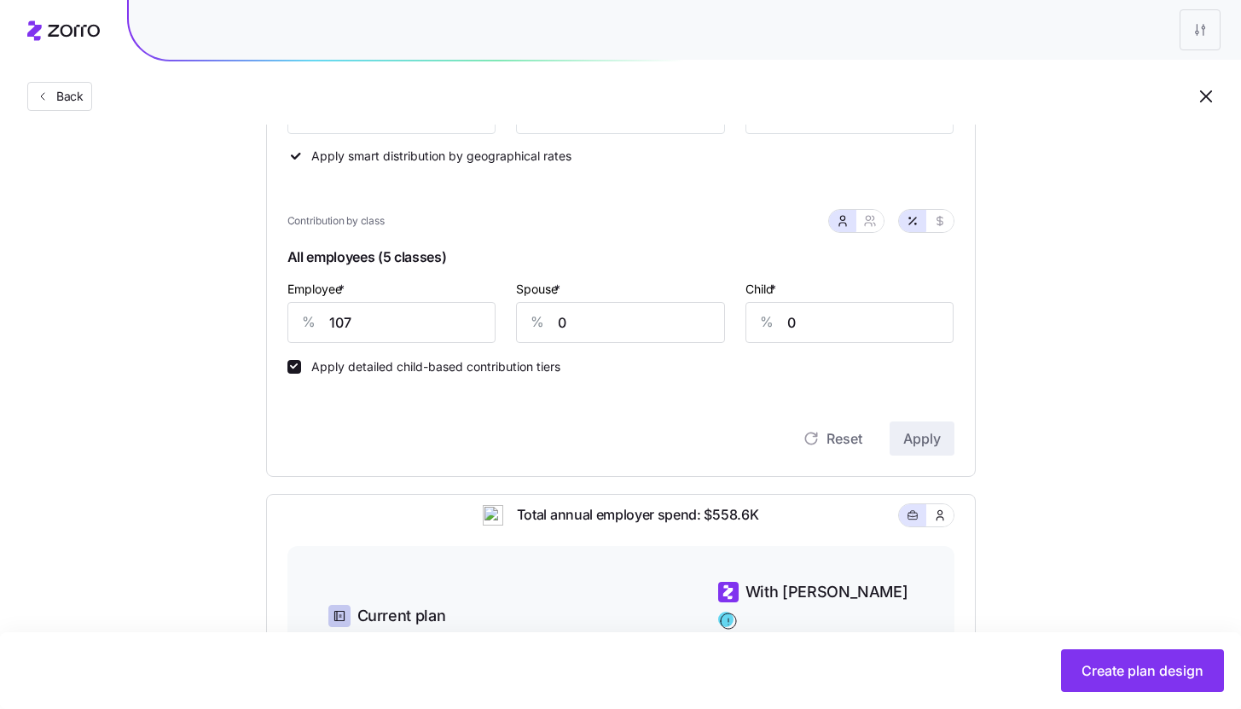
scroll to position [328, 0]
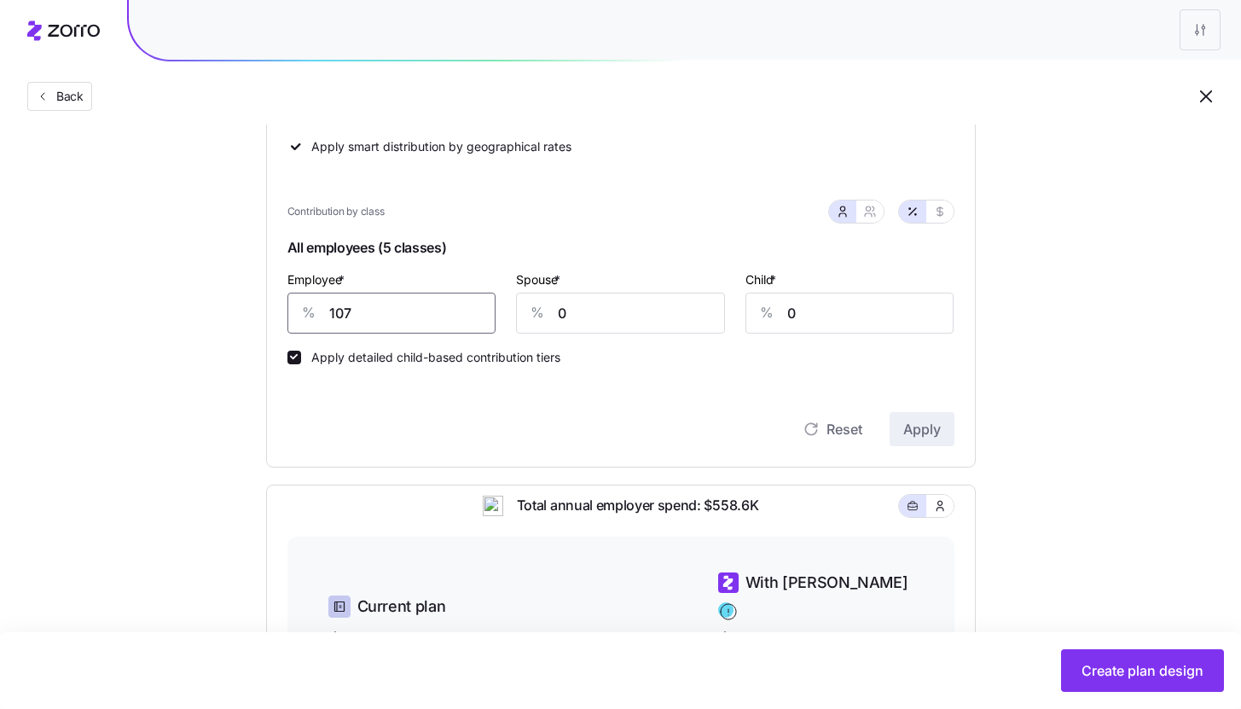
click at [445, 317] on input "107" at bounding box center [392, 313] width 209 height 41
type input "95"
click at [949, 431] on button "Apply" at bounding box center [922, 429] width 65 height 34
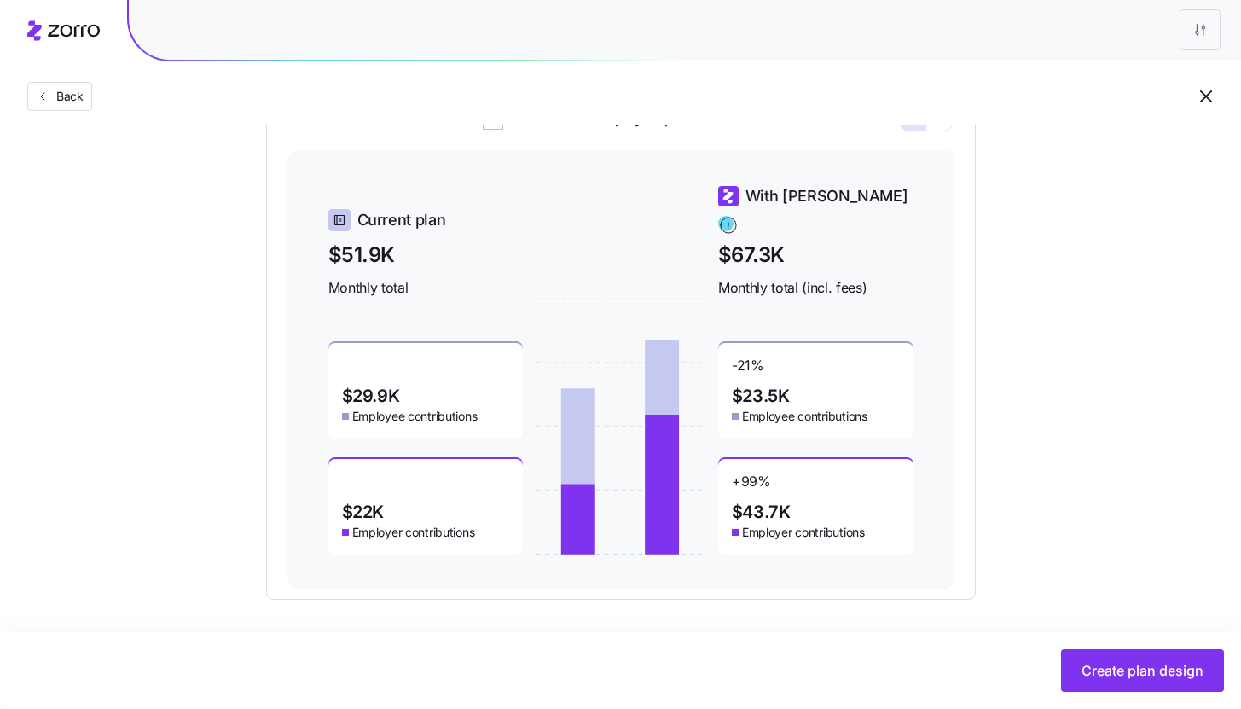
scroll to position [0, 0]
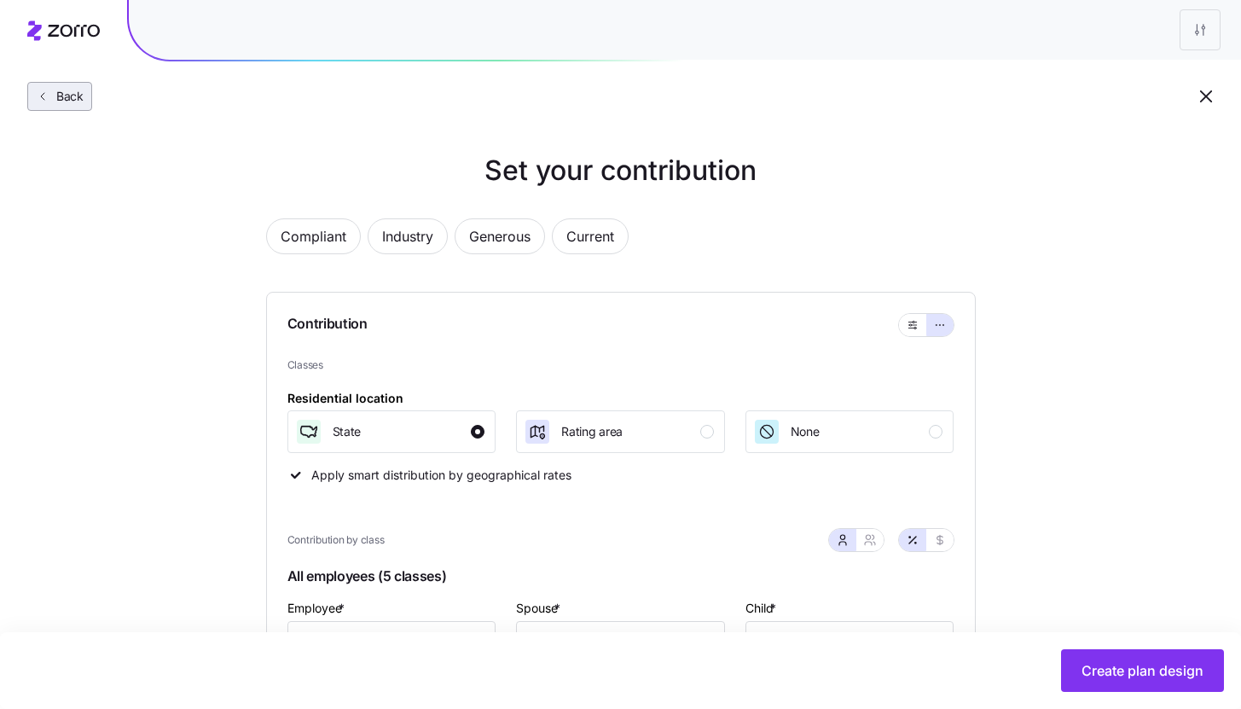
click at [52, 84] on button "Back" at bounding box center [59, 96] width 65 height 29
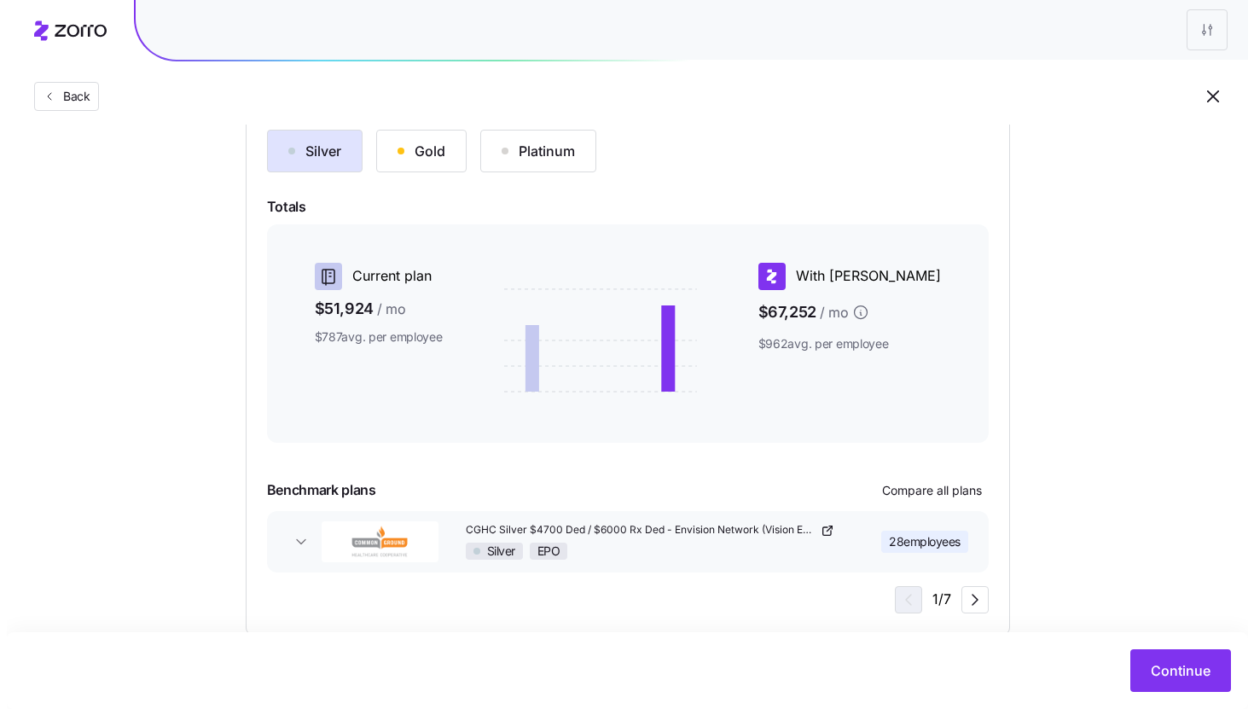
scroll to position [232, 0]
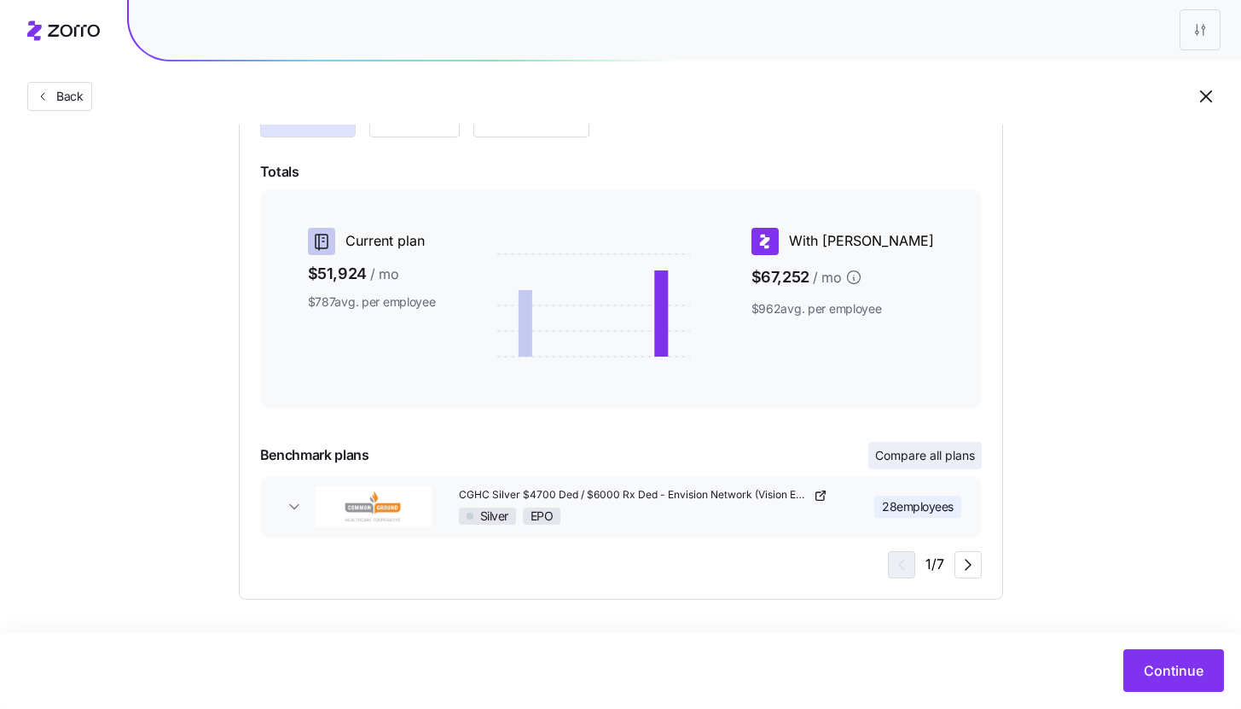
click at [954, 451] on span "Compare all plans" at bounding box center [925, 455] width 100 height 17
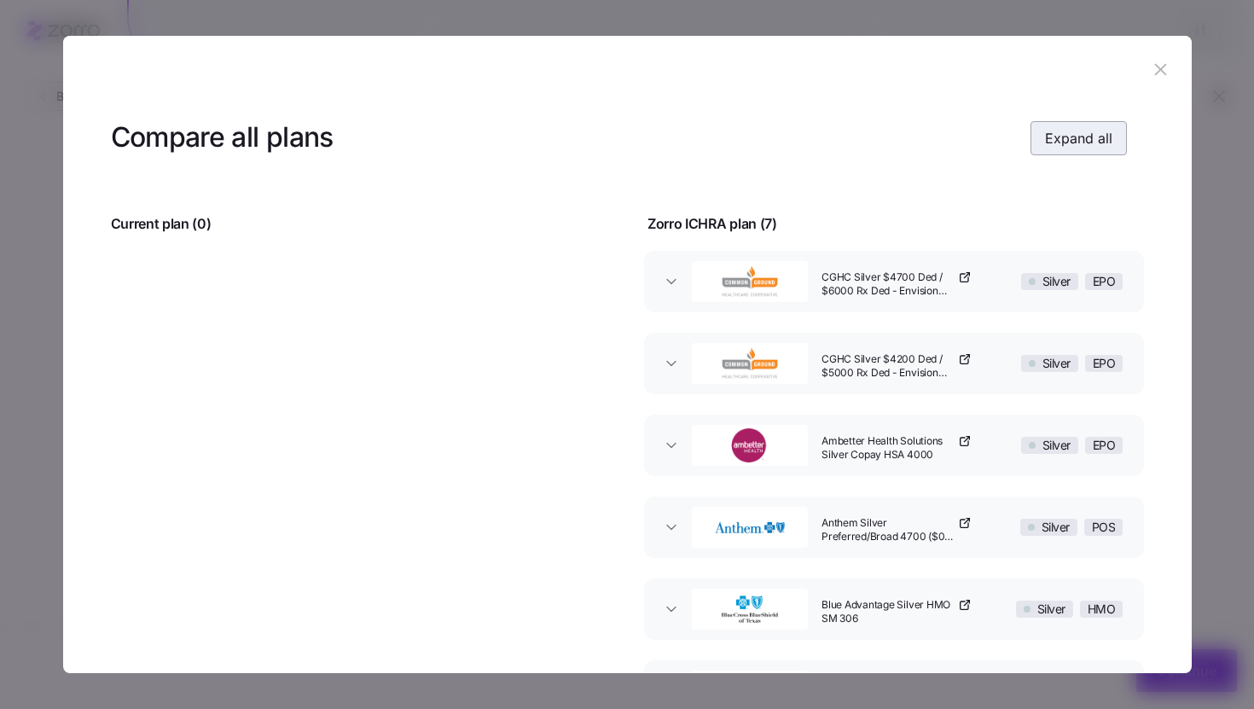
click at [1084, 146] on span "Expand all" at bounding box center [1078, 138] width 67 height 20
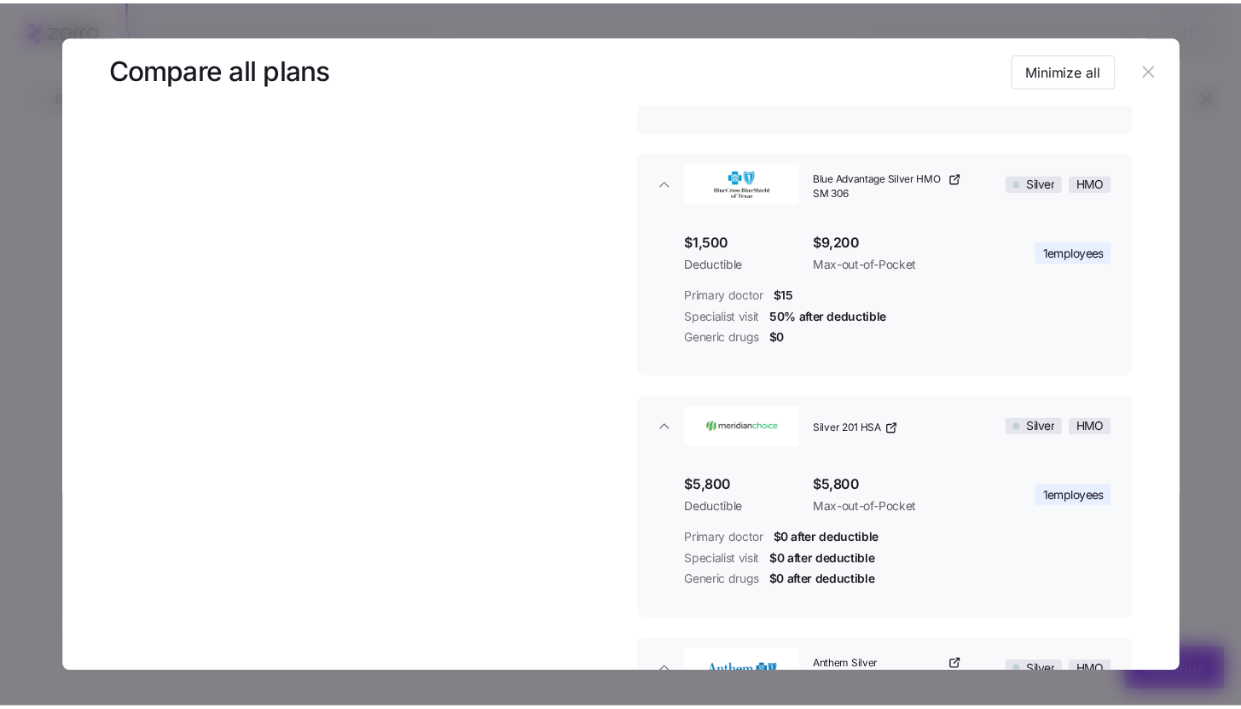
scroll to position [1078, 0]
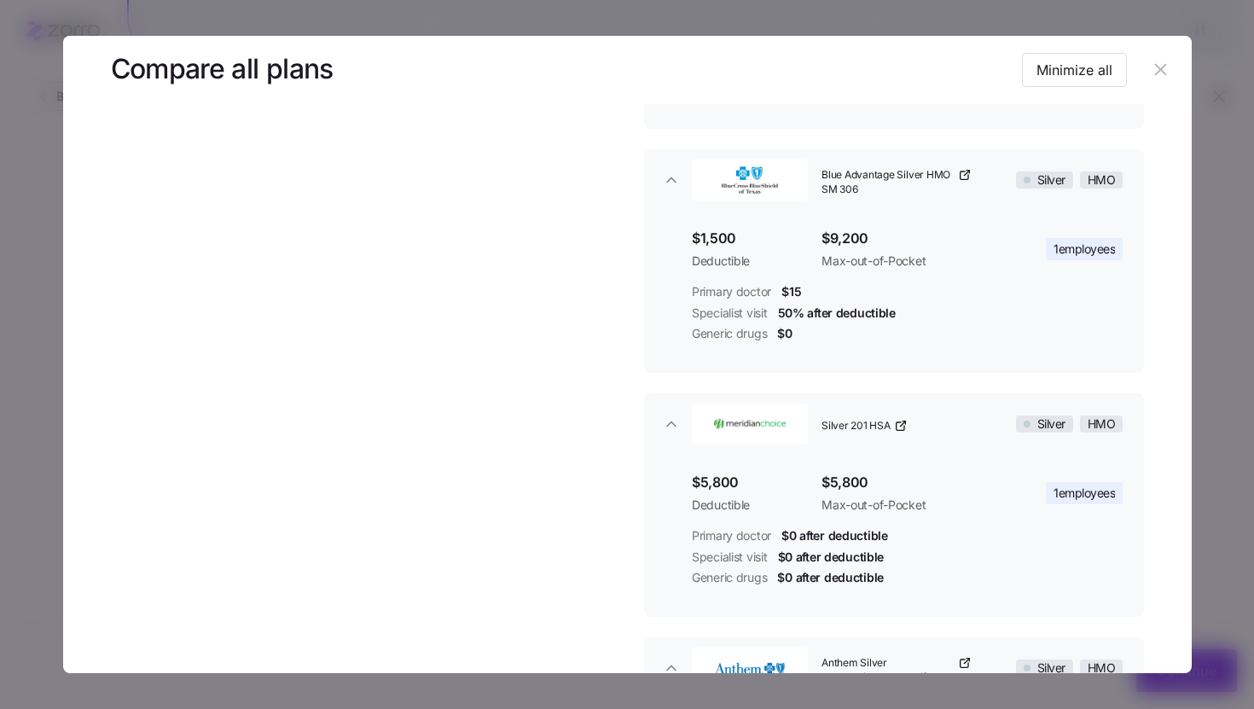
click at [1155, 71] on icon "button" at bounding box center [1160, 69] width 19 height 19
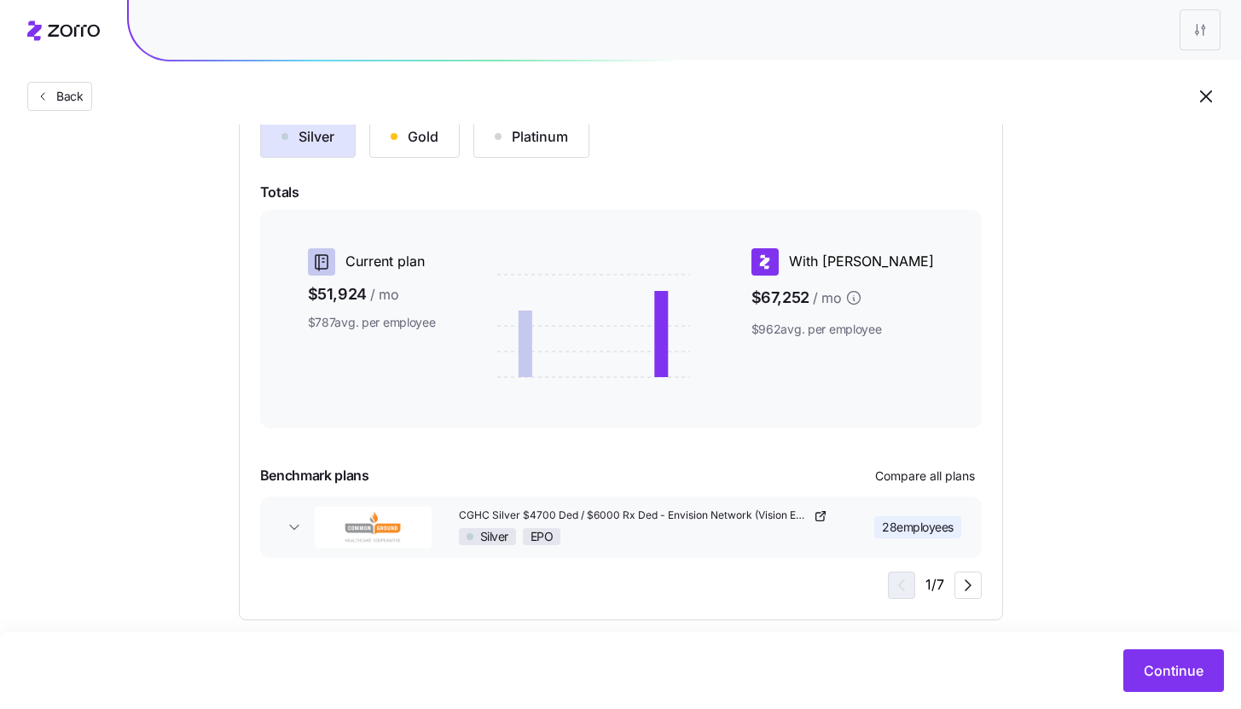
scroll to position [232, 0]
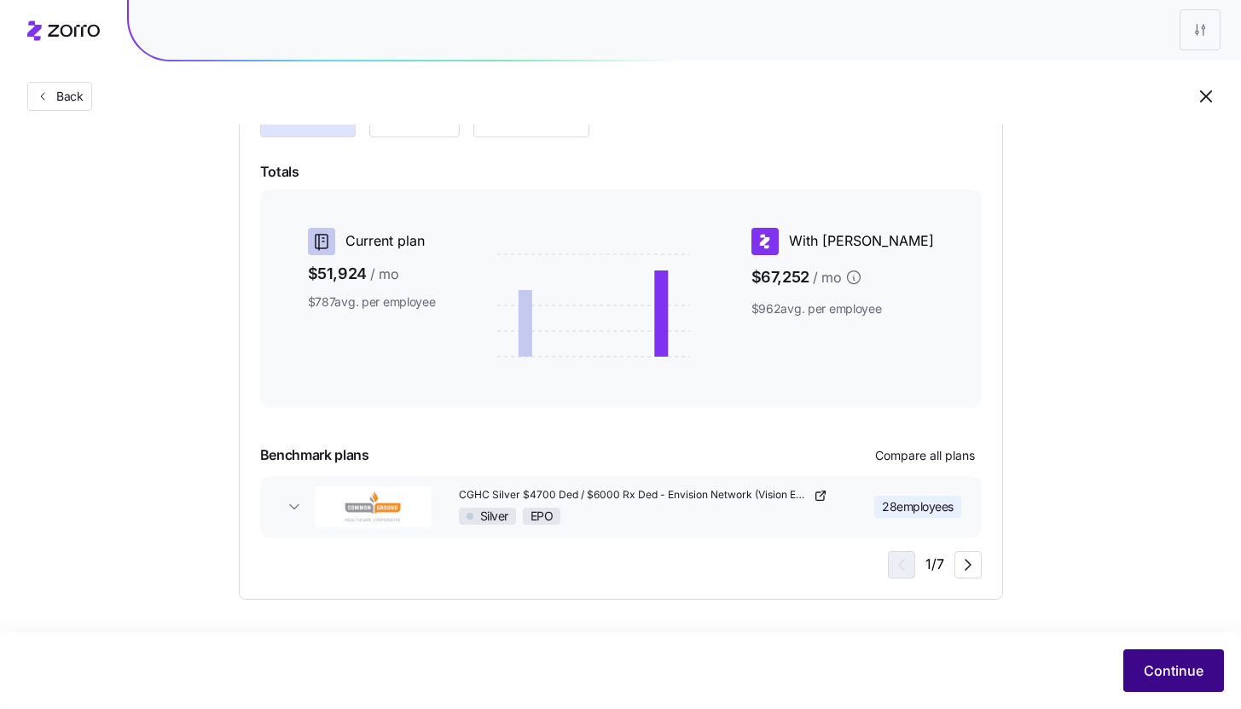
click at [1184, 675] on span "Continue" at bounding box center [1174, 670] width 60 height 20
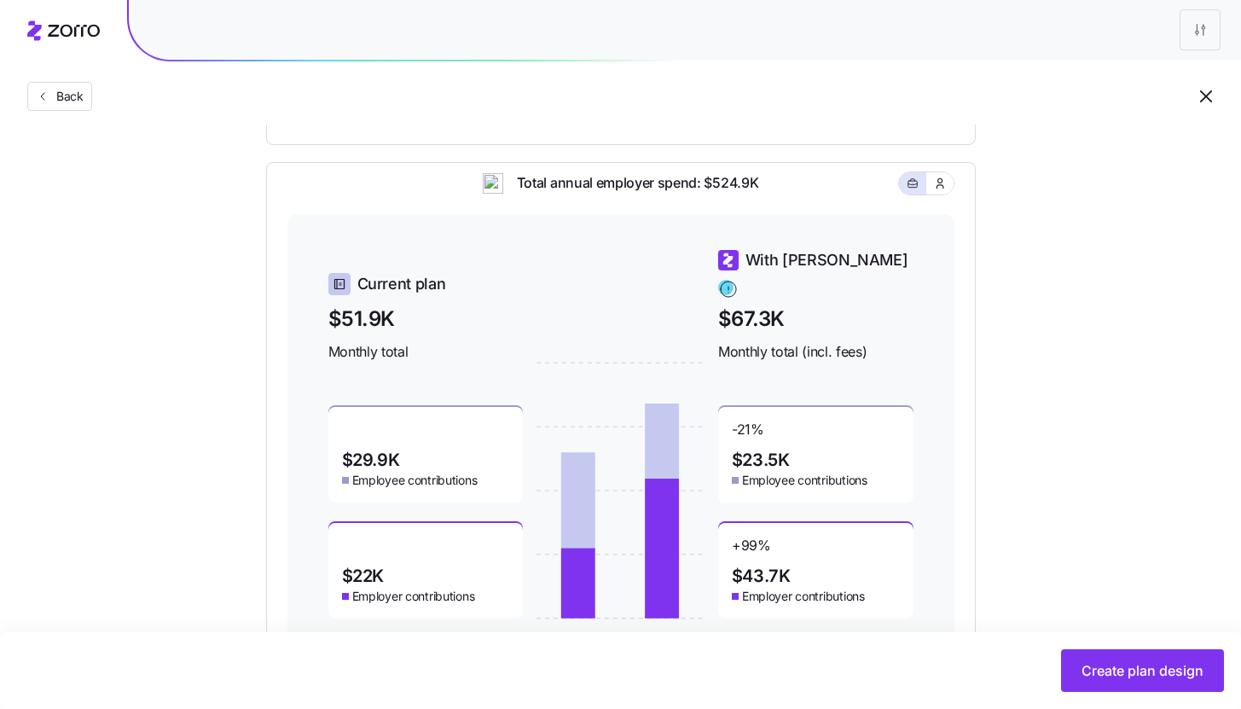
scroll to position [716, 0]
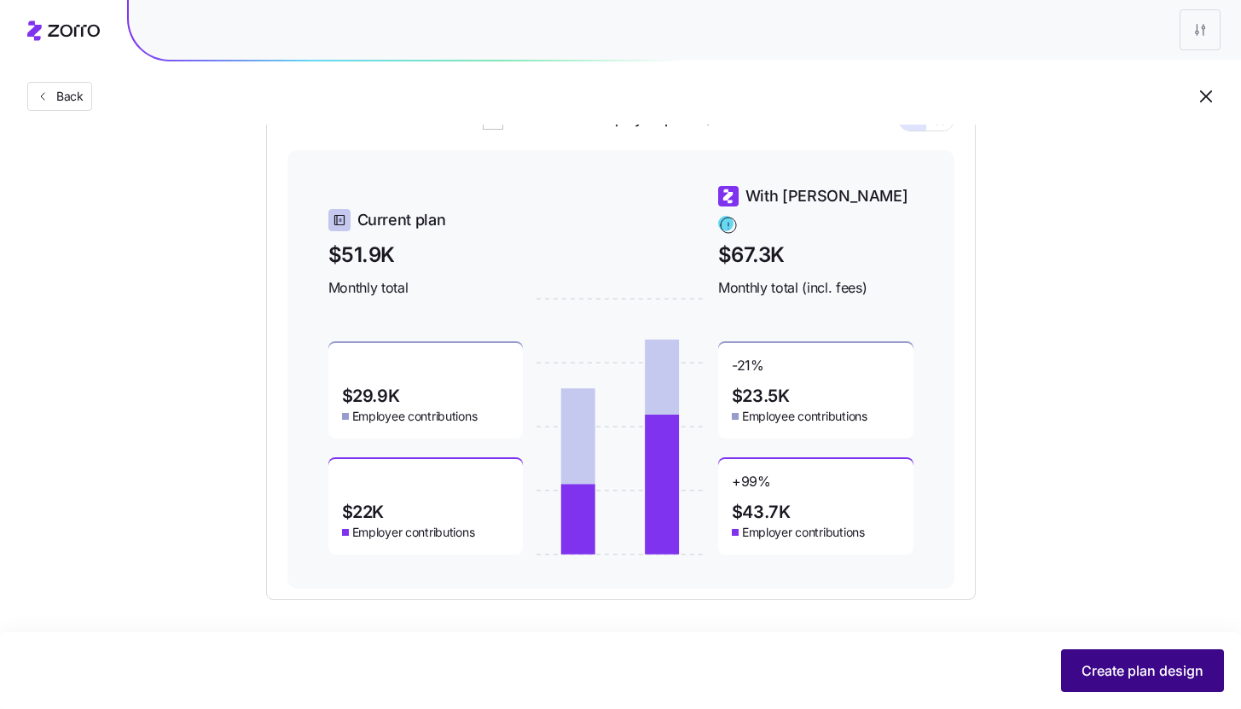
click at [1123, 666] on span "Create plan design" at bounding box center [1143, 670] width 122 height 20
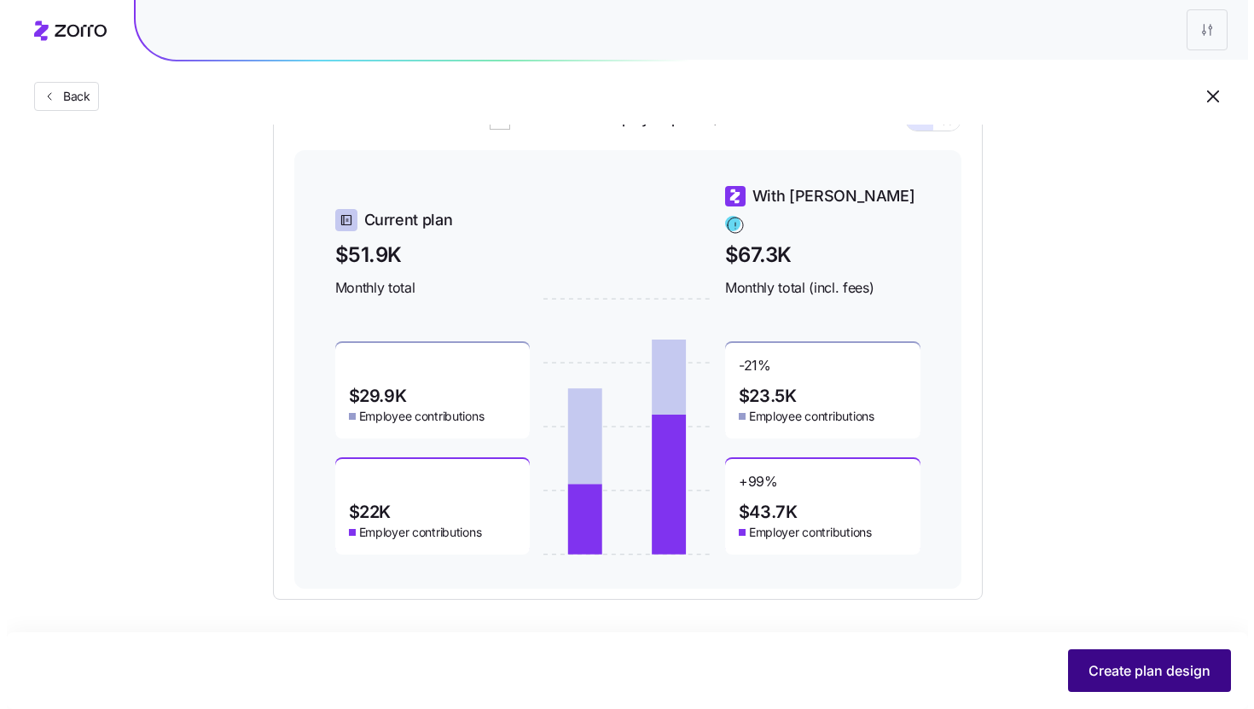
scroll to position [0, 0]
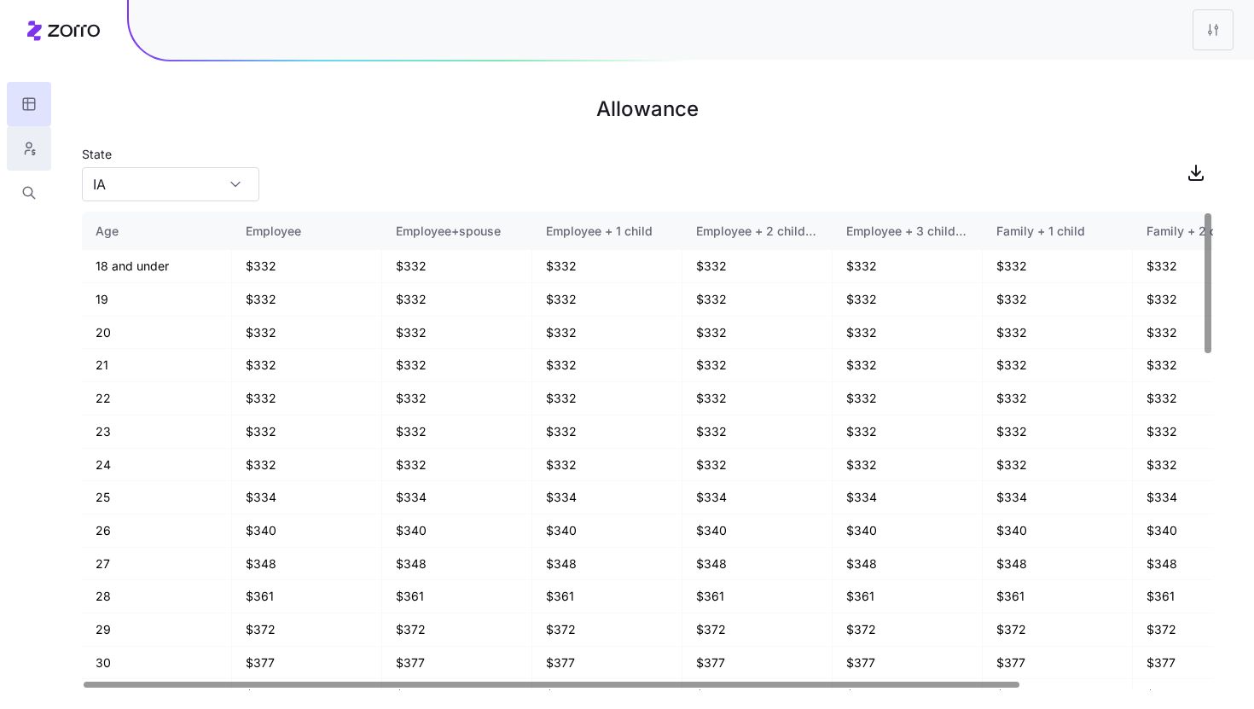
click at [15, 149] on button "button" at bounding box center [29, 148] width 44 height 44
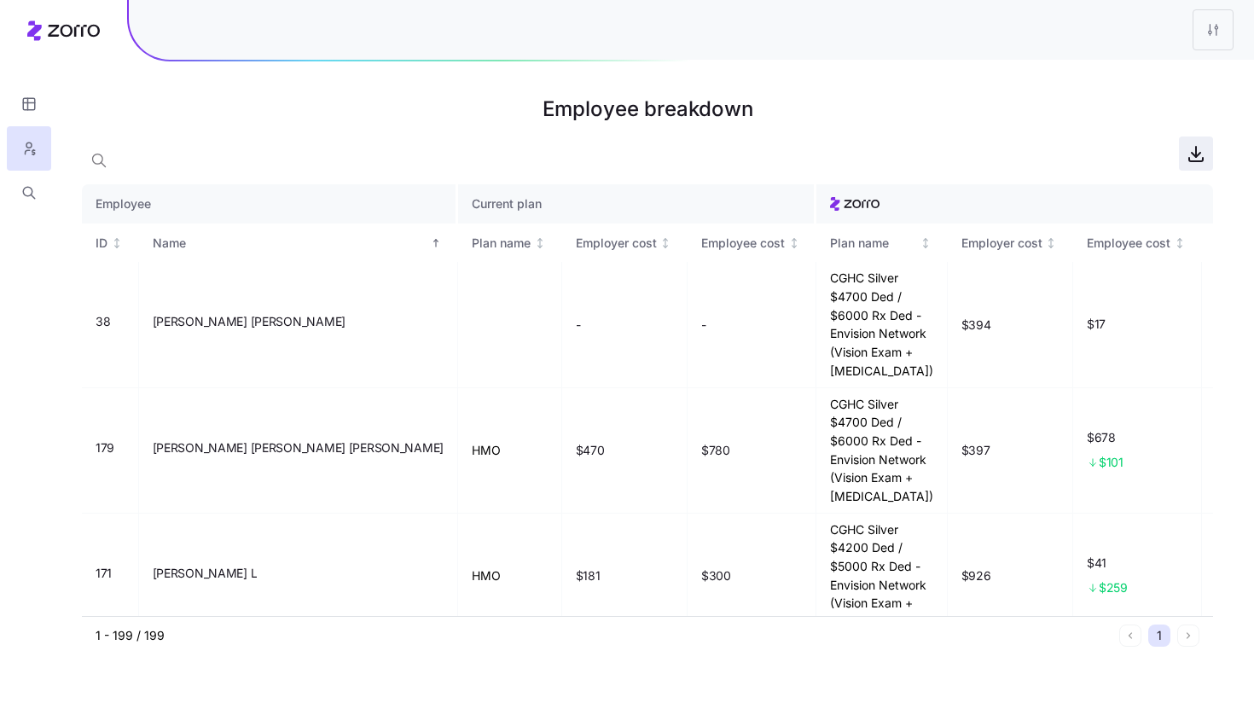
click at [1192, 156] on icon "button" at bounding box center [1196, 153] width 20 height 20
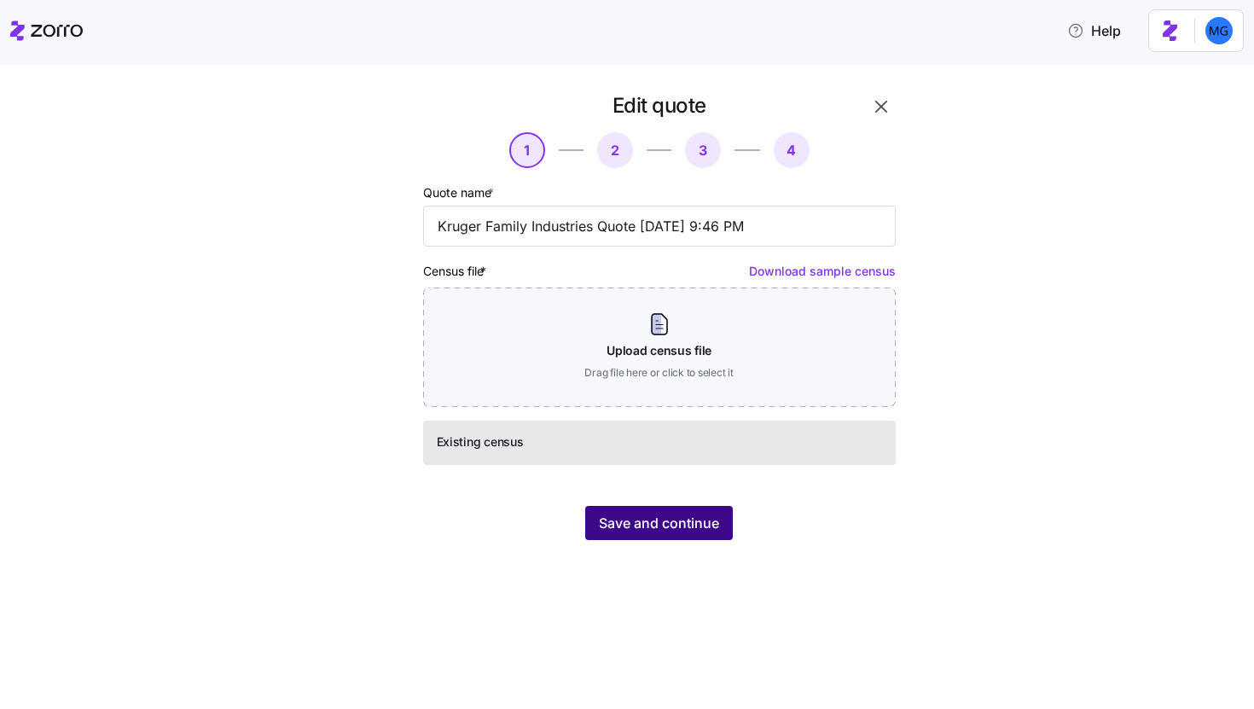
click at [650, 528] on span "Save and continue" at bounding box center [659, 523] width 120 height 20
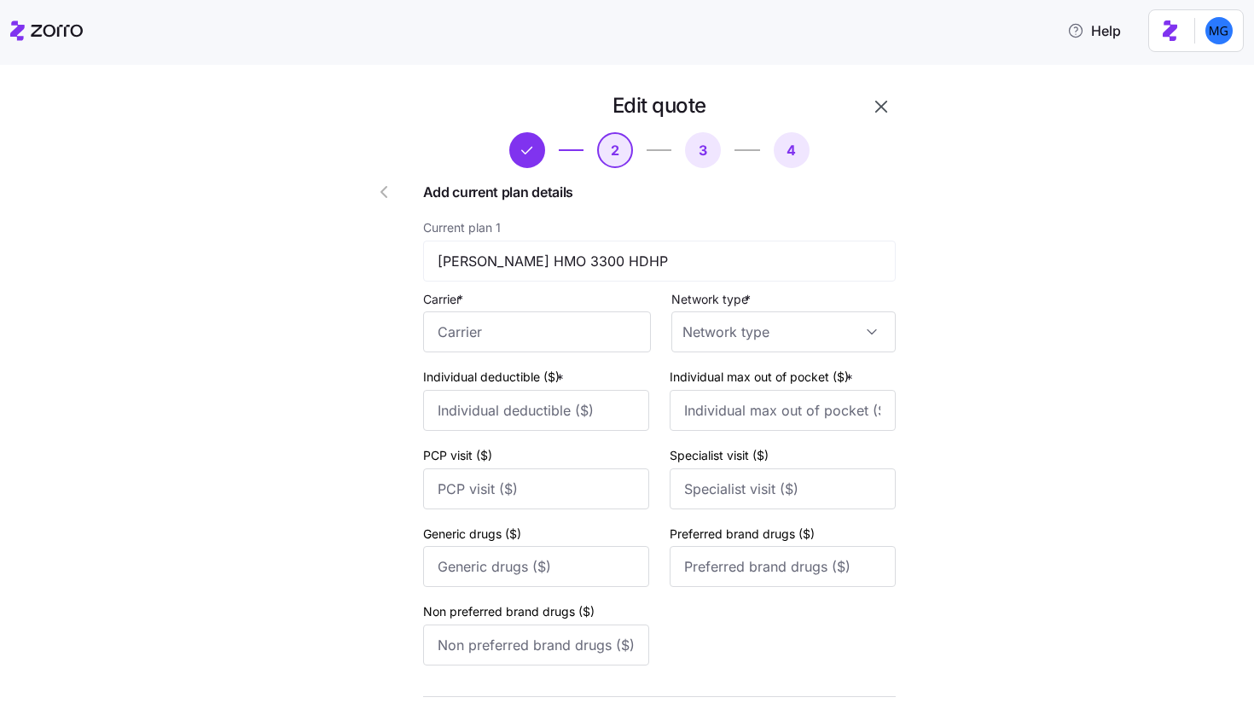
scroll to position [675, 0]
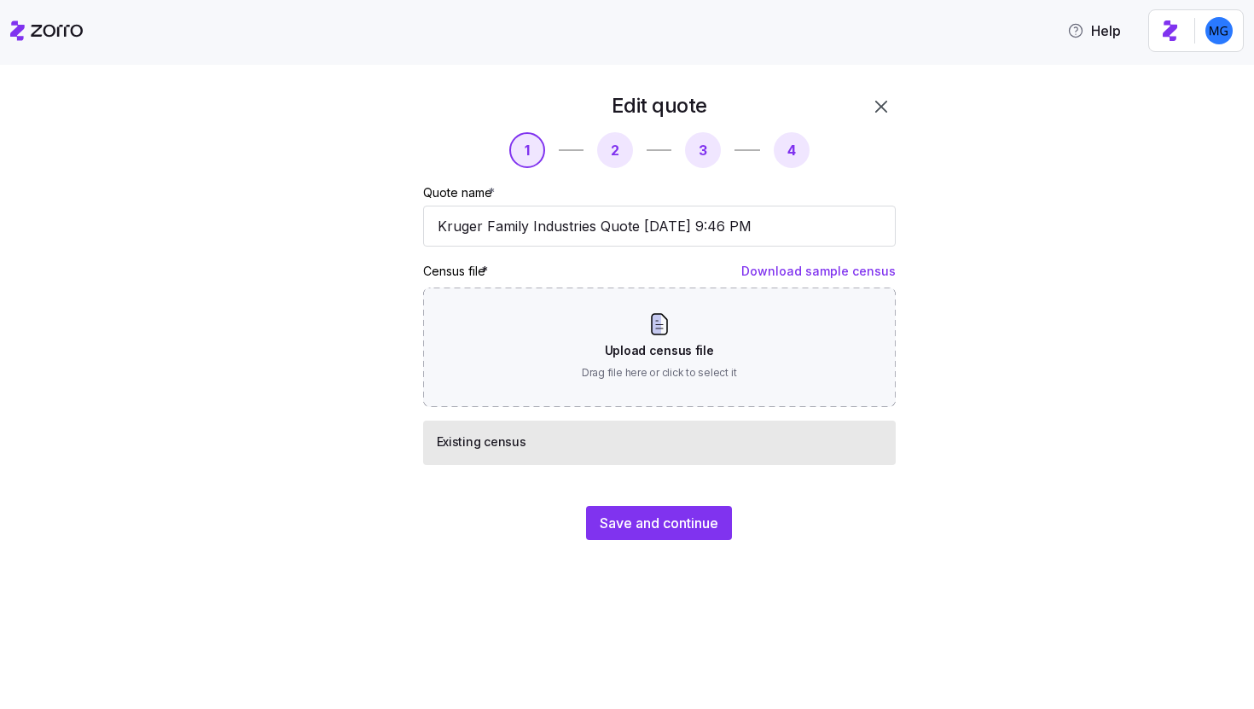
click at [645, 639] on div "Edit quote 1 2 3 4 Quote name * Kruger Family Industries Quote [DATE] 9:46 PM C…" at bounding box center [627, 387] width 1254 height 644
click at [685, 524] on span "Save and continue" at bounding box center [659, 523] width 120 height 20
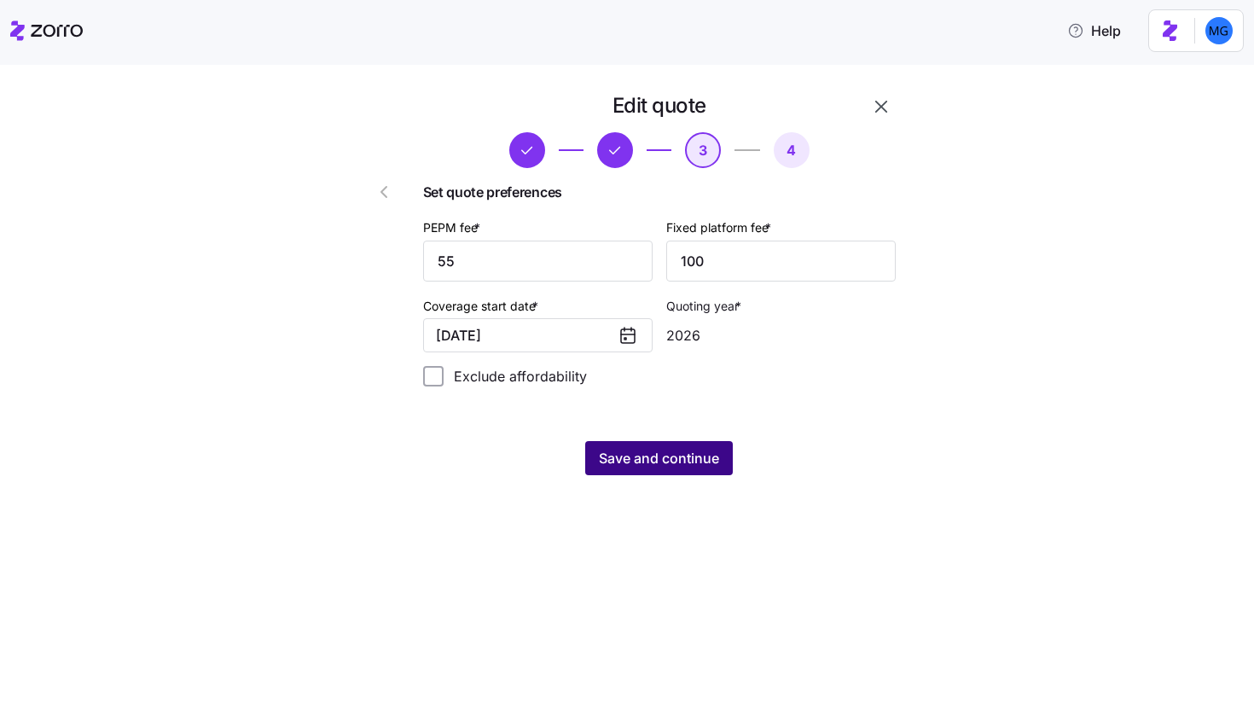
click at [678, 468] on span "Save and continue" at bounding box center [659, 458] width 120 height 20
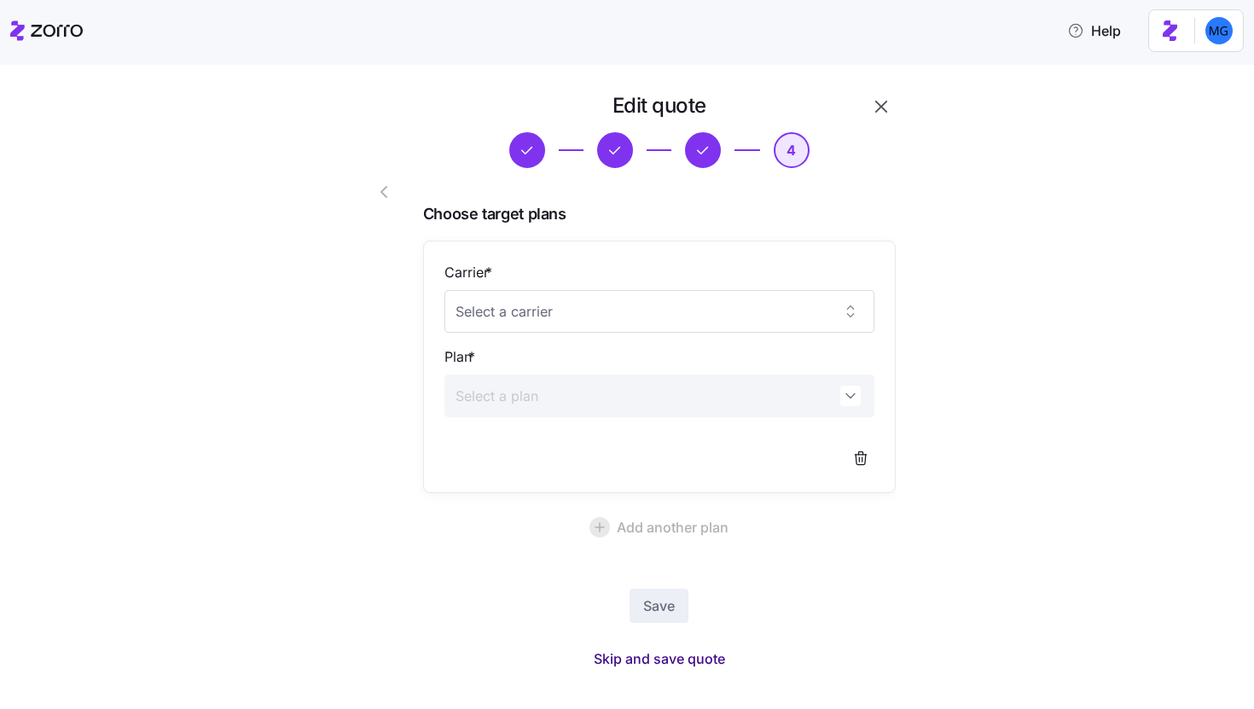
click at [668, 660] on span "Skip and save quote" at bounding box center [659, 658] width 131 height 20
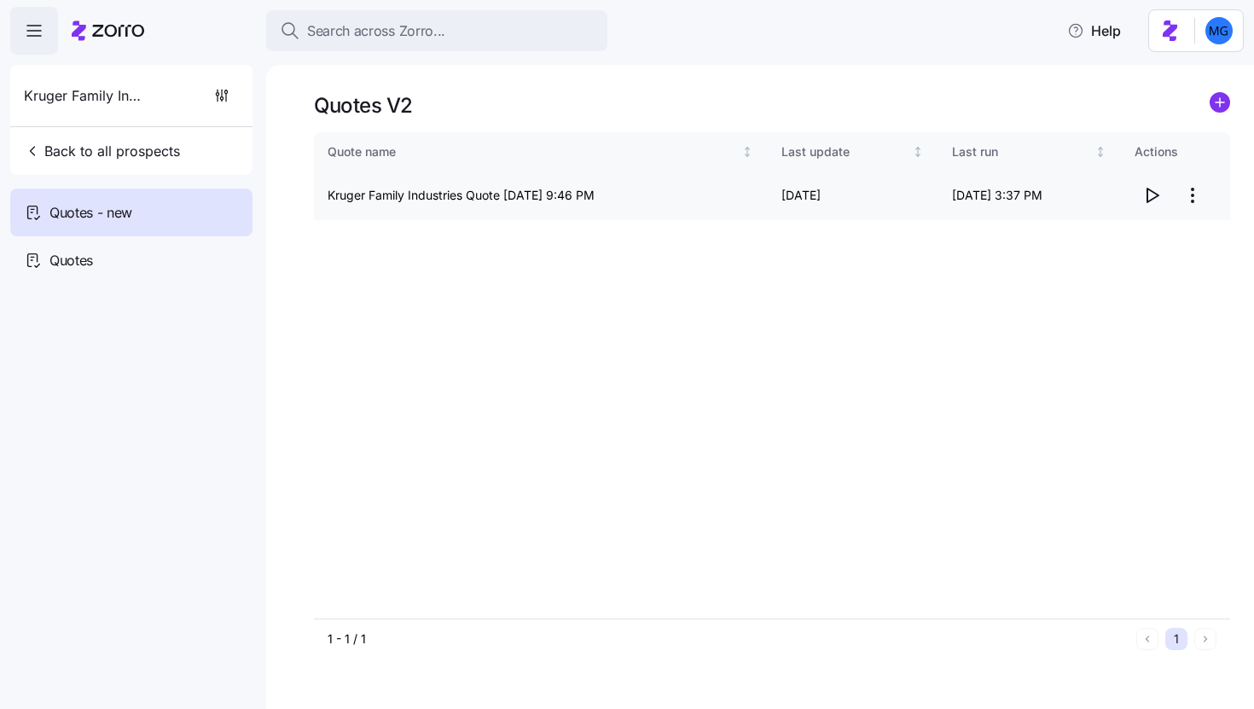
click at [1154, 197] on icon "button" at bounding box center [1153, 196] width 11 height 14
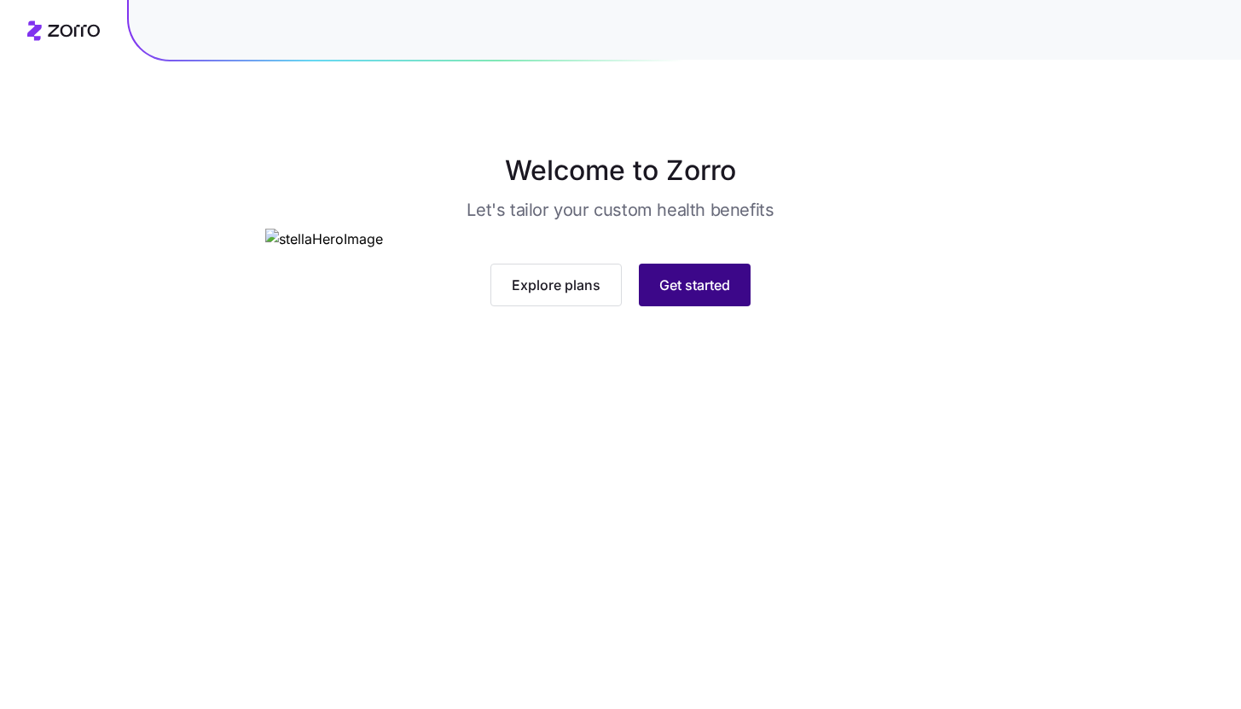
click at [686, 295] on span "Get started" at bounding box center [694, 285] width 71 height 20
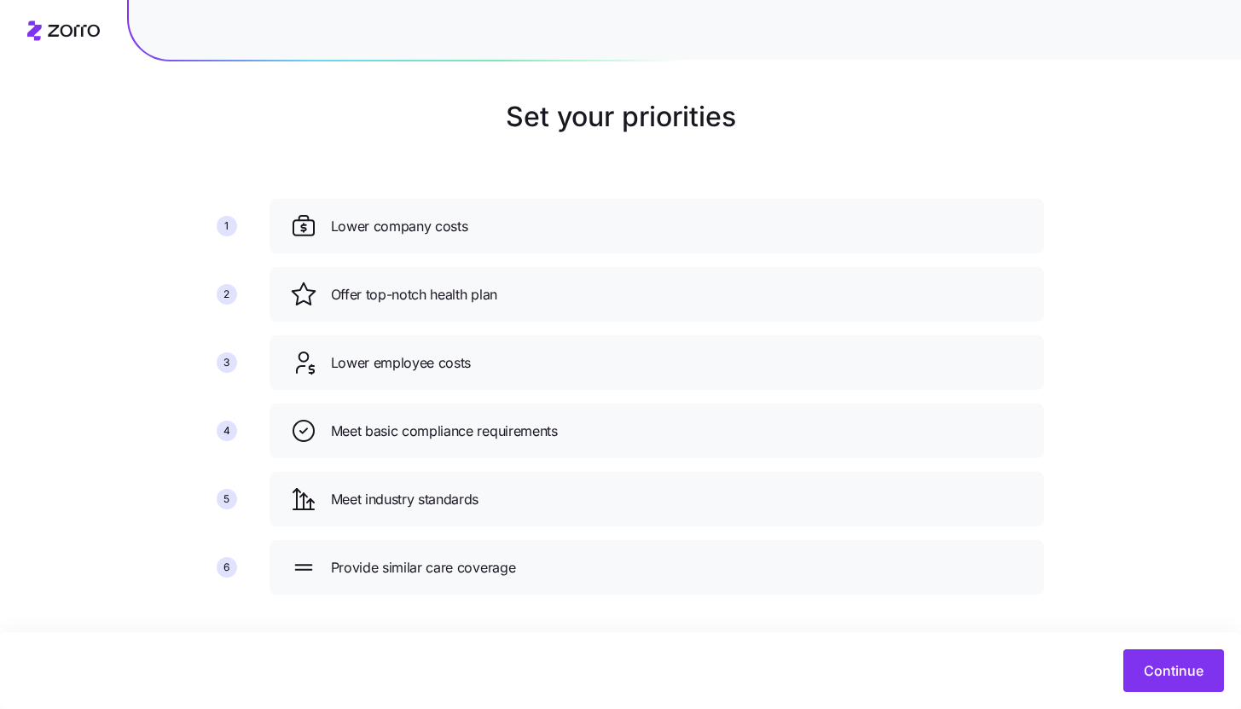
scroll to position [62, 0]
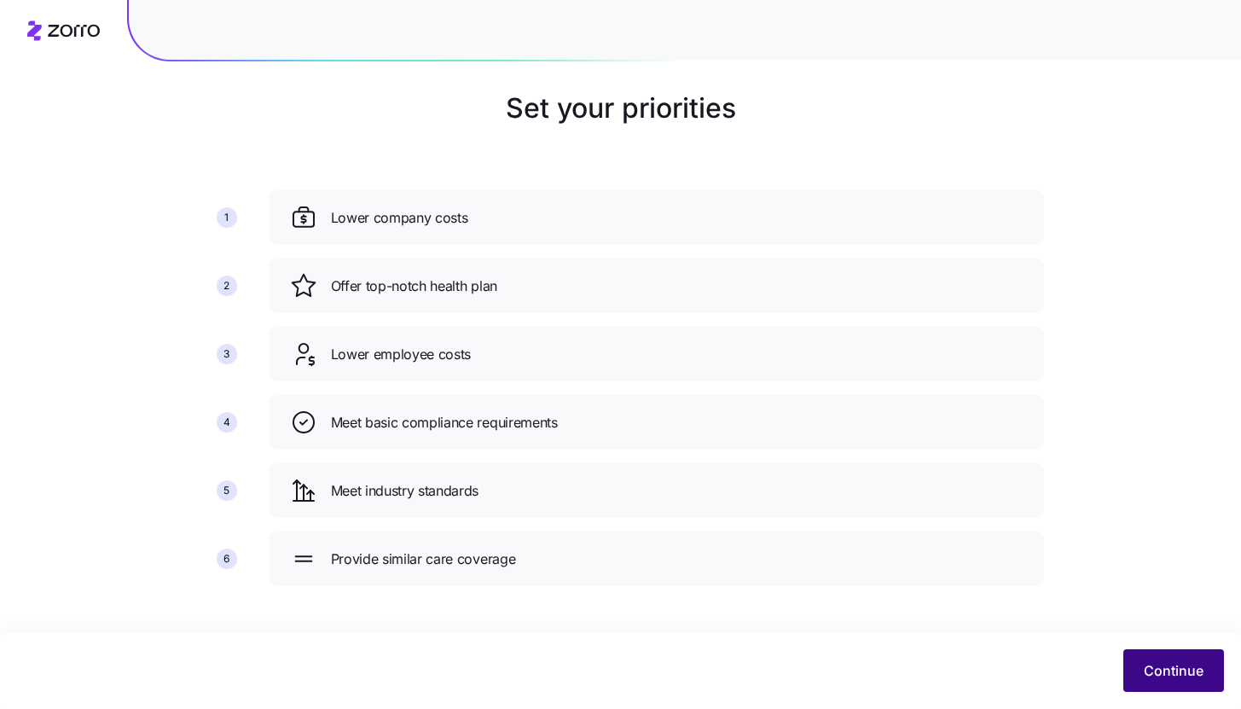
click at [1154, 671] on span "Continue" at bounding box center [1174, 670] width 60 height 20
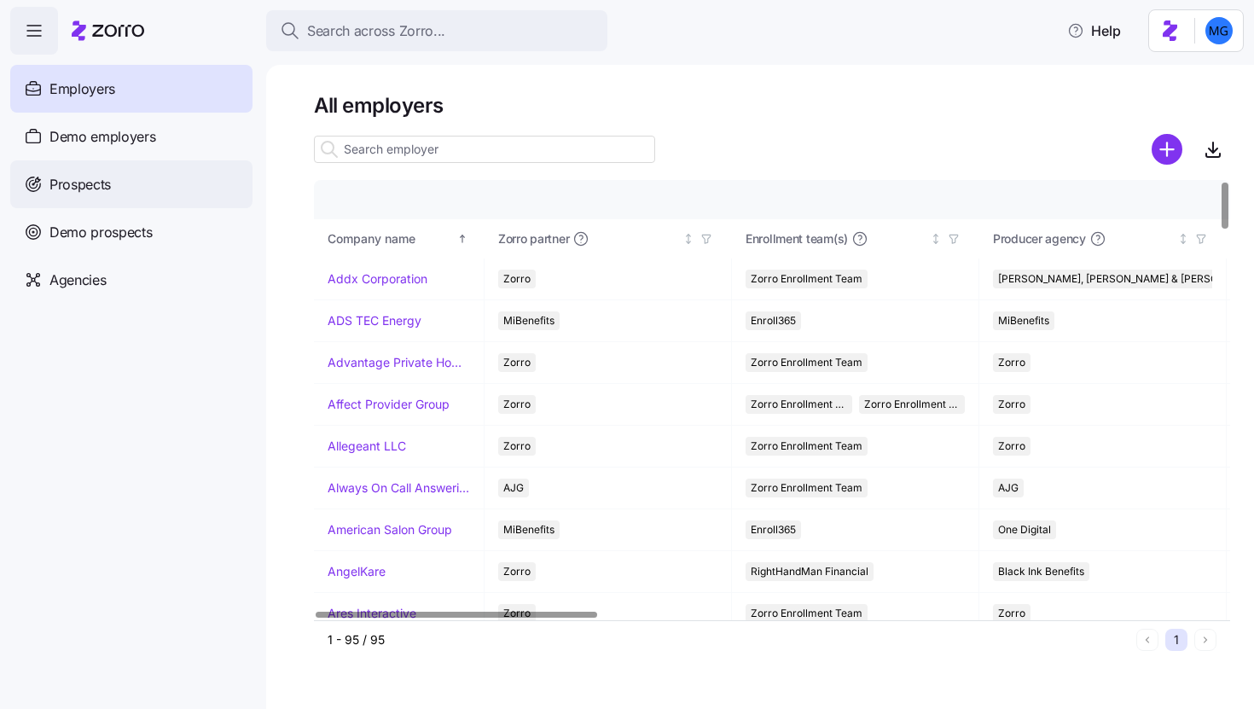
click at [172, 189] on div "Prospects" at bounding box center [131, 184] width 242 height 48
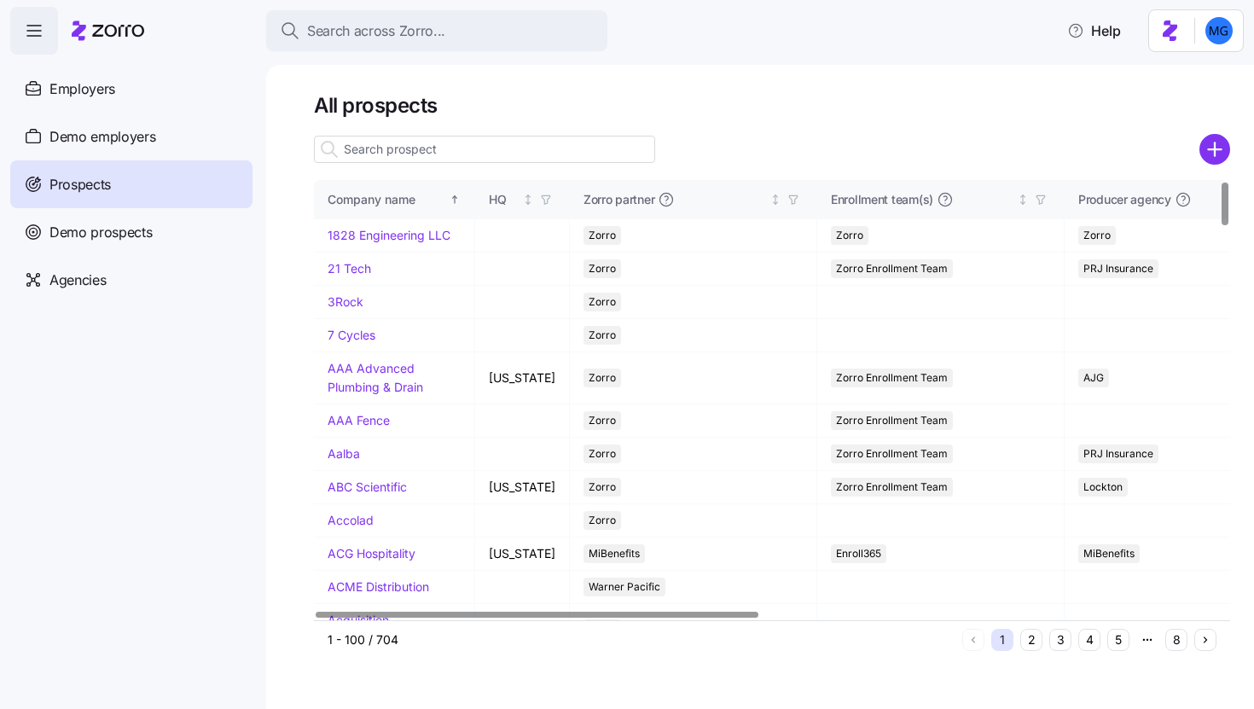
click at [519, 158] on input at bounding box center [484, 149] width 341 height 27
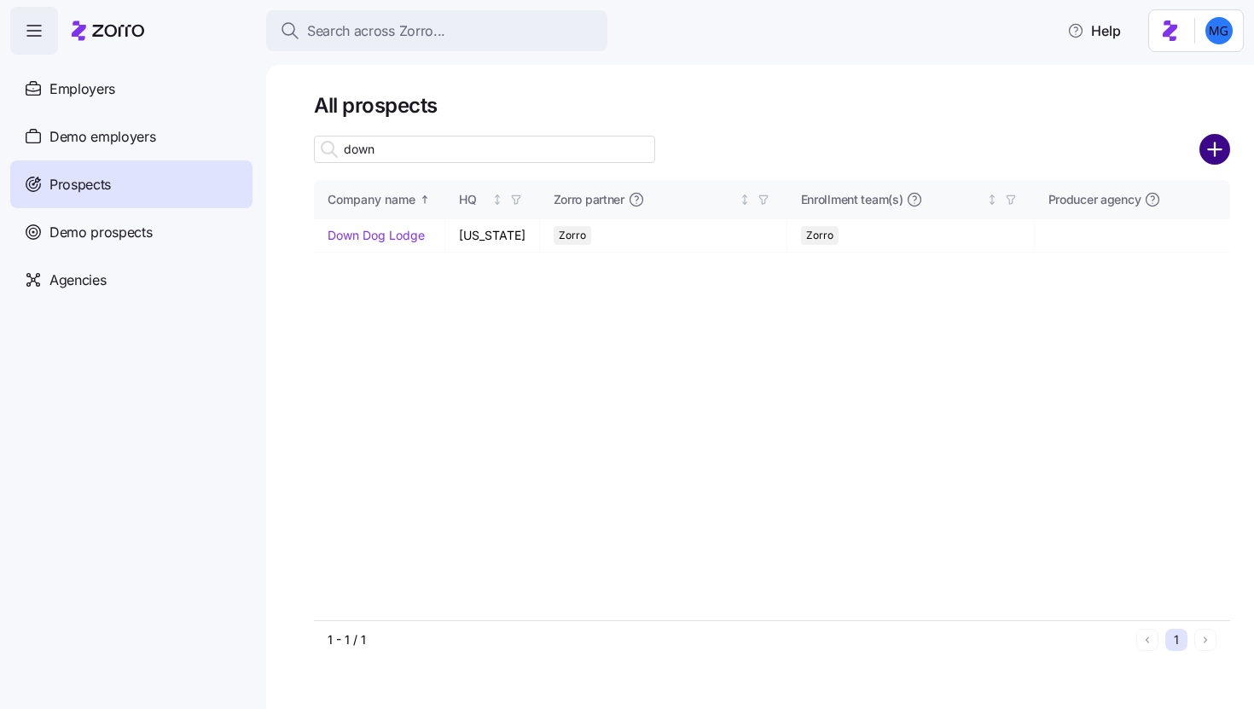
type input "down"
click at [1211, 153] on circle "add icon" at bounding box center [1215, 150] width 28 height 28
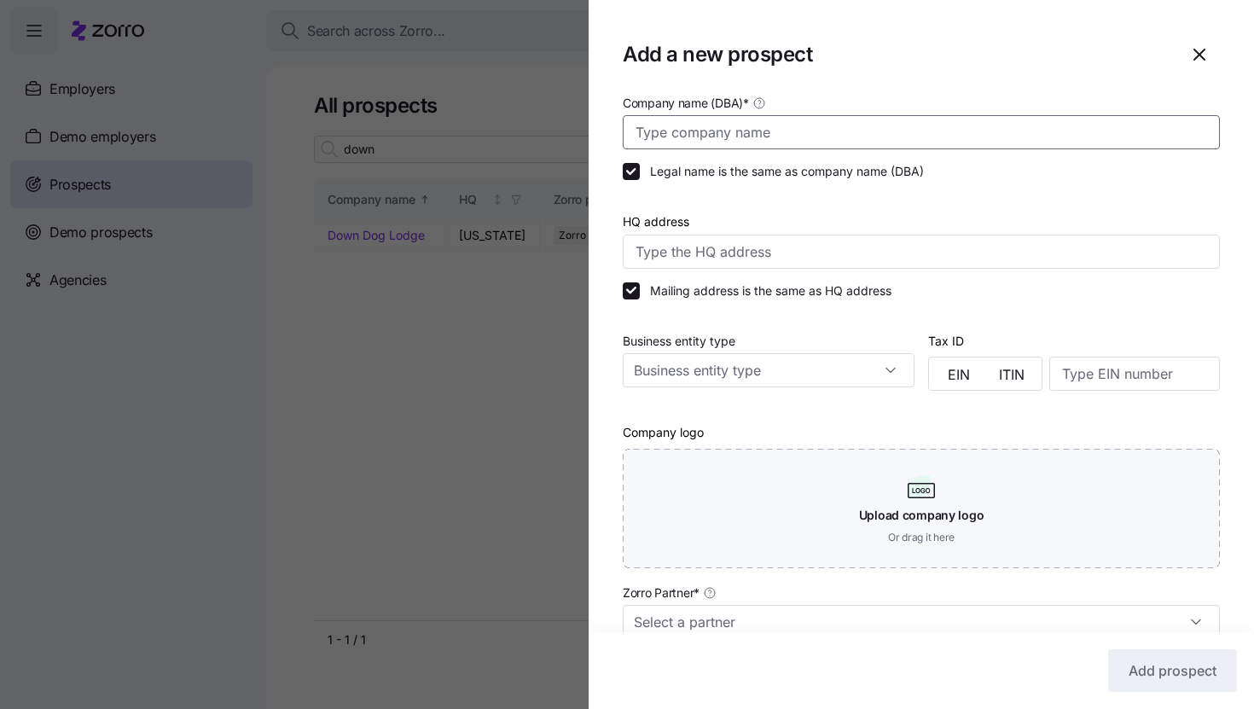
click at [760, 143] on input "Company name (DBA) *" at bounding box center [921, 132] width 597 height 34
paste input "[MEDICAL_DATA] Association of WI"
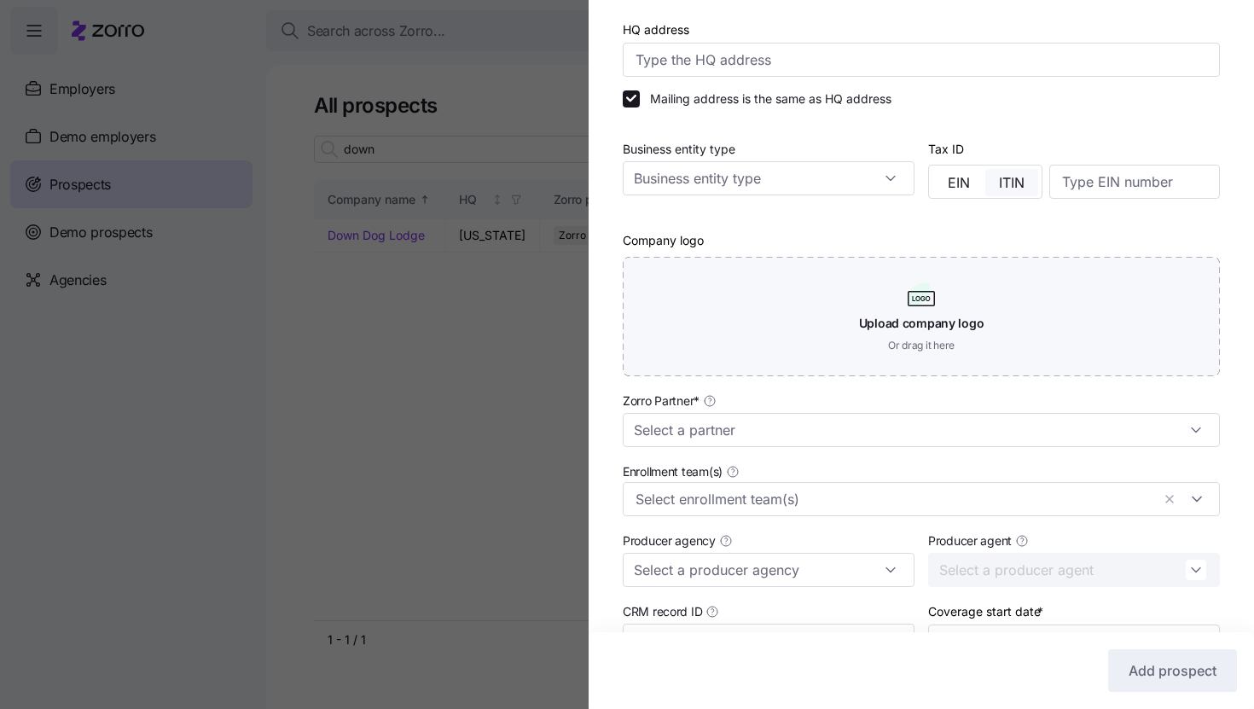
scroll to position [313, 0]
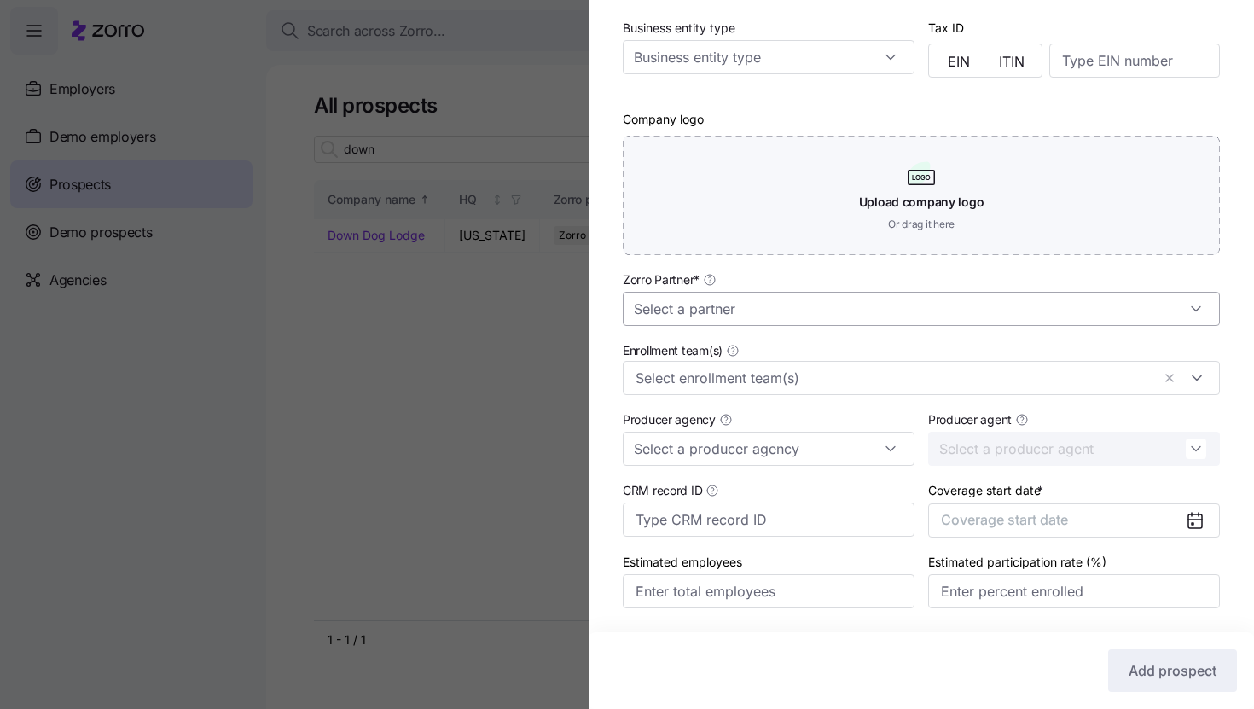
type input "[MEDICAL_DATA] Association of WI"
click at [960, 318] on input "Zorro Partner *" at bounding box center [921, 309] width 597 height 34
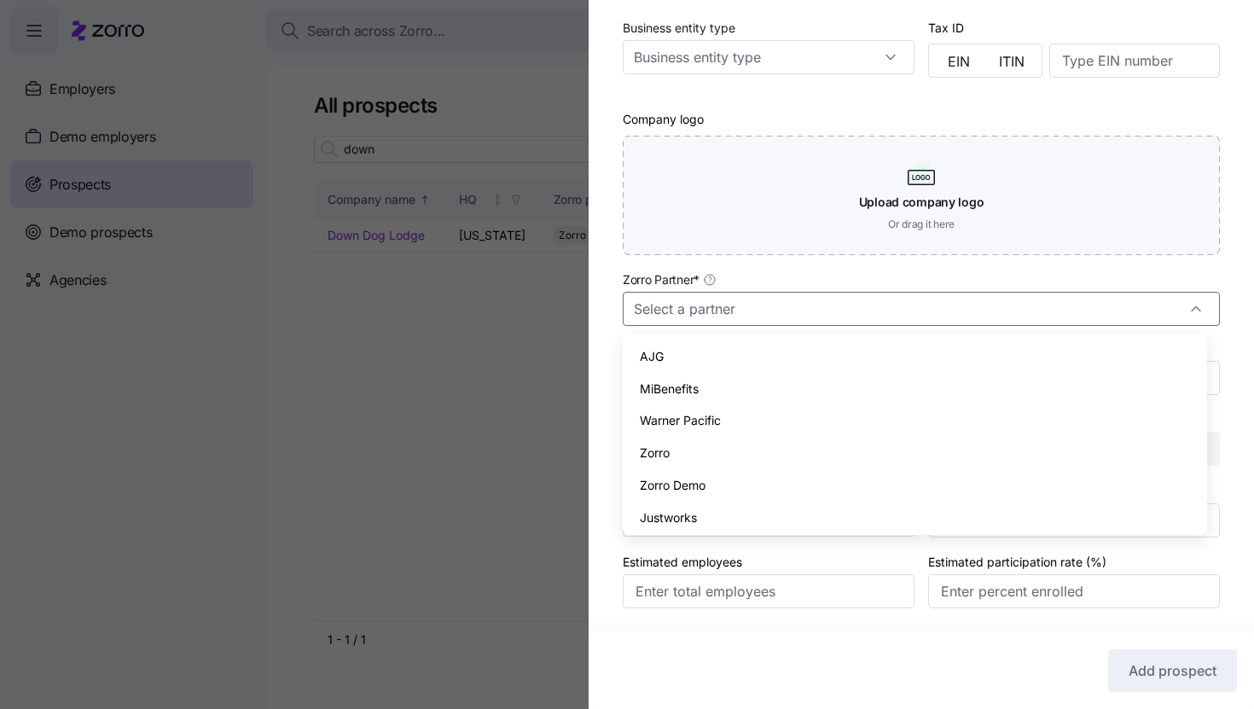
click at [868, 459] on div "Zorro" at bounding box center [915, 453] width 571 height 32
type input "Zorro"
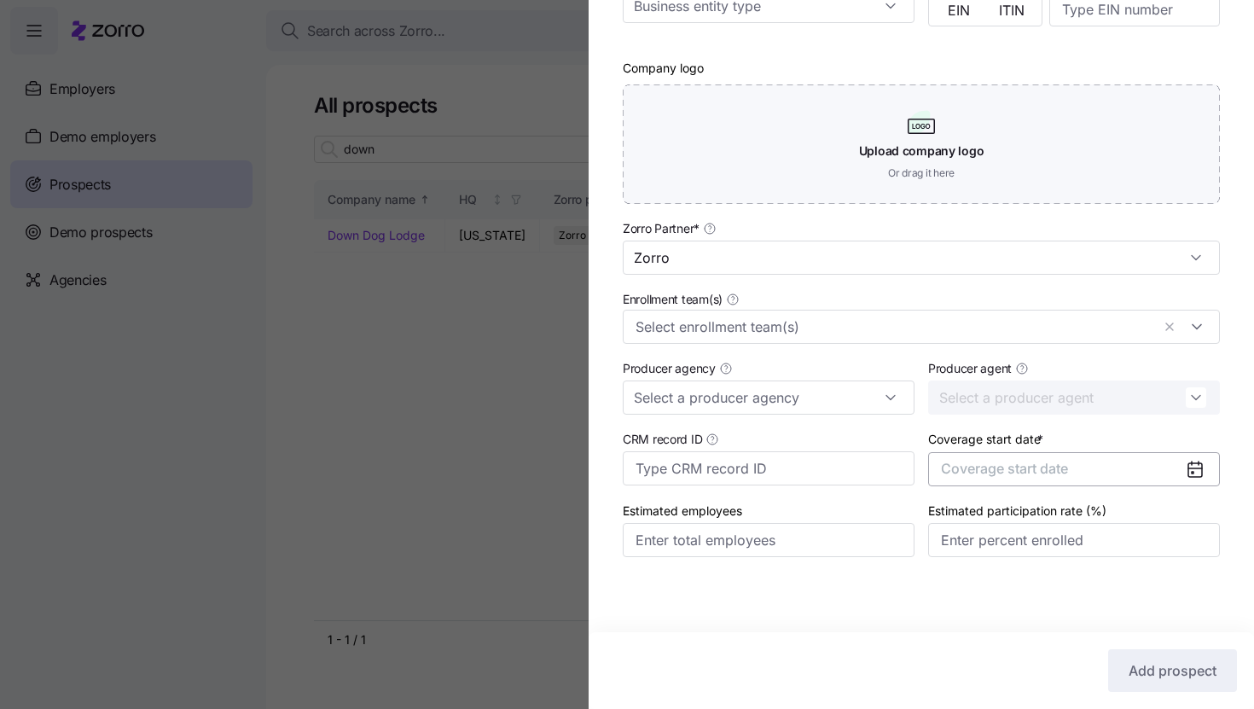
scroll to position [367, 0]
click at [1188, 463] on icon at bounding box center [1195, 470] width 14 height 14
click at [1163, 473] on button "Coverage start date" at bounding box center [1074, 469] width 292 height 34
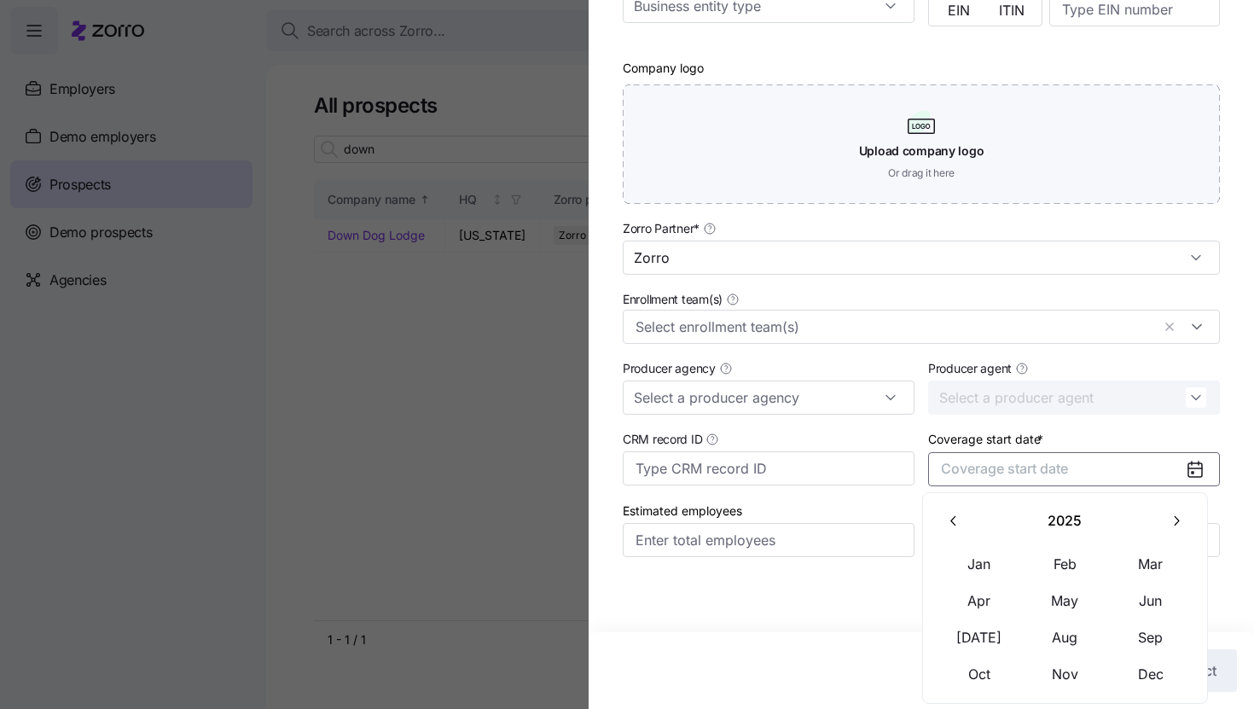
click at [1188, 525] on button "button" at bounding box center [1176, 521] width 36 height 36
click at [996, 572] on button "Jan" at bounding box center [979, 564] width 85 height 36
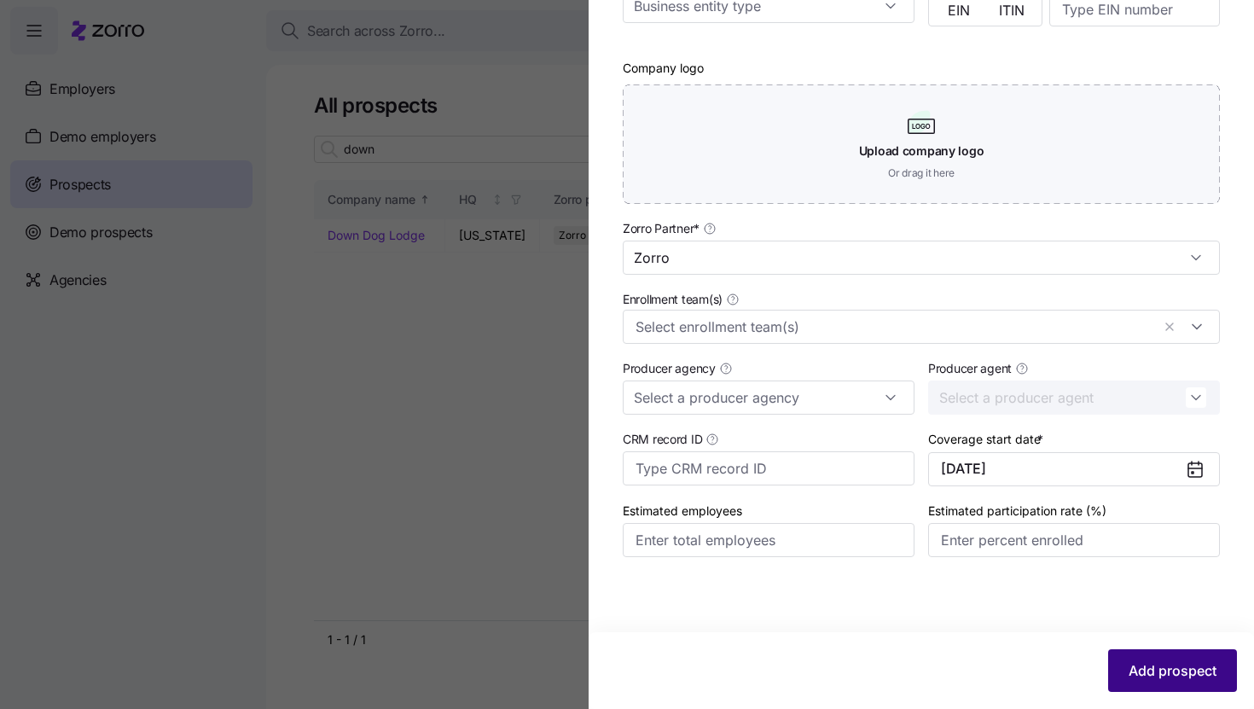
click at [1139, 658] on button "Add prospect" at bounding box center [1172, 670] width 129 height 43
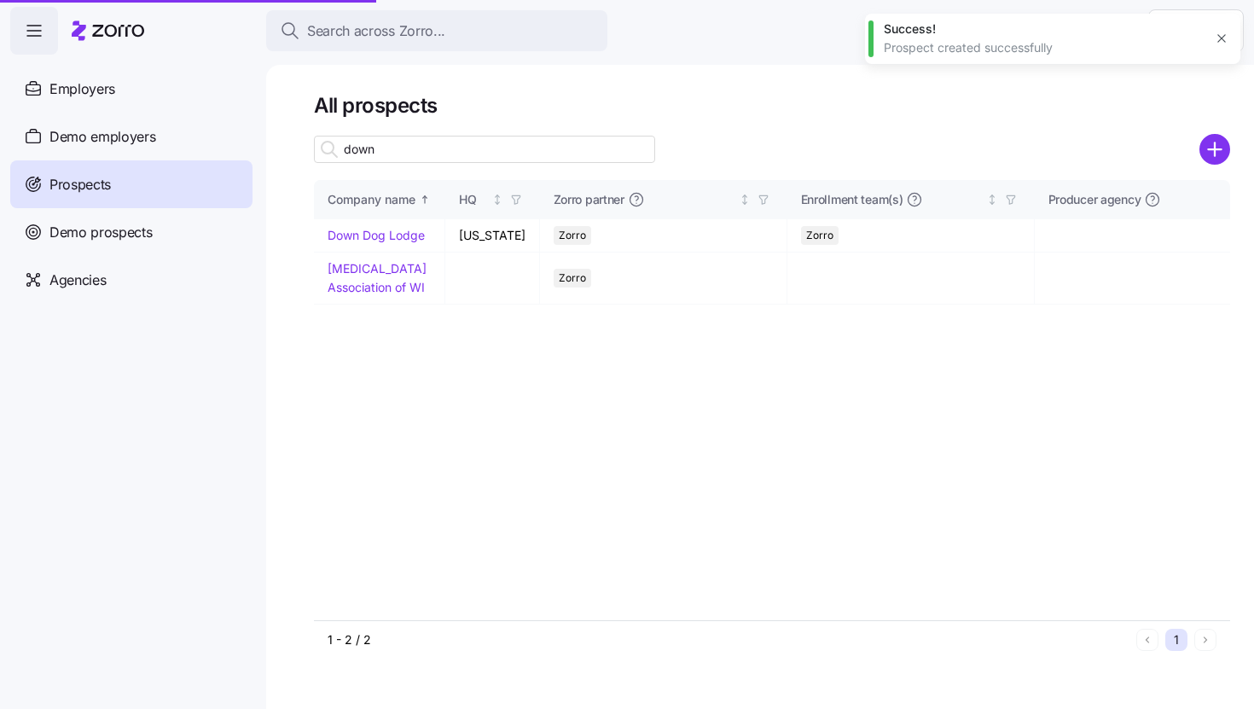
click at [390, 281] on link "[MEDICAL_DATA] Association of WI" at bounding box center [377, 277] width 99 height 33
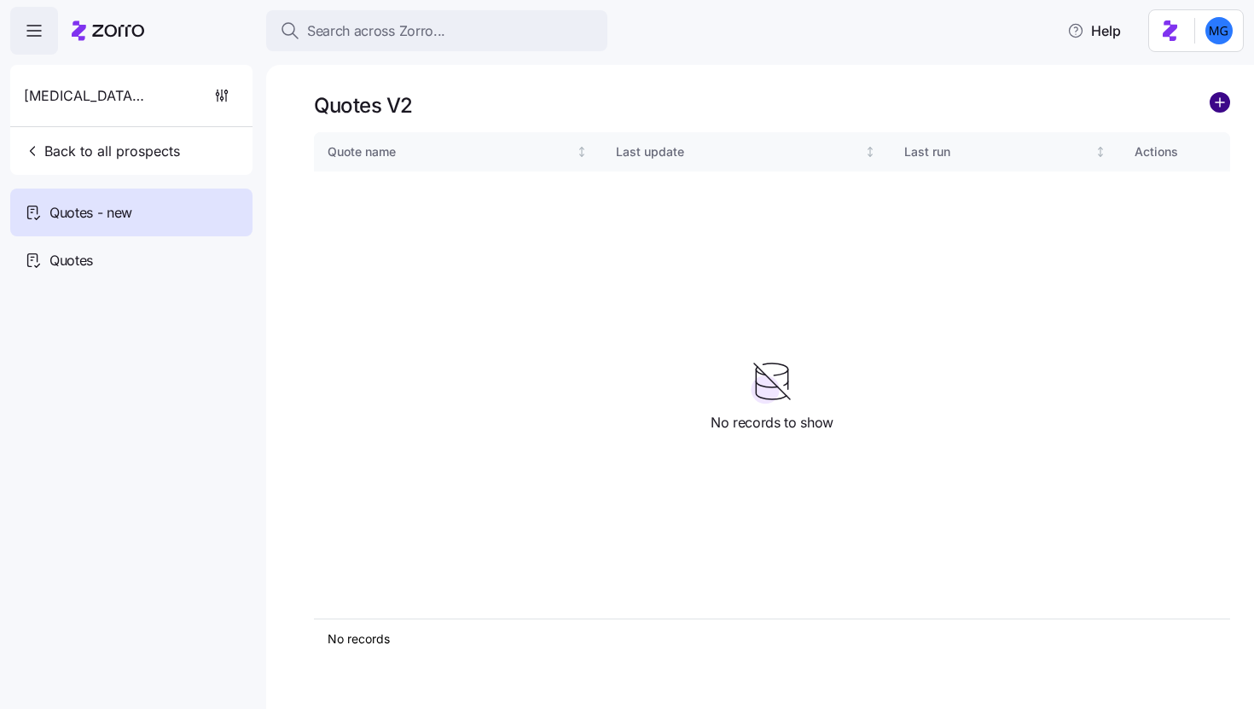
click at [1228, 103] on circle "add icon" at bounding box center [1220, 102] width 19 height 19
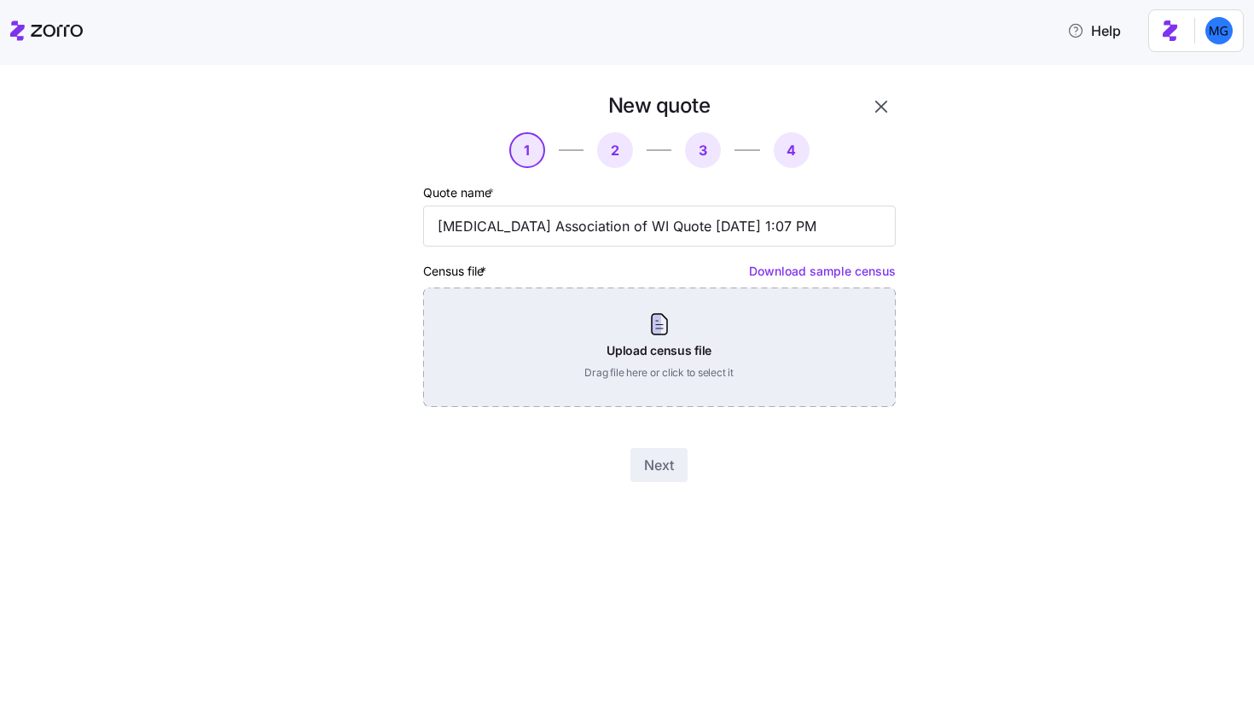
click at [696, 351] on div "Upload census file Drag file here or click to select it" at bounding box center [659, 347] width 473 height 119
click at [701, 358] on div "Upload census file Drag file here or click to select it" at bounding box center [659, 347] width 473 height 119
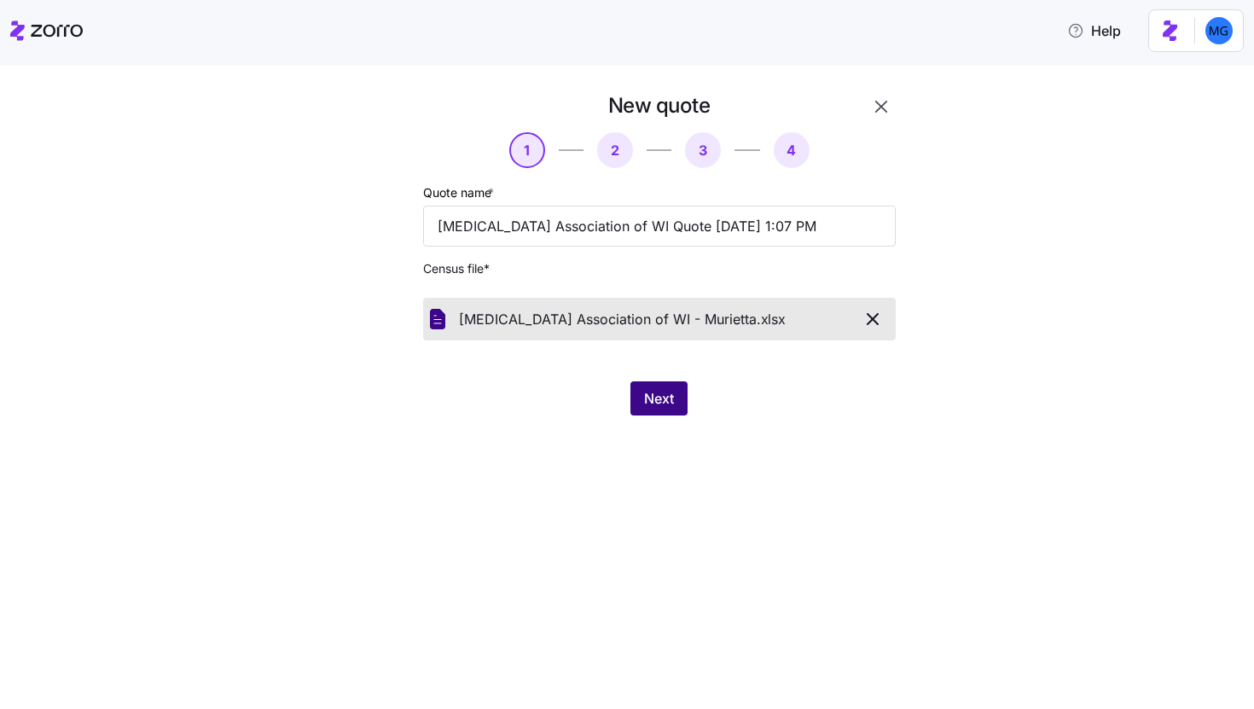
click at [670, 398] on span "Next" at bounding box center [659, 398] width 30 height 20
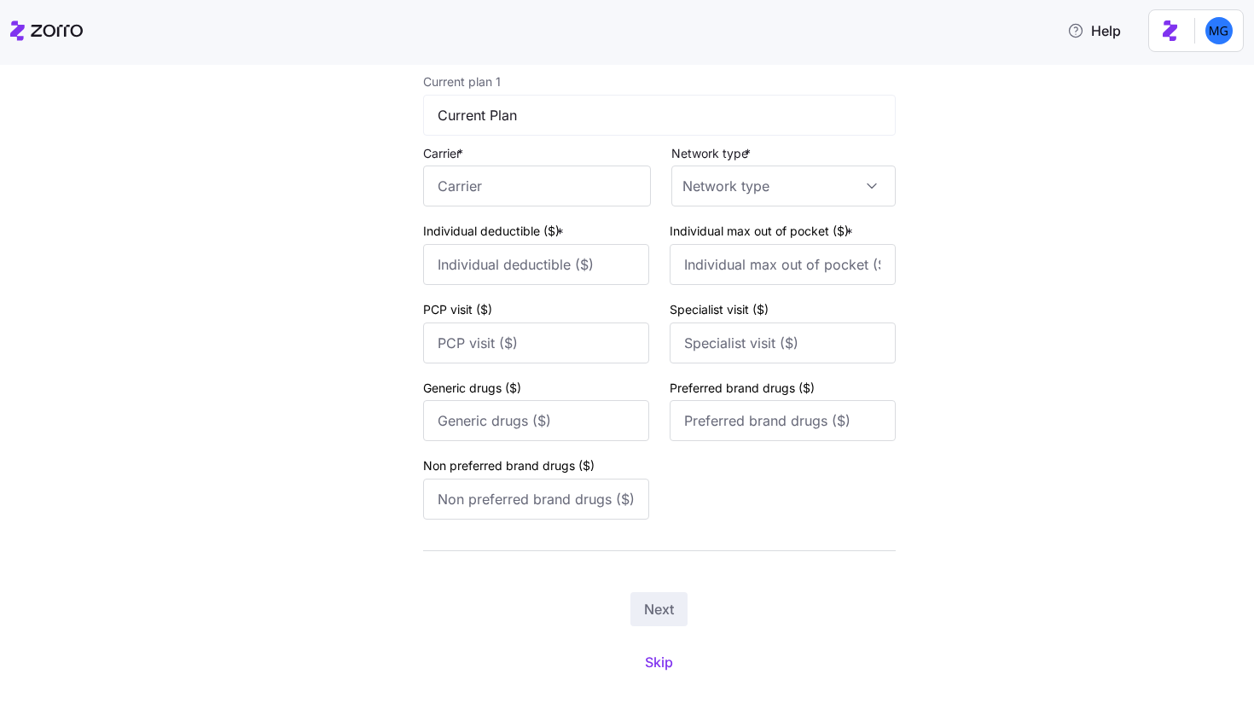
scroll to position [178, 0]
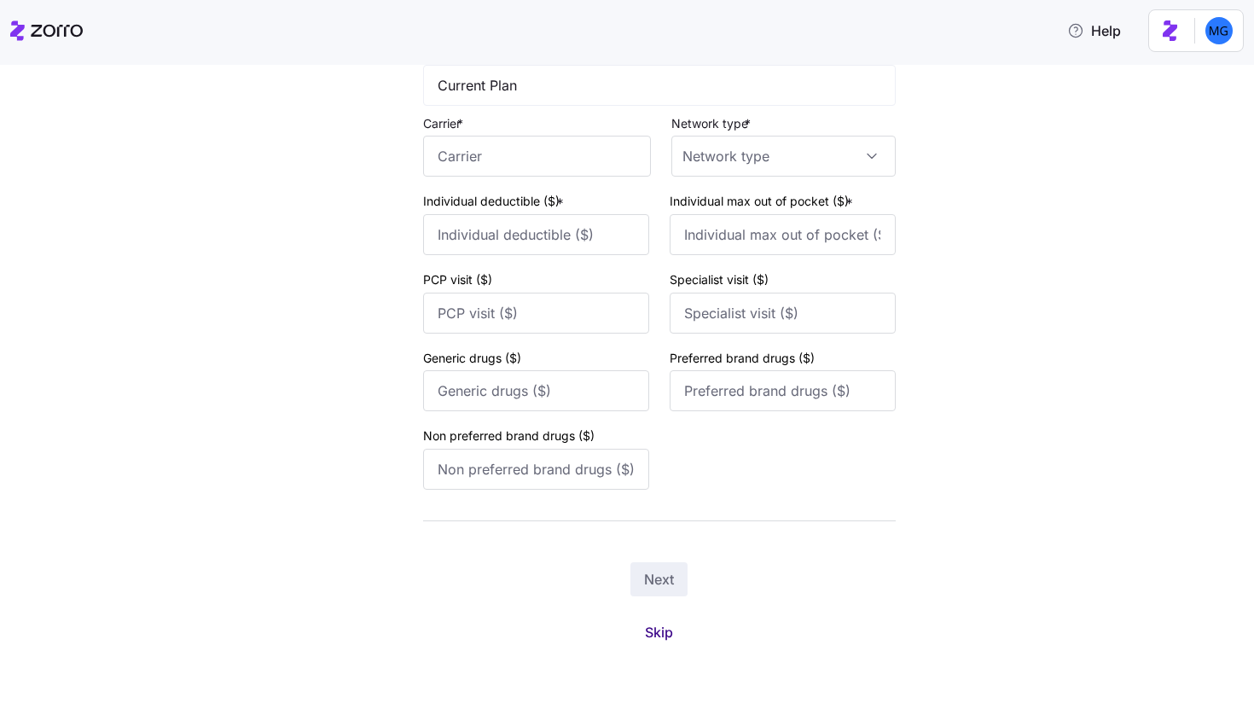
click at [666, 639] on span "Skip" at bounding box center [659, 632] width 28 height 20
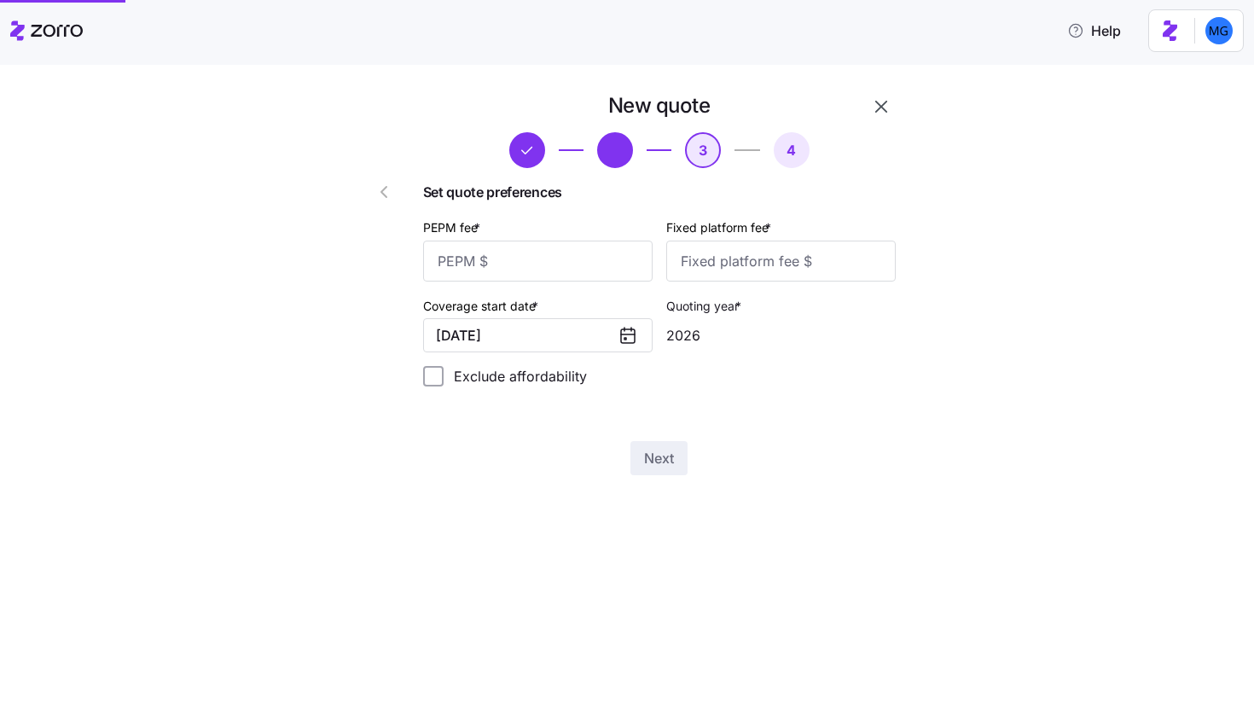
scroll to position [0, 0]
click at [560, 254] on input "PEPM fee *" at bounding box center [538, 261] width 230 height 41
type input "55"
click at [738, 264] on input "Fixed platform fee *" at bounding box center [781, 261] width 230 height 41
type input "100"
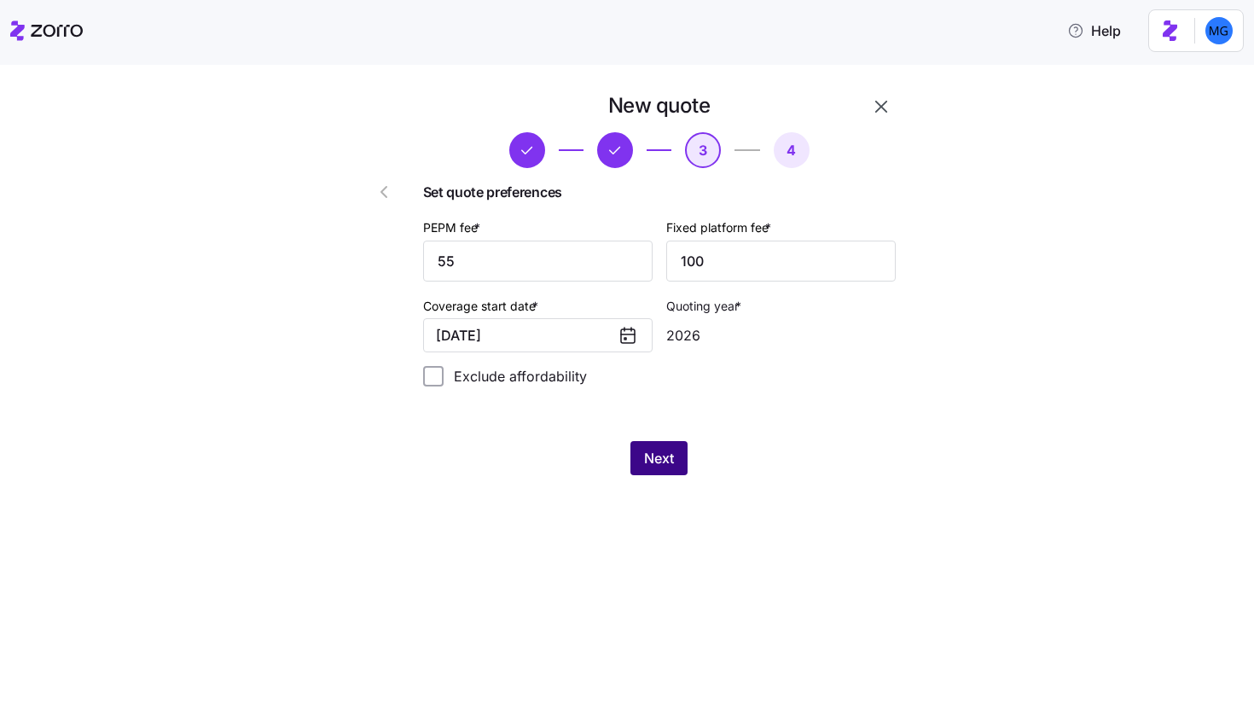
click at [667, 442] on button "Next" at bounding box center [658, 458] width 57 height 34
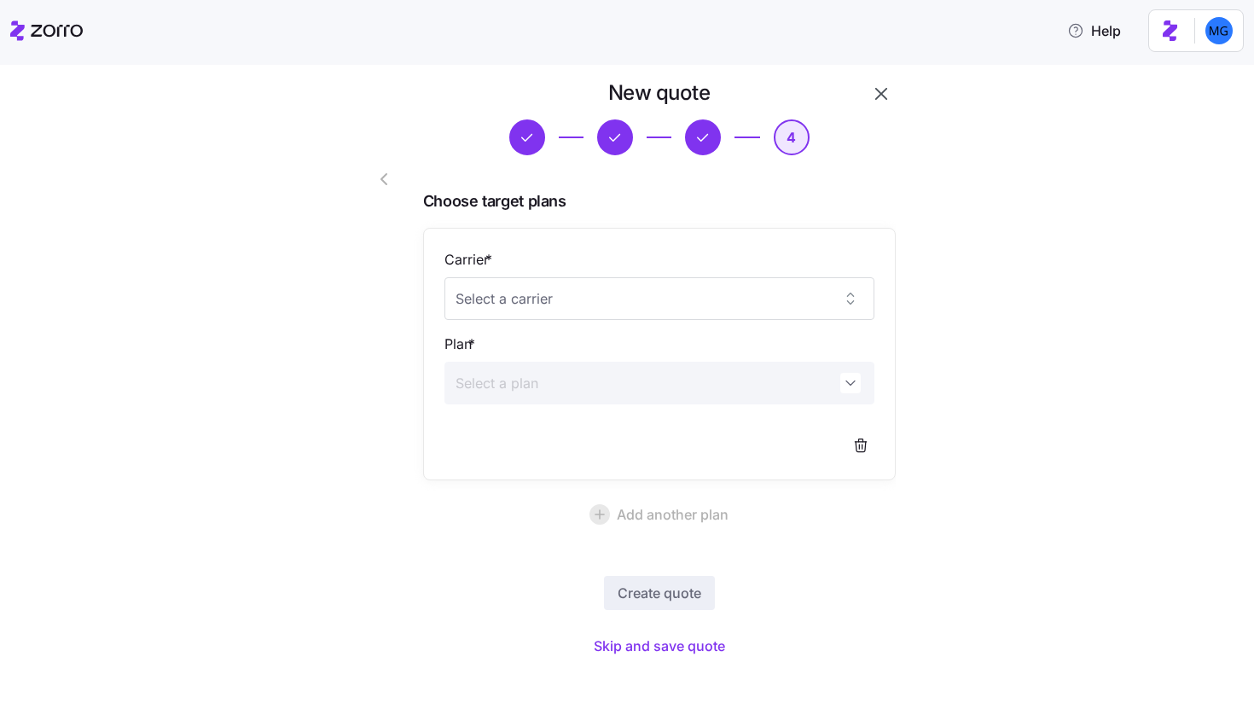
scroll to position [26, 0]
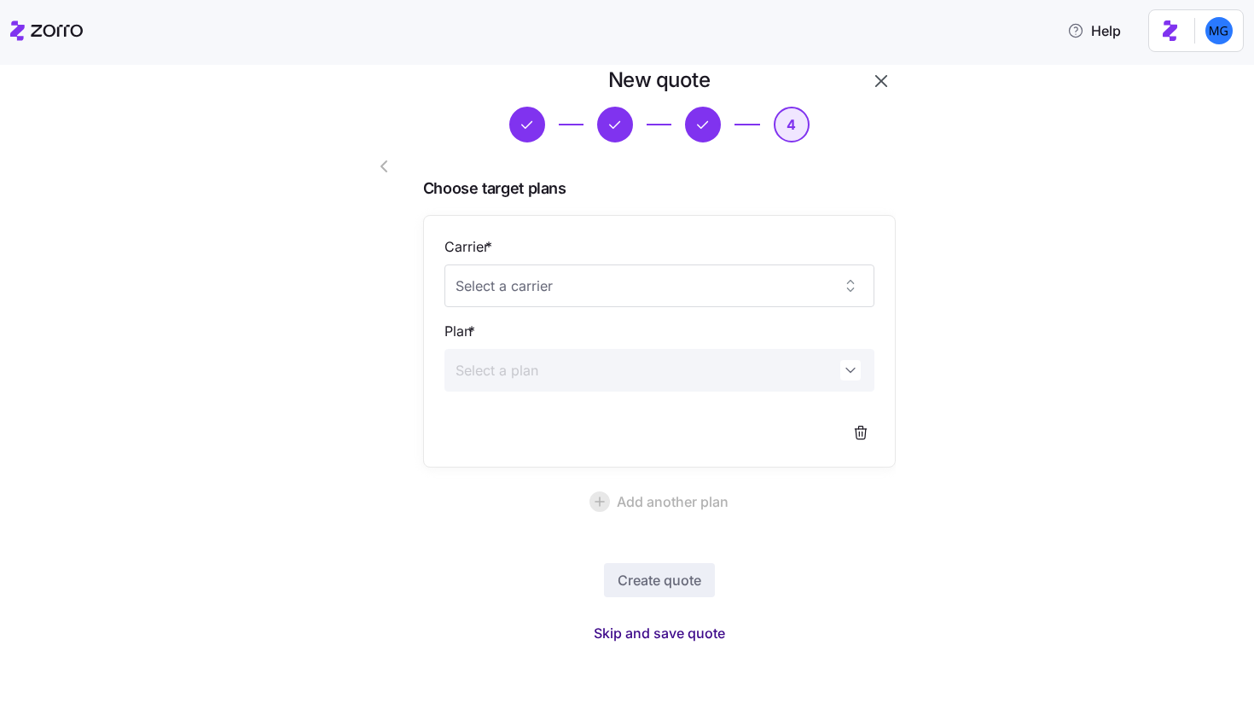
click at [690, 636] on span "Skip and save quote" at bounding box center [659, 633] width 131 height 20
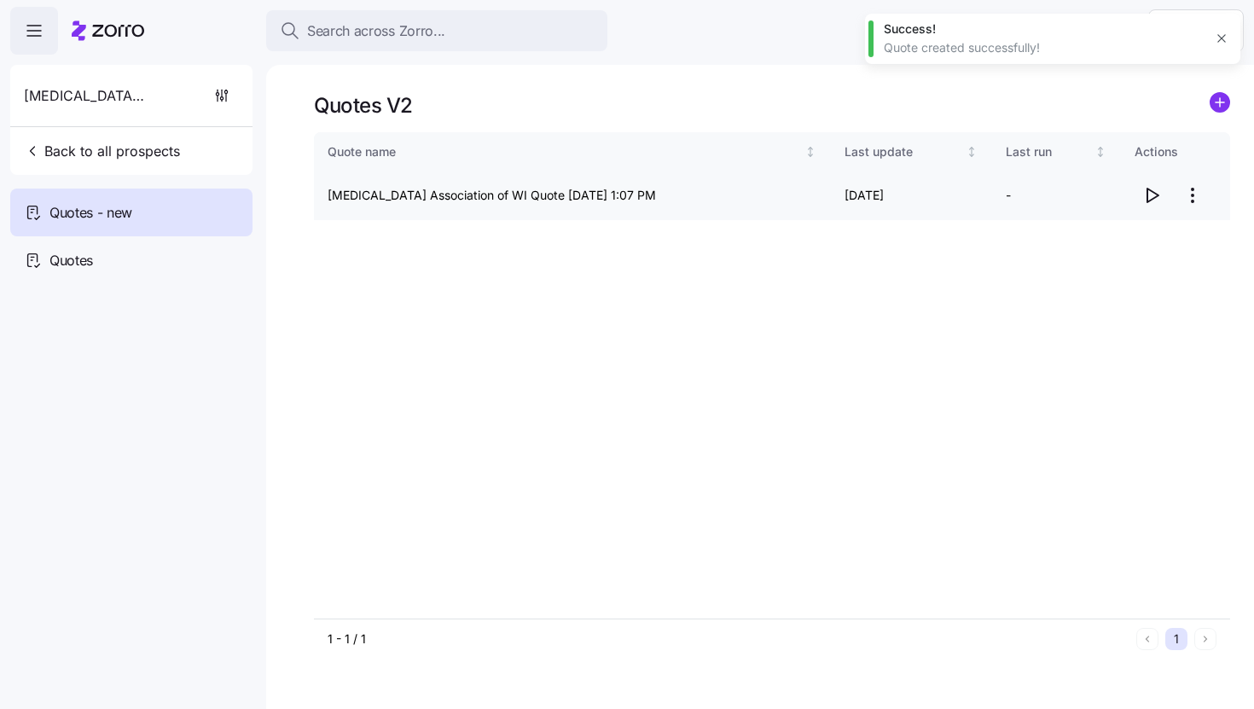
click at [1150, 204] on icon "button" at bounding box center [1152, 195] width 20 height 20
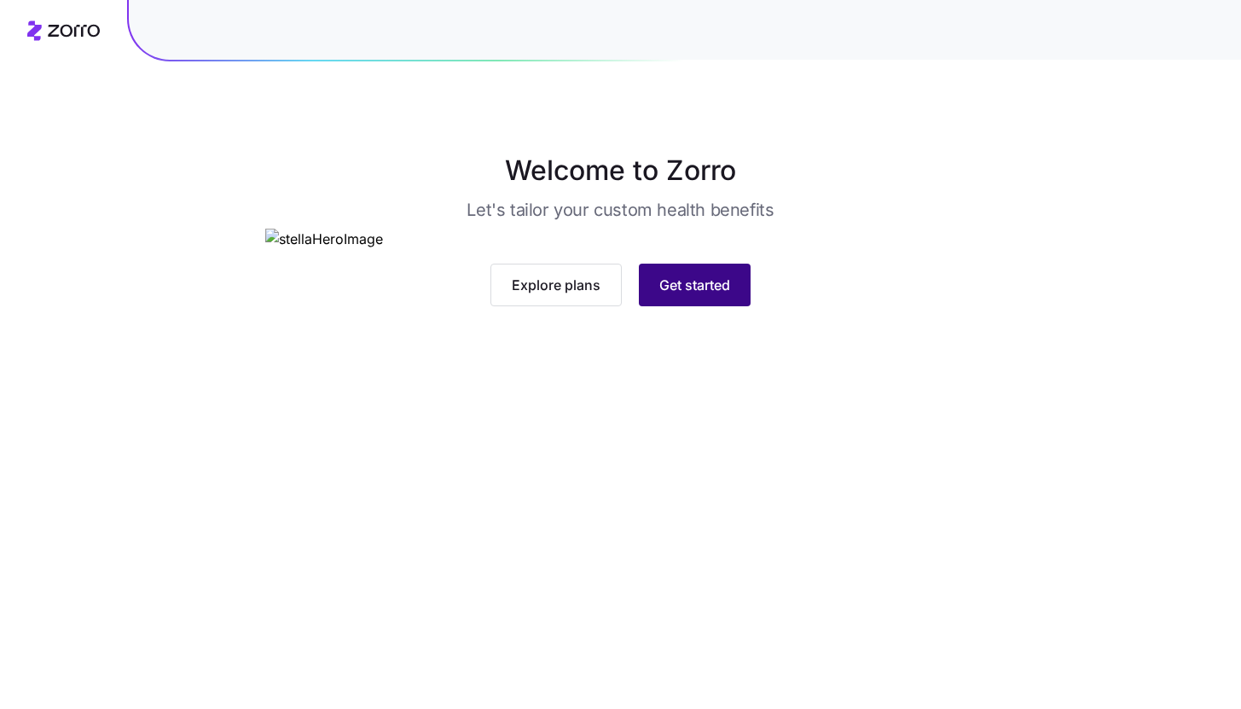
click at [723, 295] on span "Get started" at bounding box center [694, 285] width 71 height 20
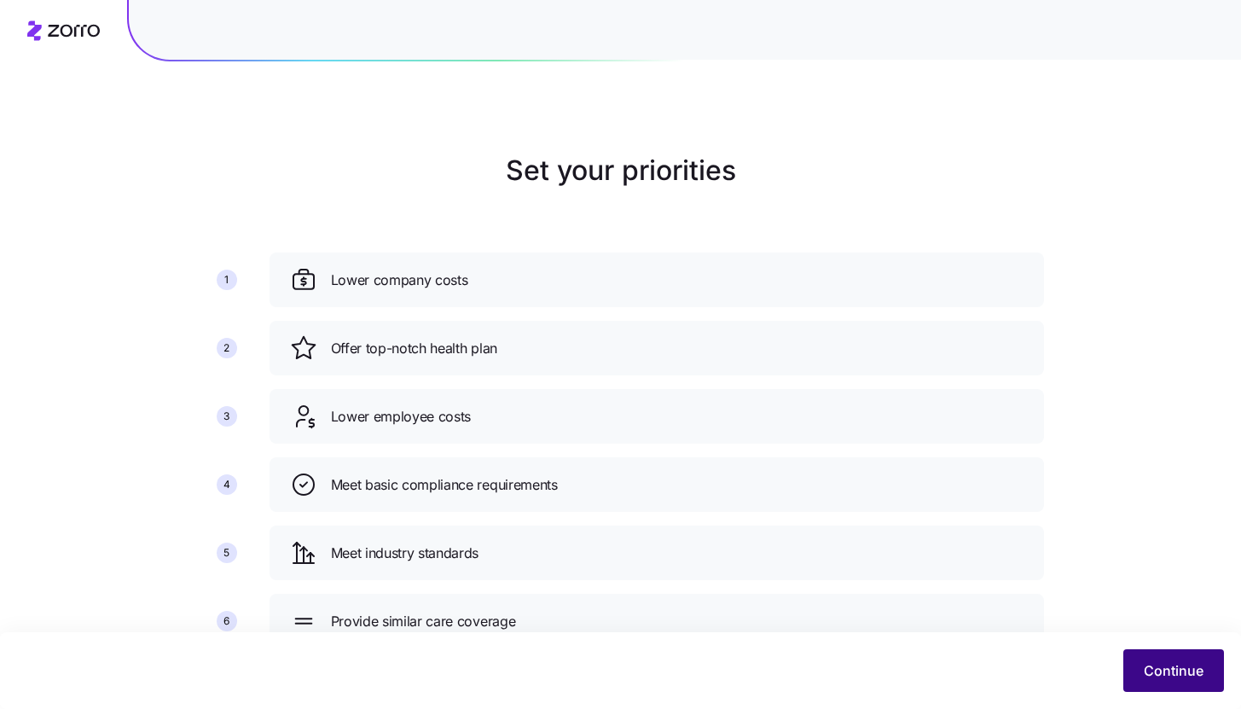
click at [1144, 681] on button "Continue" at bounding box center [1174, 670] width 101 height 43
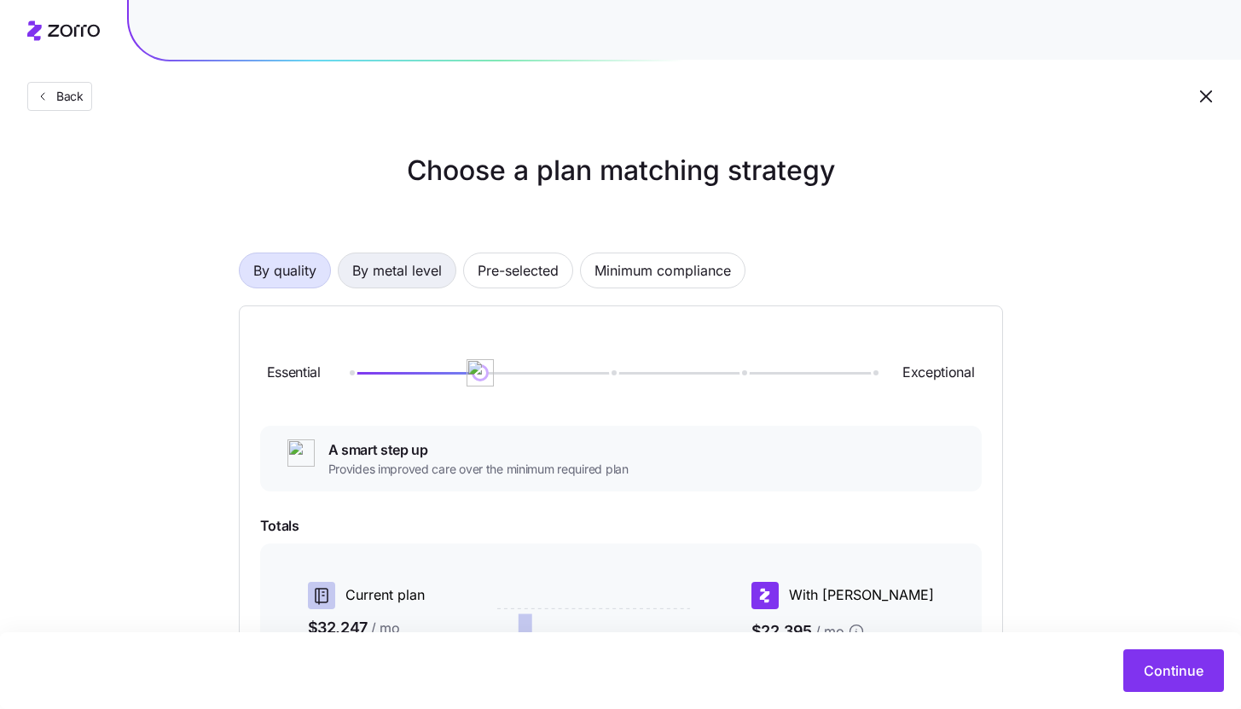
click at [410, 281] on span "By metal level" at bounding box center [397, 270] width 90 height 34
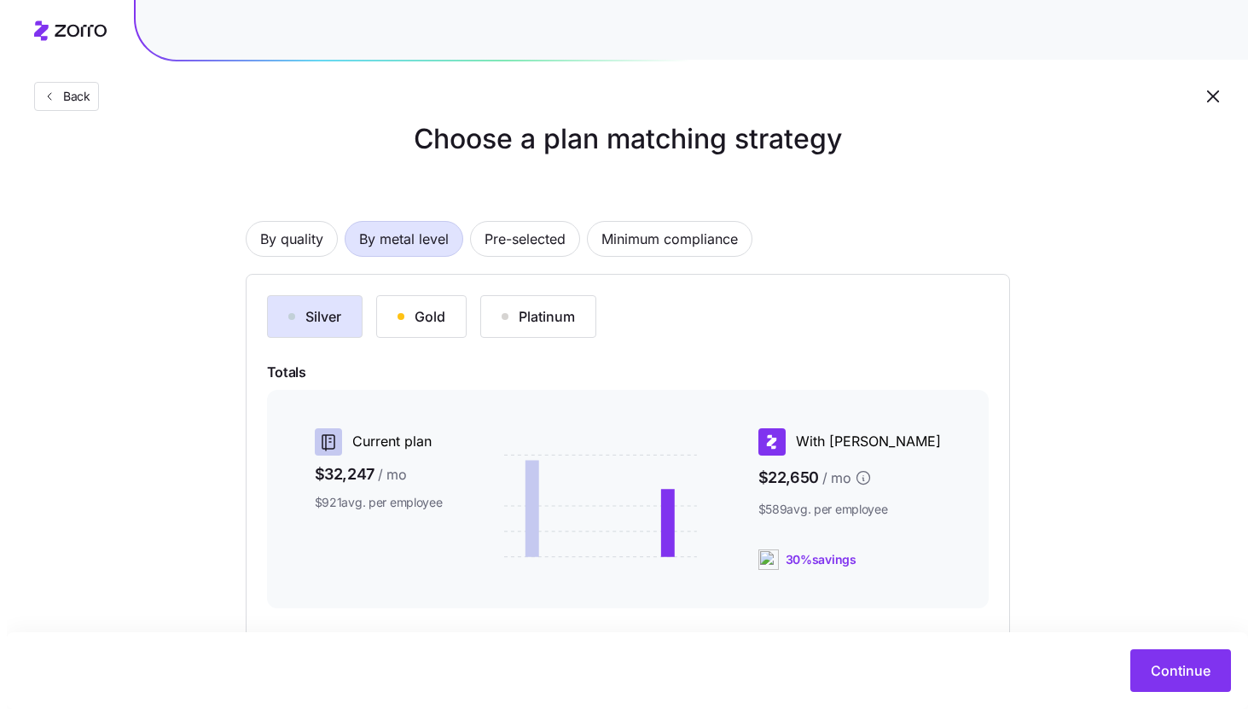
scroll to position [232, 0]
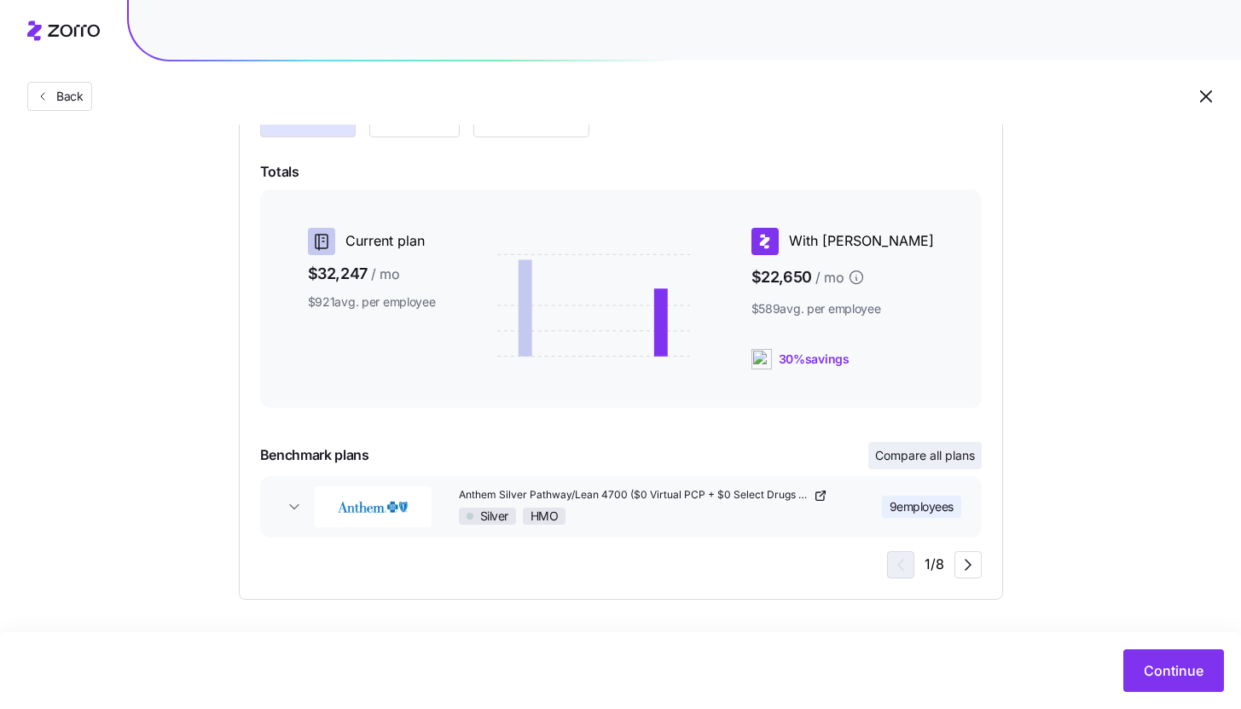
click at [956, 462] on span "Compare all plans" at bounding box center [925, 455] width 100 height 17
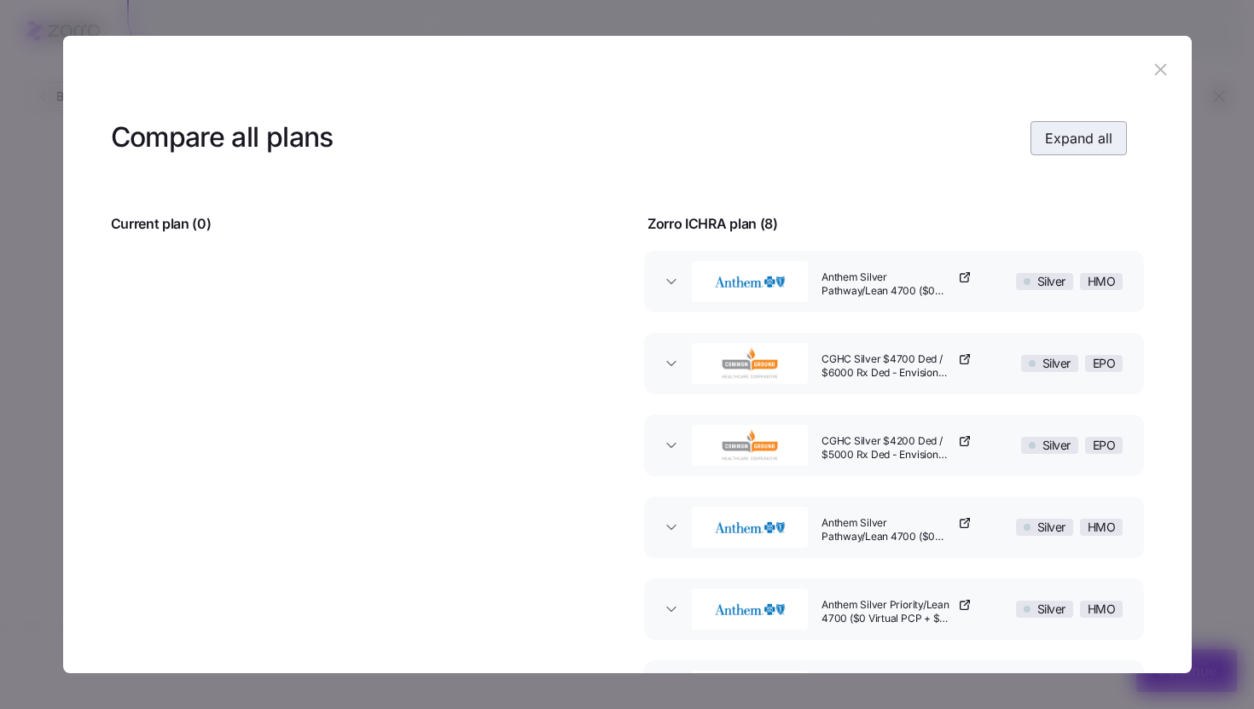
click at [1083, 126] on button "Expand all" at bounding box center [1079, 138] width 96 height 34
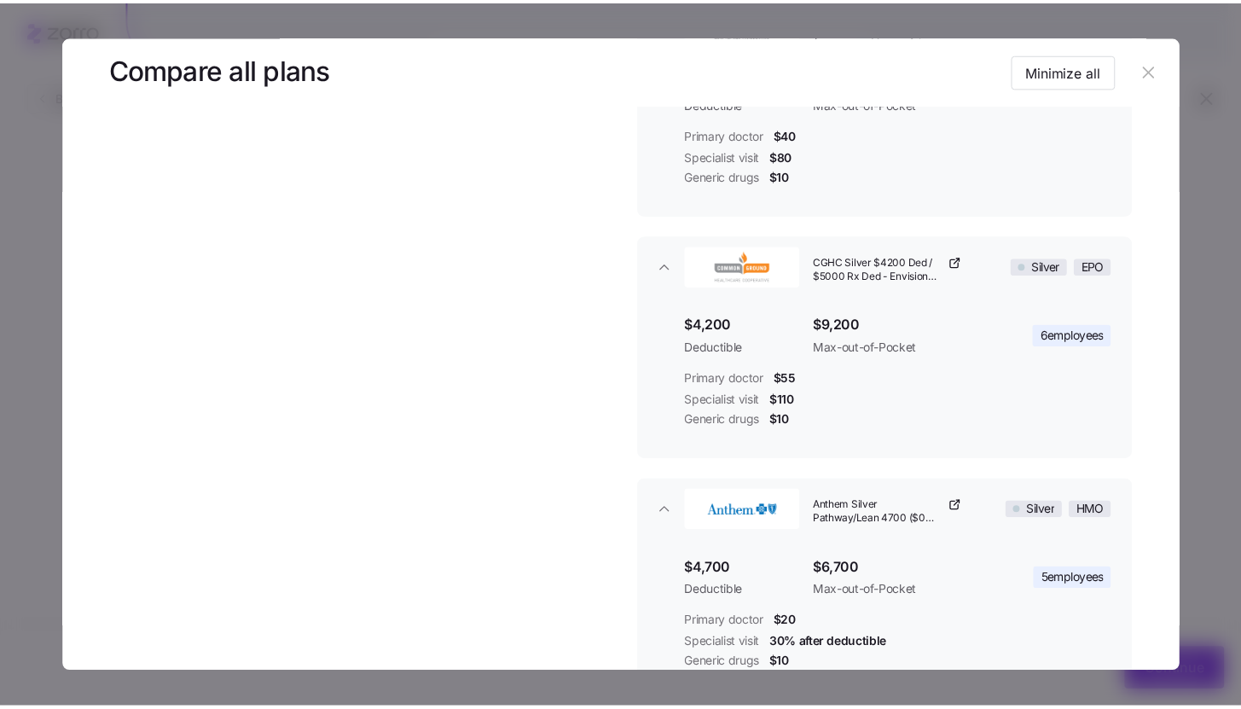
scroll to position [855, 0]
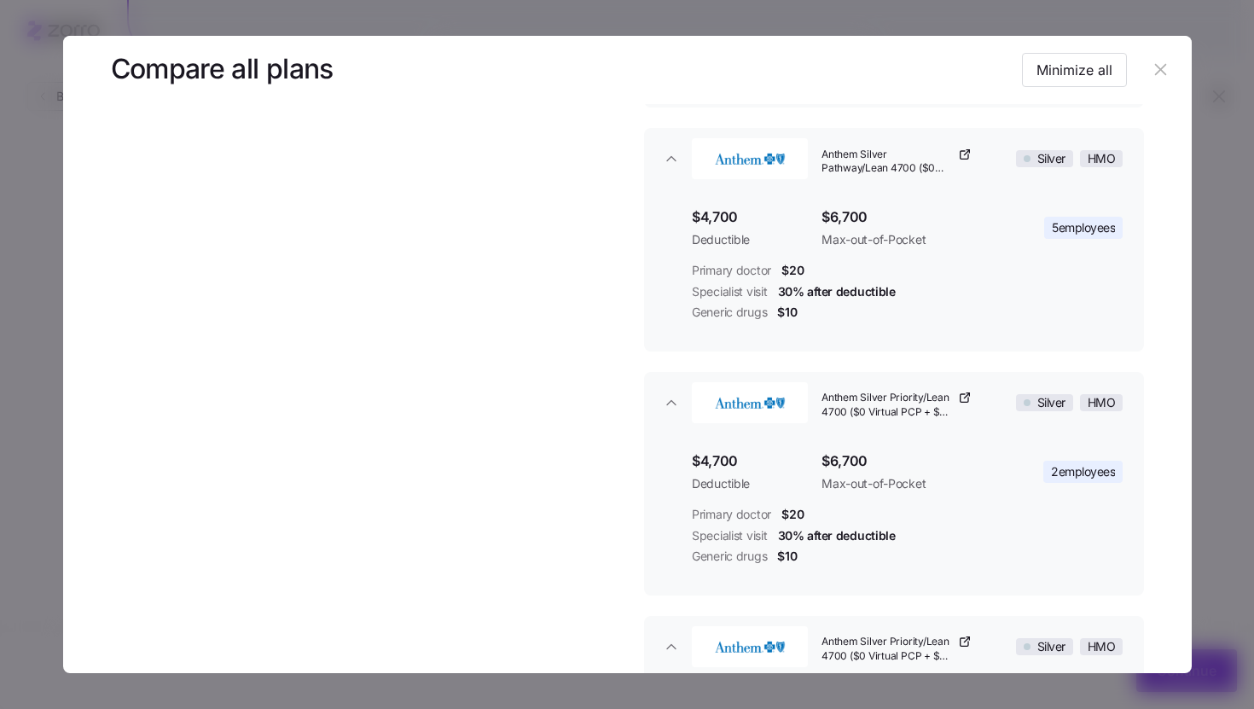
click at [1151, 77] on icon "button" at bounding box center [1160, 69] width 19 height 19
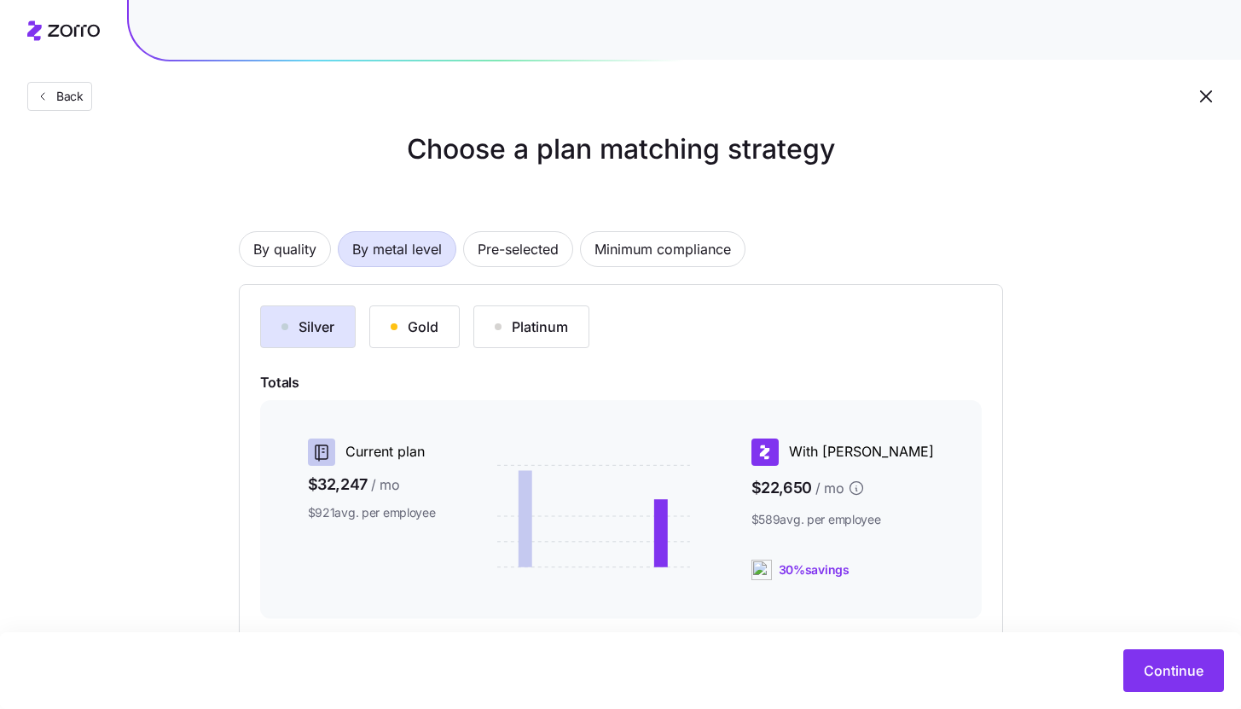
scroll to position [0, 0]
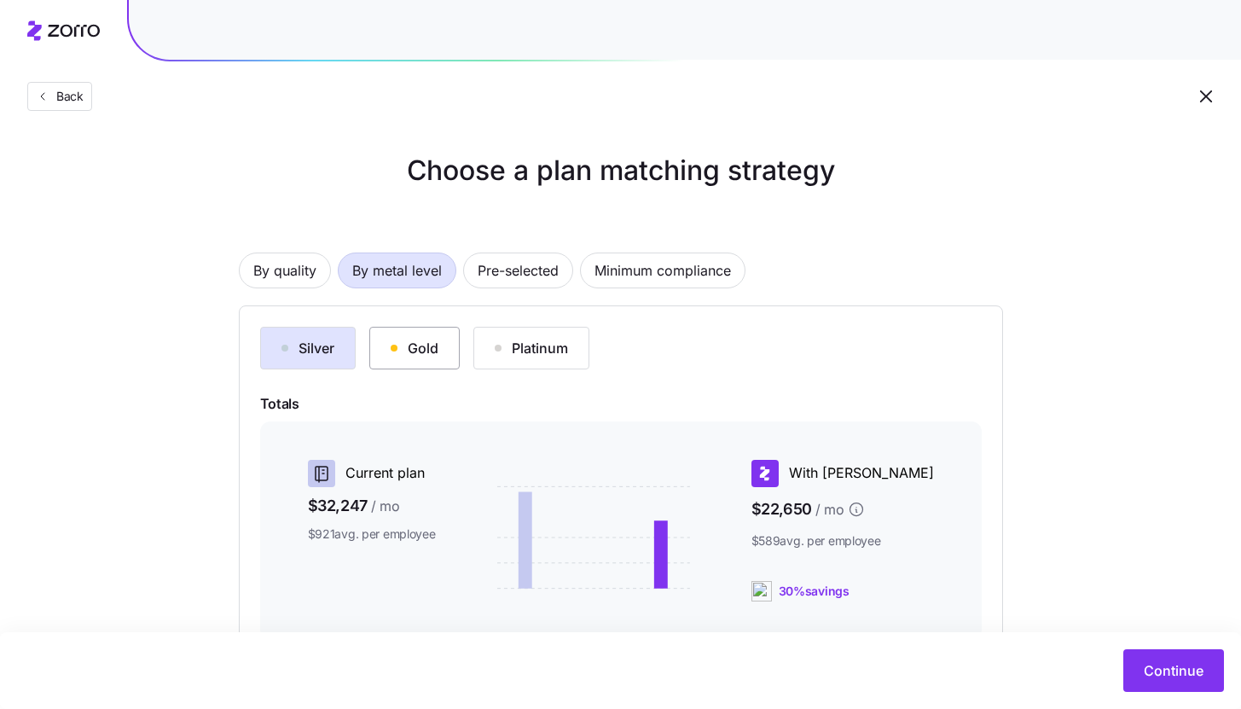
click at [409, 346] on div "Gold" at bounding box center [415, 348] width 48 height 20
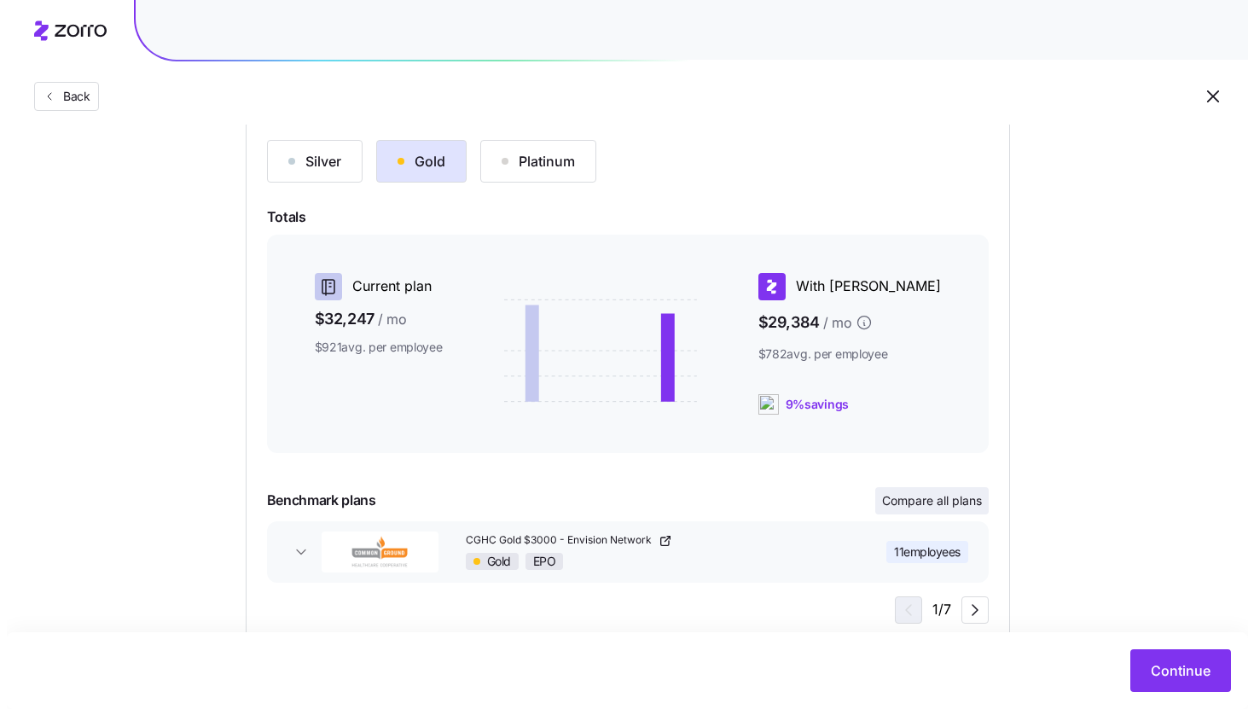
scroll to position [232, 0]
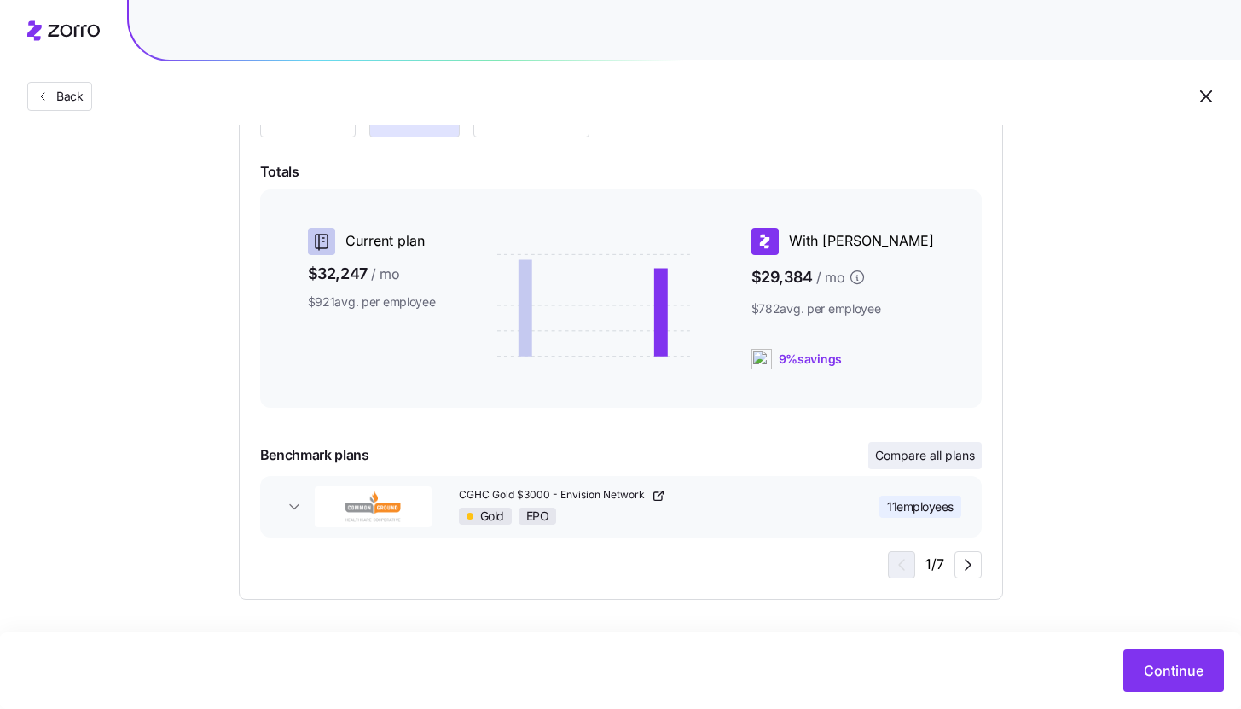
click at [927, 455] on span "Compare all plans" at bounding box center [925, 455] width 100 height 17
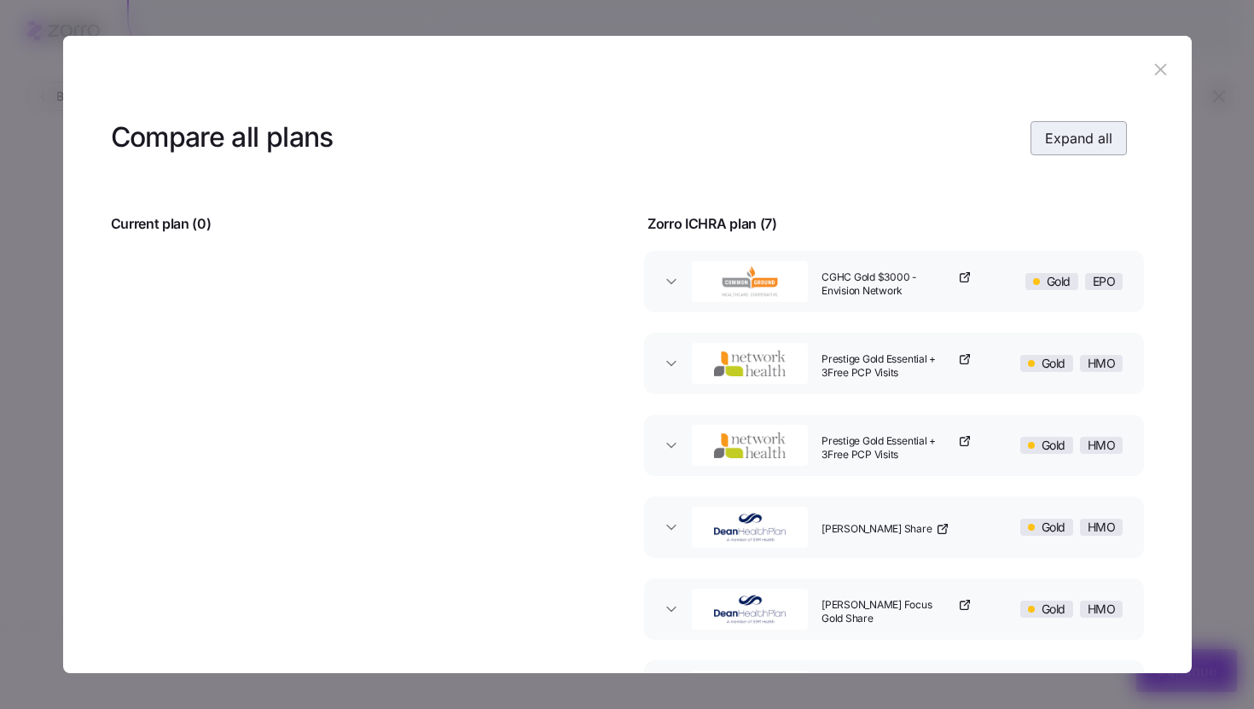
click at [1095, 138] on span "Expand all" at bounding box center [1078, 138] width 67 height 20
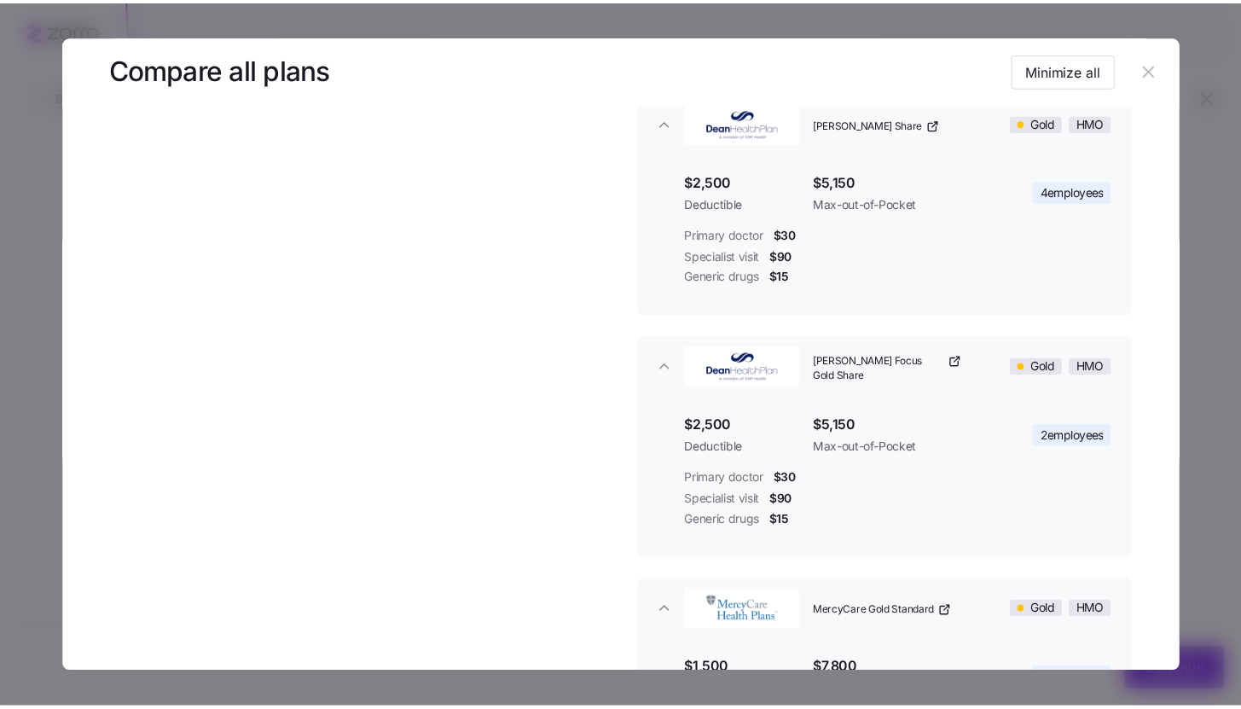
scroll to position [1015, 0]
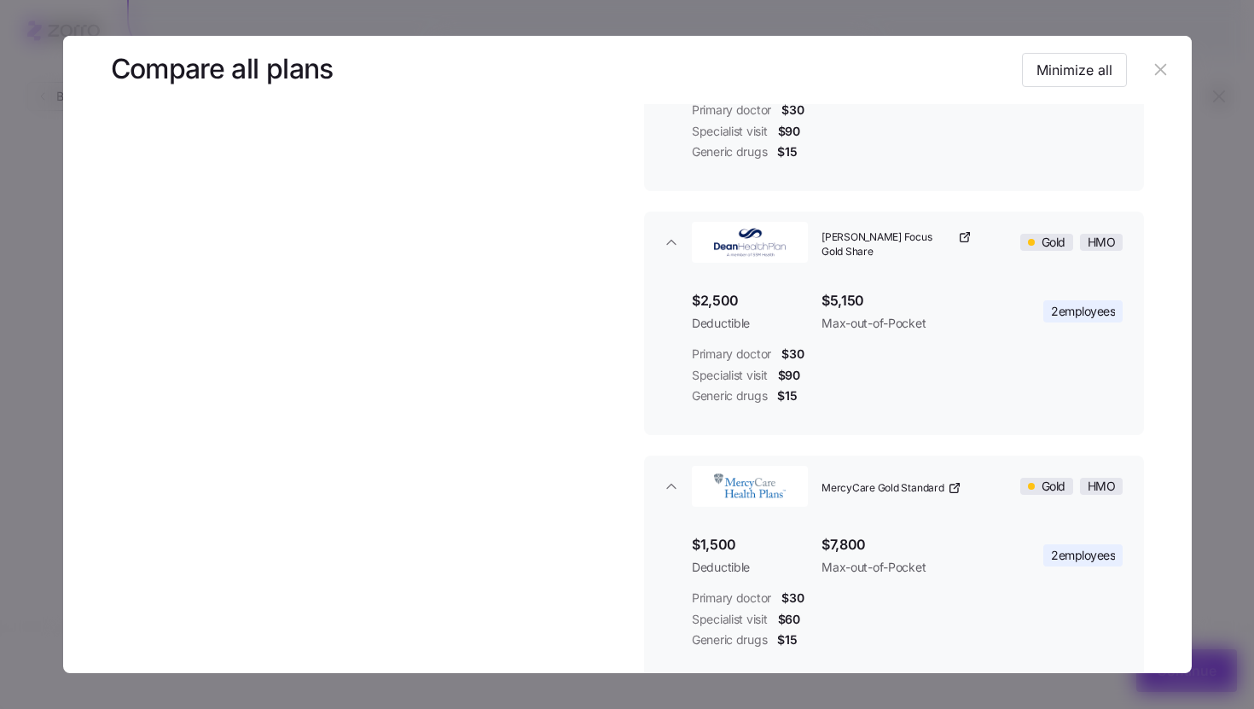
click at [1164, 74] on button "button" at bounding box center [1161, 69] width 27 height 27
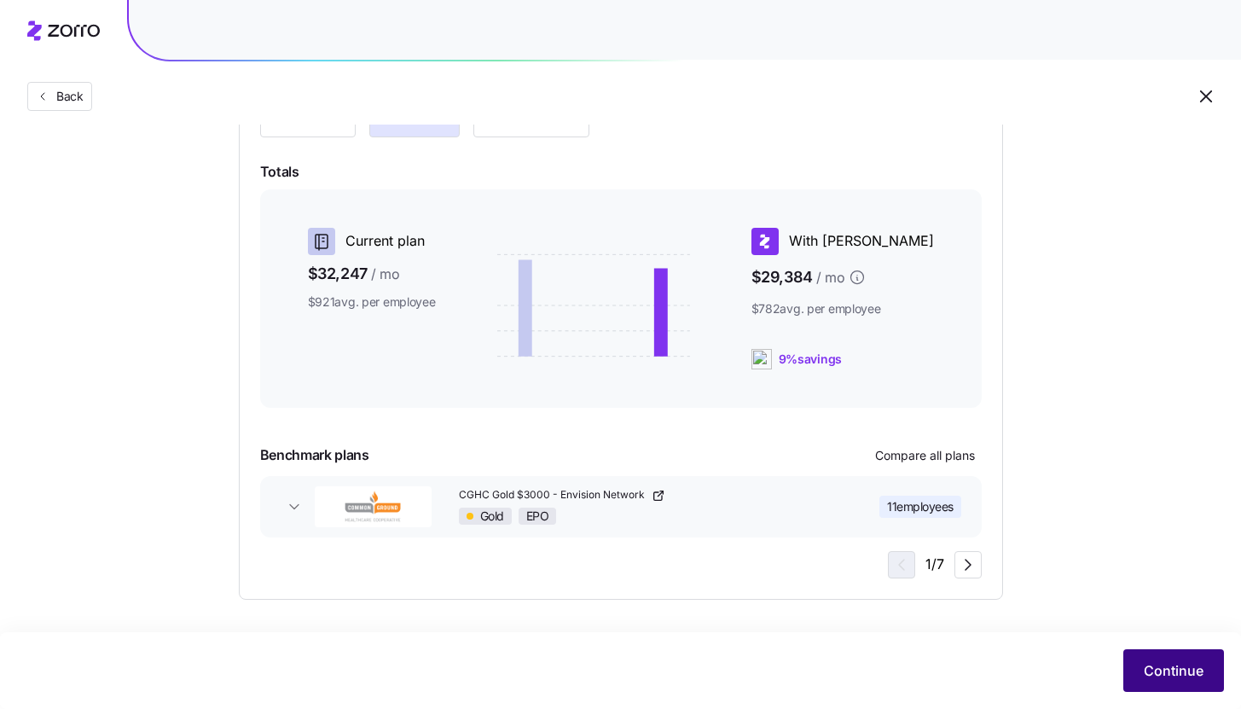
click at [1153, 675] on span "Continue" at bounding box center [1174, 670] width 60 height 20
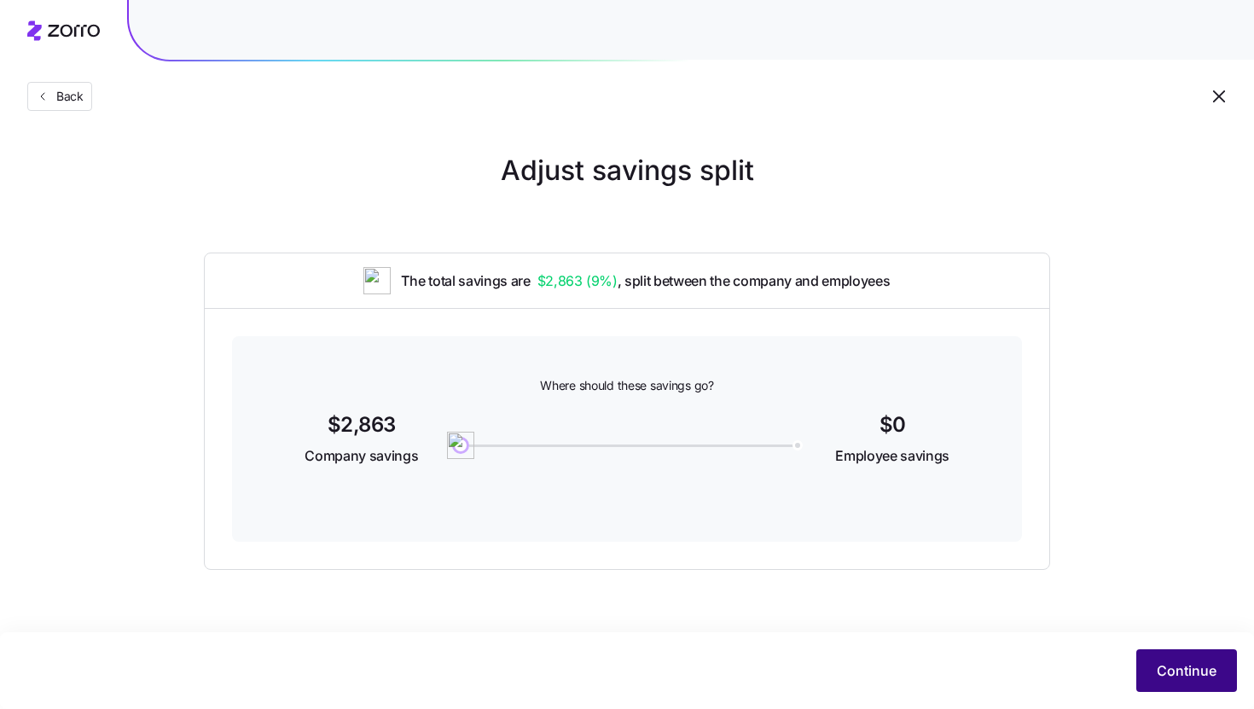
click at [1161, 656] on button "Continue" at bounding box center [1186, 670] width 101 height 43
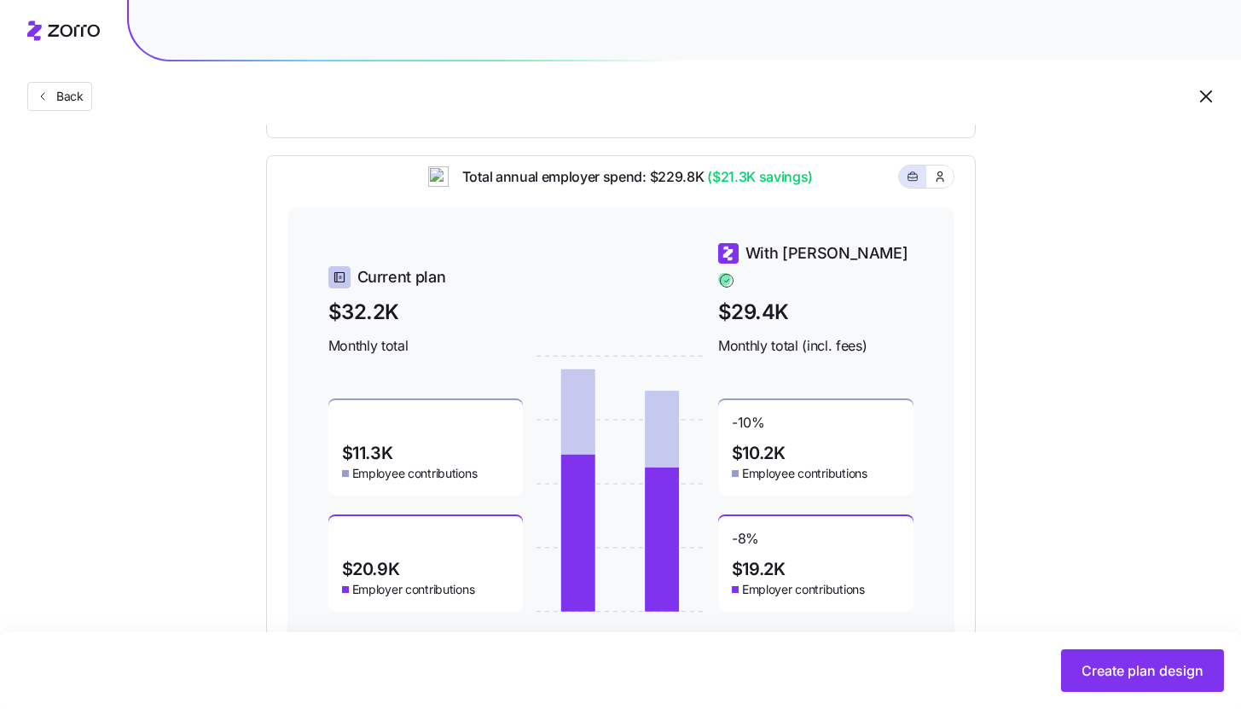
scroll to position [564, 0]
